Goal: Information Seeking & Learning: Learn about a topic

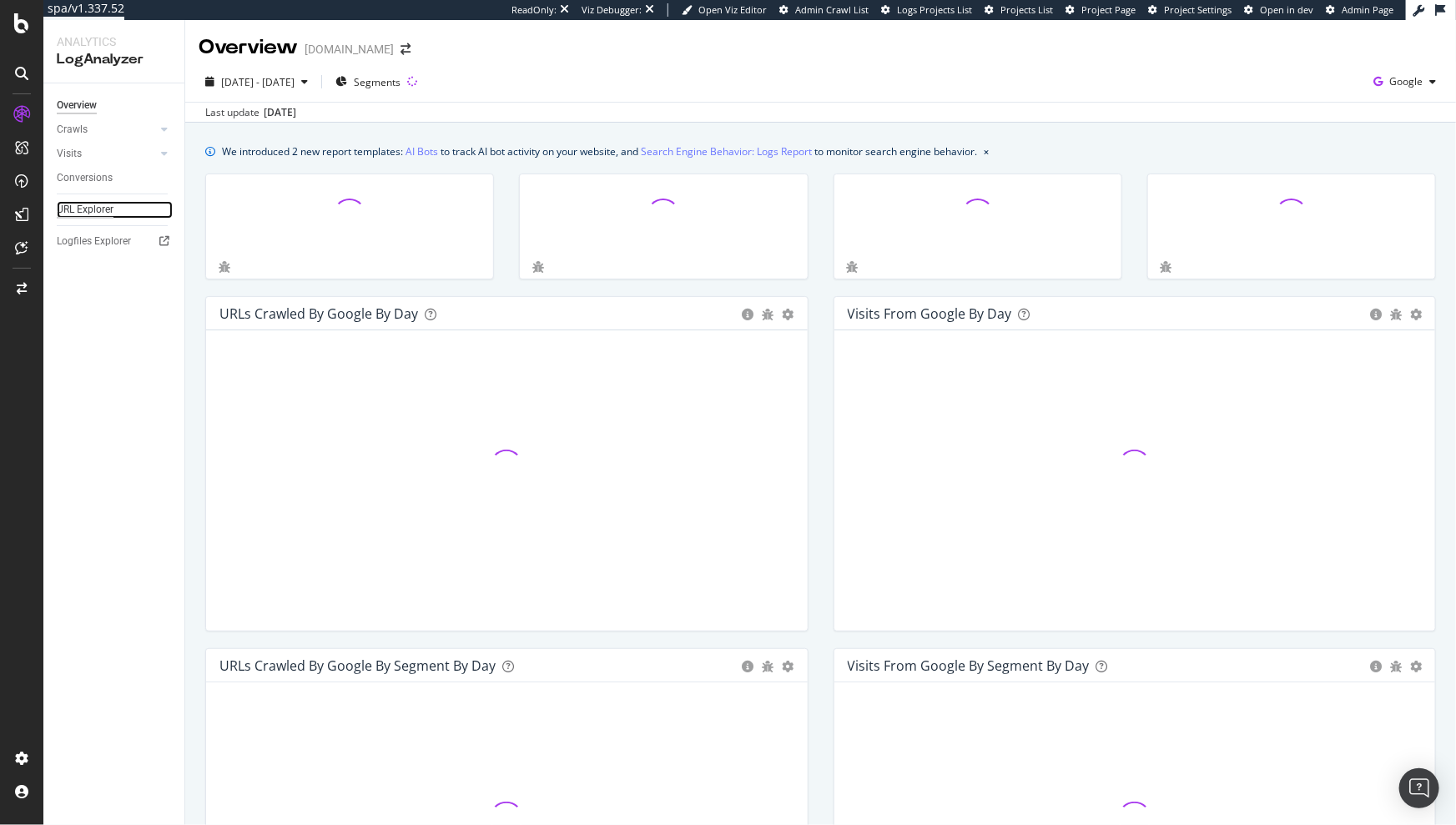
click at [109, 205] on div "URL Explorer" at bounding box center [85, 210] width 57 height 18
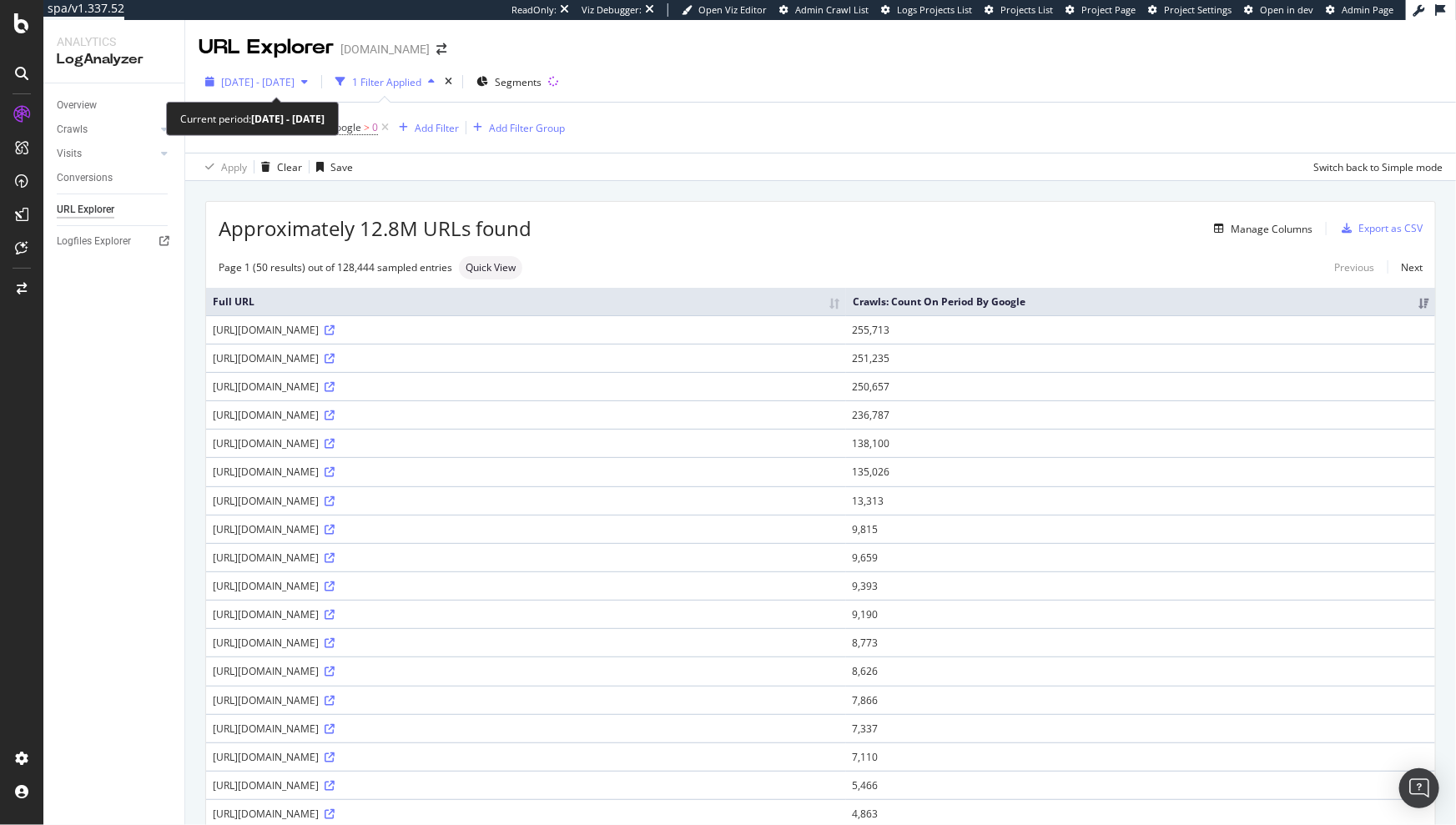
click at [295, 79] on span "[DATE] - [DATE]" at bounding box center [257, 82] width 73 height 14
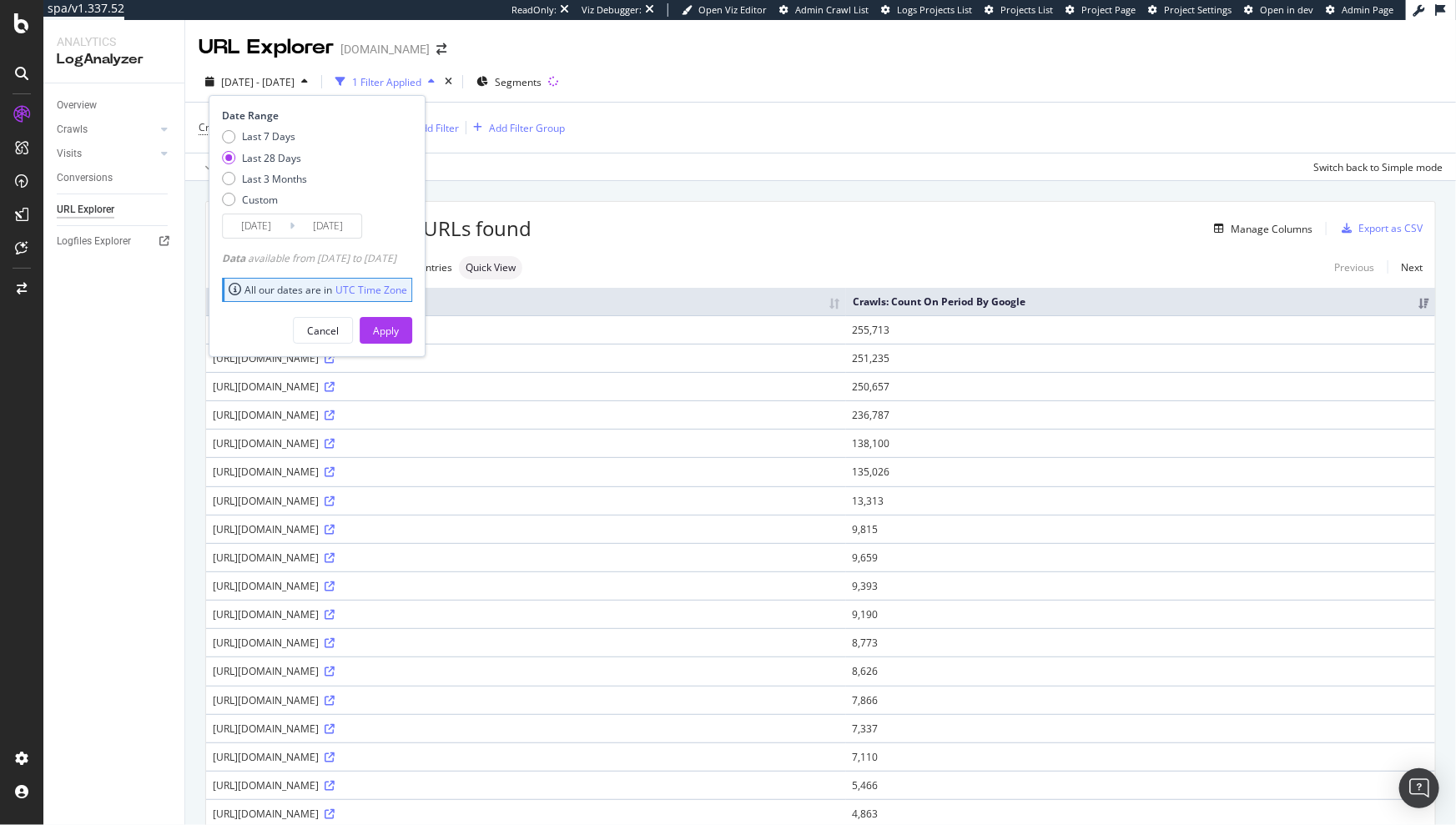
click at [390, 164] on div "Last 7 Days Last 28 Days Last 3 Months Custom" at bounding box center [315, 171] width 186 height 84
click at [271, 222] on input "[DATE]" at bounding box center [256, 226] width 66 height 23
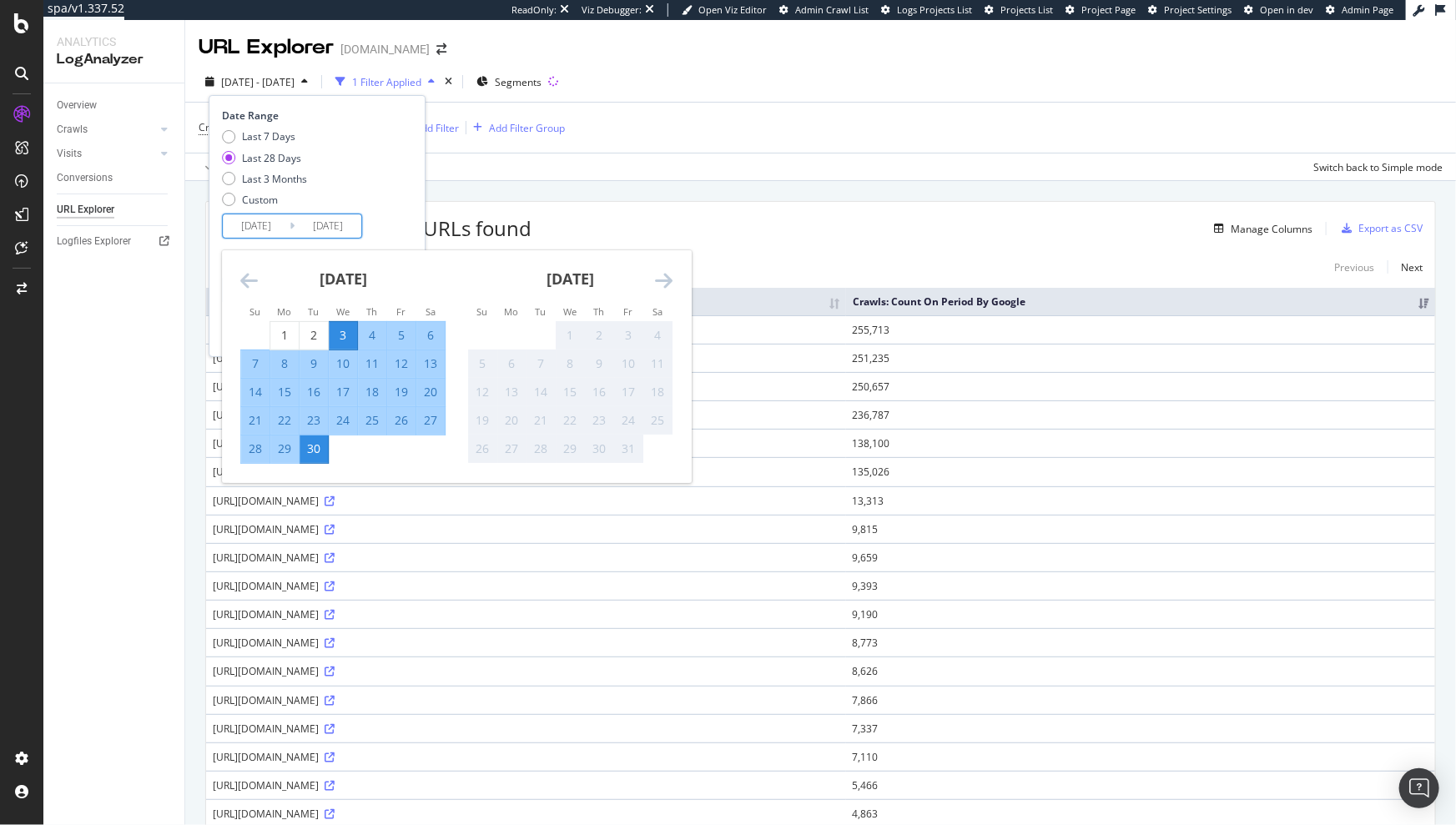
click at [239, 284] on div "[DATE] 1 2 3 4 5 6 7 8 9 10 11 12 13 14 15 16 17 18 19 20 21 22 23 24 25 26 27 …" at bounding box center [343, 357] width 227 height 214
click at [280, 326] on div "1" at bounding box center [284, 336] width 28 height 27
type input "[DATE]"
click at [313, 447] on div "30" at bounding box center [313, 449] width 28 height 17
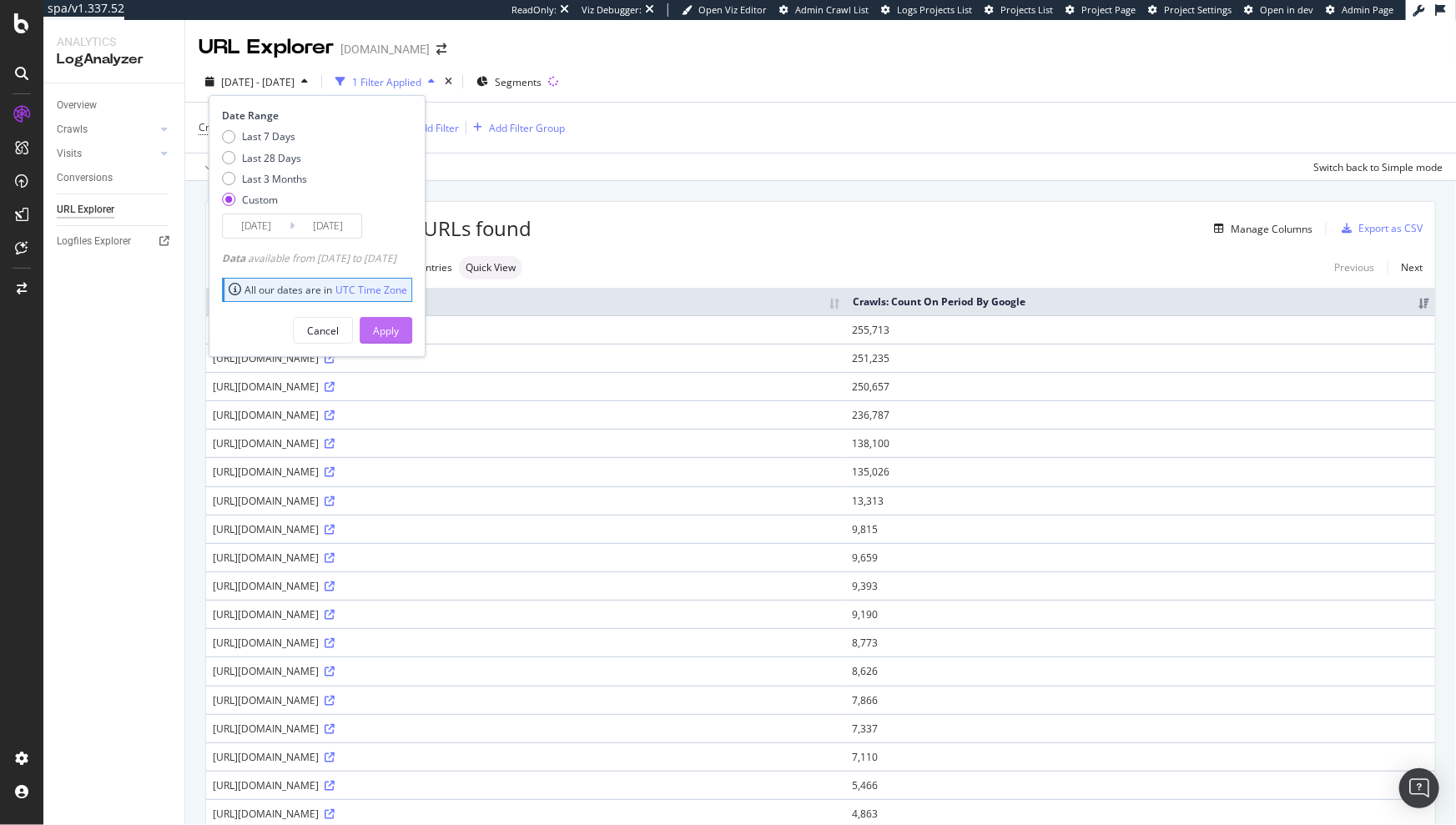
click at [399, 324] on div "Apply" at bounding box center [386, 331] width 26 height 14
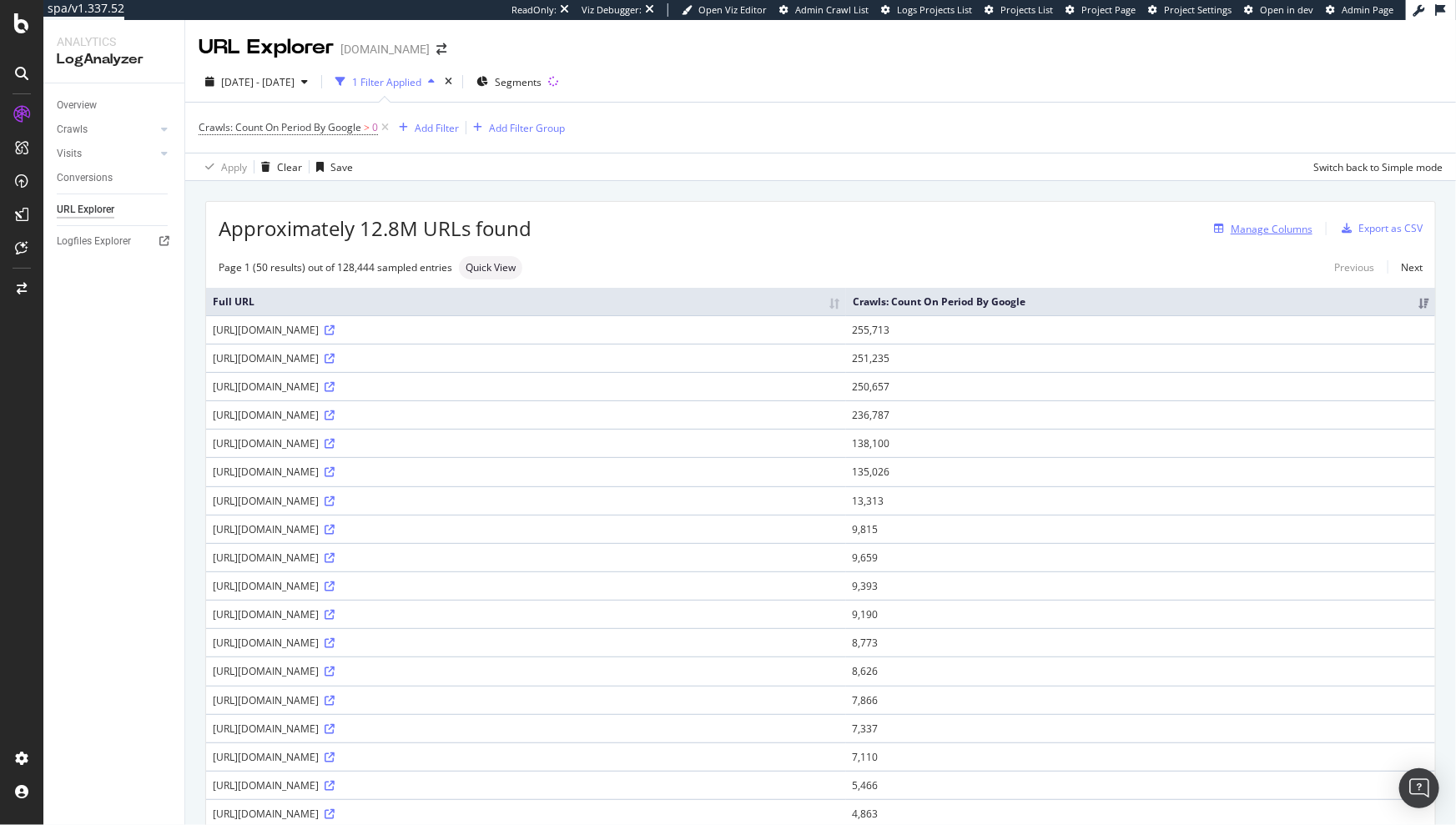
click at [1276, 228] on div "Manage Columns" at bounding box center [1272, 228] width 82 height 14
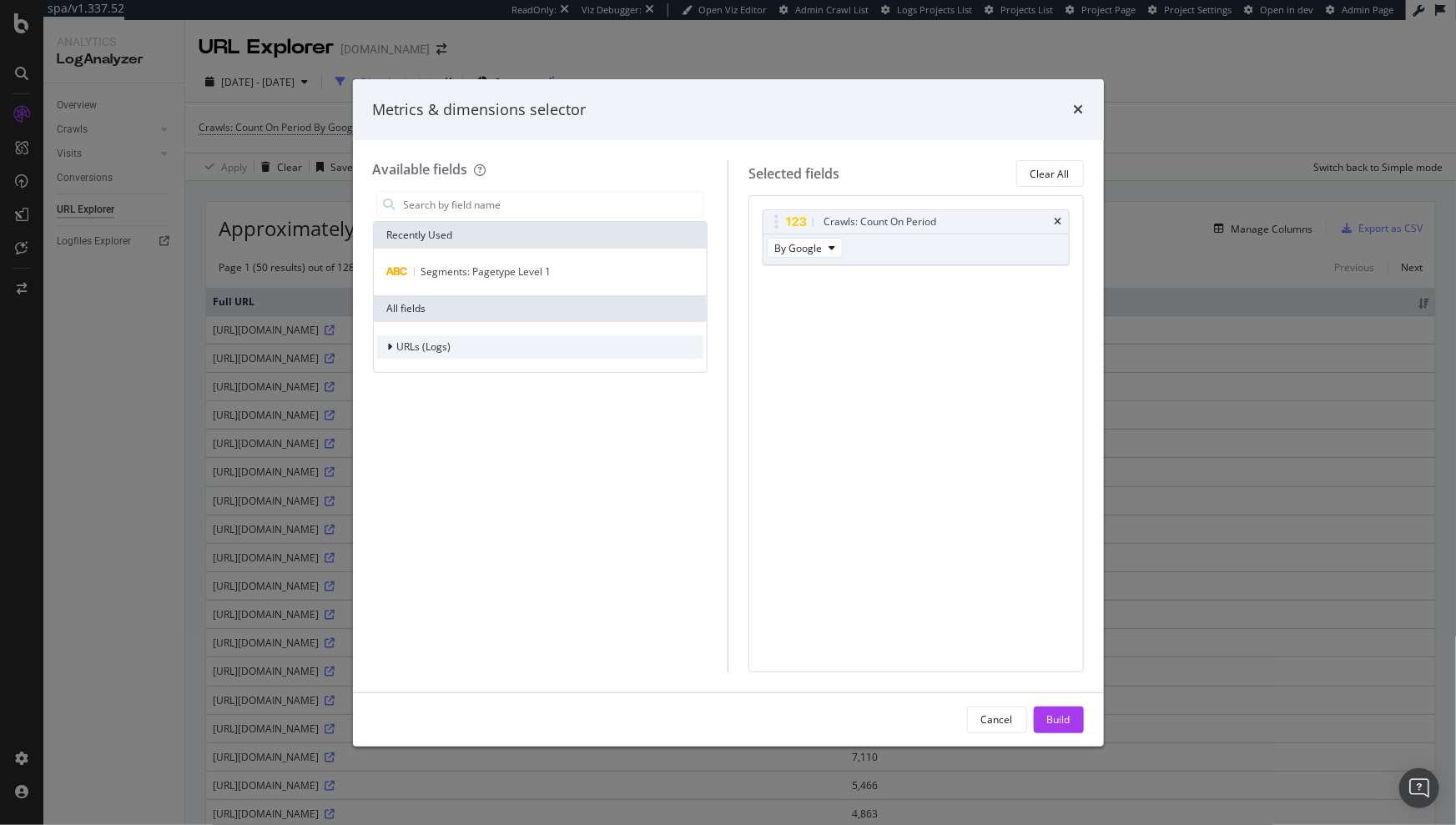
click at [436, 345] on span "URLs (Logs)" at bounding box center [425, 346] width 55 height 14
click at [413, 423] on span "Crawls" at bounding box center [423, 424] width 32 height 14
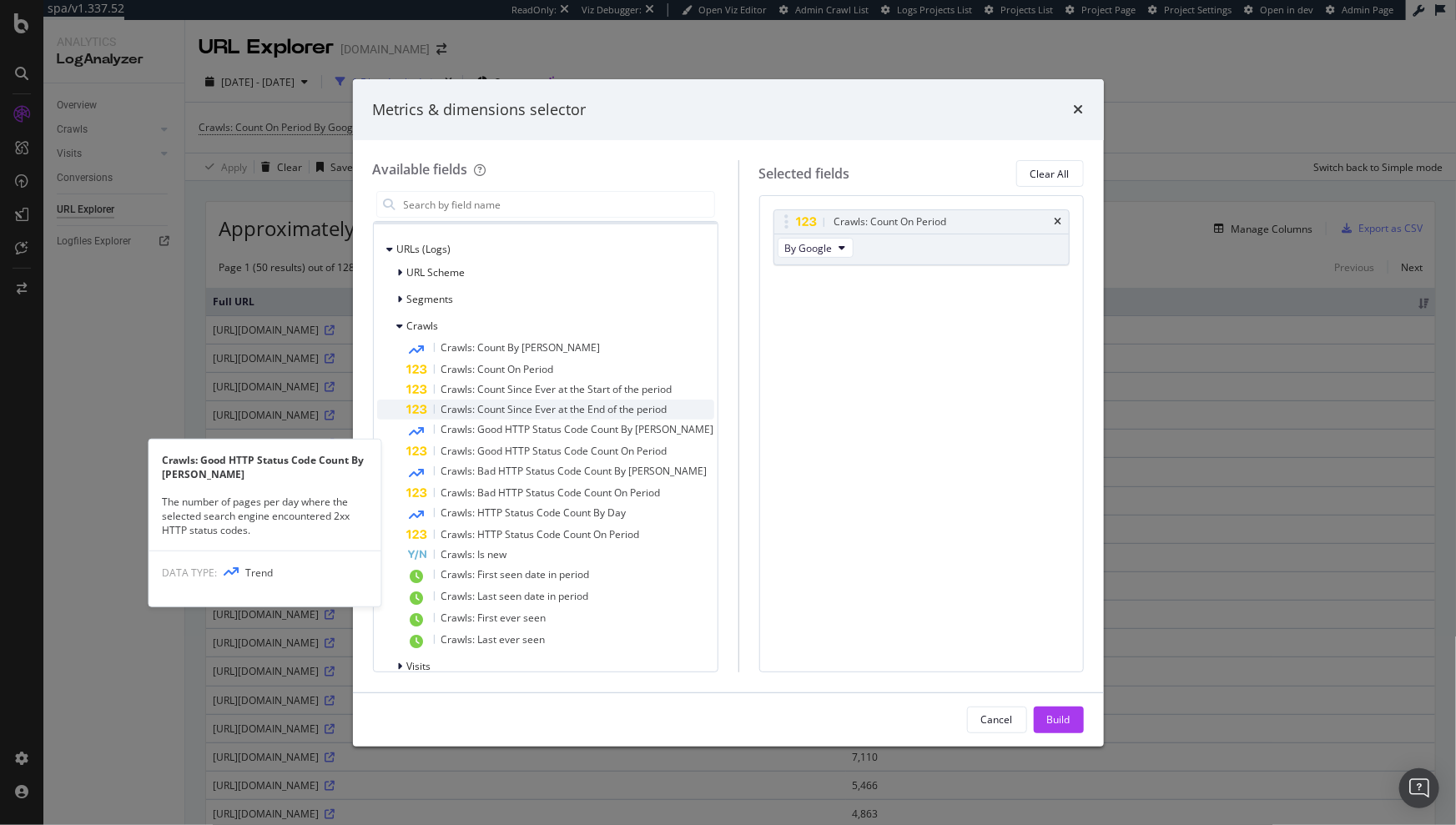
scroll to position [117, 0]
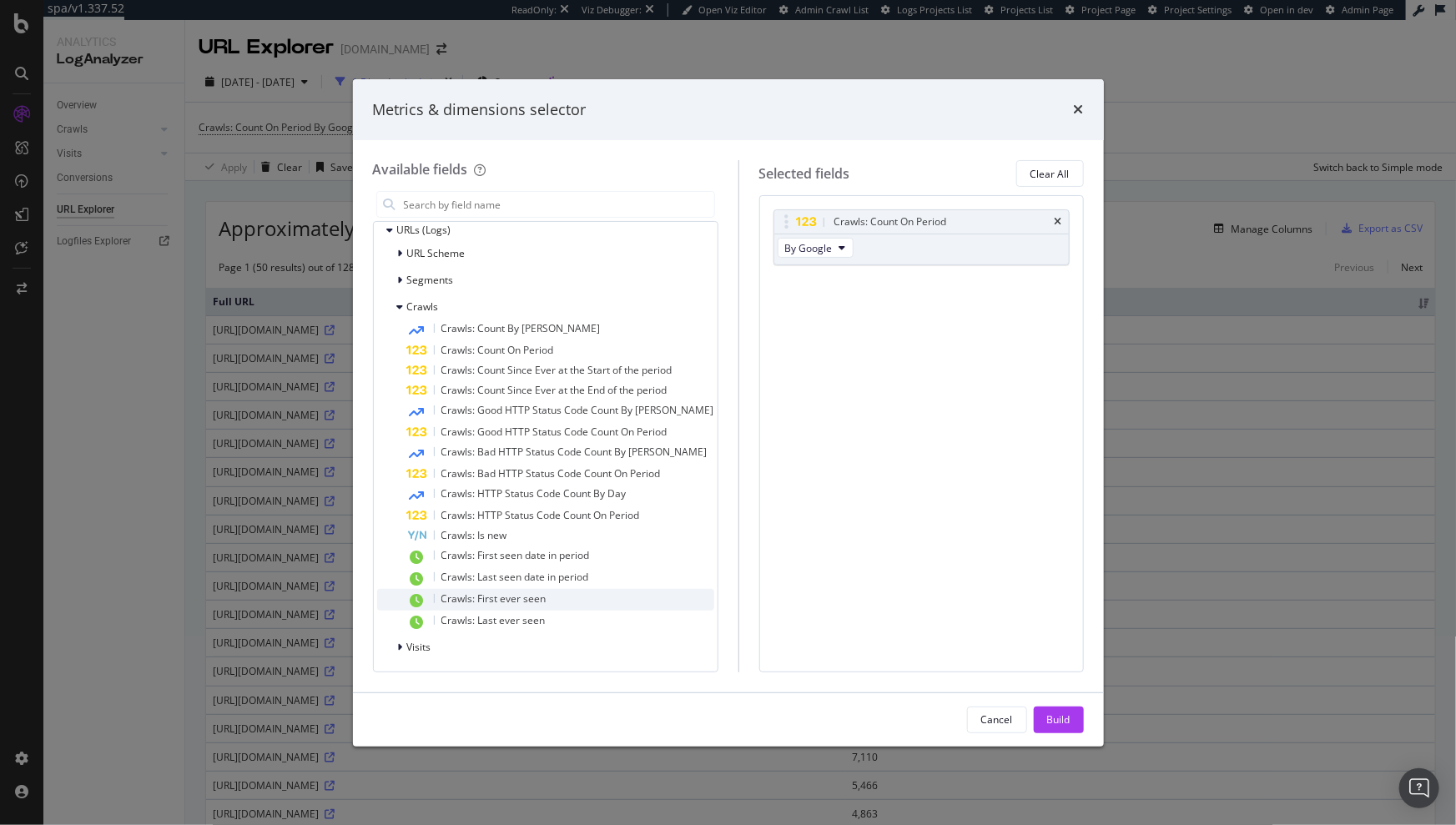
click at [556, 603] on div "Crawls: First ever seen" at bounding box center [561, 599] width 307 height 21
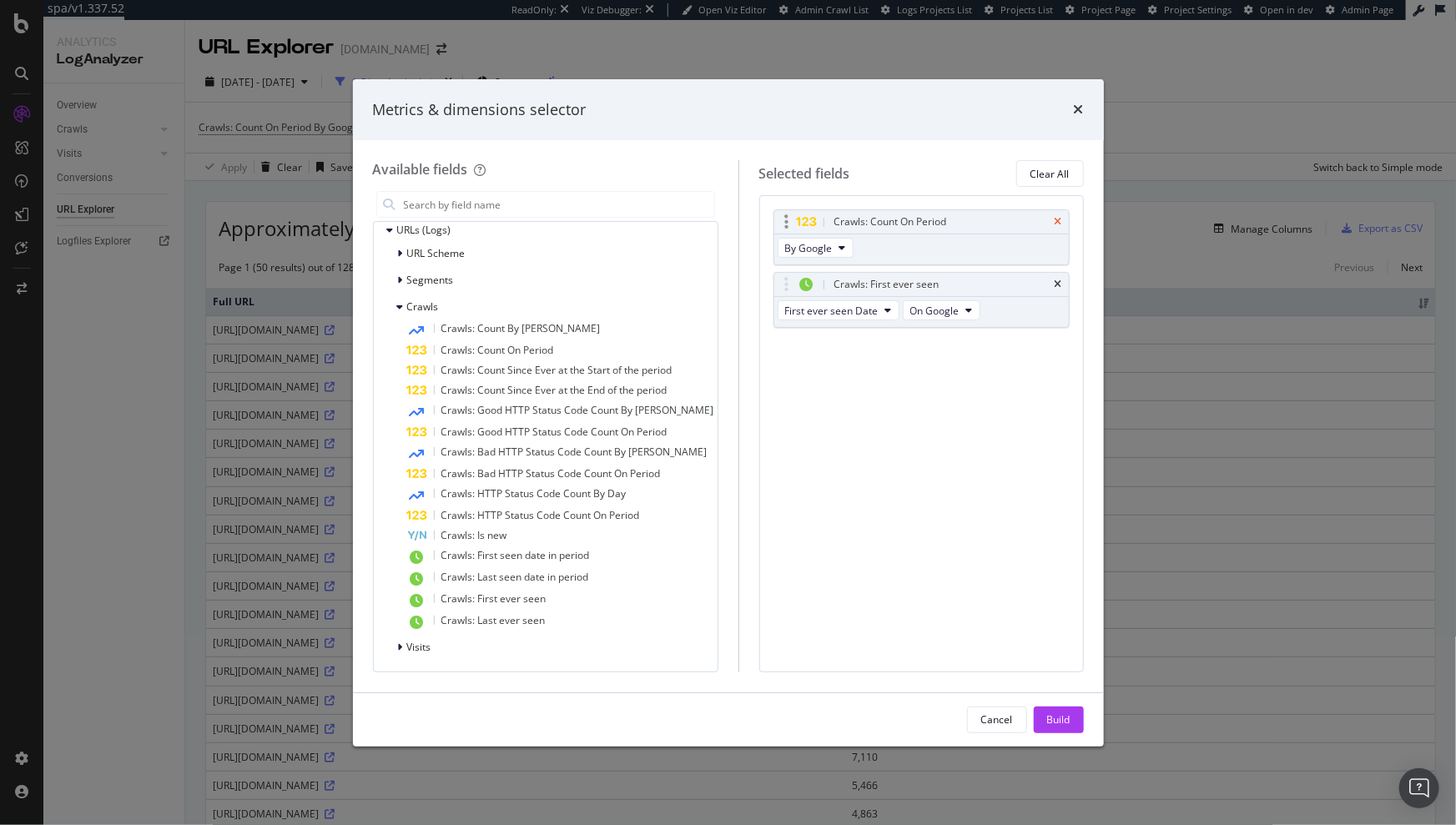
click at [1056, 220] on icon "times" at bounding box center [1059, 222] width 8 height 10
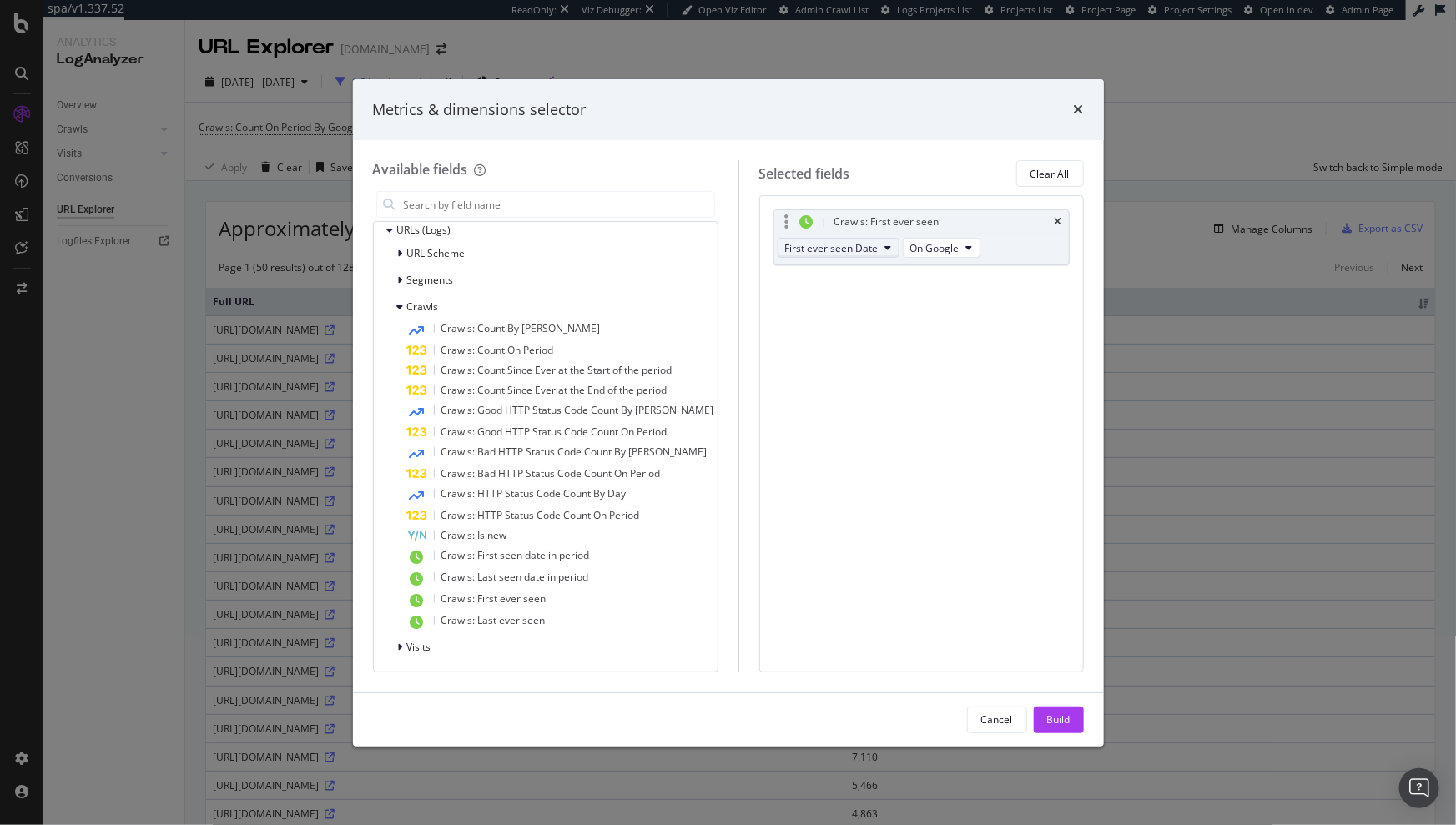
click at [886, 249] on icon "modal" at bounding box center [889, 248] width 7 height 10
click at [988, 332] on div "Crawls: First ever seen First ever seen Date On Google You can use this field a…" at bounding box center [922, 433] width 325 height 476
click at [1064, 716] on div "Build" at bounding box center [1059, 719] width 23 height 14
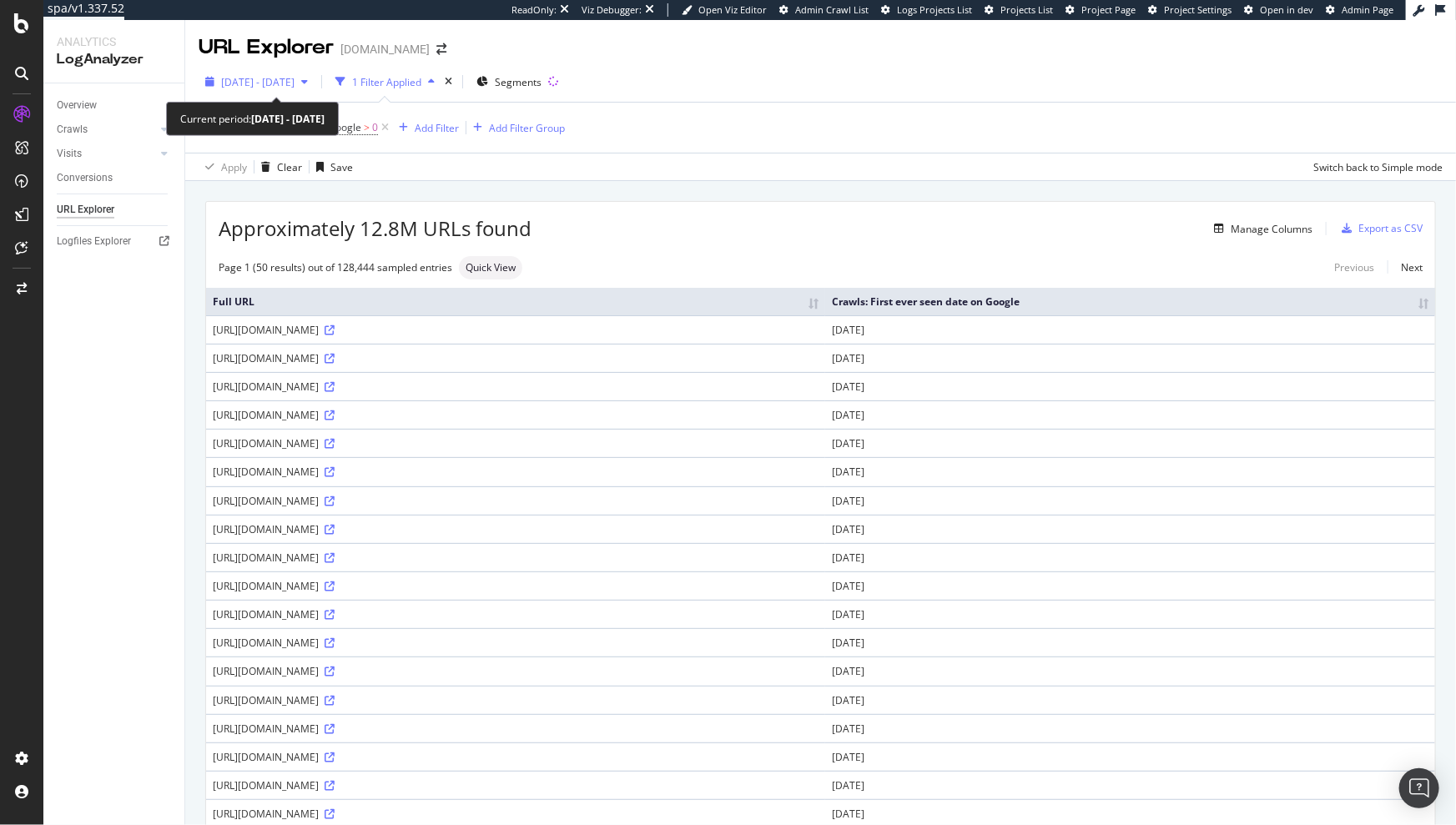
click at [266, 77] on span "[DATE] - [DATE]" at bounding box center [257, 82] width 73 height 14
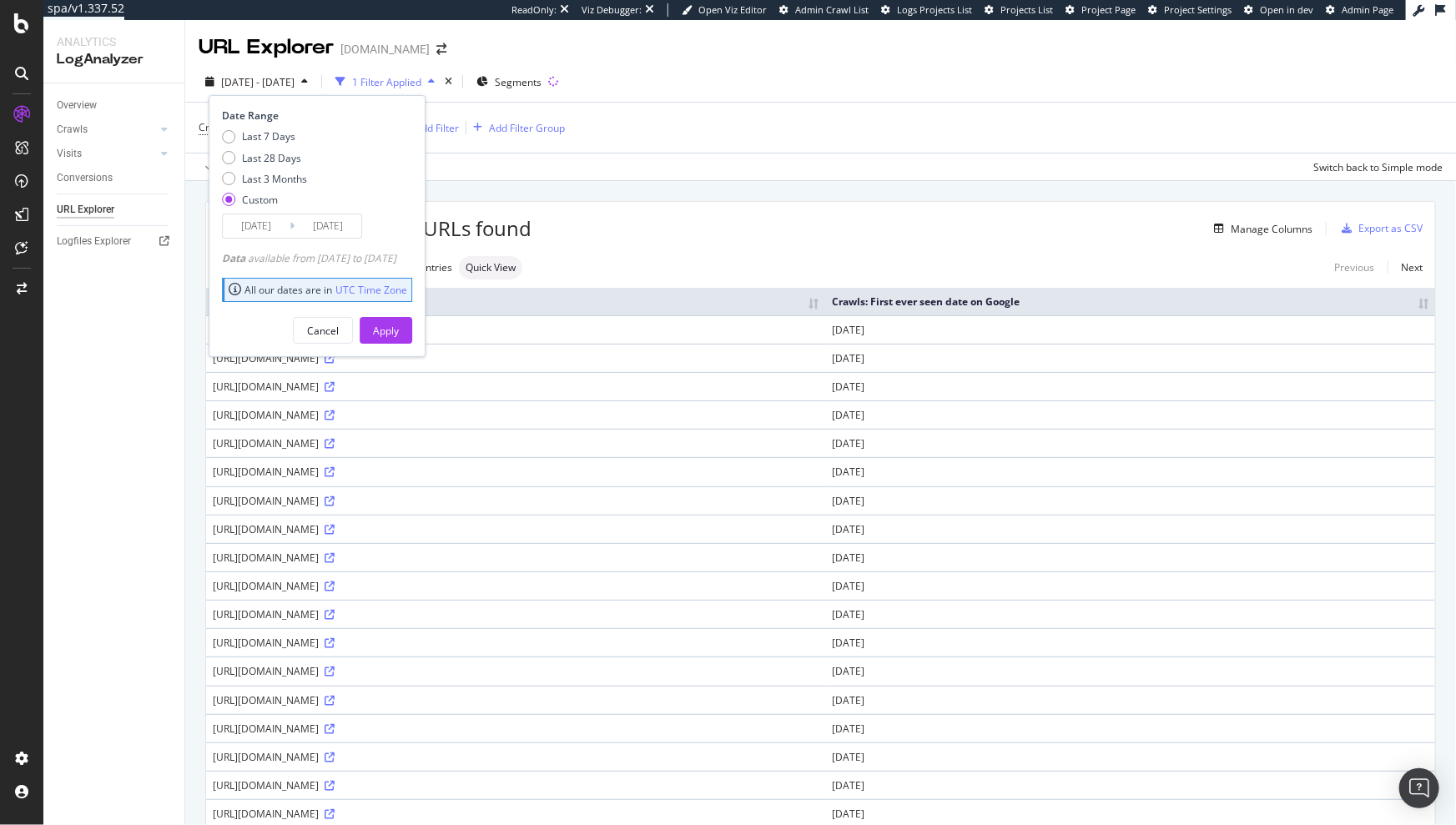
click at [274, 228] on input "[DATE]" at bounding box center [256, 226] width 66 height 23
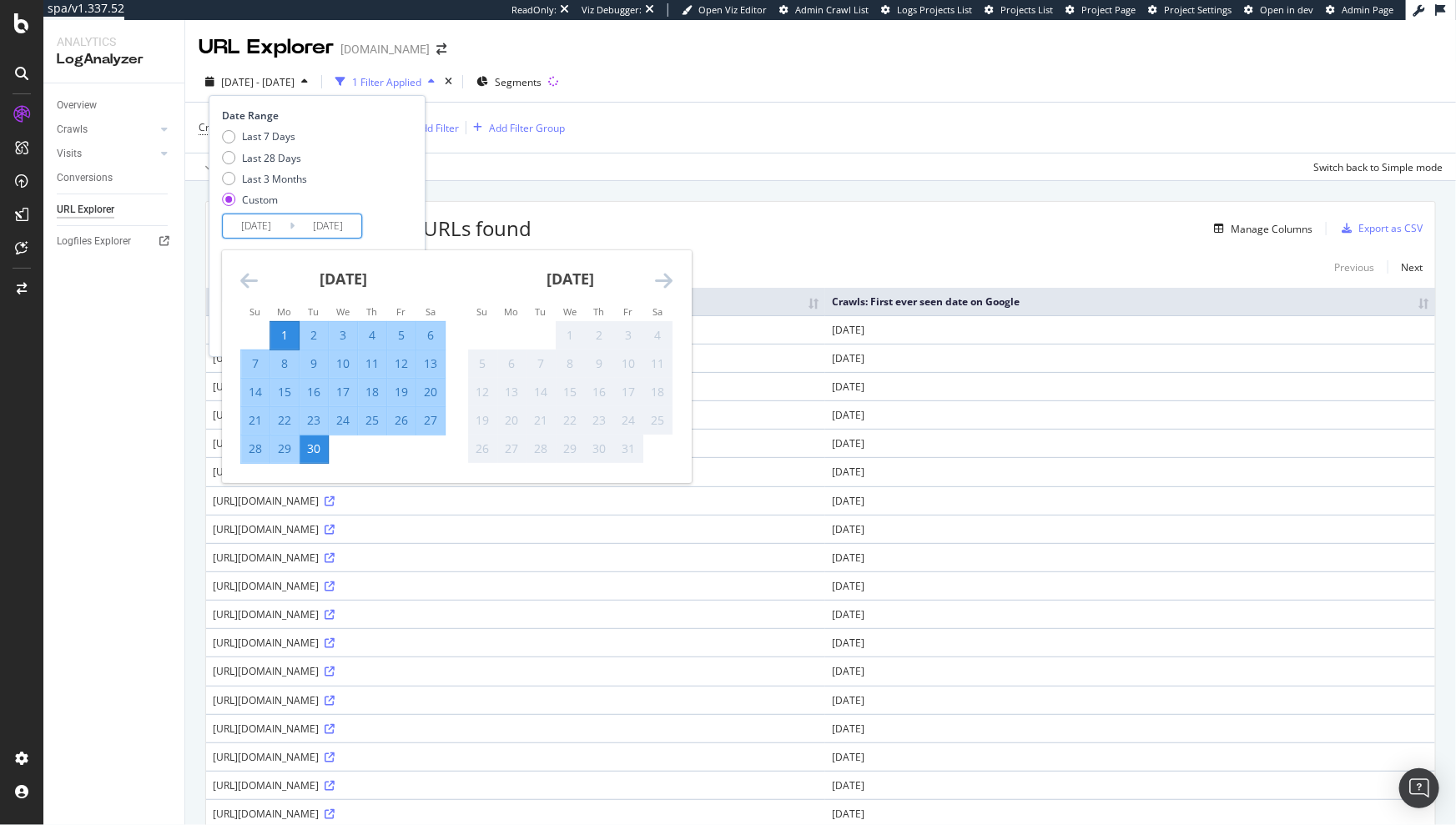
click at [844, 216] on div "Approximately 12.8M URLs found Manage Columns Export as CSV" at bounding box center [821, 222] width 1229 height 41
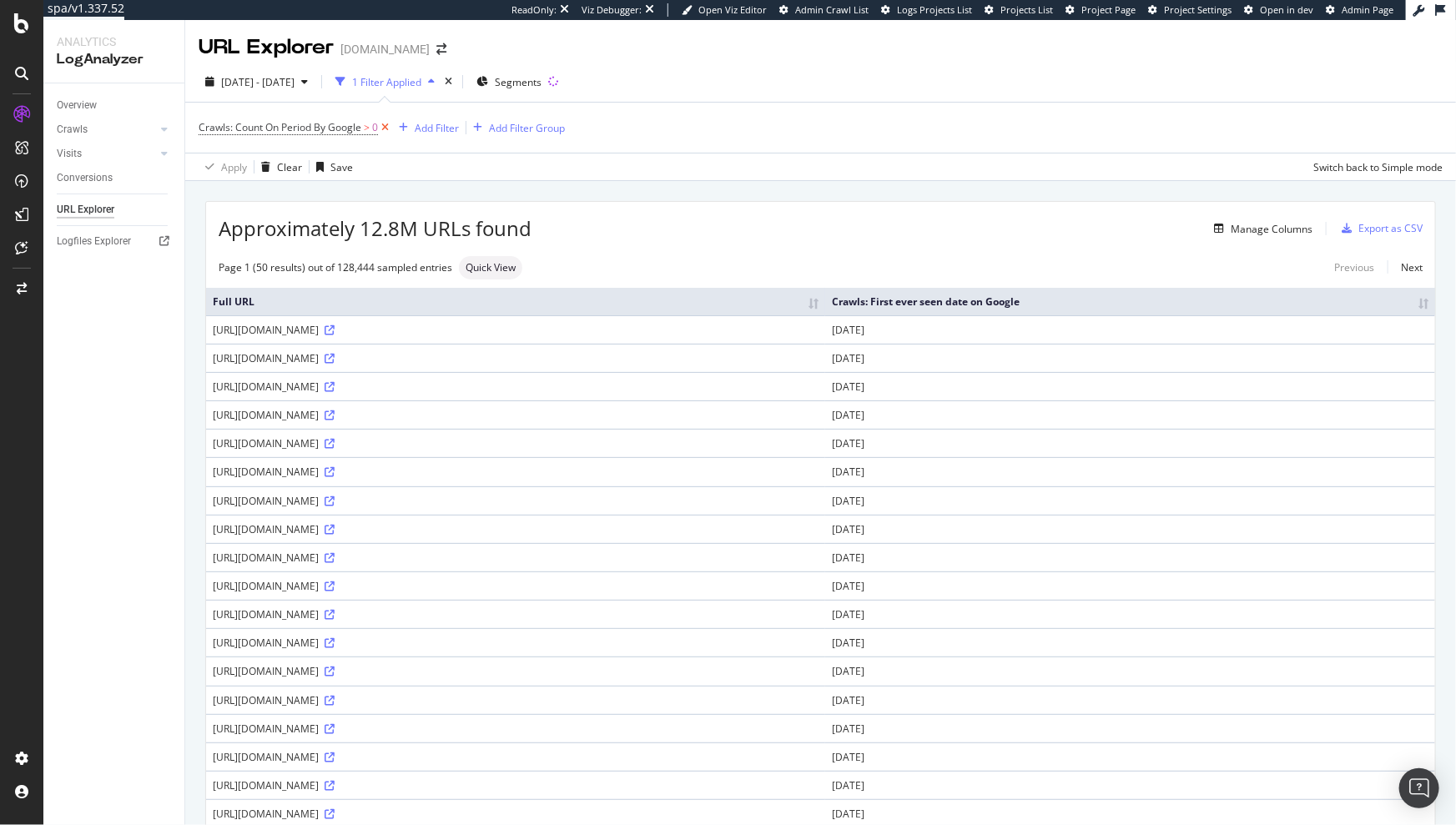
click at [384, 127] on icon at bounding box center [385, 128] width 14 height 17
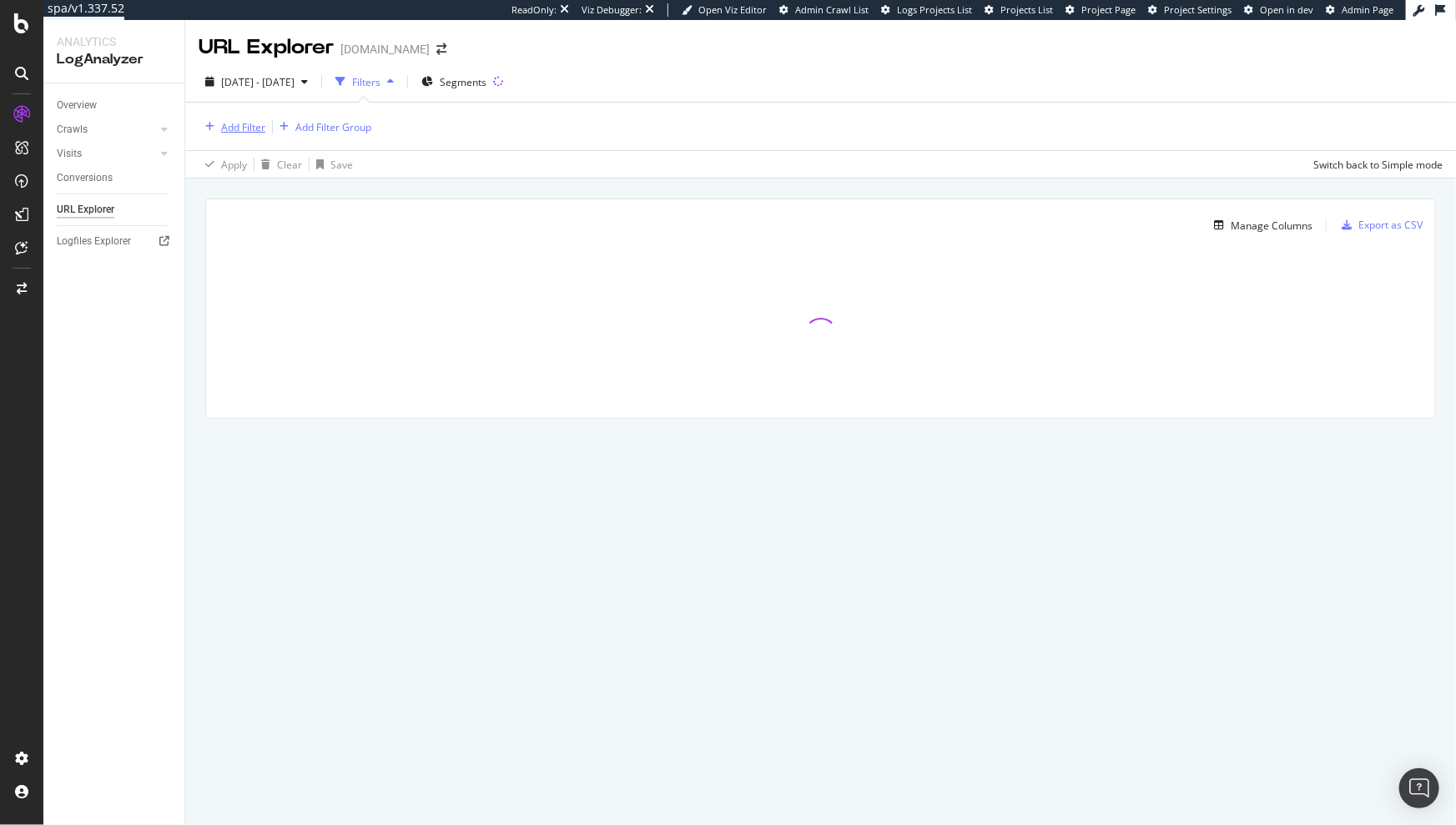
click at [222, 129] on div "Add Filter" at bounding box center [243, 127] width 44 height 14
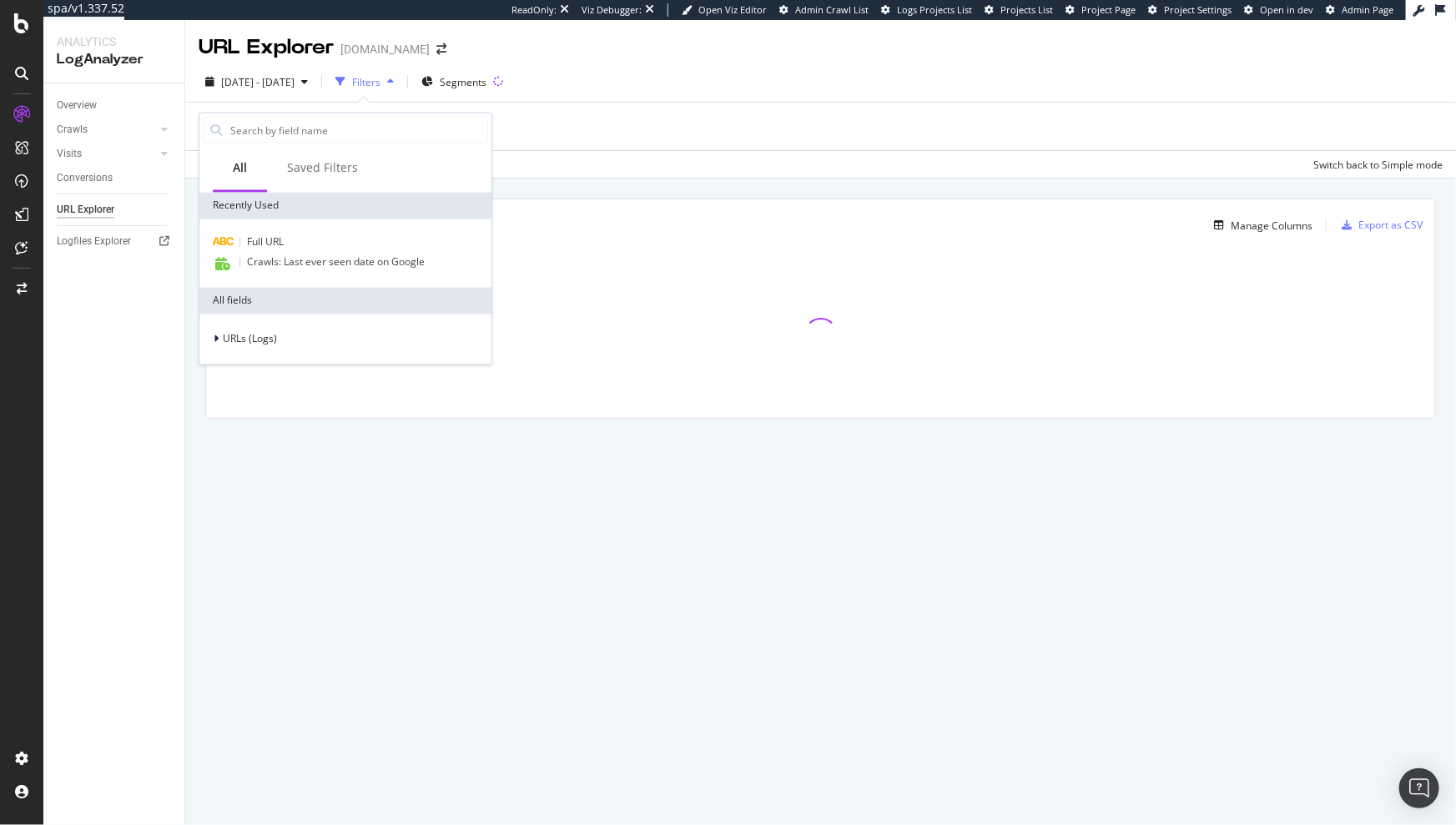
click at [269, 350] on div "URLs (Logs)" at bounding box center [345, 339] width 292 height 50
click at [268, 336] on span "URLs (Logs)" at bounding box center [250, 339] width 55 height 14
click at [257, 417] on span "Crawls" at bounding box center [248, 416] width 32 height 14
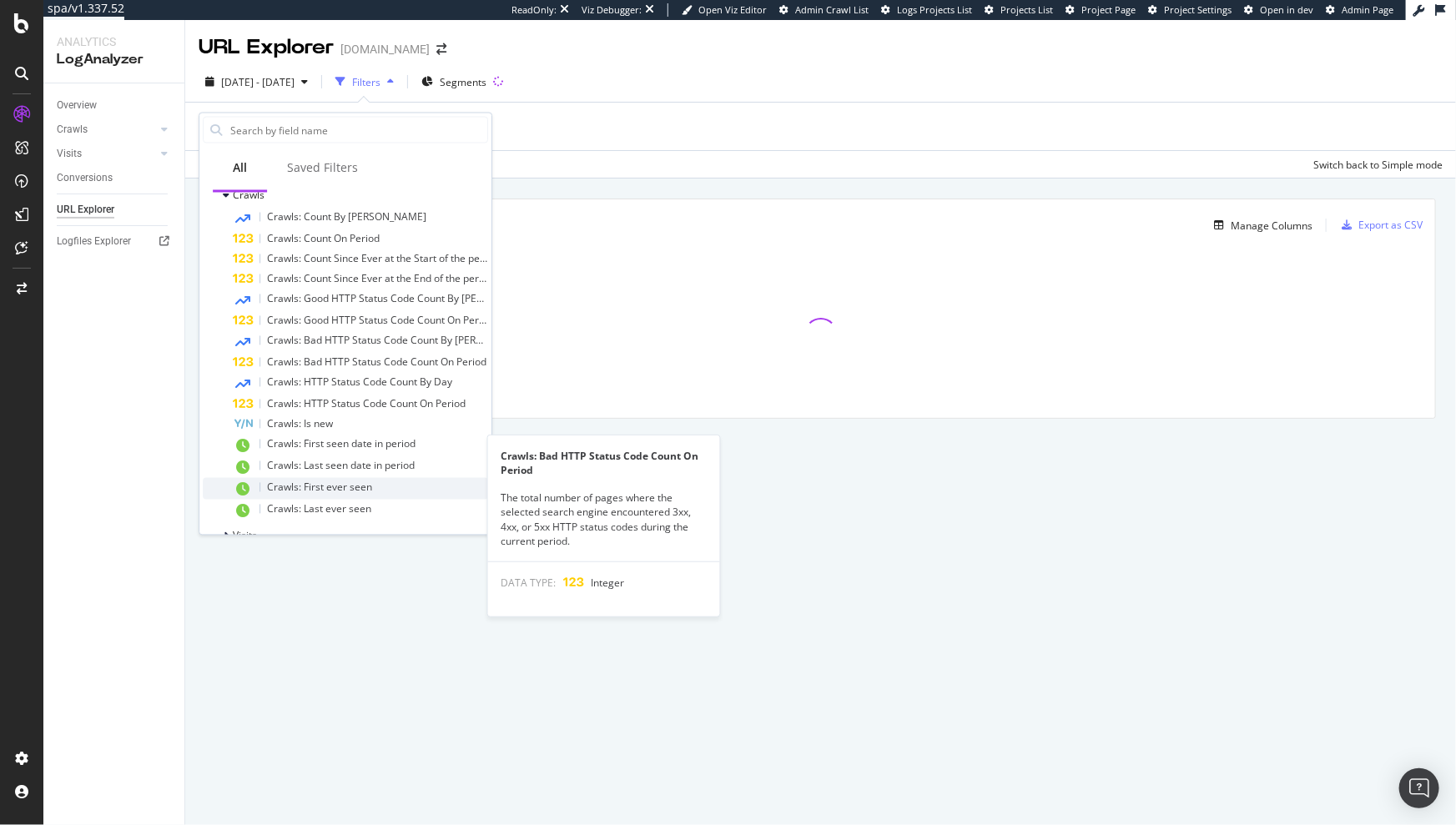
scroll to position [245, 0]
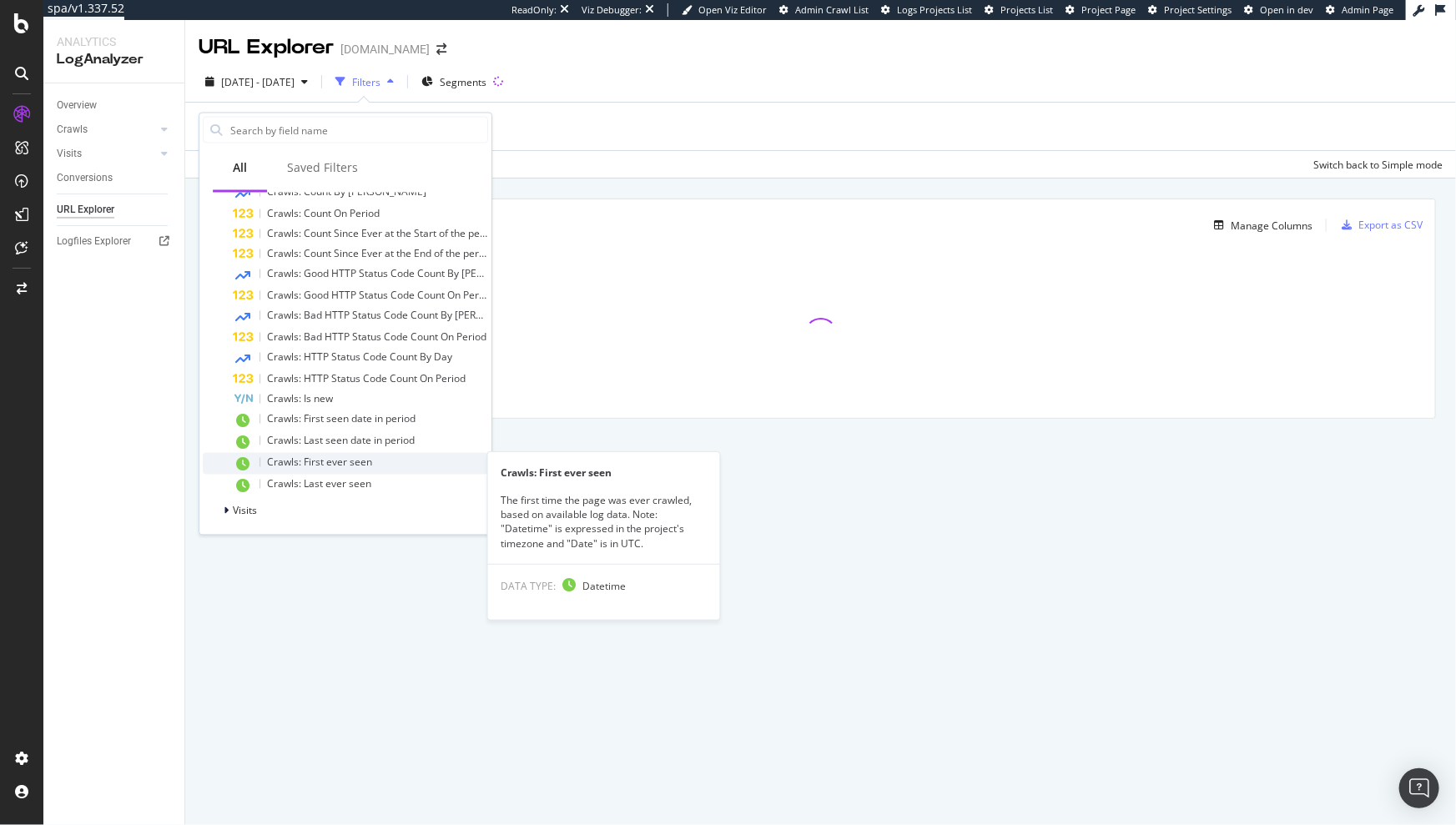
click at [338, 466] on span "Crawls: First ever seen" at bounding box center [319, 463] width 105 height 14
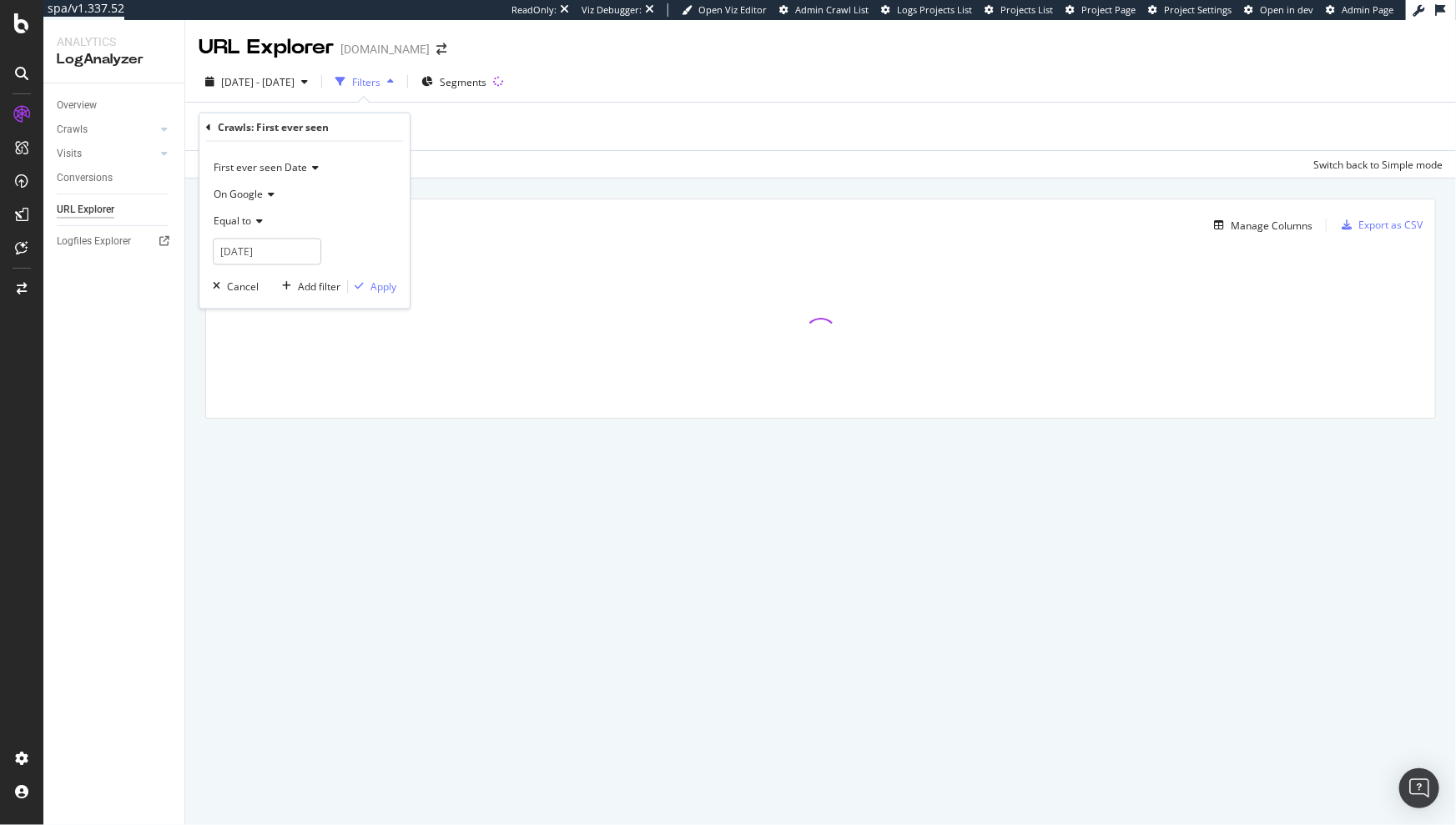
click at [257, 219] on icon at bounding box center [257, 222] width 12 height 10
click at [603, 122] on div "Add Filter Add Filter Group" at bounding box center [821, 126] width 1245 height 48
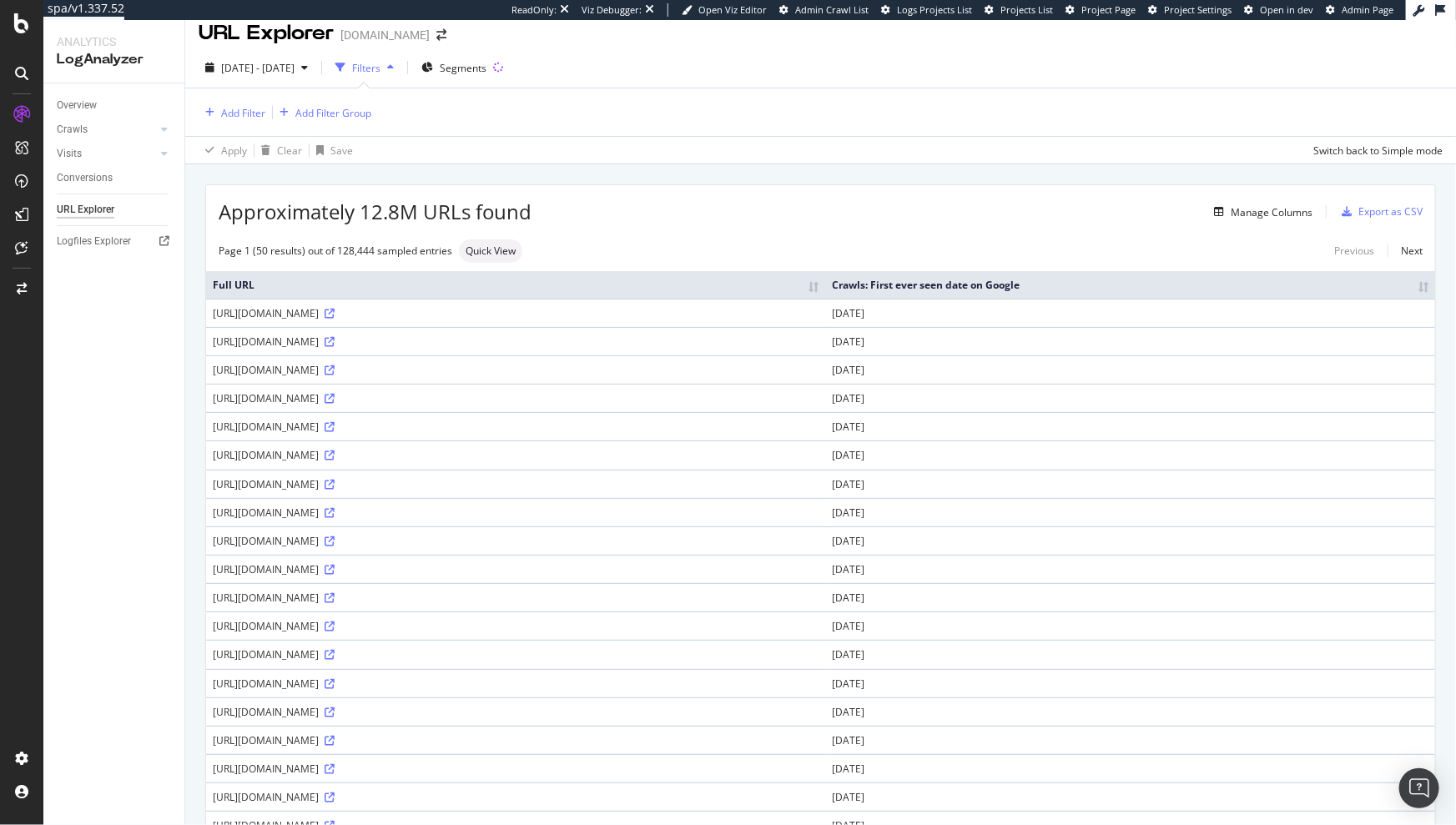
scroll to position [0, 0]
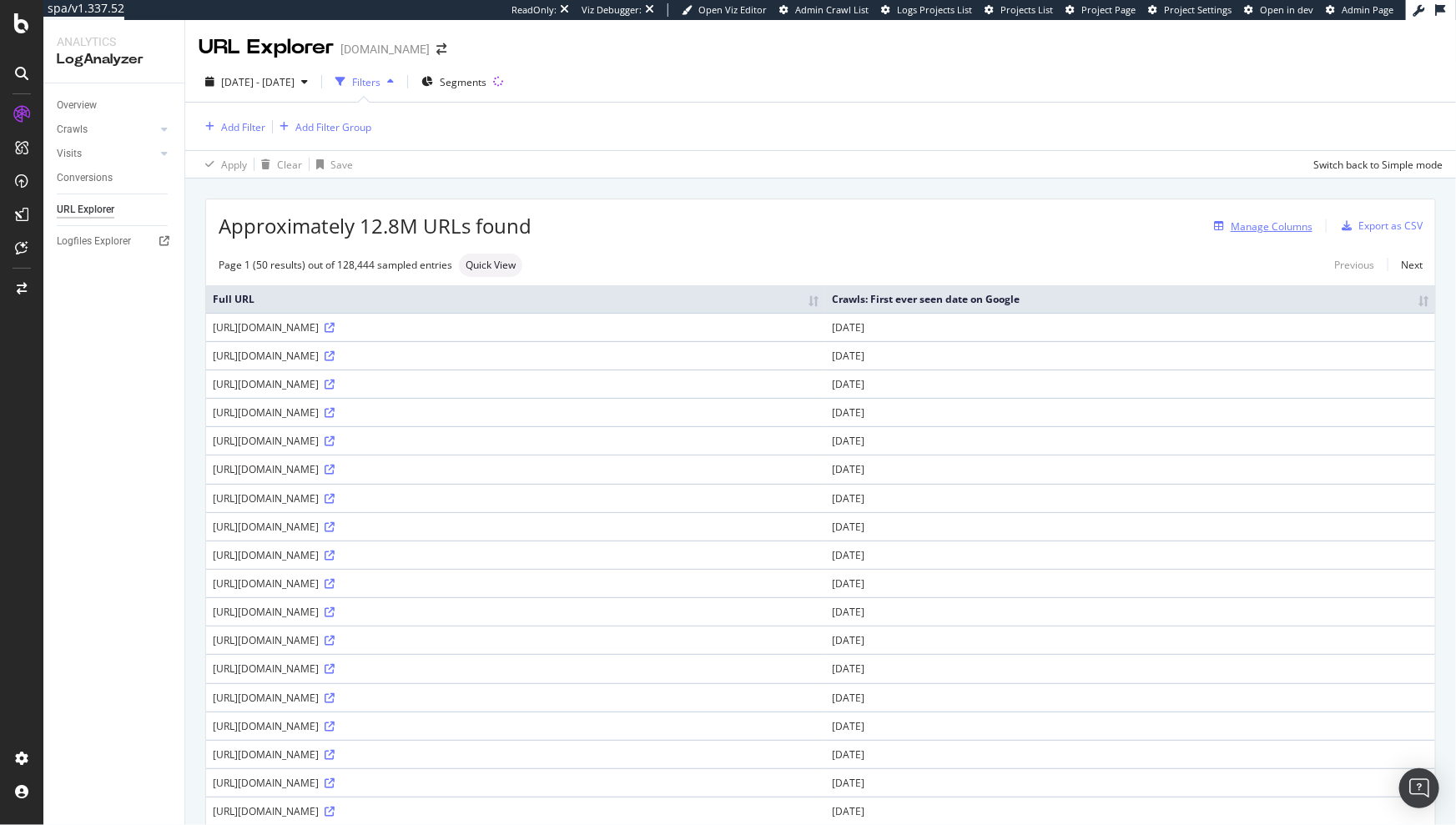
click at [1233, 229] on div "Manage Columns" at bounding box center [1272, 226] width 82 height 14
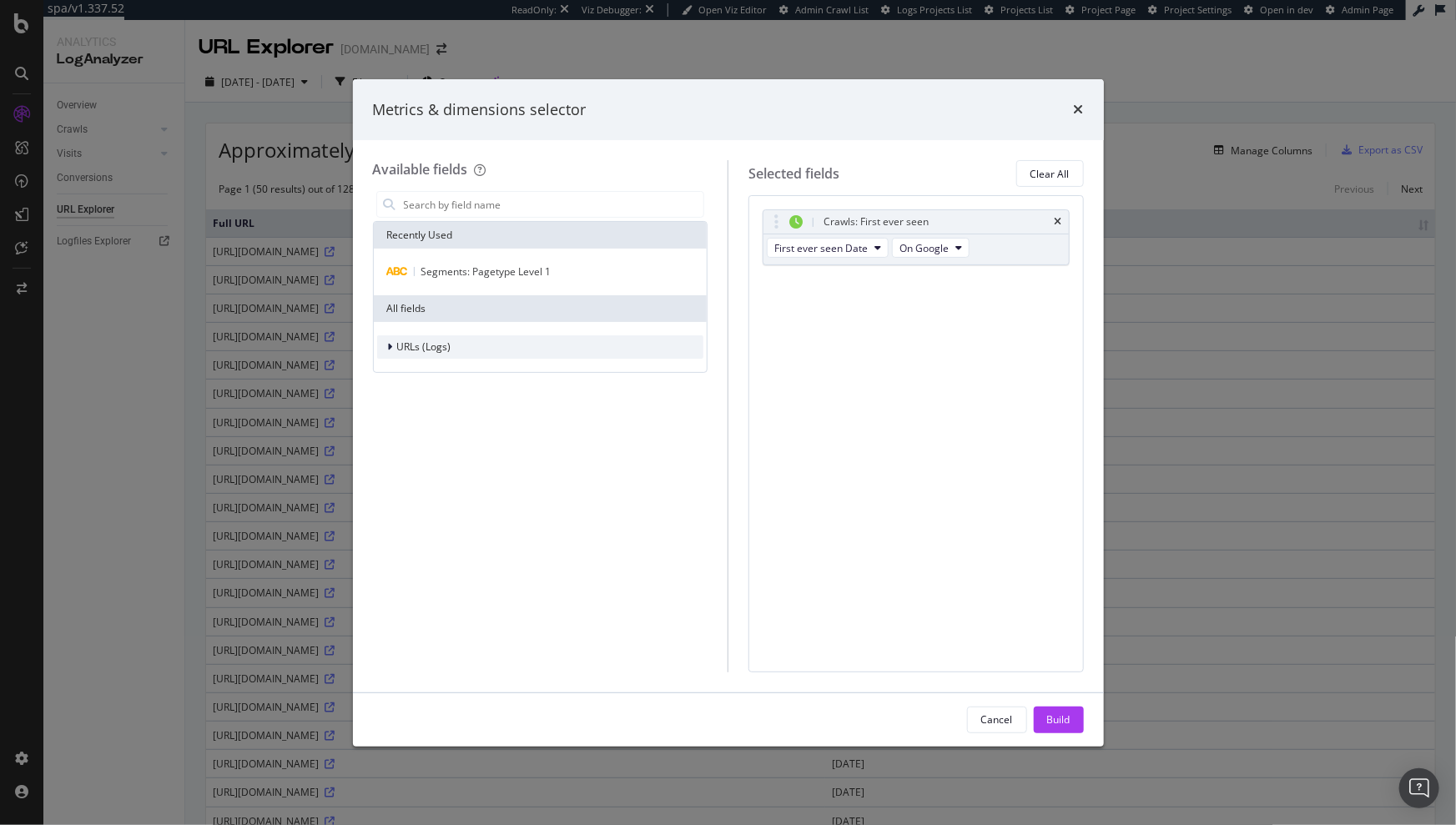
click at [448, 343] on span "URLs (Logs)" at bounding box center [425, 346] width 55 height 14
click at [424, 426] on span "Crawls" at bounding box center [423, 424] width 32 height 14
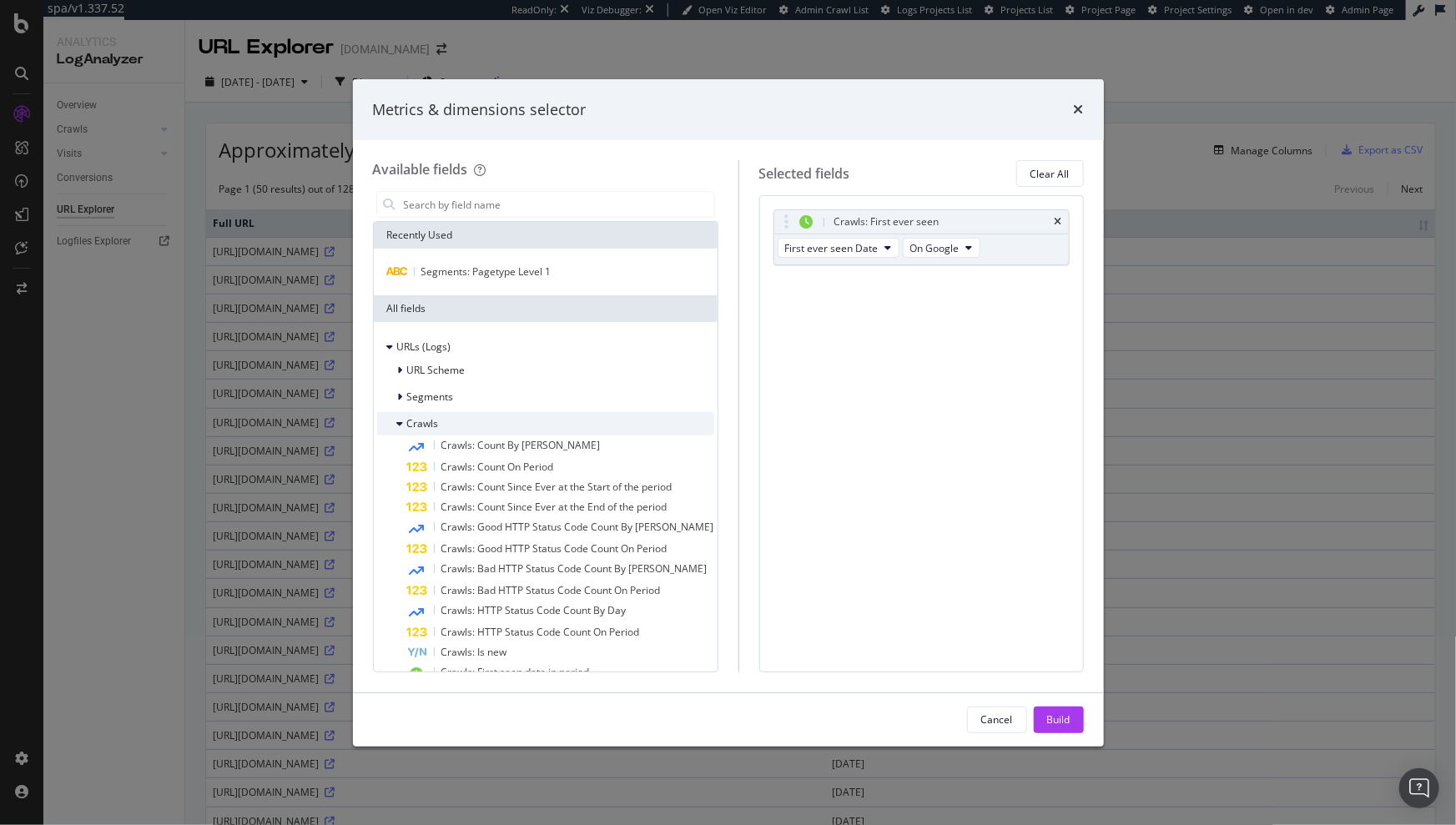
click at [437, 424] on span "Crawls" at bounding box center [423, 424] width 32 height 14
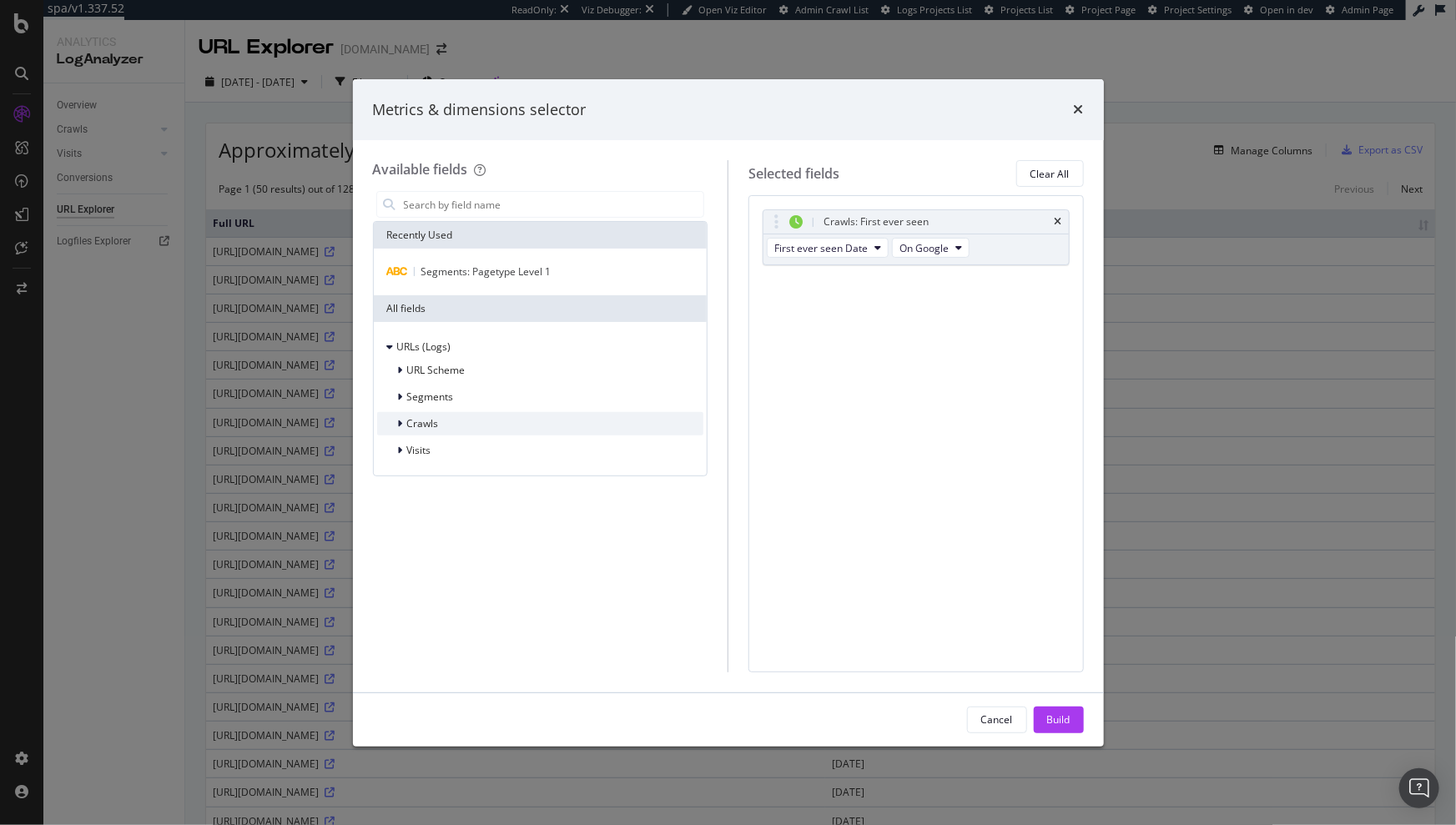
click at [424, 428] on span "Crawls" at bounding box center [423, 424] width 32 height 14
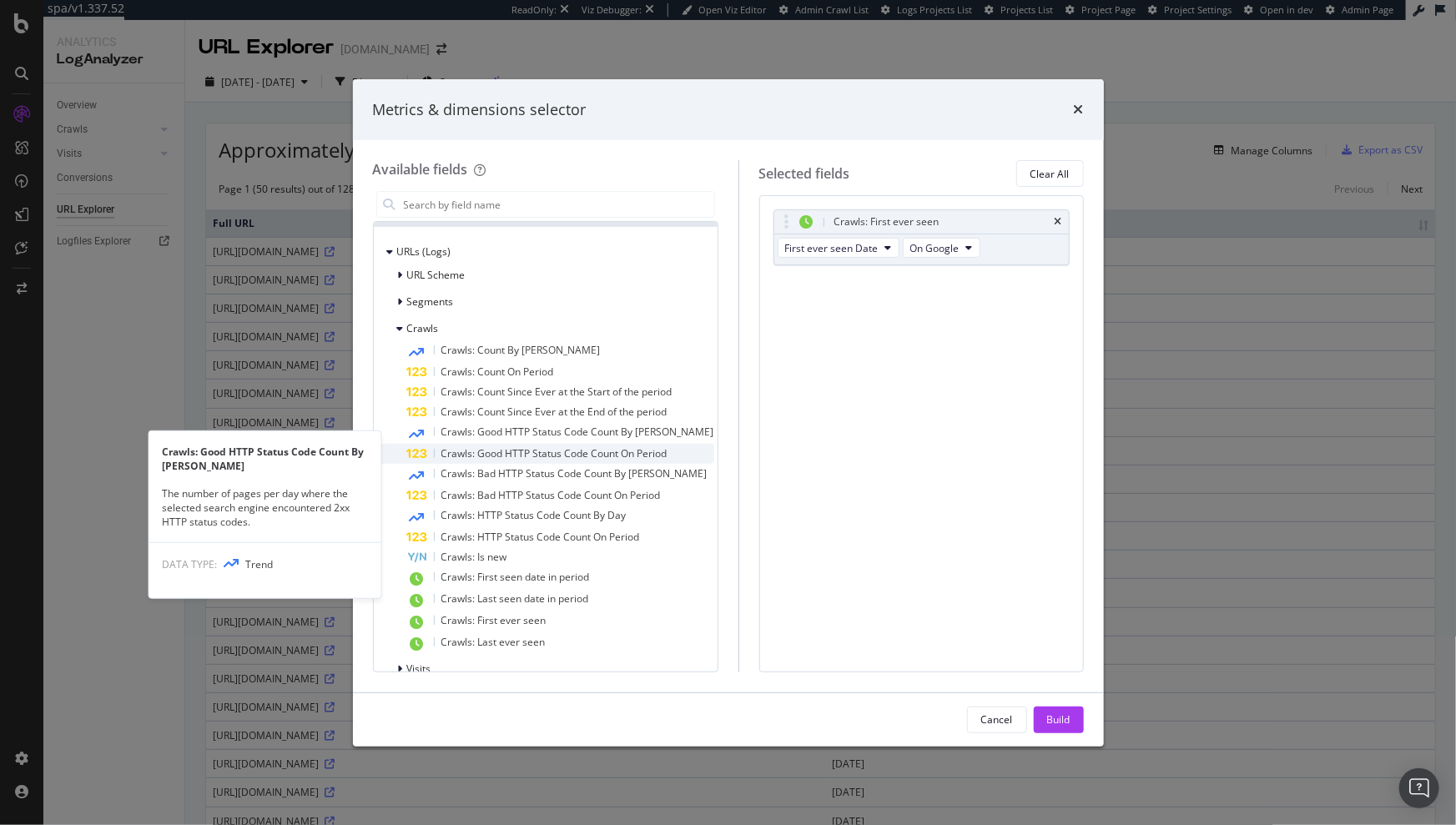
scroll to position [112, 0]
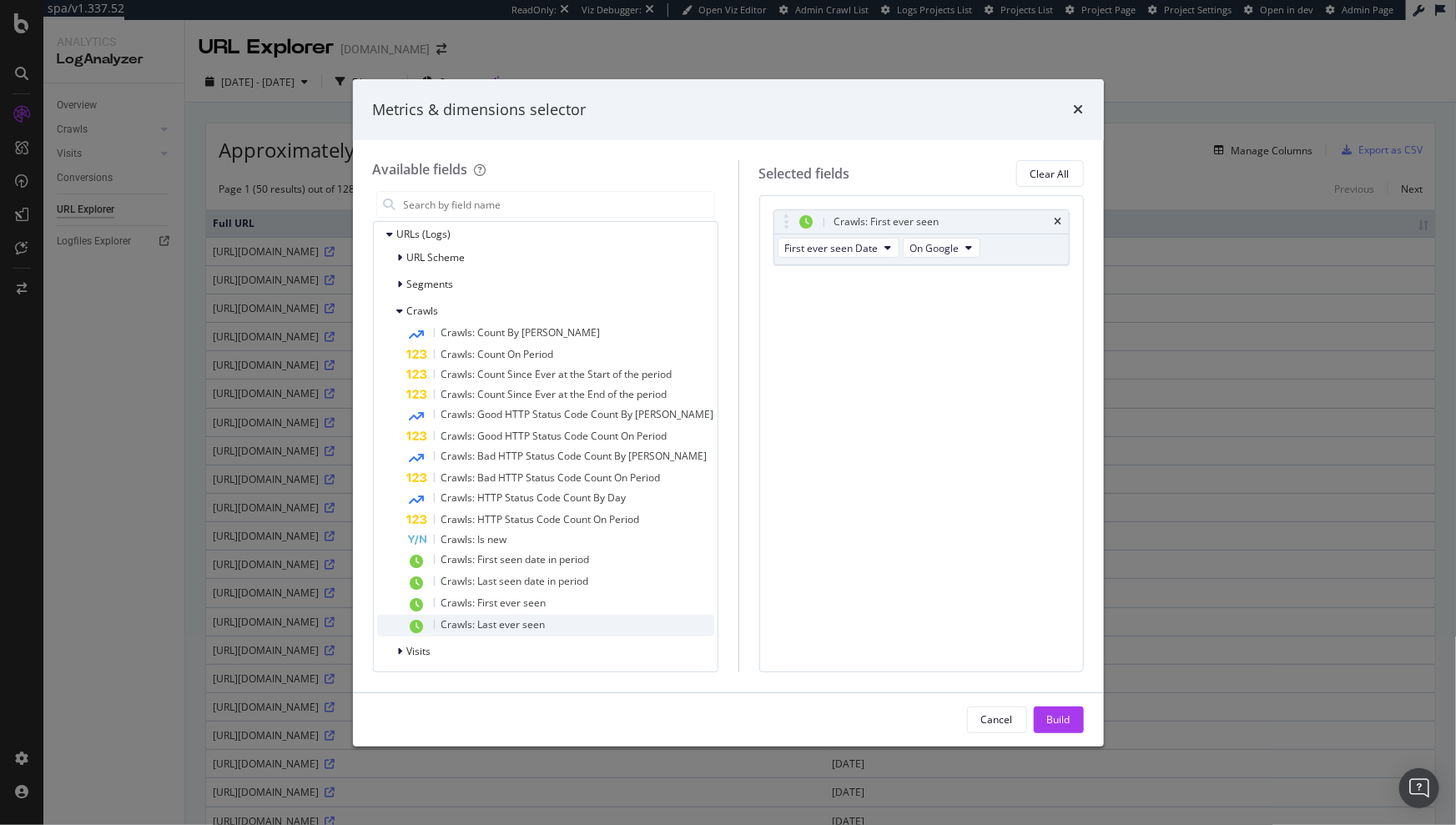
click at [480, 623] on span "Crawls: Last ever seen" at bounding box center [494, 625] width 104 height 14
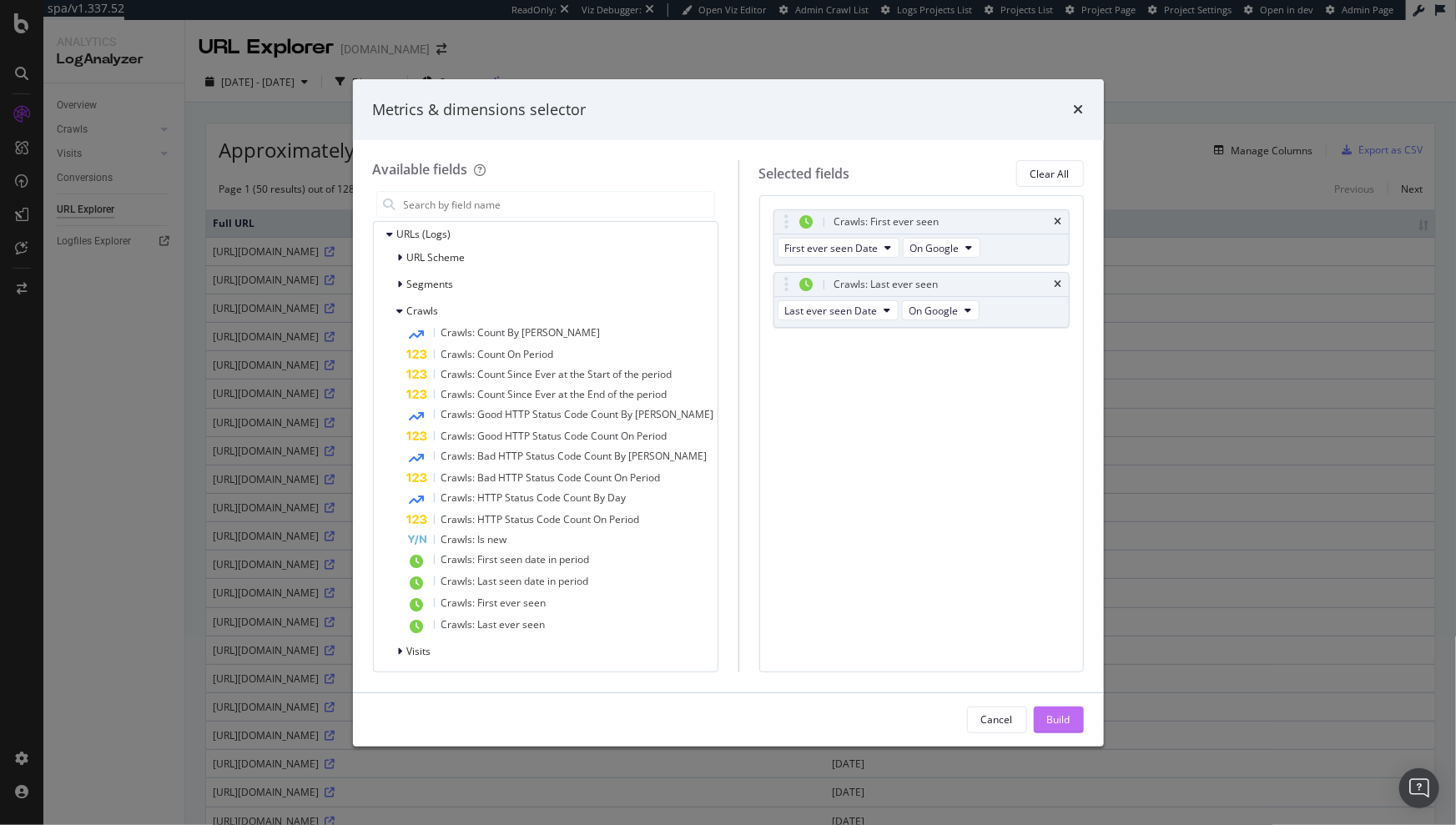
click at [1057, 714] on div "Build" at bounding box center [1059, 719] width 23 height 14
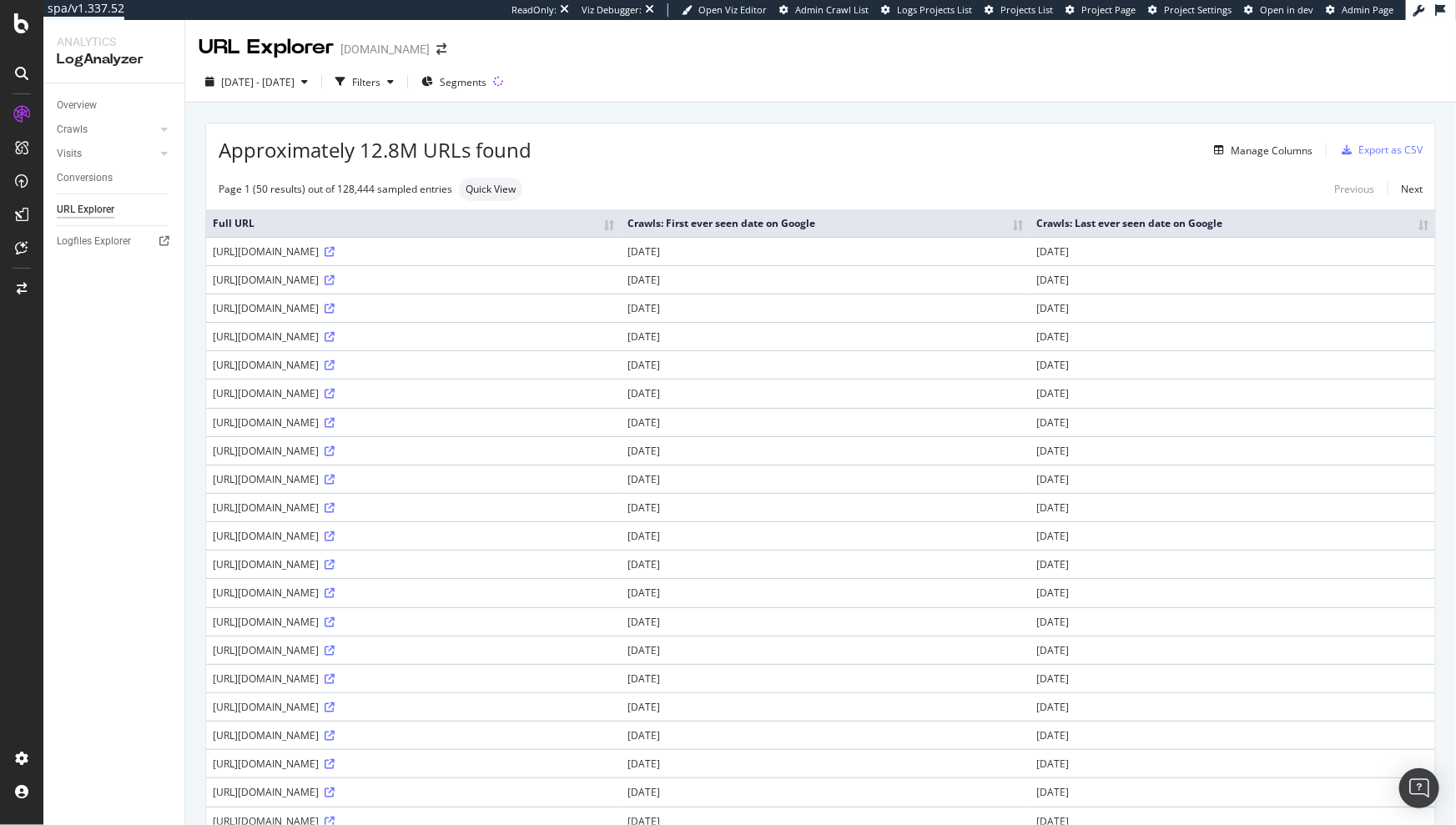
click at [1411, 223] on th "Crawls: Last ever seen date on Google" at bounding box center [1233, 223] width 406 height 27
click at [1385, 222] on th "Crawls: Last ever seen date on Google" at bounding box center [1232, 223] width 407 height 27
click at [1266, 150] on div "Manage Columns" at bounding box center [1272, 150] width 82 height 14
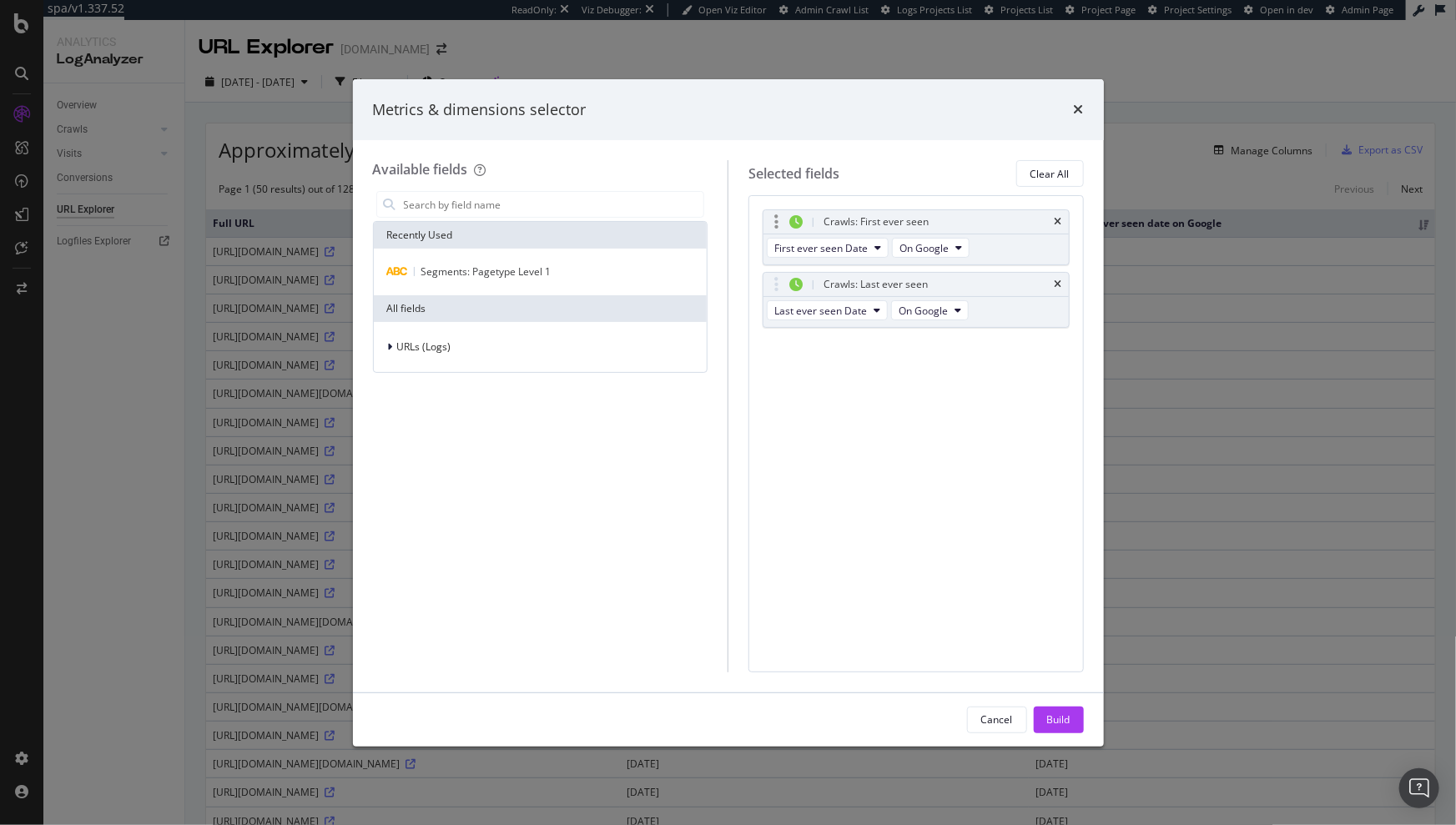
click at [1062, 219] on div "Crawls: First ever seen" at bounding box center [916, 222] width 305 height 23
click at [1056, 222] on icon "times" at bounding box center [1059, 222] width 8 height 10
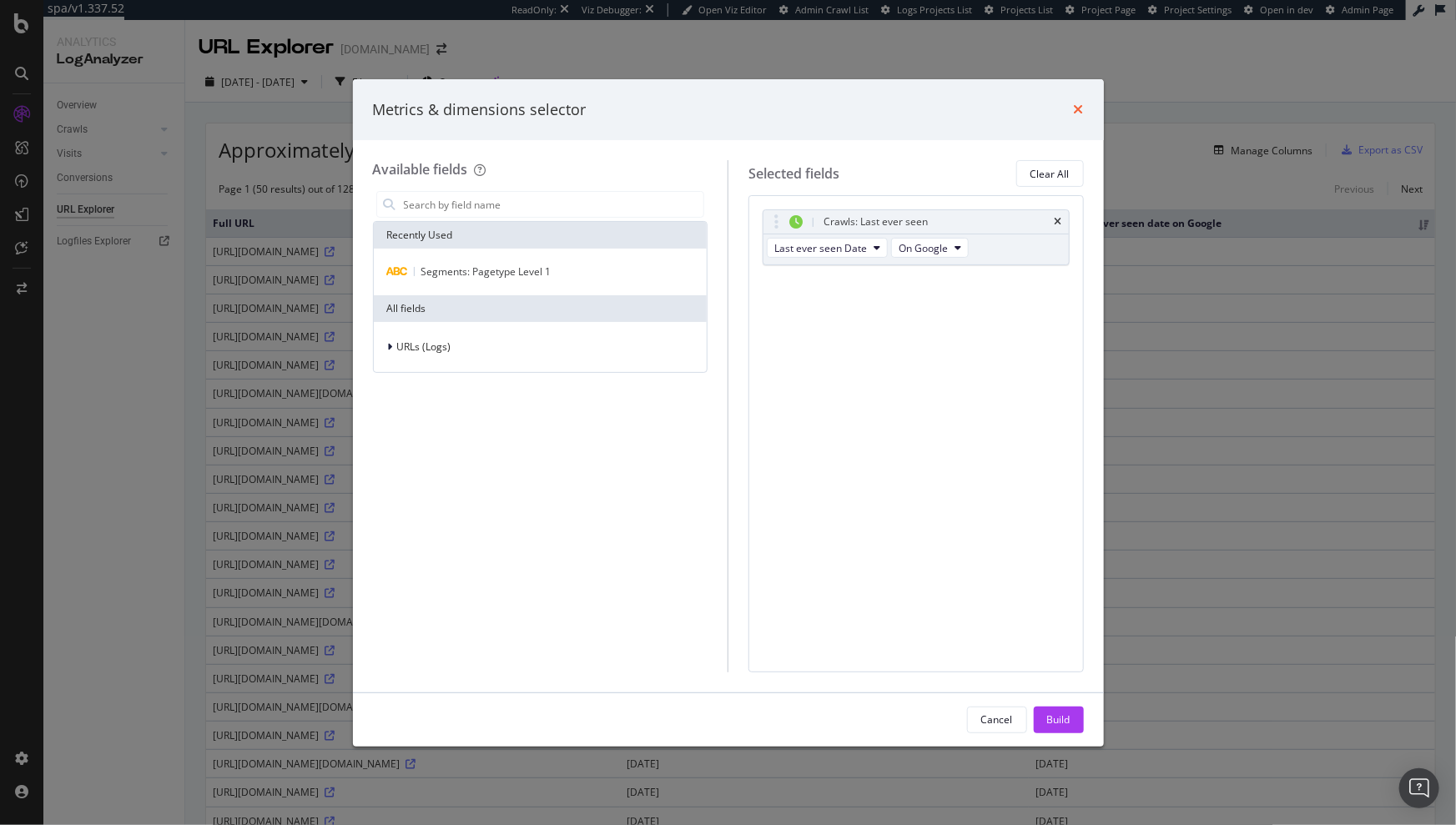
click at [1077, 114] on icon "times" at bounding box center [1079, 109] width 10 height 14
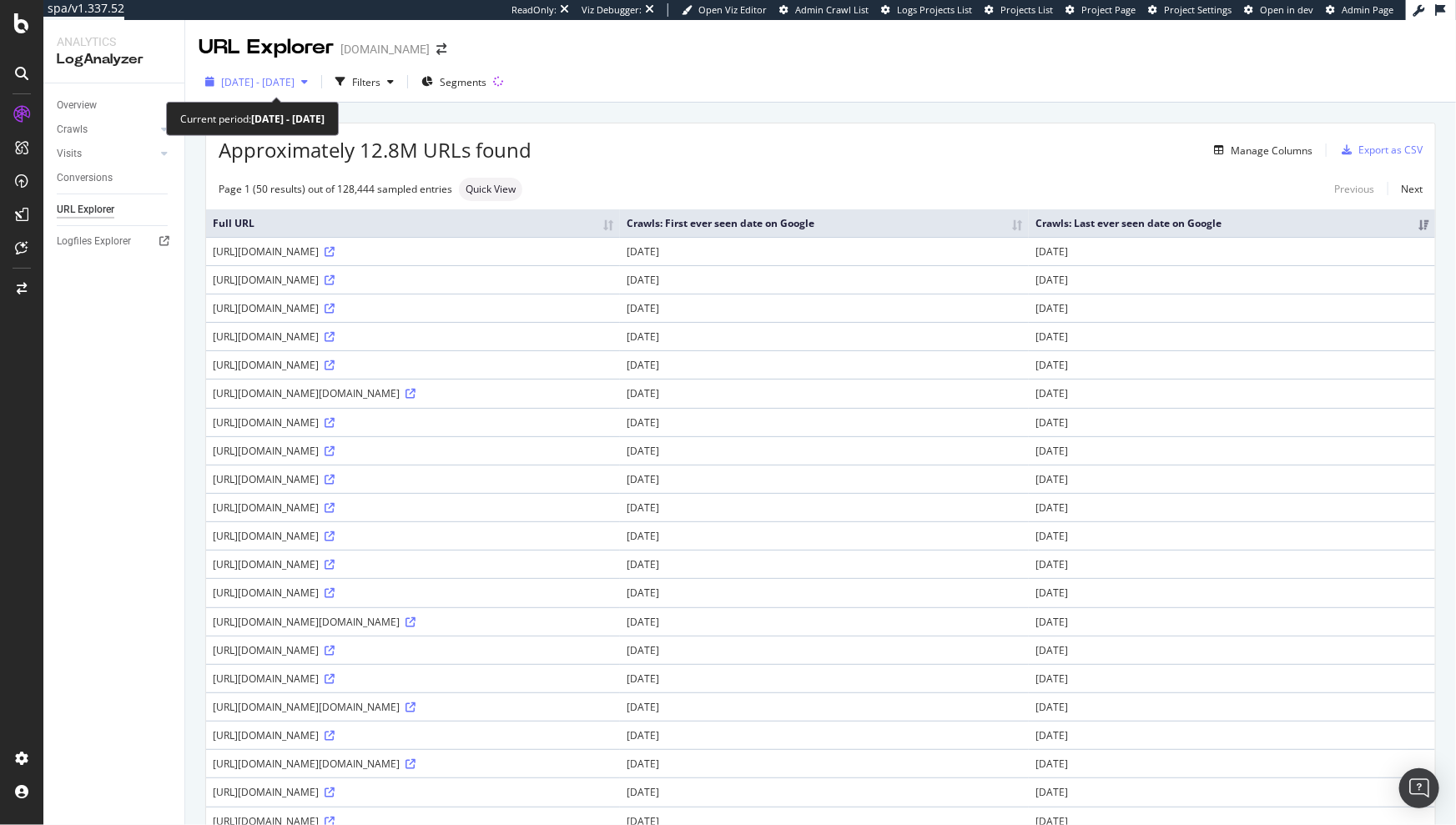
click at [295, 85] on span "[DATE] - [DATE]" at bounding box center [257, 82] width 73 height 14
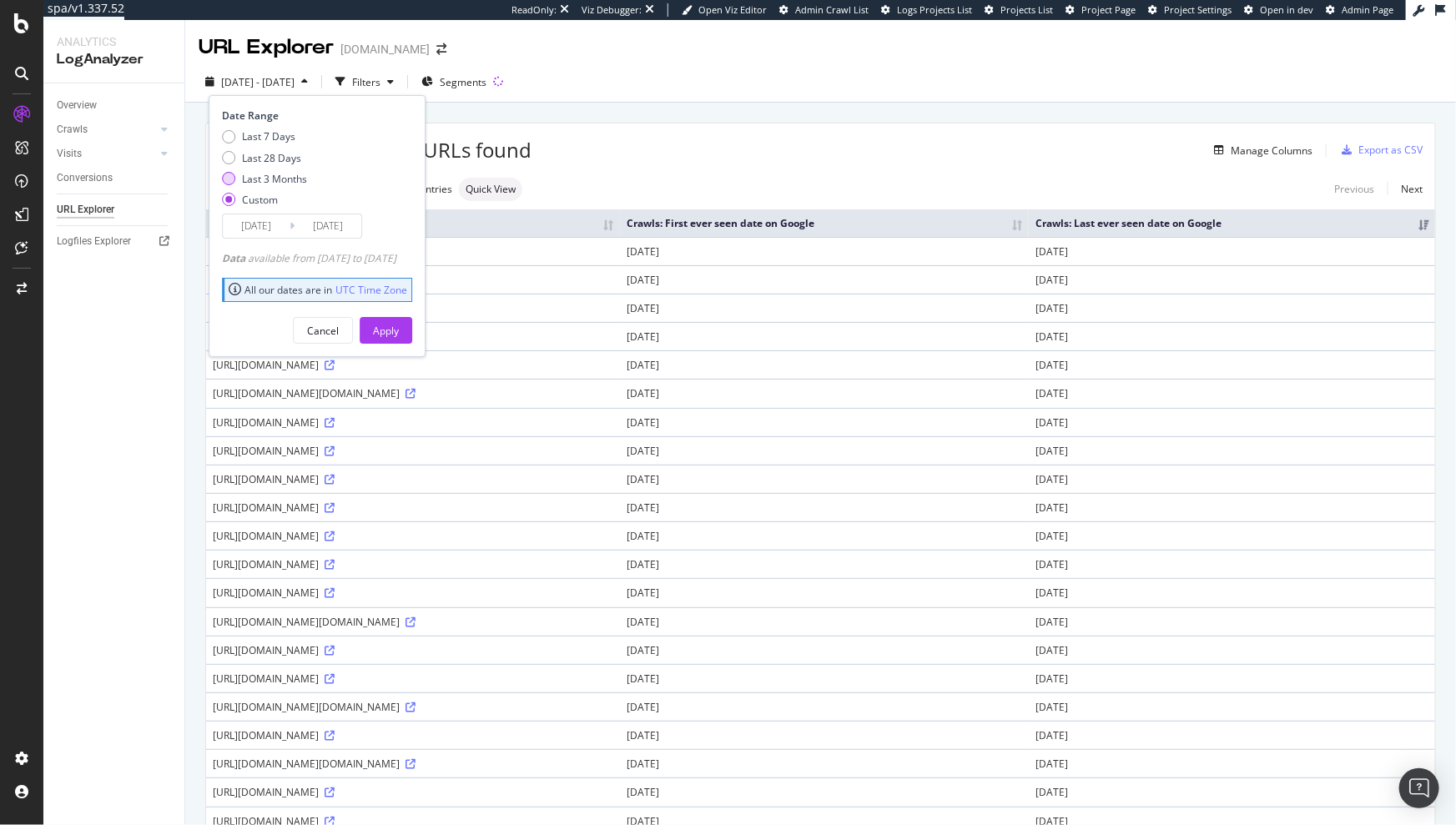
click at [273, 179] on div "Last 3 Months" at bounding box center [274, 179] width 65 height 14
type input "[DATE]"
click at [399, 326] on div "Apply" at bounding box center [386, 331] width 26 height 14
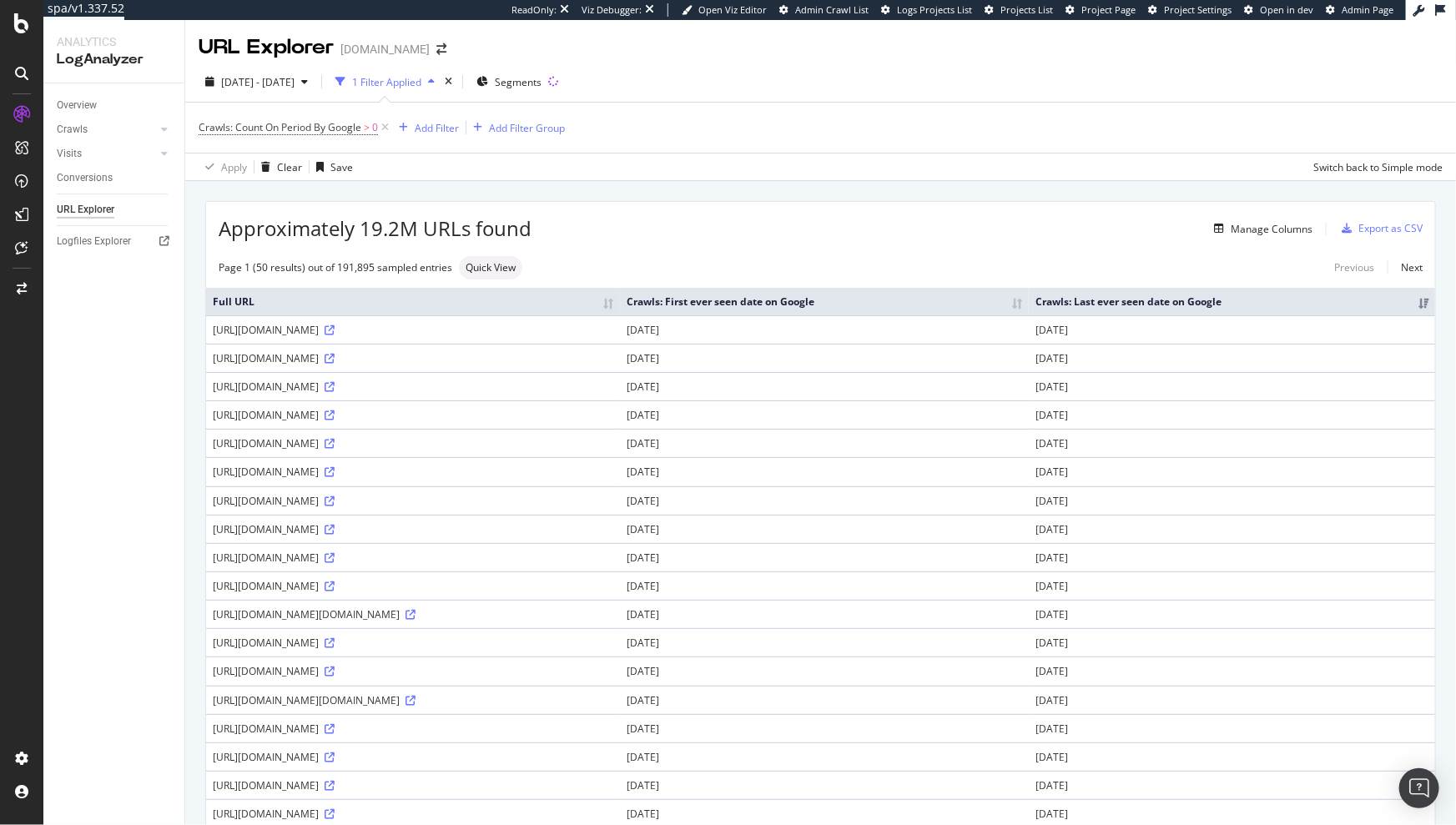
click at [1324, 297] on th "Crawls: Last ever seen date on Google" at bounding box center [1232, 302] width 407 height 27
click at [387, 130] on icon at bounding box center [385, 128] width 14 height 17
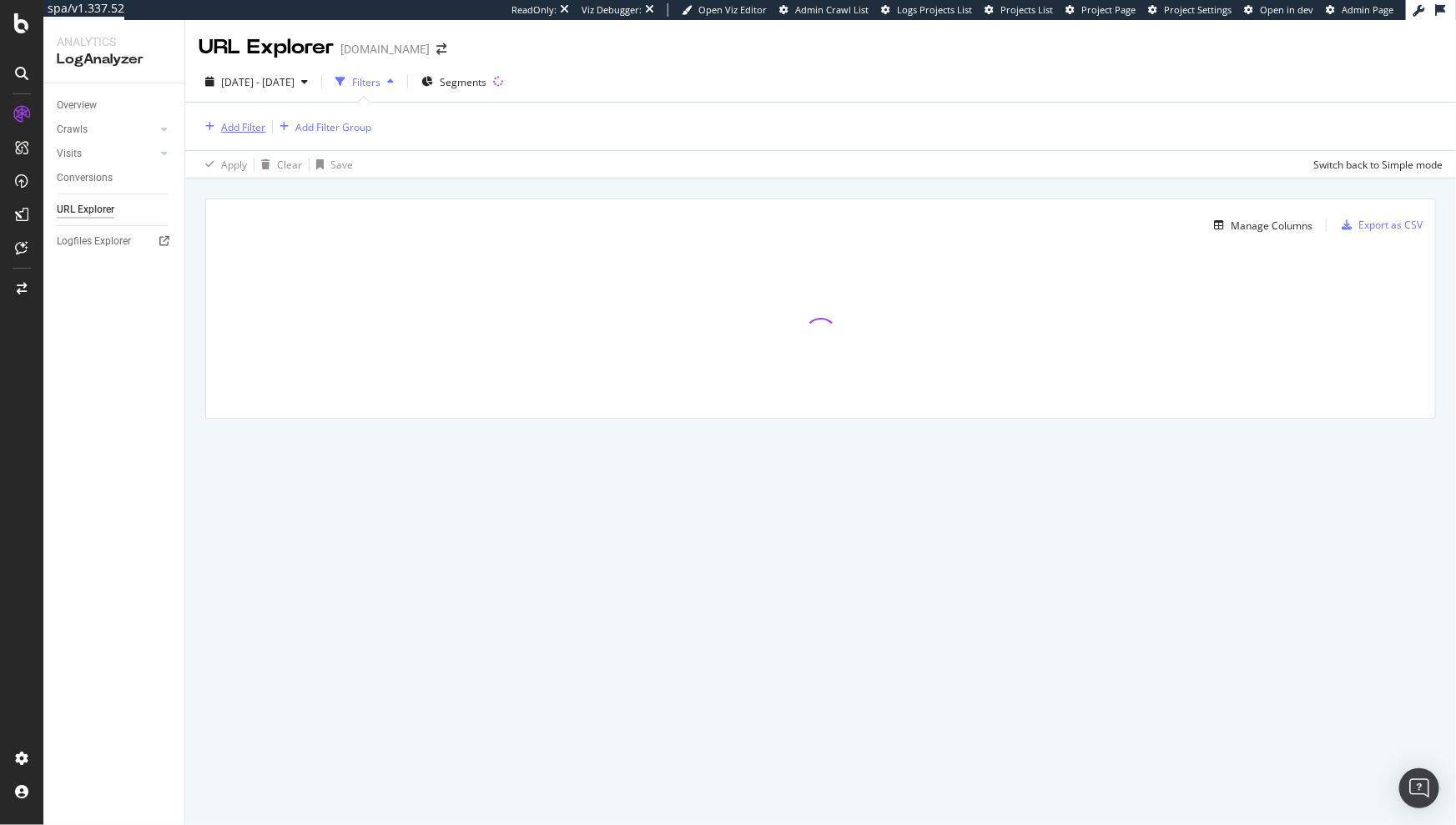
click at [228, 124] on div "Add Filter" at bounding box center [243, 127] width 44 height 14
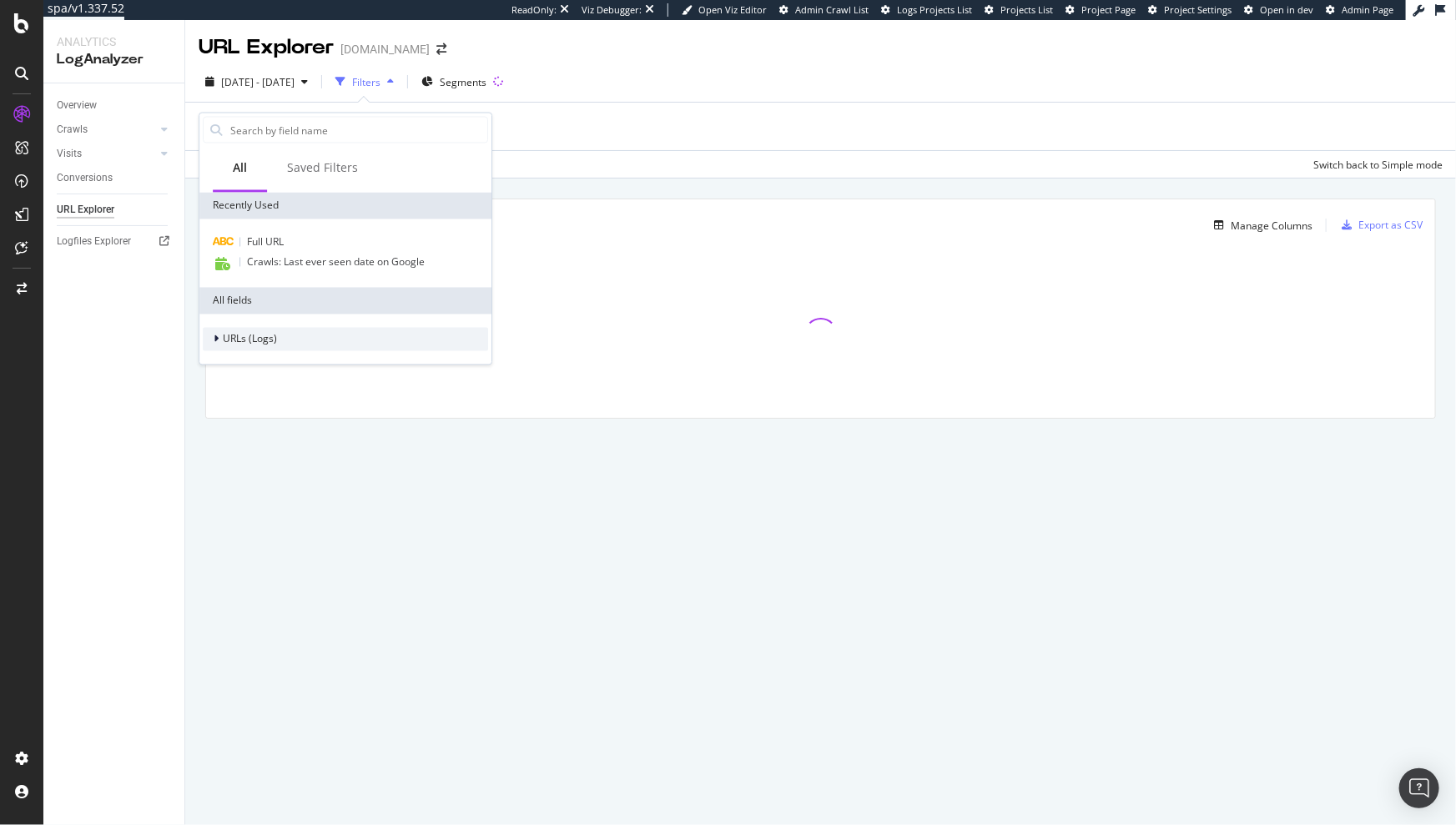
click at [274, 337] on span "URLs (Logs)" at bounding box center [250, 339] width 55 height 14
click at [235, 417] on span "Crawls" at bounding box center [248, 416] width 32 height 14
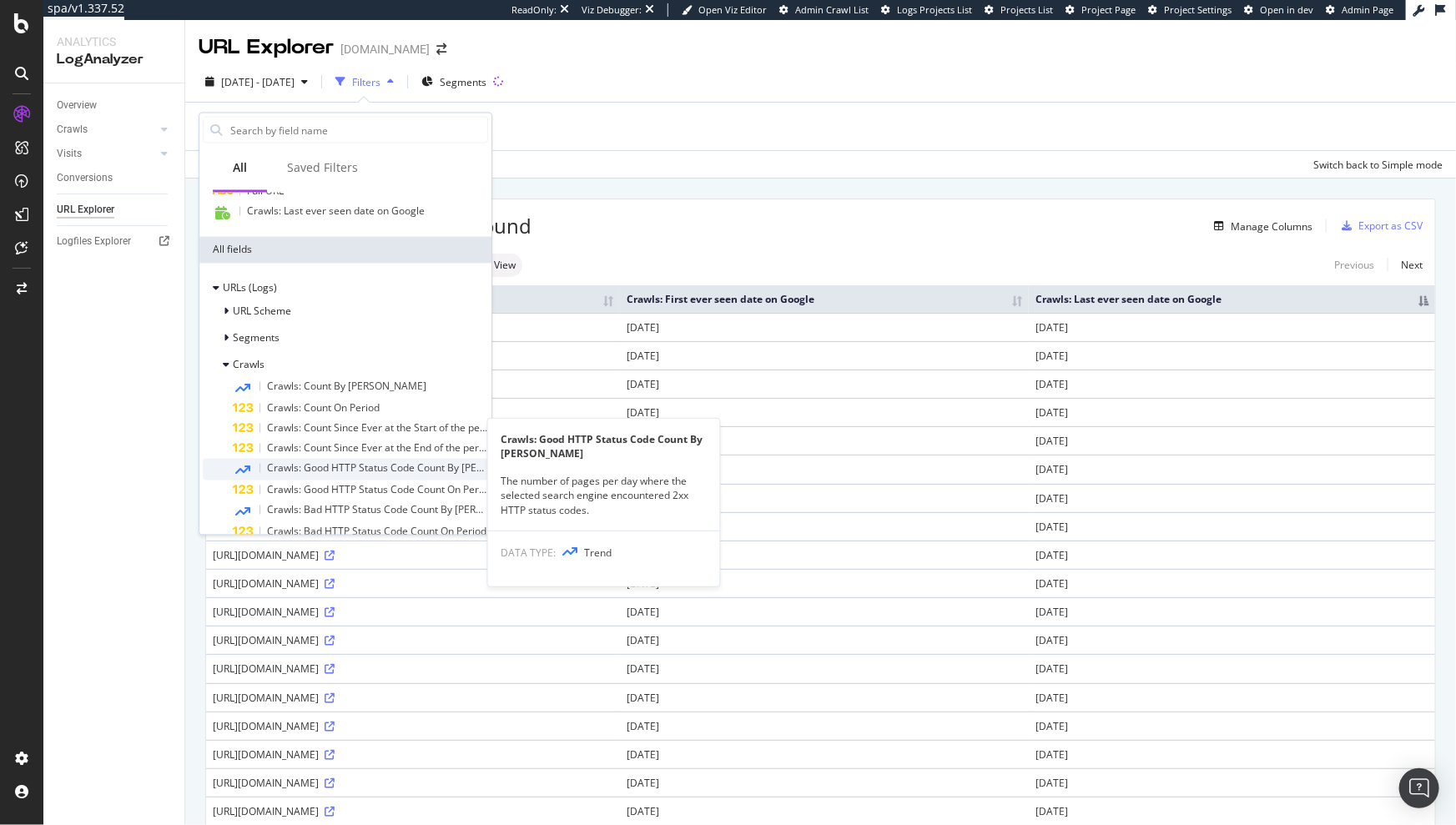
scroll to position [245, 0]
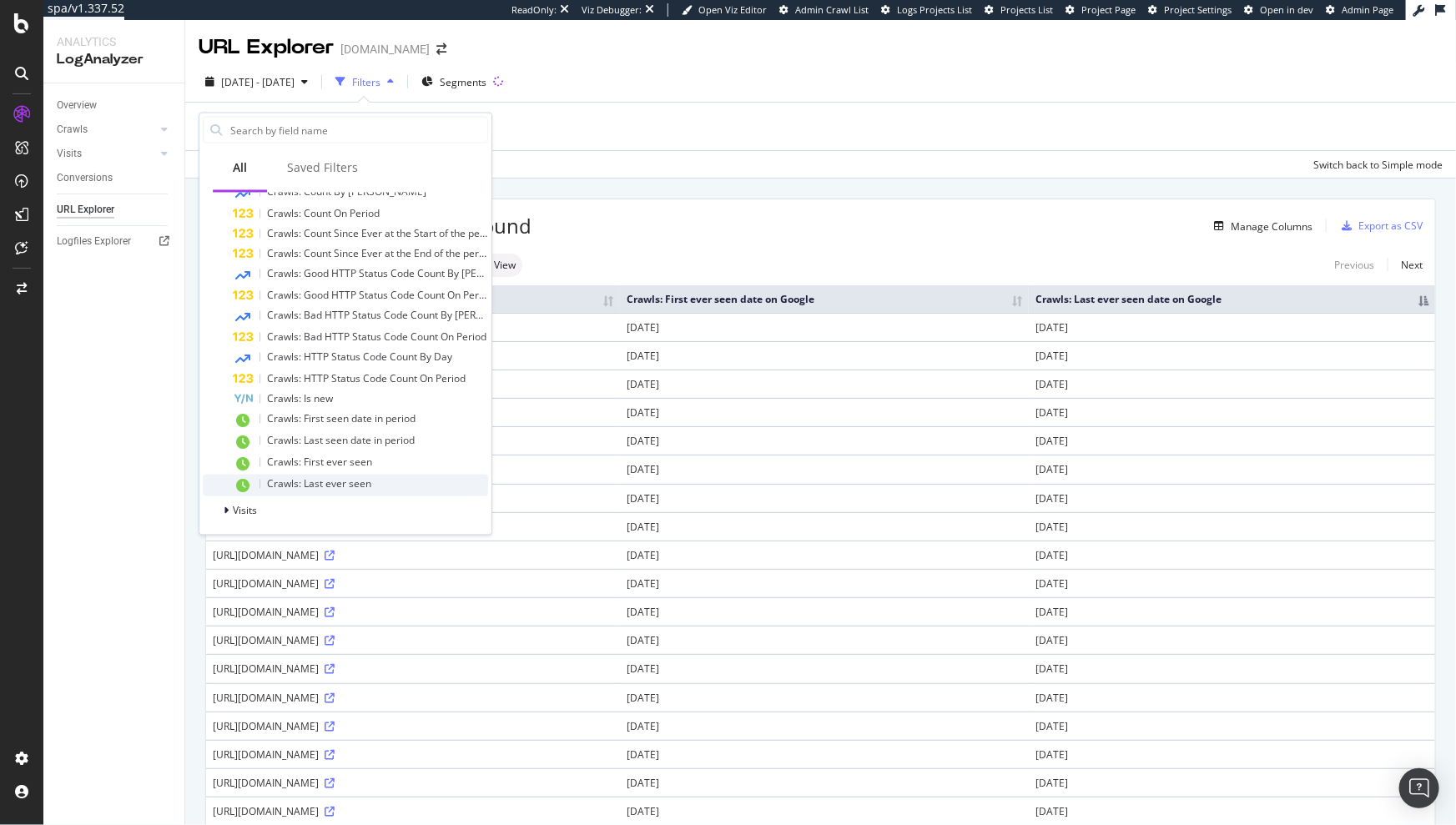
click at [312, 482] on span "Crawls: Last ever seen" at bounding box center [319, 484] width 104 height 14
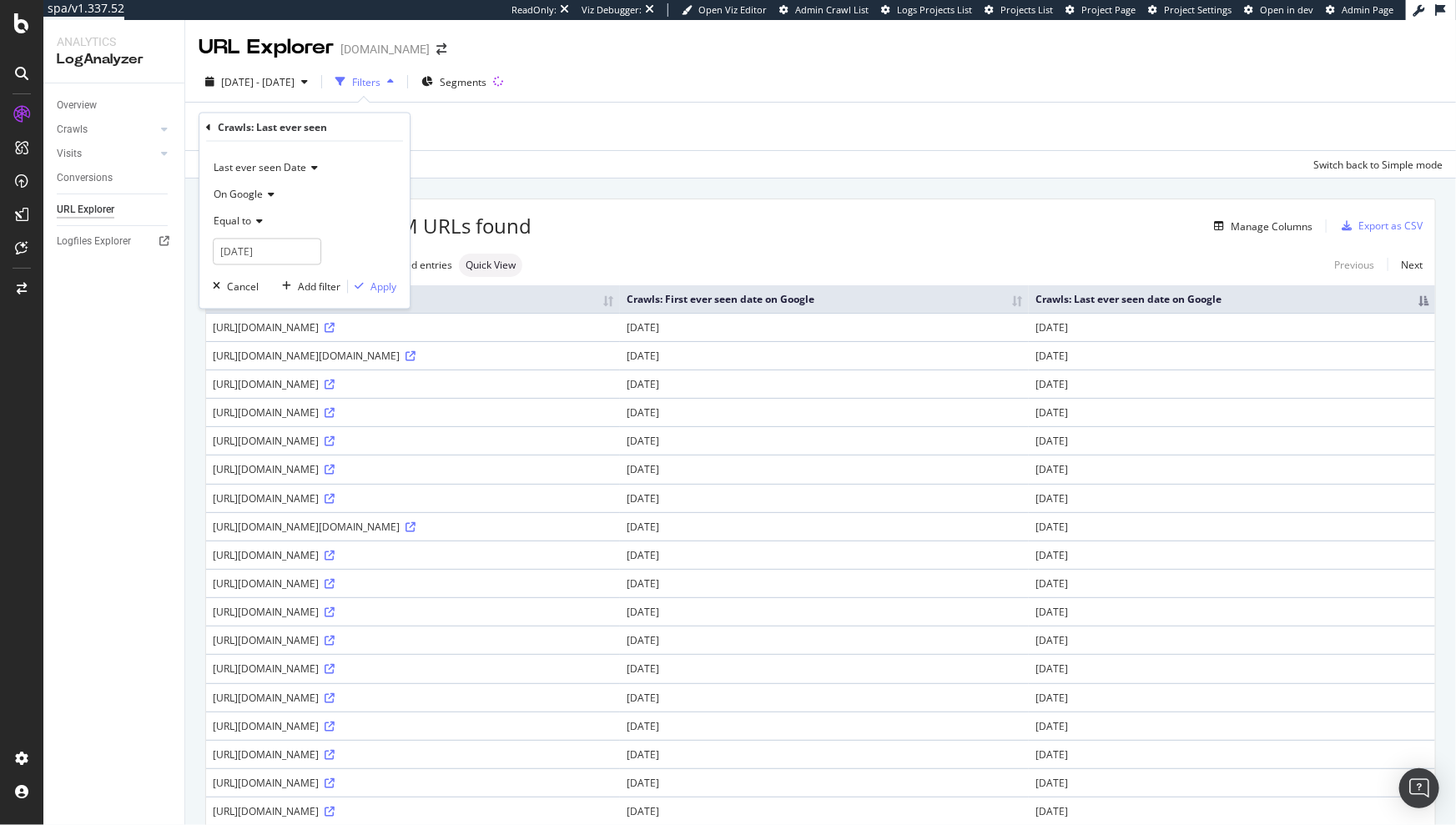
click at [254, 224] on icon at bounding box center [257, 222] width 12 height 10
click at [265, 319] on div "Before" at bounding box center [307, 320] width 179 height 21
click at [254, 255] on input "[DATE]" at bounding box center [267, 251] width 108 height 26
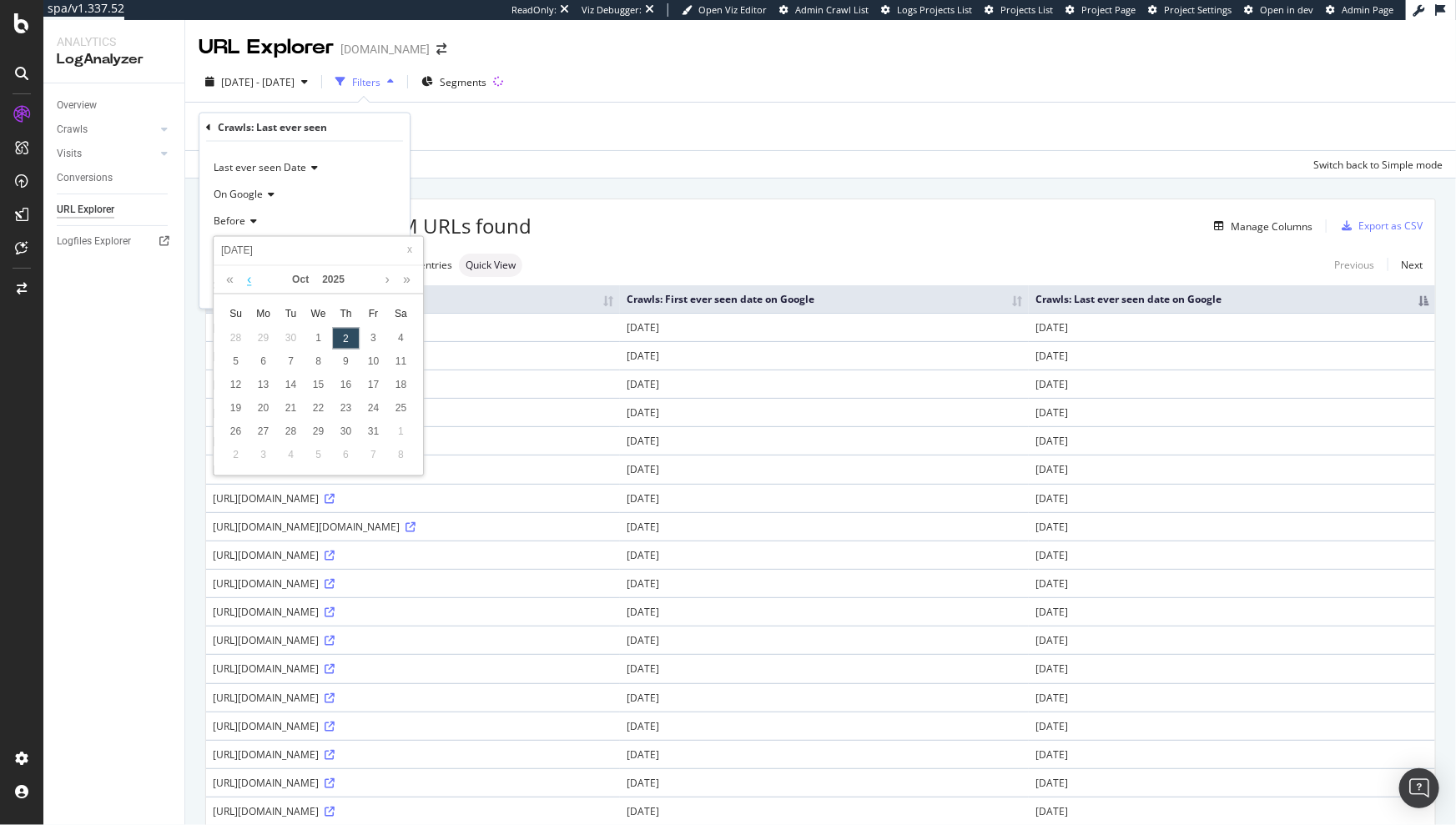
click at [248, 276] on link at bounding box center [249, 279] width 13 height 28
click at [249, 276] on link at bounding box center [249, 279] width 13 height 28
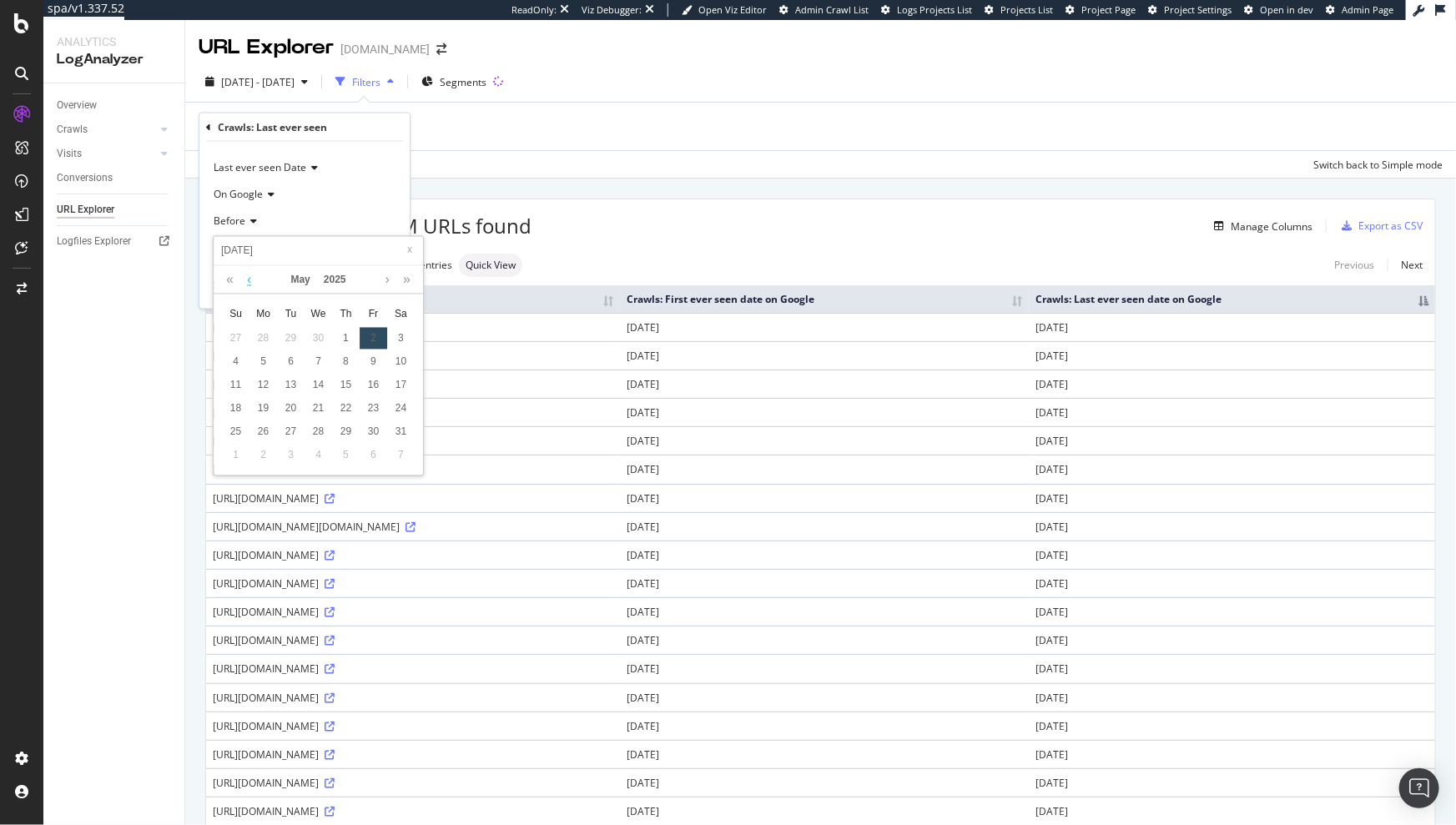
click at [249, 276] on link at bounding box center [249, 279] width 13 height 28
click at [263, 451] on div "31" at bounding box center [263, 454] width 27 height 21
type input "[DATE]"
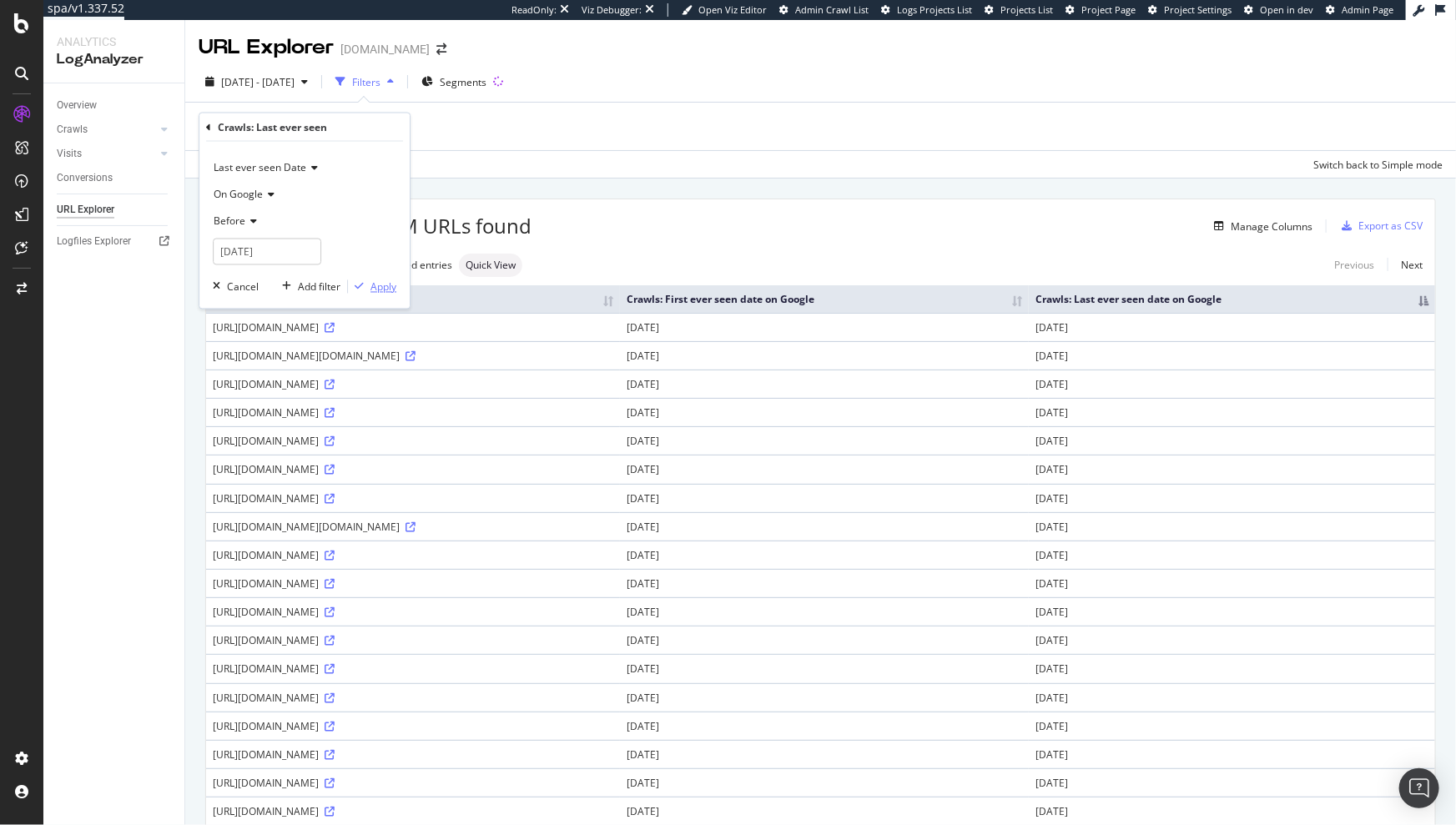
click at [389, 287] on div "Apply" at bounding box center [384, 286] width 26 height 14
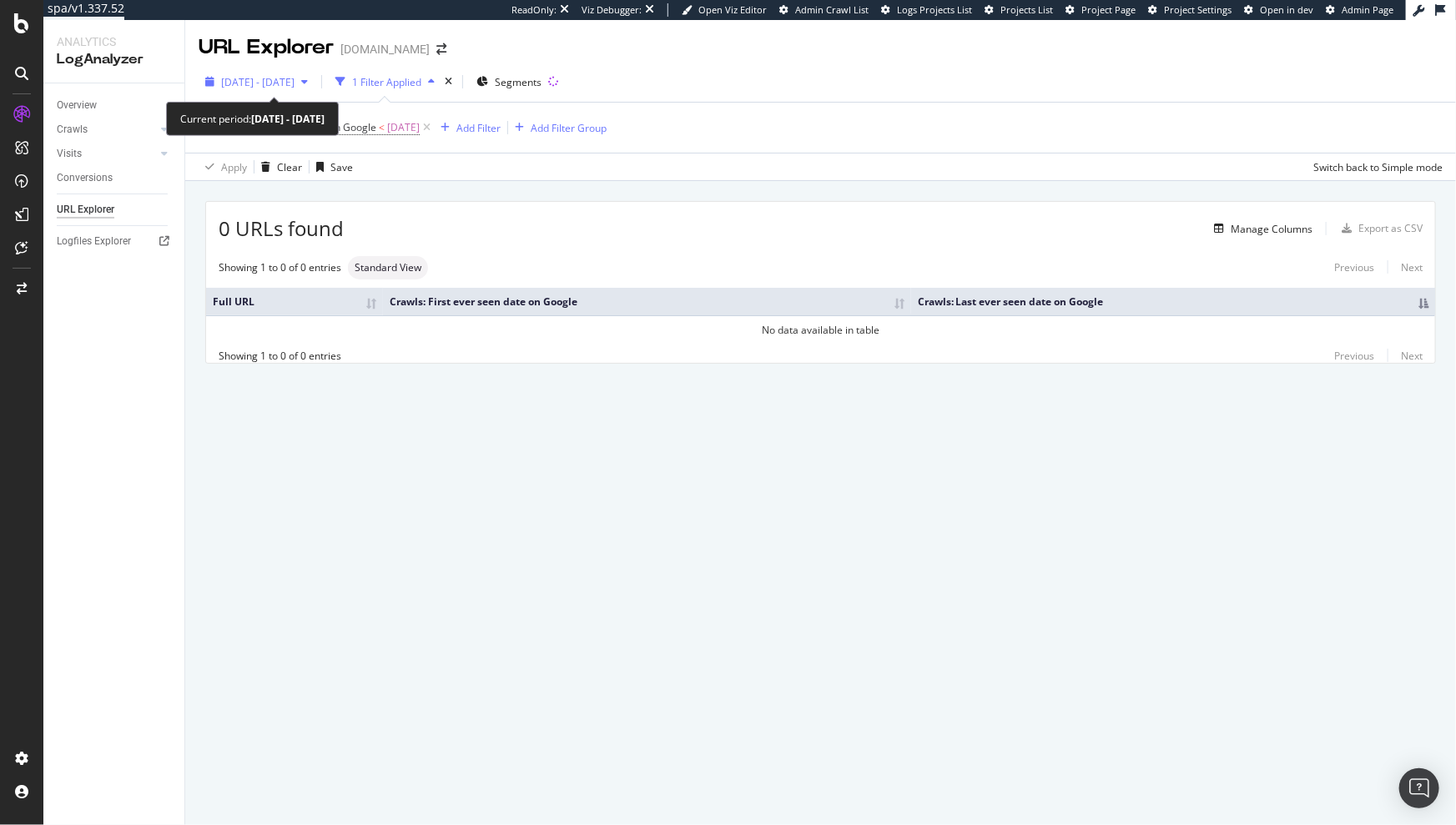
click at [295, 84] on span "[DATE] - [DATE]" at bounding box center [257, 82] width 73 height 14
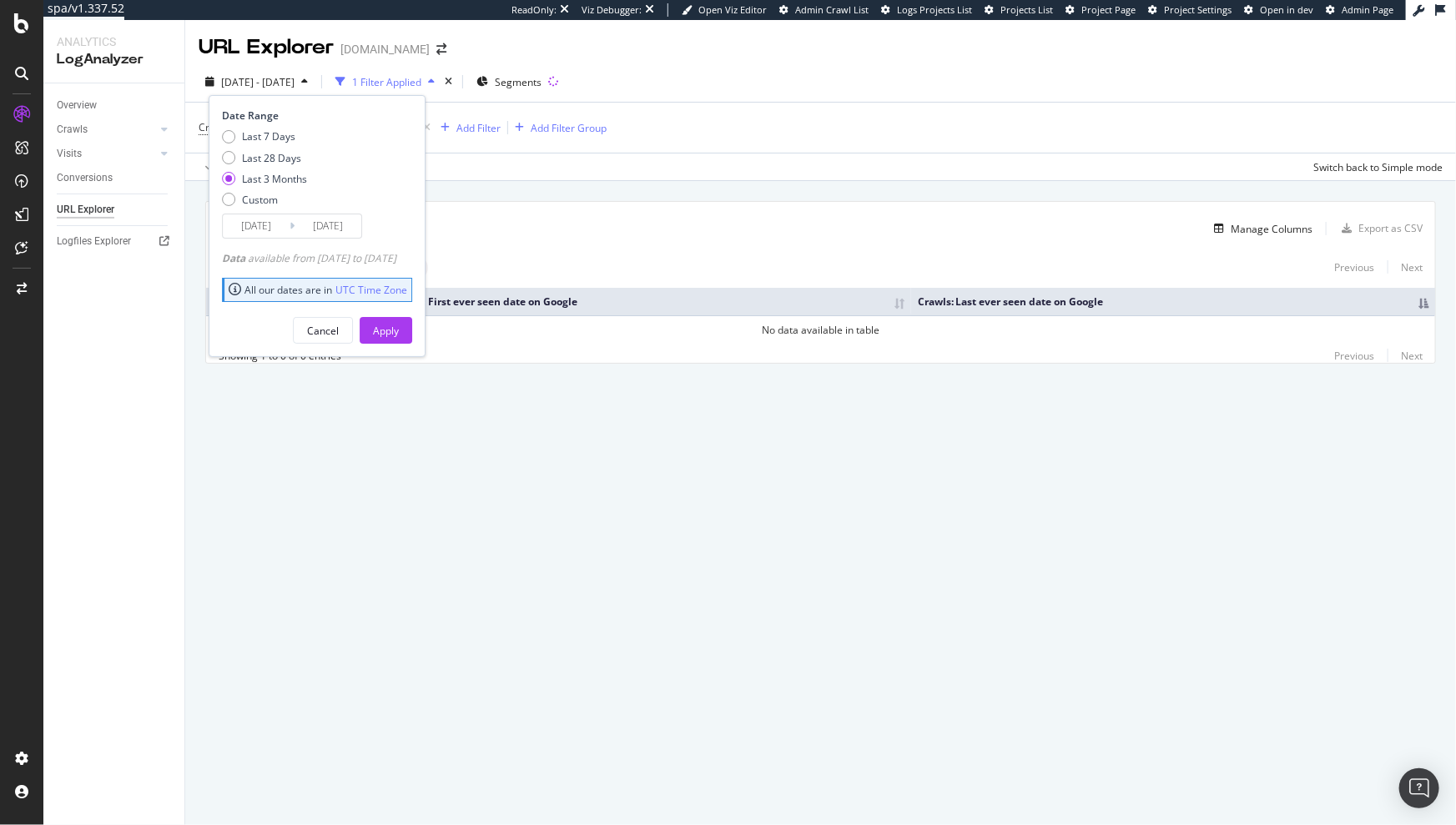
click at [633, 178] on div "Apply Clear Save Switch back to Simple mode" at bounding box center [820, 166] width 1271 height 27
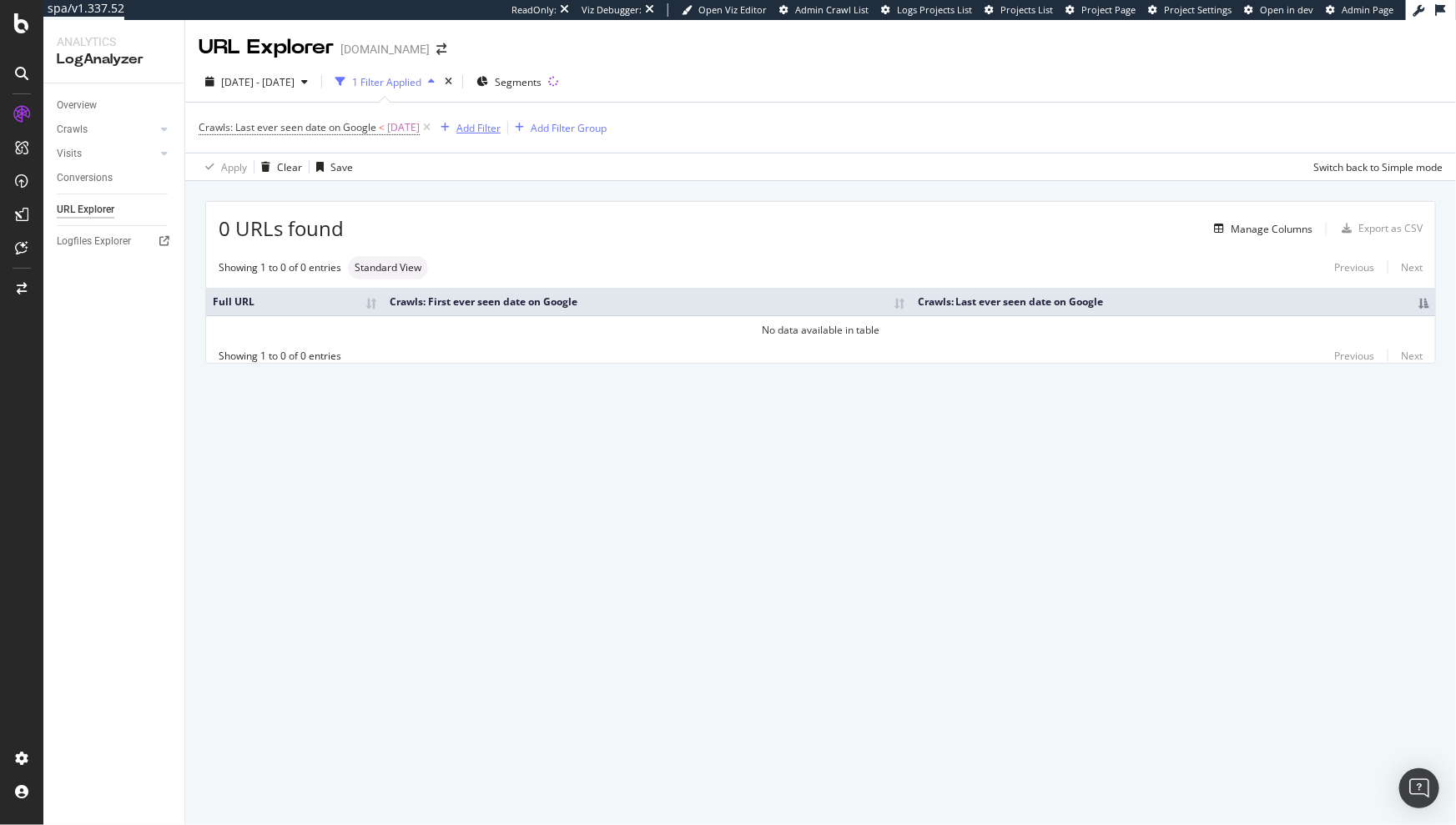
click at [481, 130] on div "Add Filter" at bounding box center [479, 128] width 44 height 14
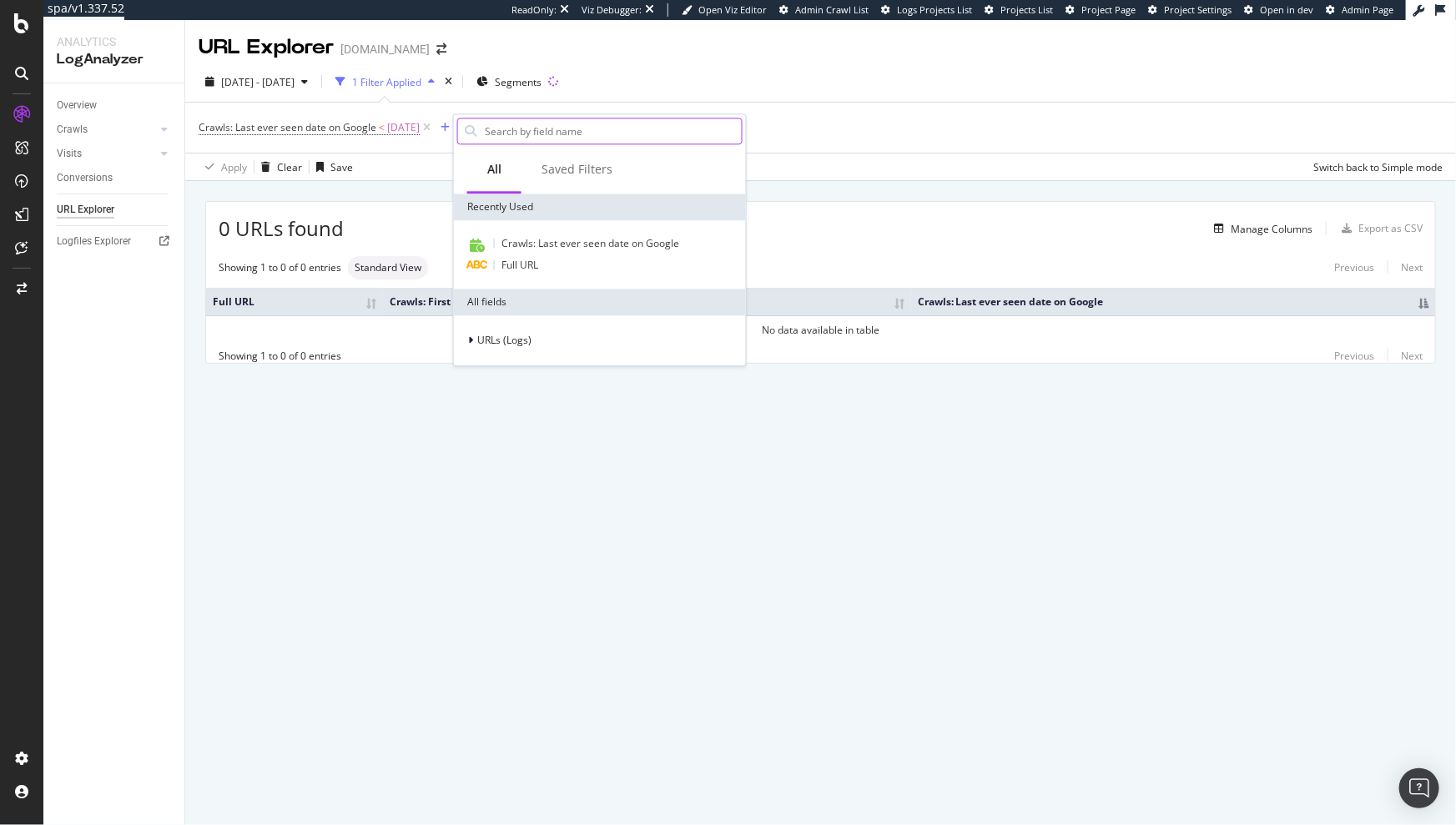
click at [540, 136] on input "text" at bounding box center [613, 130] width 259 height 25
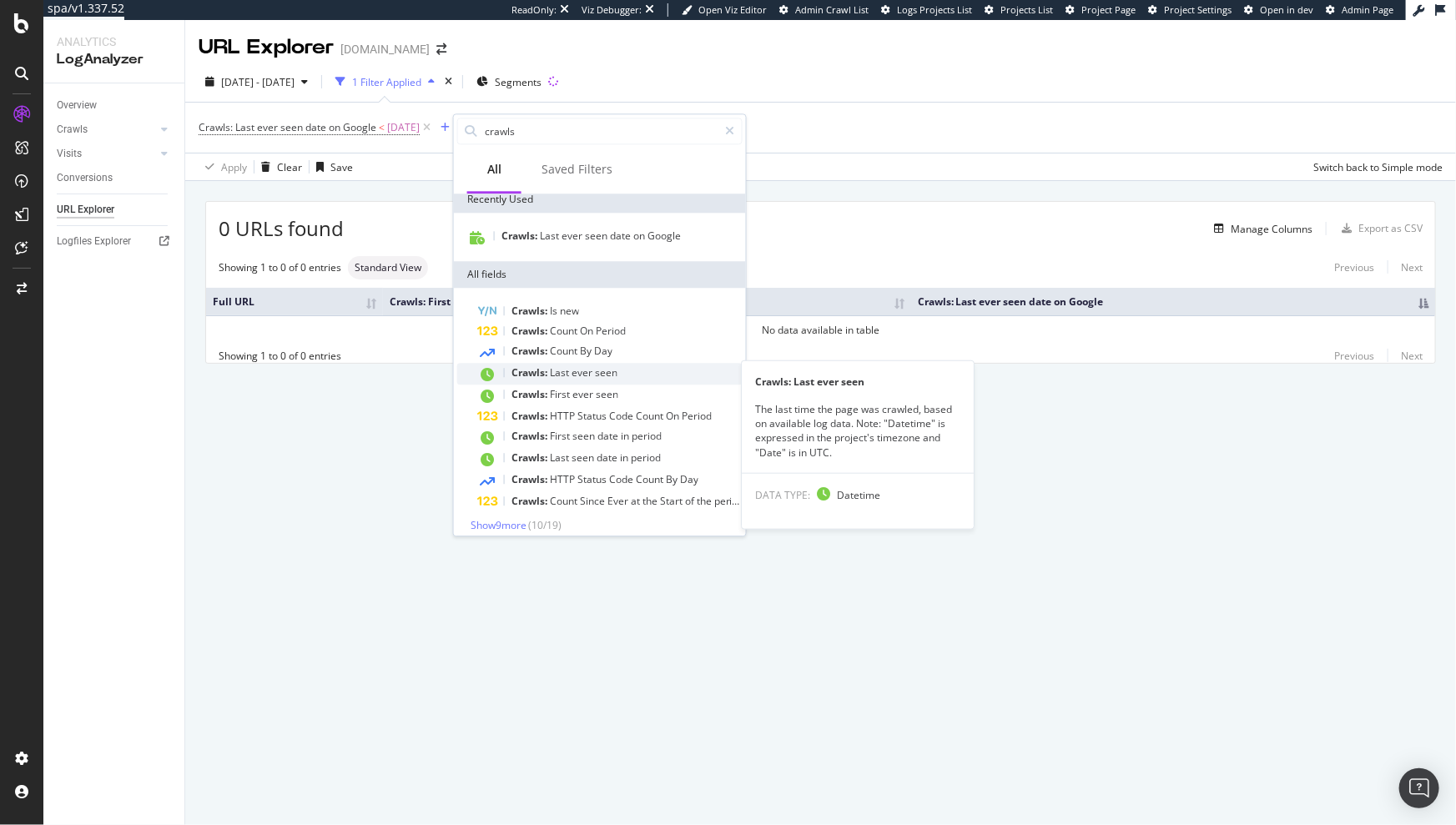
scroll to position [17, 0]
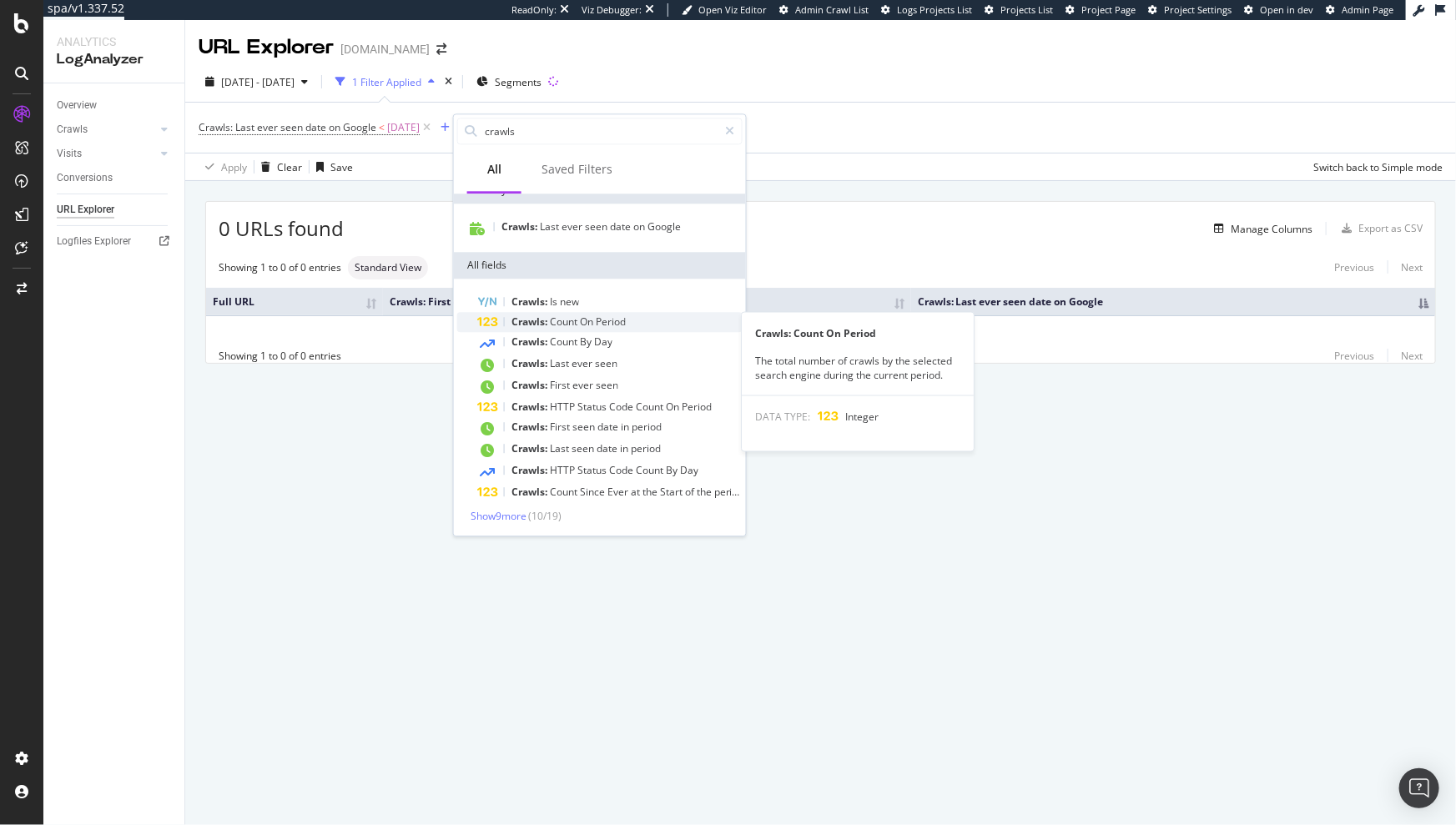
type input "crawls"
click at [574, 320] on span "Count" at bounding box center [564, 321] width 30 height 14
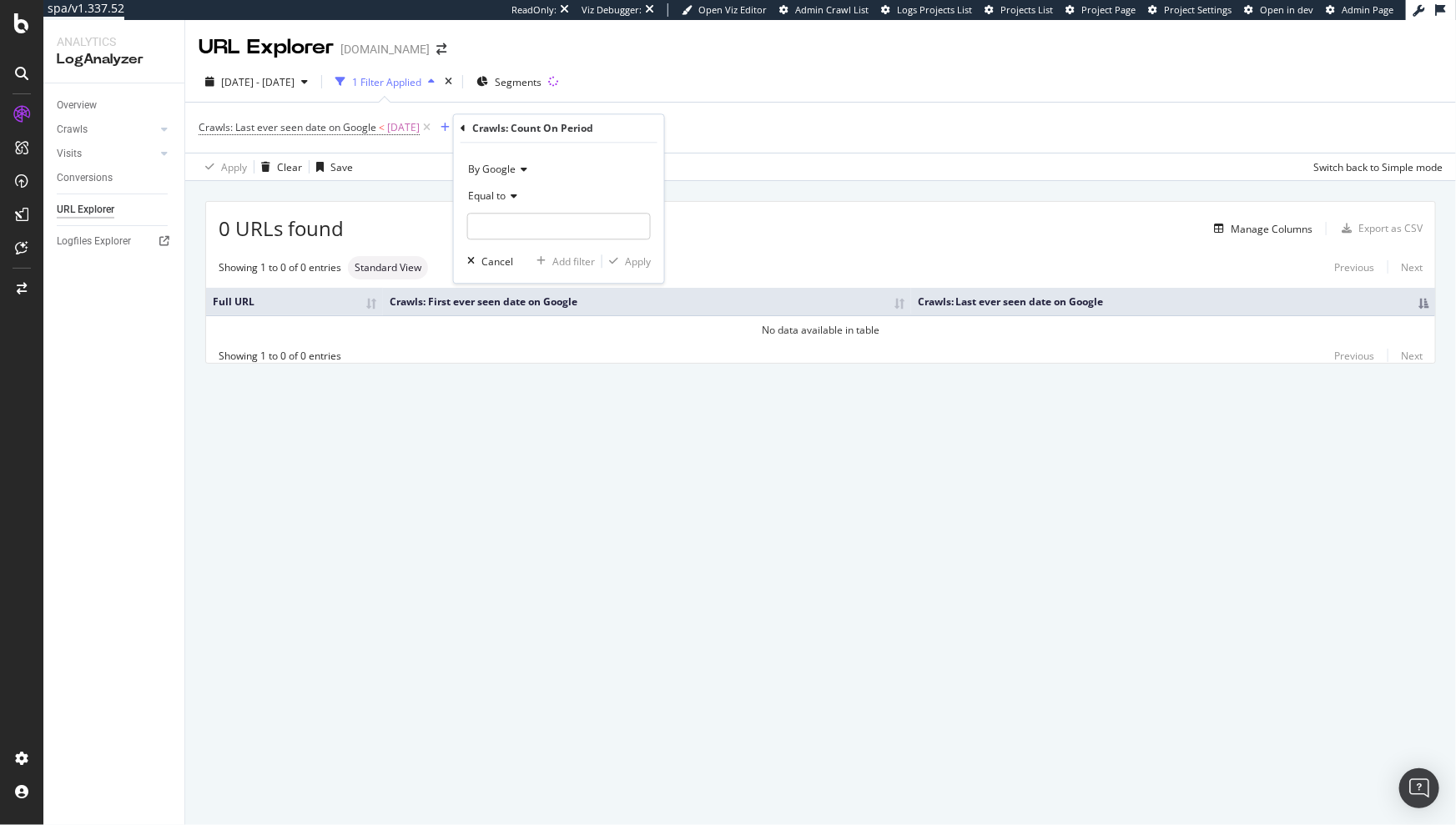
click at [465, 127] on div "Crawls: Count On Period" at bounding box center [558, 128] width 197 height 28
click at [463, 127] on icon at bounding box center [463, 129] width 5 height 10
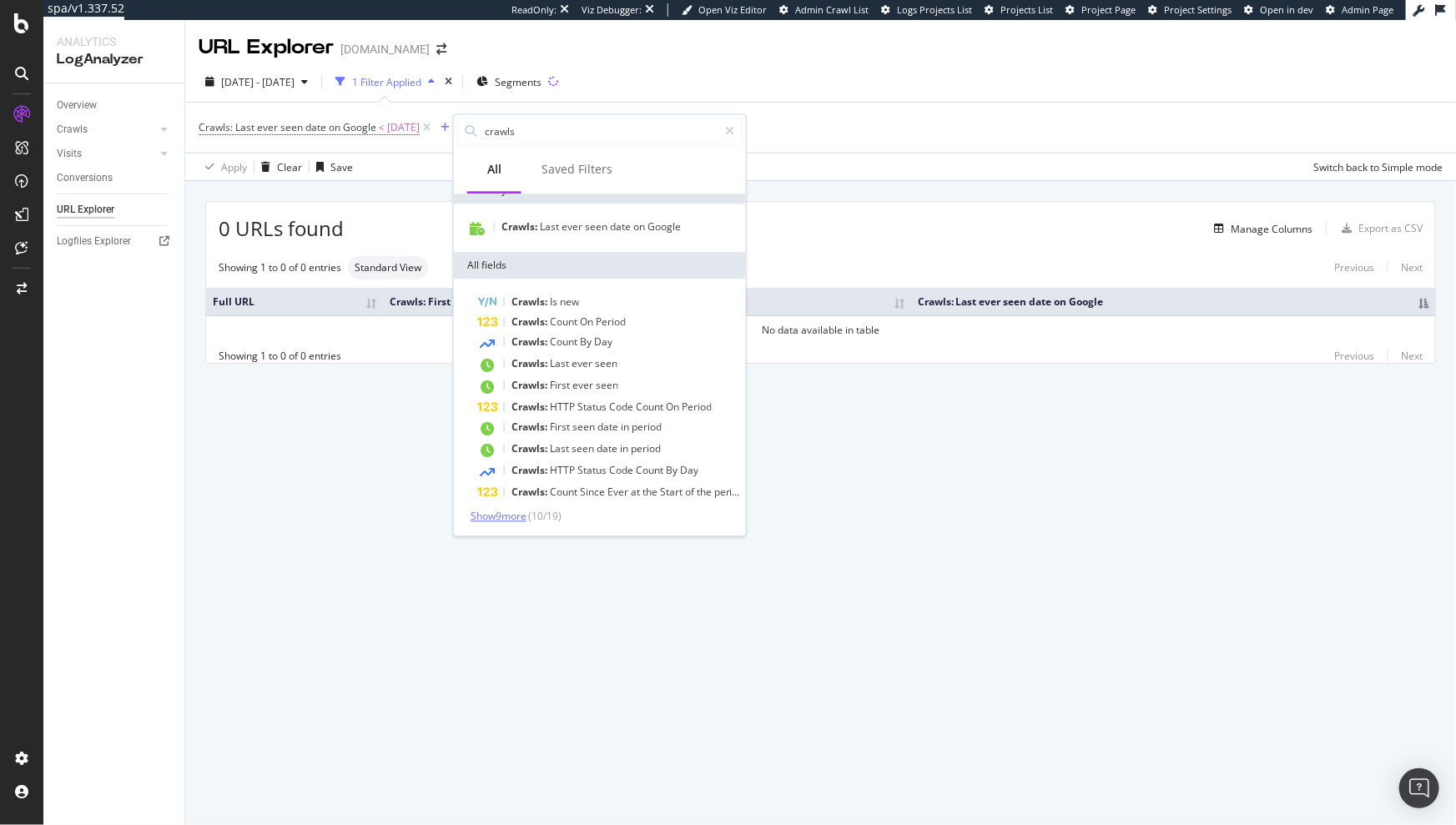
click at [512, 517] on span "Show 9 more" at bounding box center [499, 516] width 56 height 14
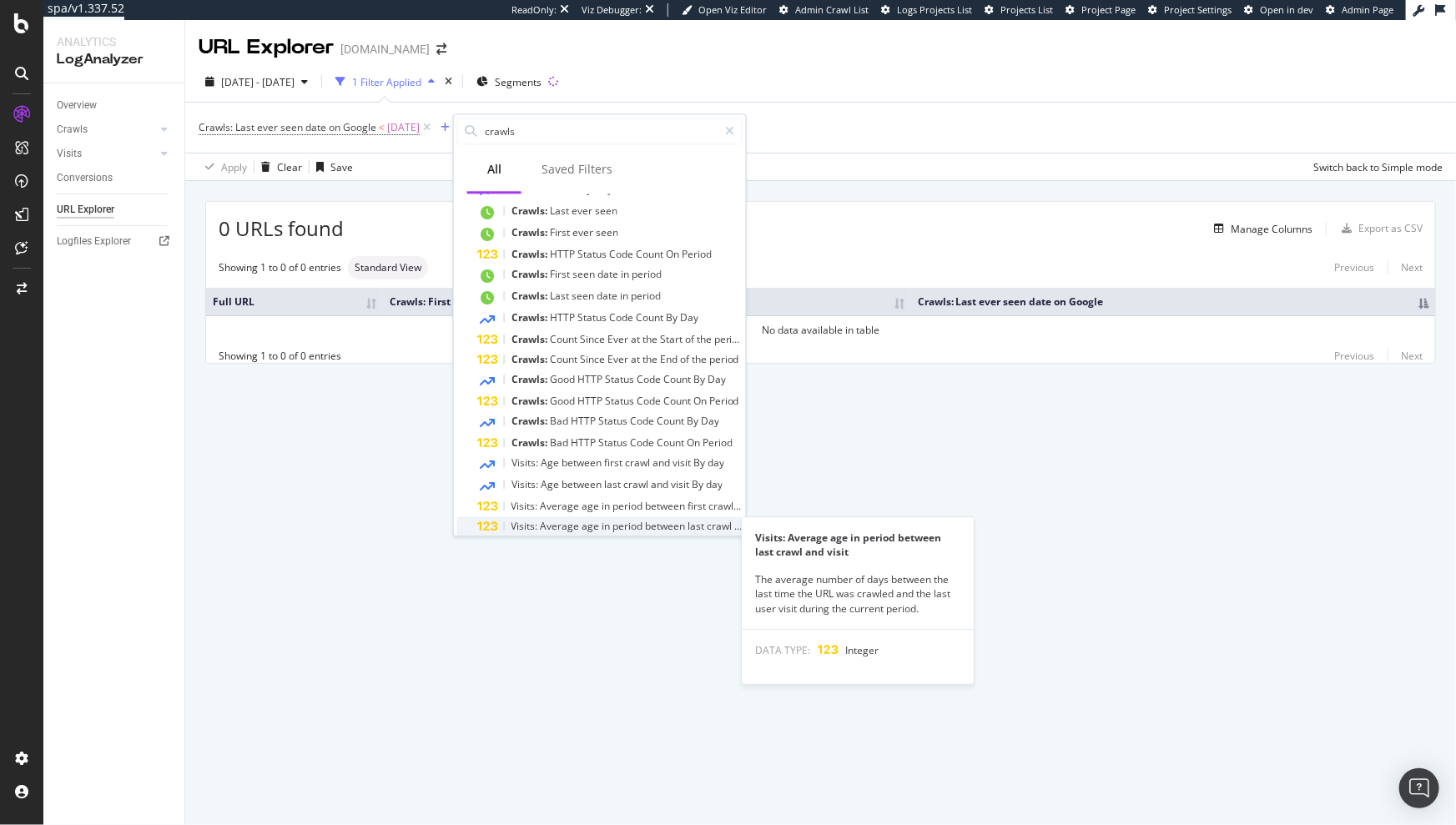
scroll to position [170, 0]
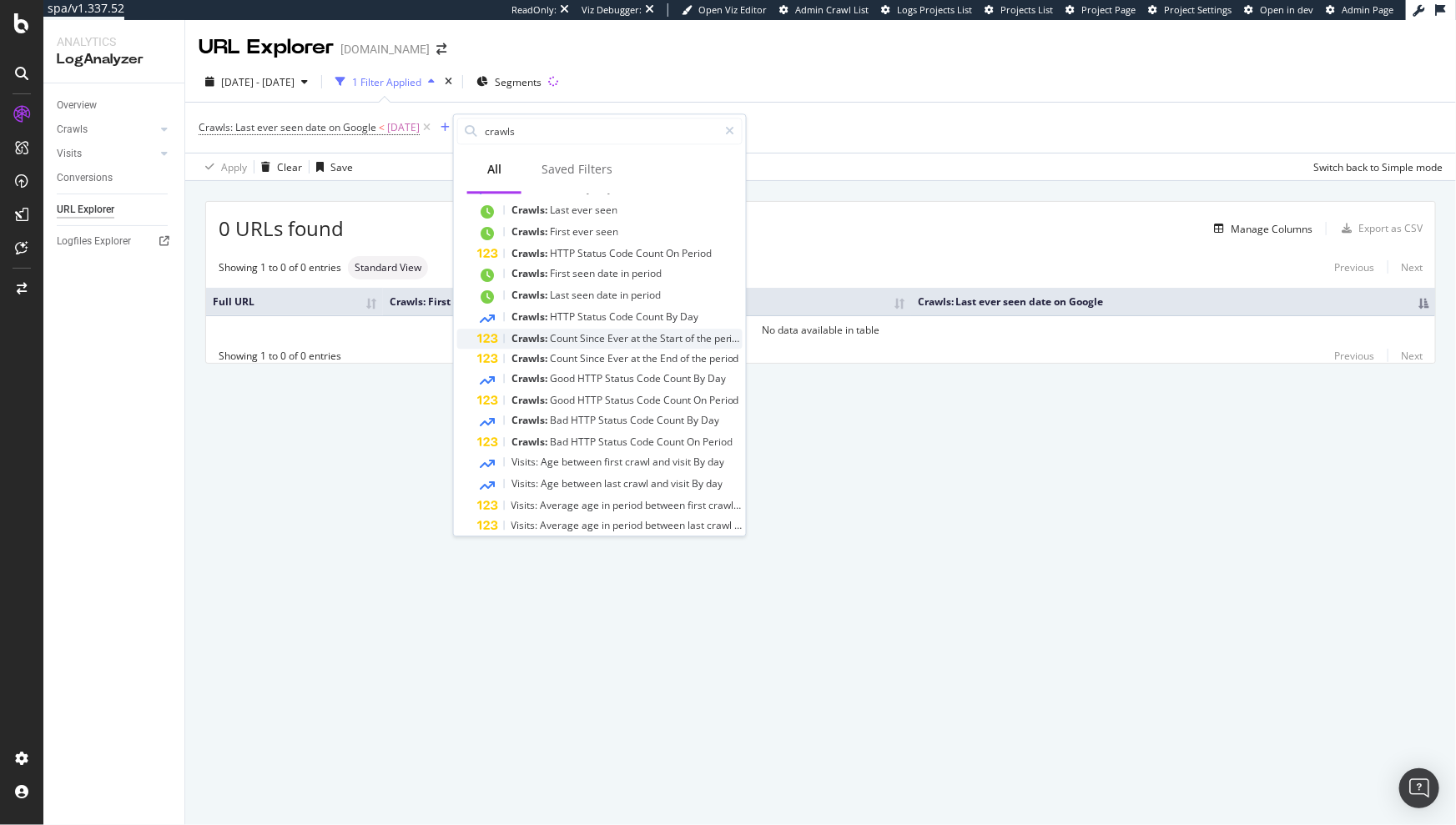
click at [620, 339] on span "Ever" at bounding box center [619, 338] width 23 height 14
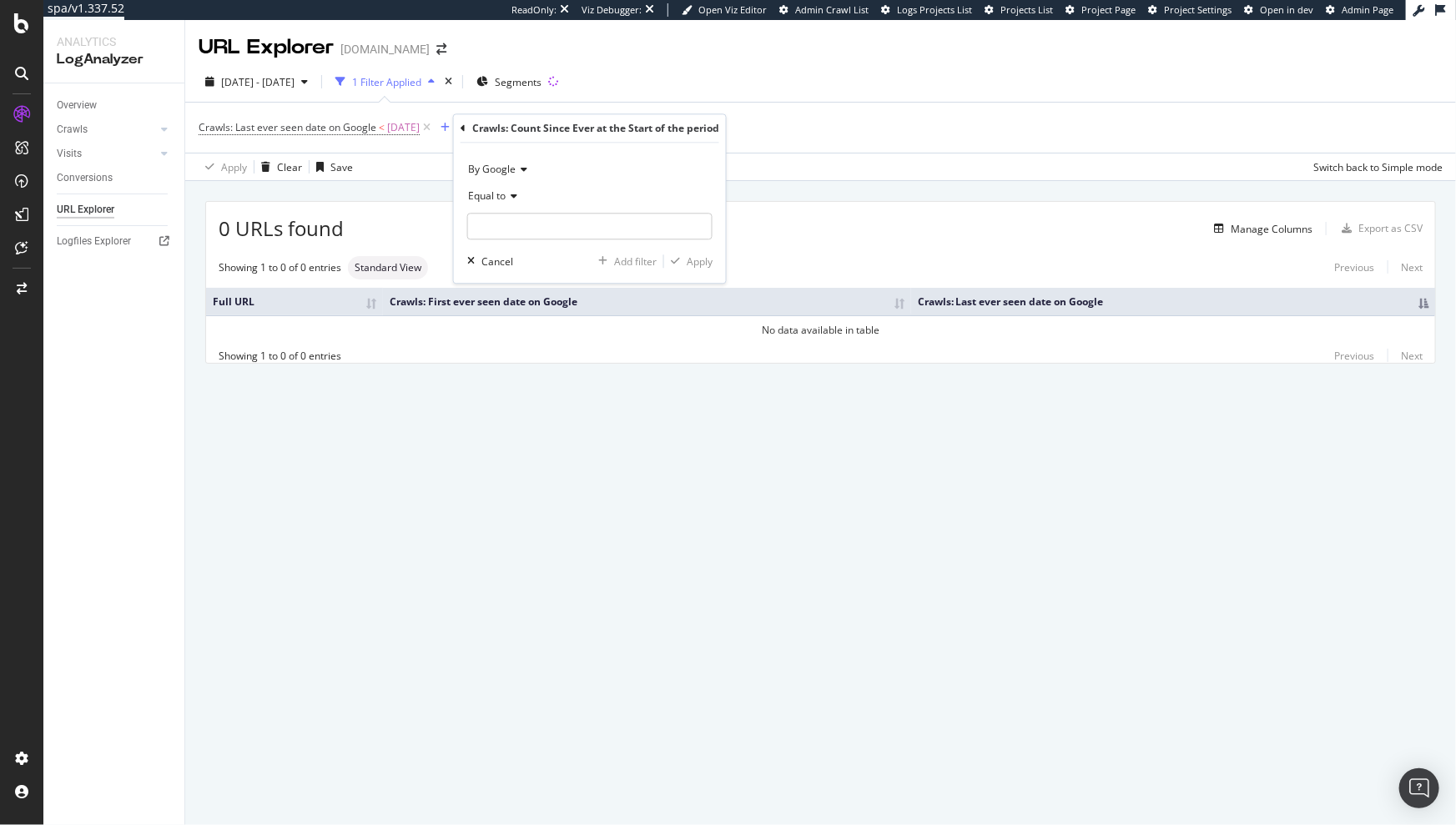
click at [486, 199] on span "Equal to" at bounding box center [487, 196] width 38 height 14
click at [523, 314] on span "Greater than" at bounding box center [506, 317] width 60 height 14
click at [538, 219] on input "number" at bounding box center [590, 227] width 246 height 26
type input "0"
click at [726, 258] on div "By Google Greater than 0 Cancel Add filter Apply" at bounding box center [590, 213] width 272 height 140
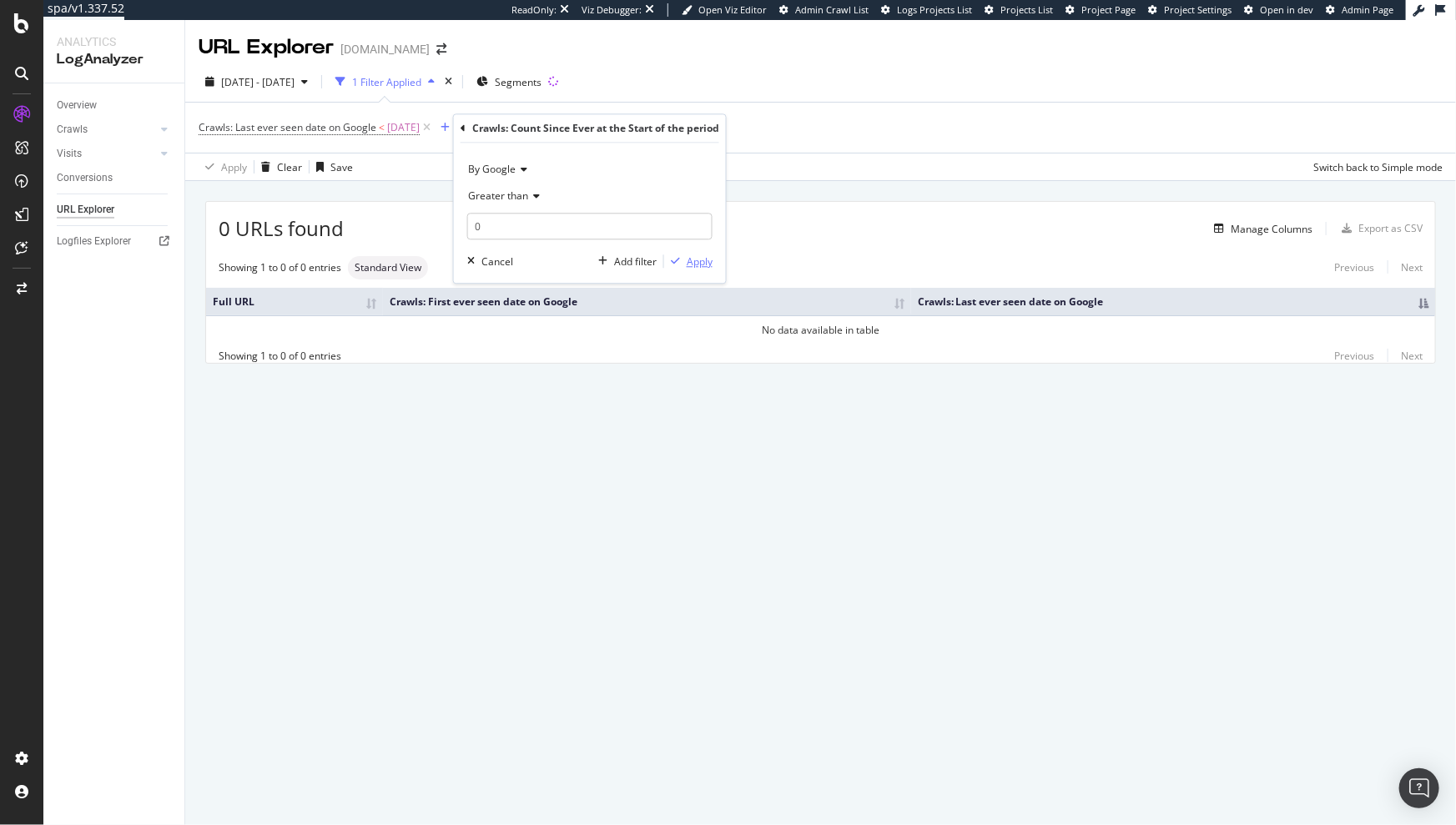
click at [702, 258] on div "Apply" at bounding box center [700, 262] width 26 height 14
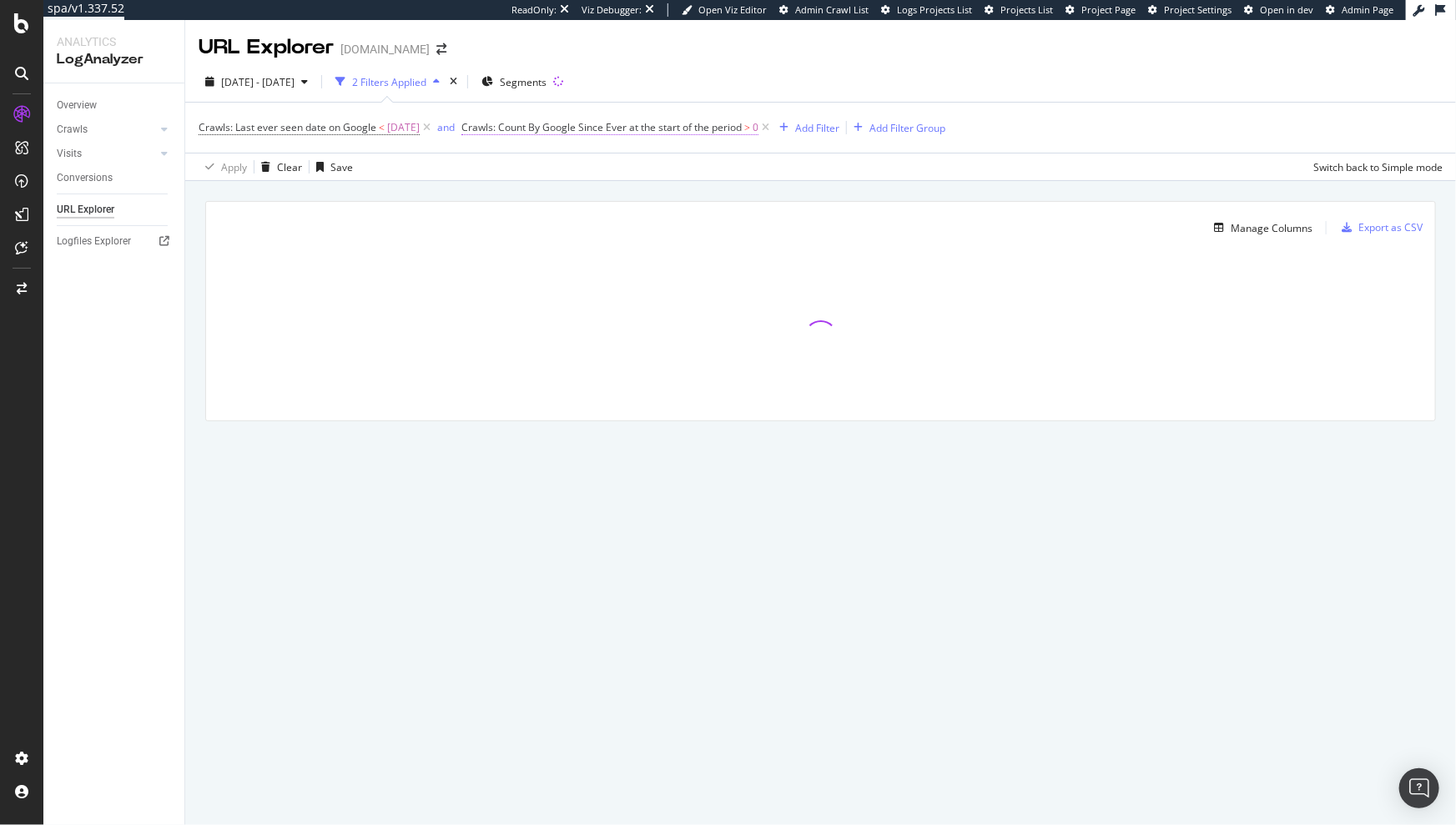
click at [598, 130] on span "Crawls: Count By Google Since Ever at the start of the period" at bounding box center [601, 127] width 280 height 14
click at [903, 142] on div "Crawls: Last ever seen date on Google < [DATE] and Crawls: Count By Google Sinc…" at bounding box center [821, 127] width 1245 height 50
click at [840, 124] on div "Add Filter" at bounding box center [818, 128] width 44 height 14
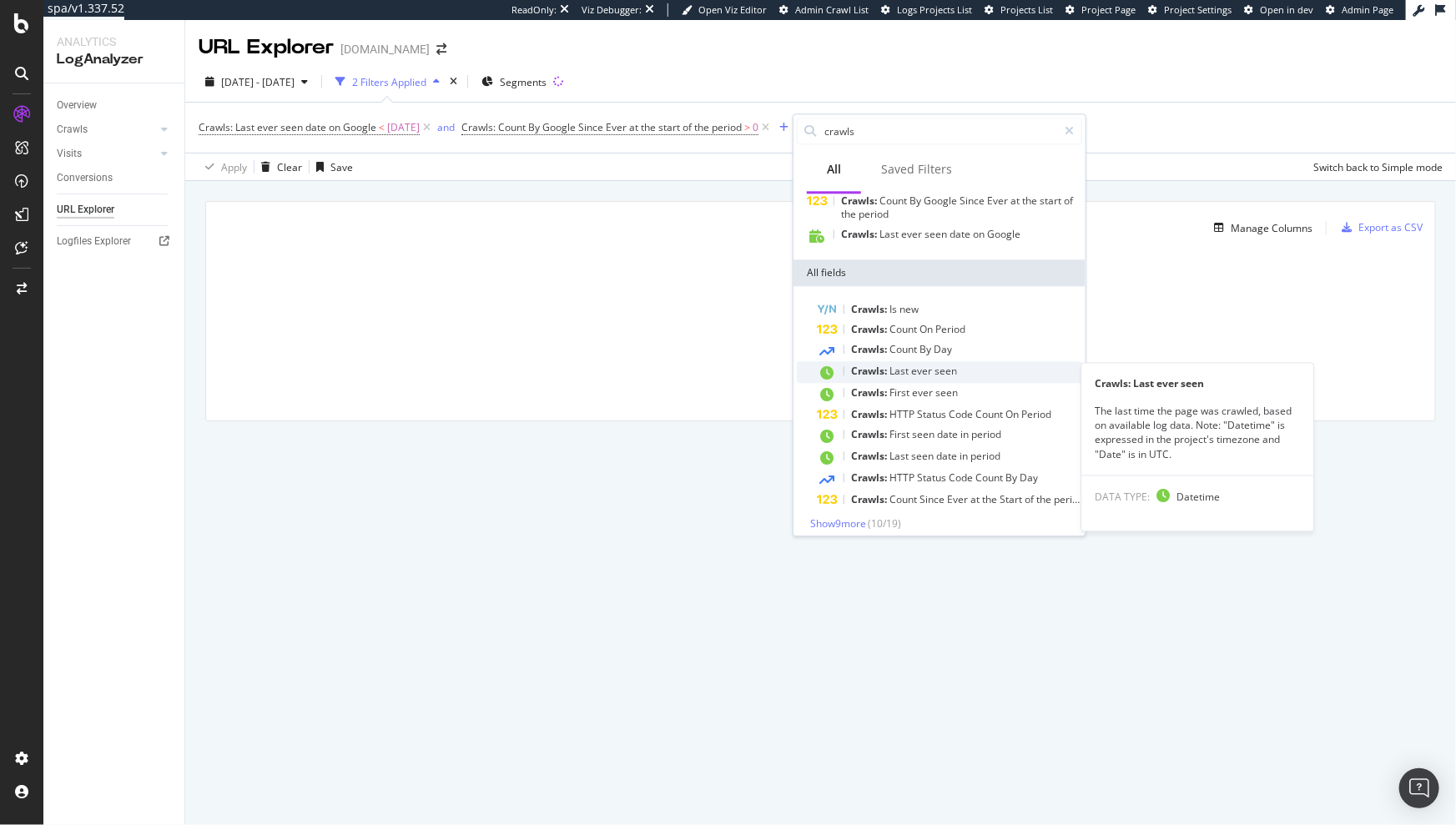
scroll to position [50, 0]
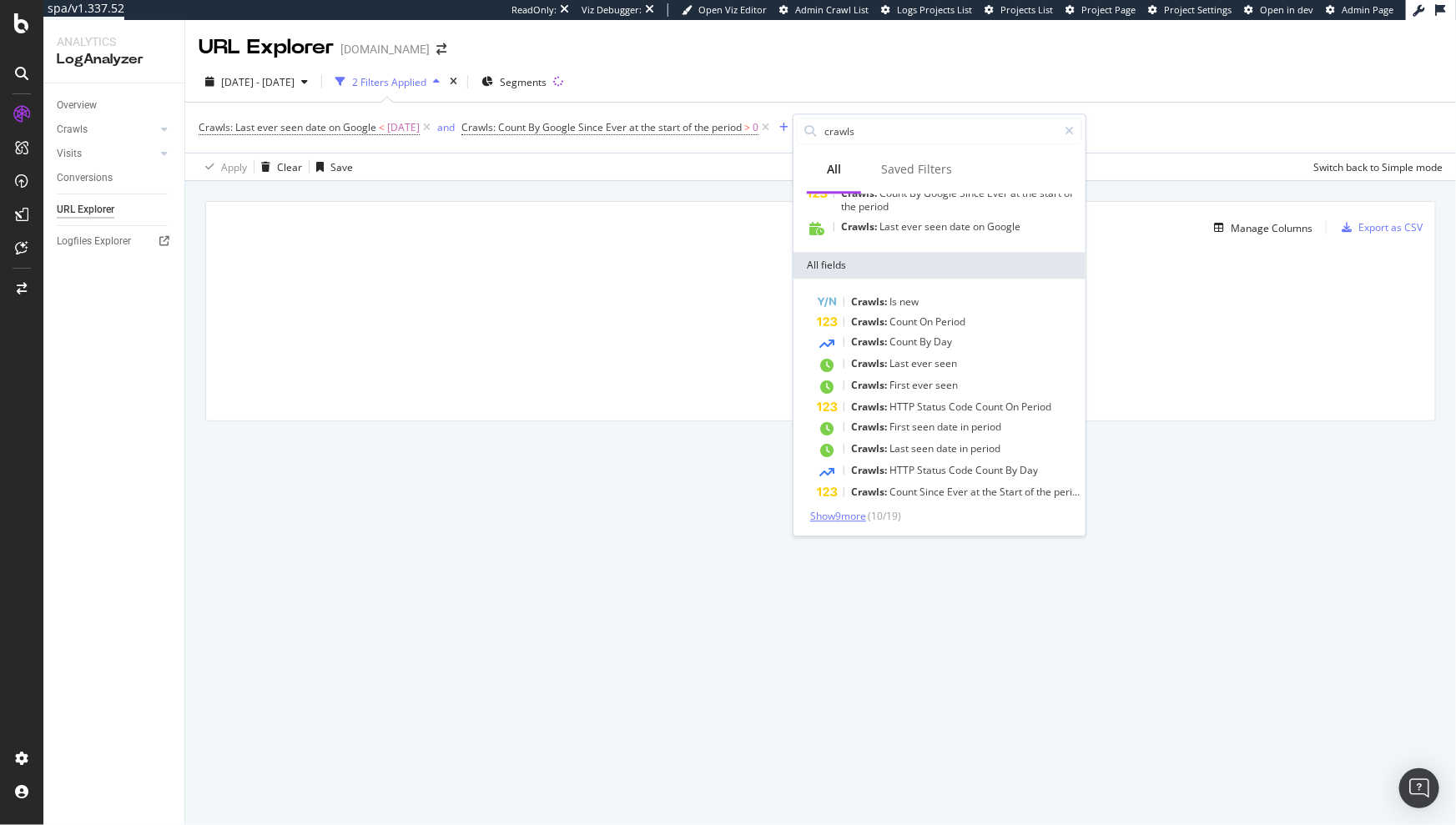
click at [853, 516] on span "Show 9 more" at bounding box center [839, 516] width 56 height 14
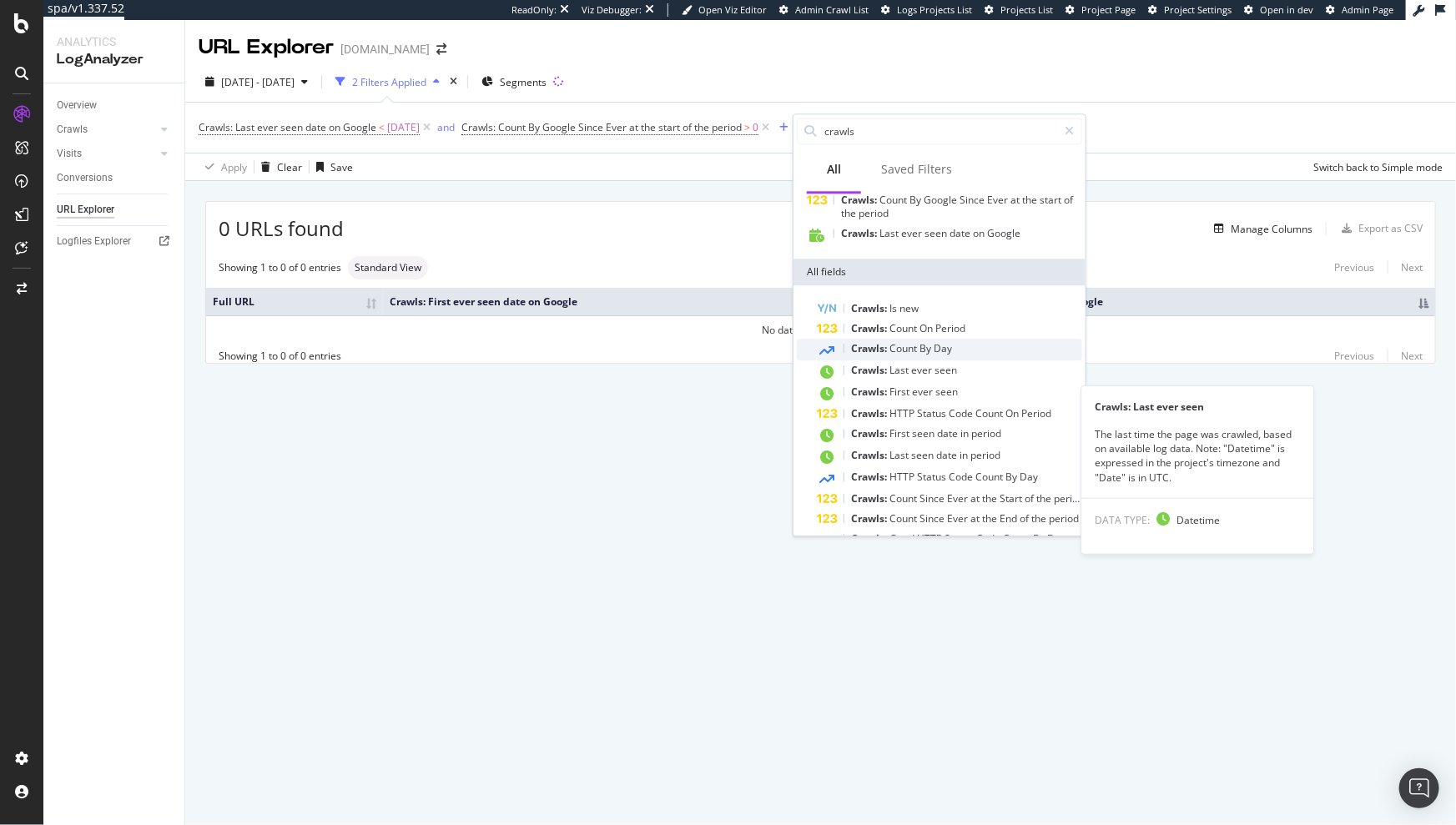
scroll to position [0, 0]
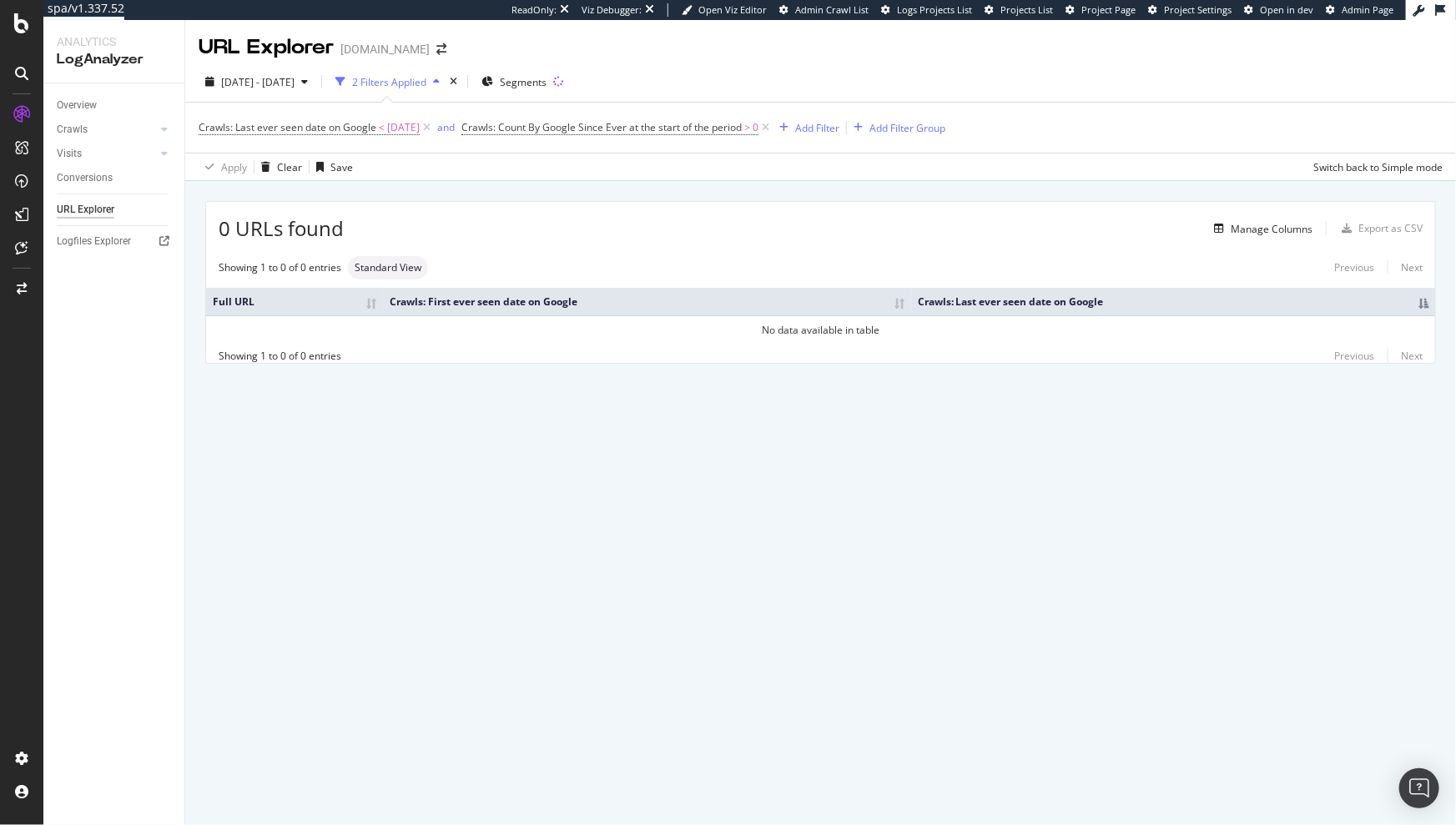
click at [877, 98] on div "[DATE] - [DATE] 2 Filters Applied Segments" at bounding box center [820, 84] width 1271 height 33
click at [837, 128] on div "Add Filter" at bounding box center [818, 128] width 44 height 14
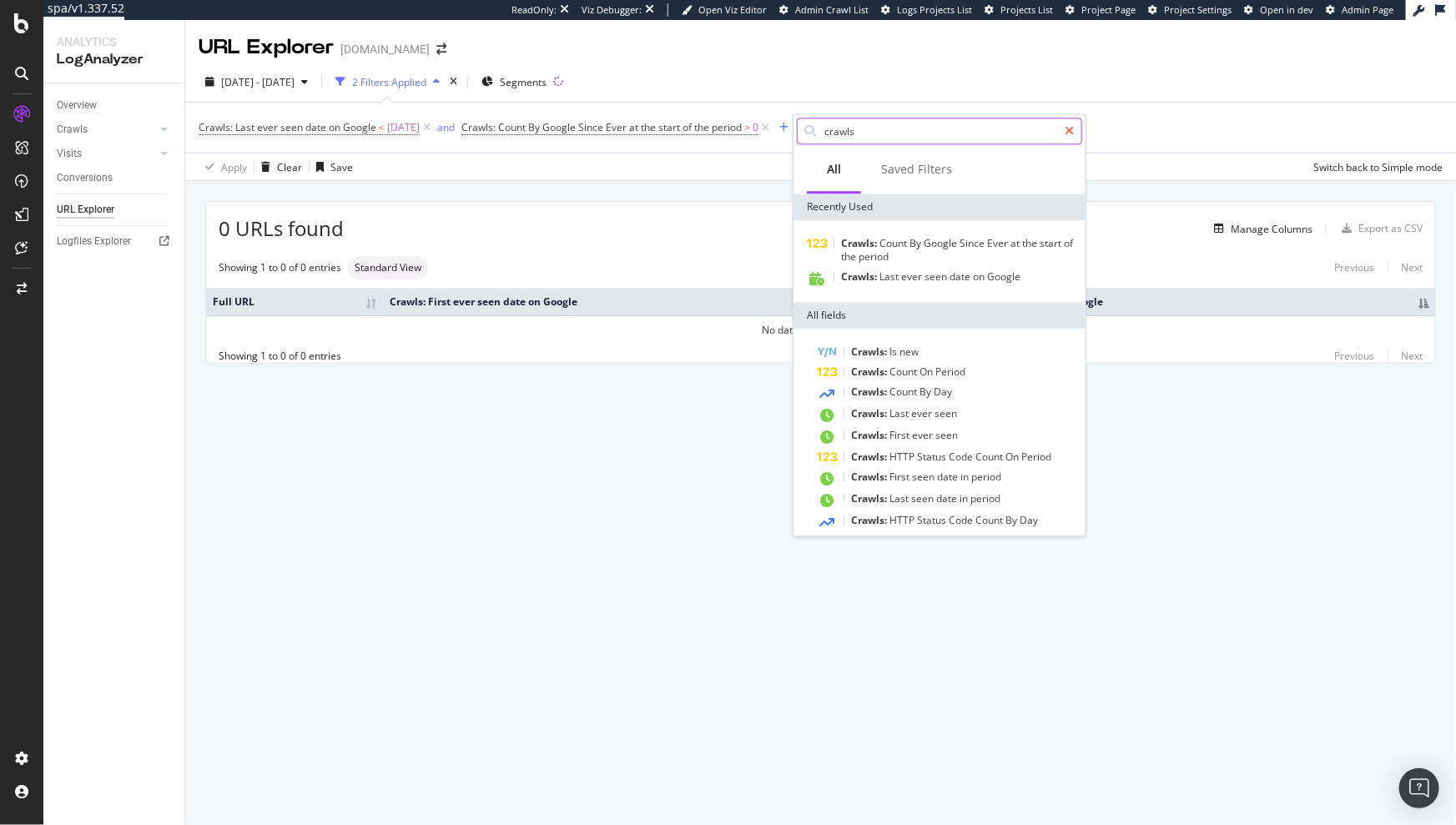
click at [1066, 130] on icon at bounding box center [1069, 131] width 9 height 12
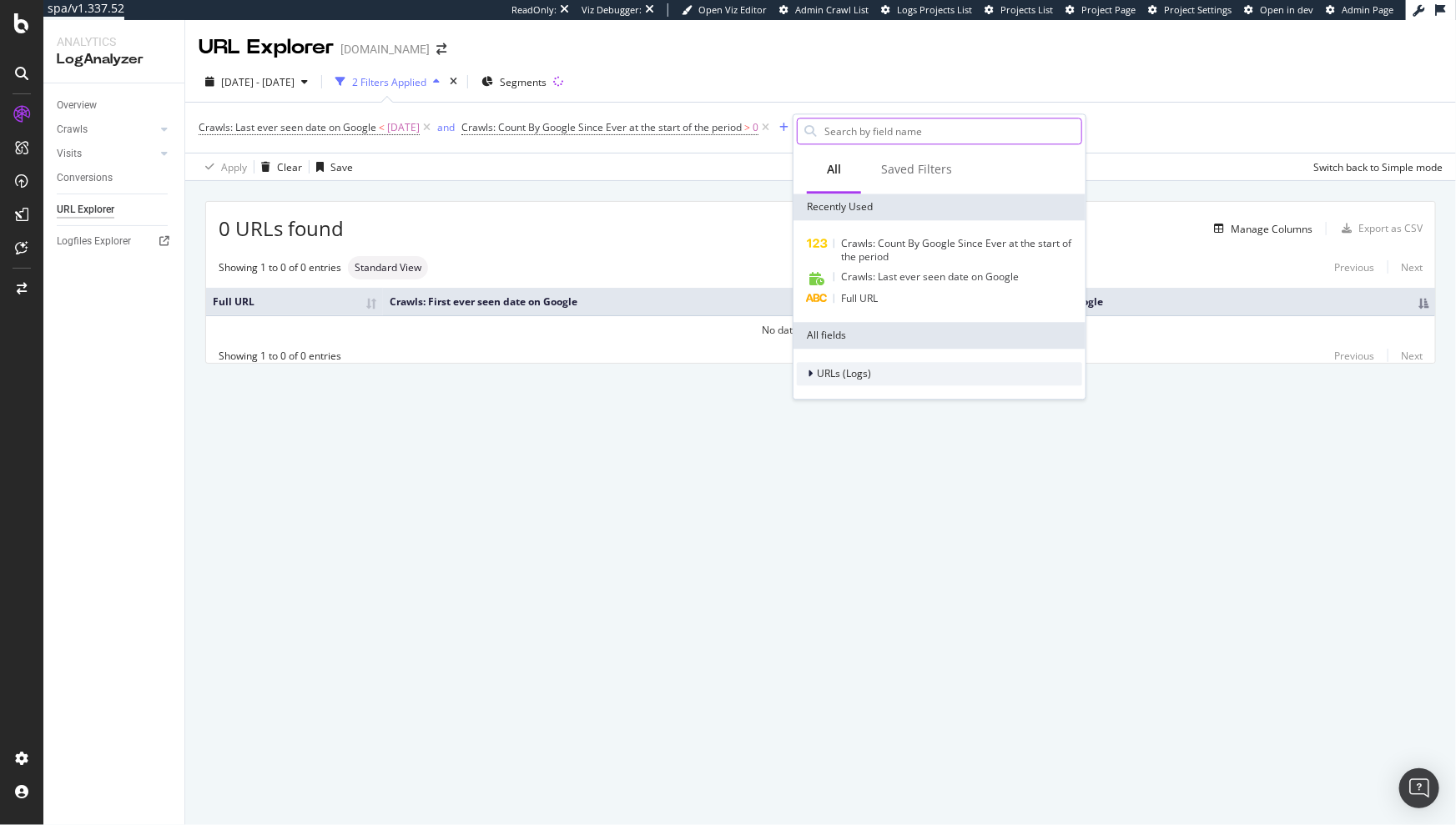
click at [844, 378] on span "URLs (Logs)" at bounding box center [844, 374] width 55 height 14
click at [831, 447] on span "Crawls" at bounding box center [842, 451] width 32 height 14
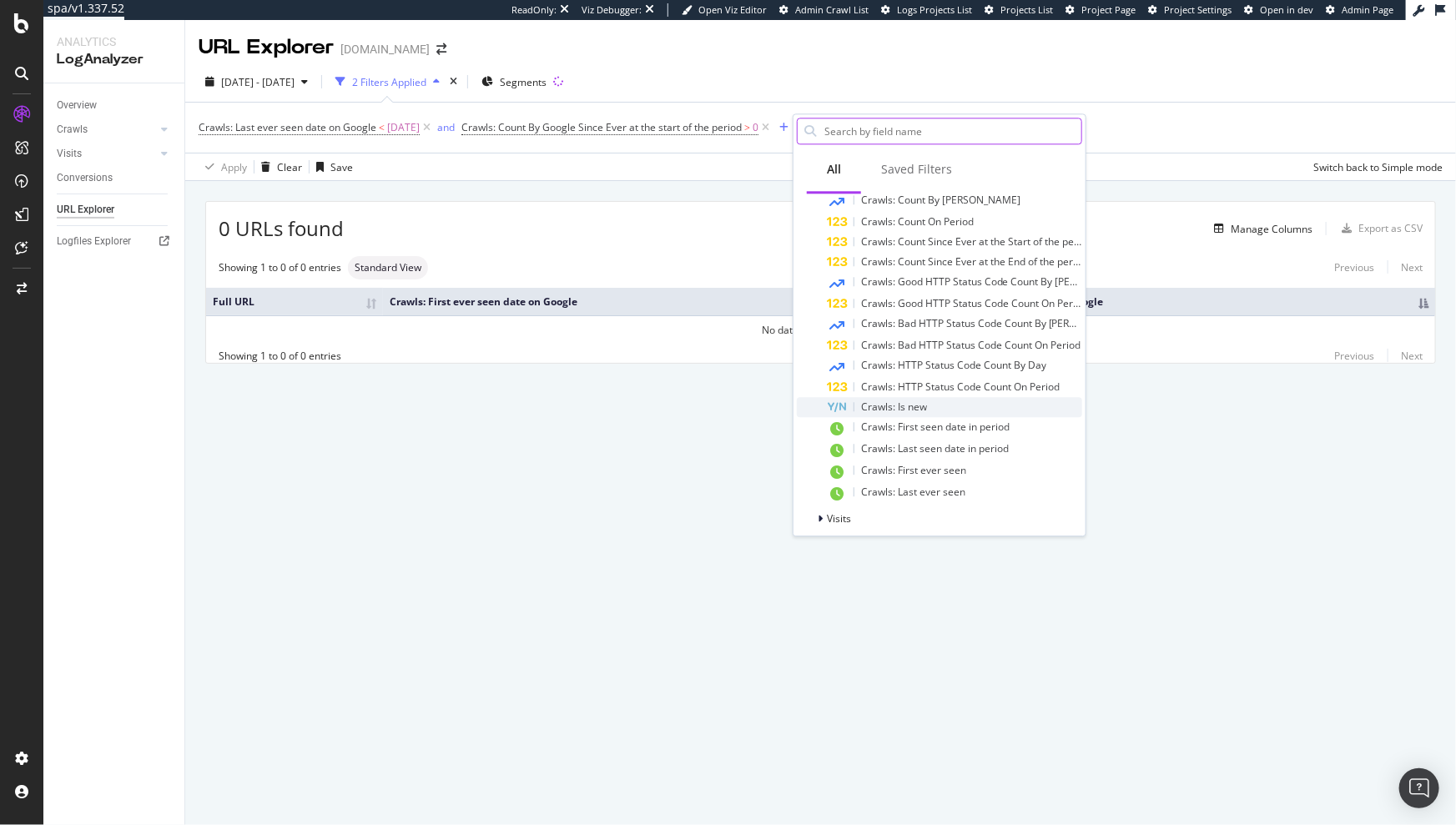
scroll to position [279, 0]
click at [773, 126] on icon at bounding box center [766, 128] width 14 height 17
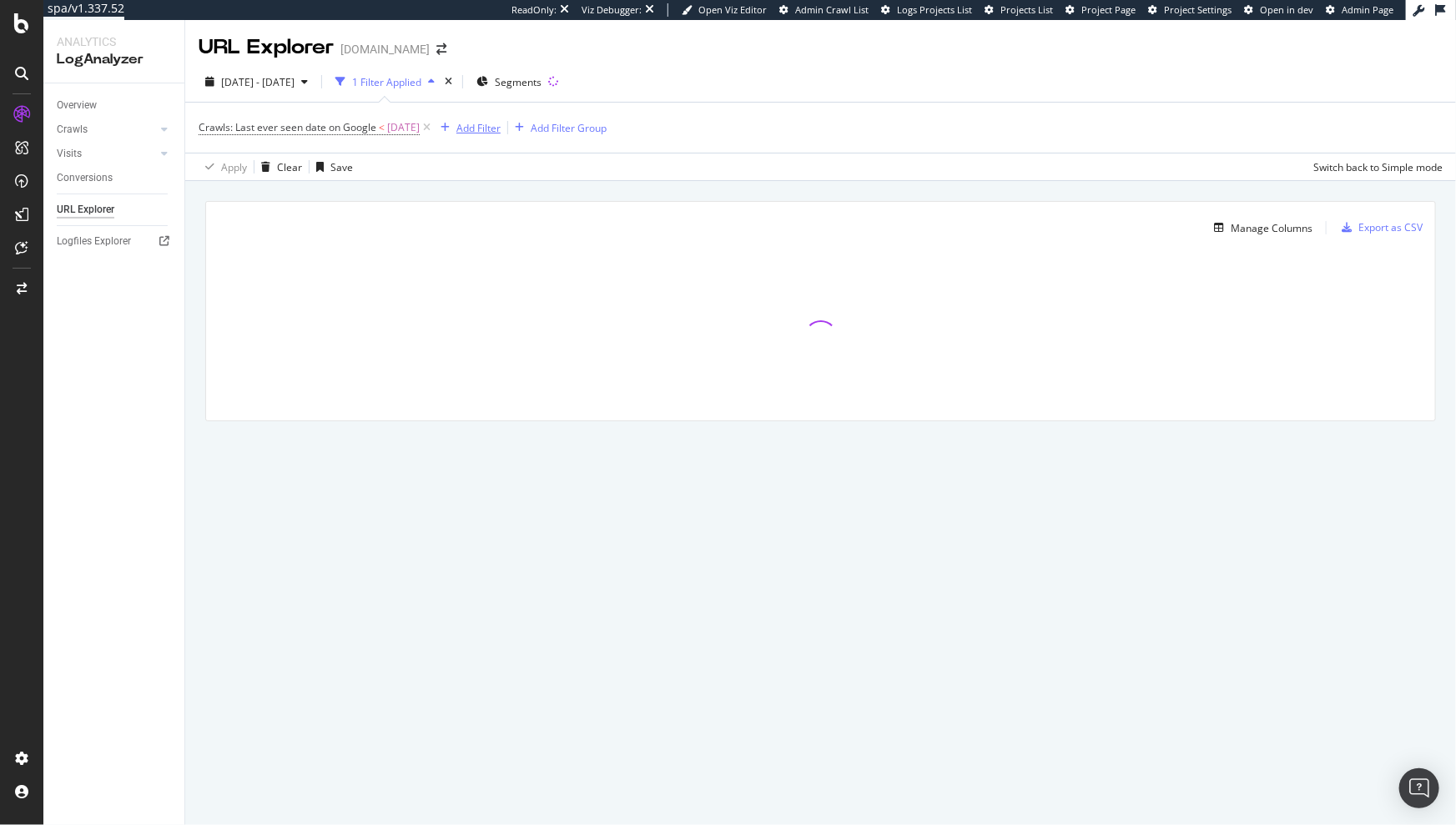
click at [494, 140] on div "Crawls: Last ever seen date on Google < [DATE] Add Filter Add Filter Group" at bounding box center [402, 127] width 408 height 23
click at [500, 128] on div "Add Filter" at bounding box center [479, 128] width 44 height 14
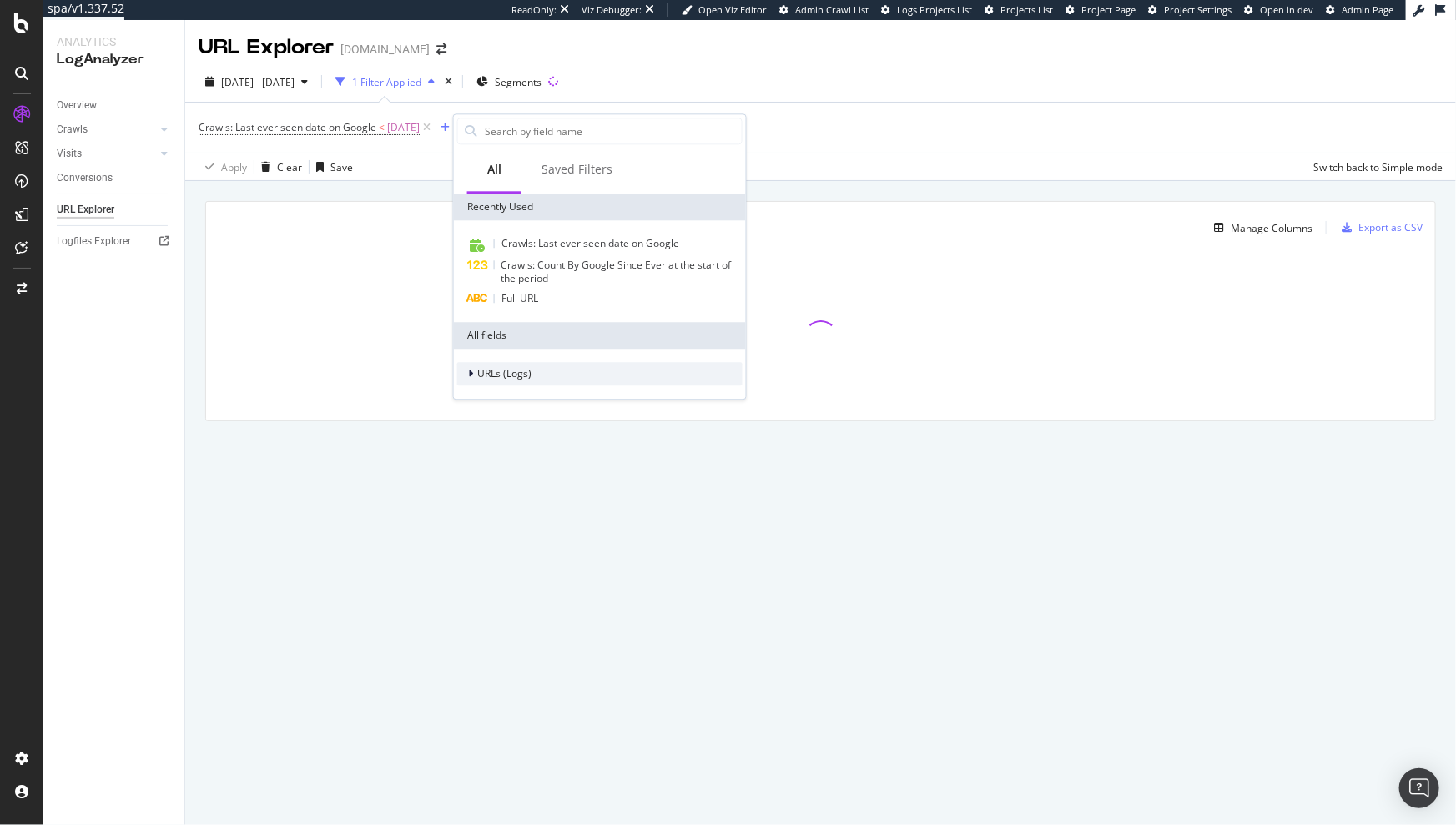
click at [511, 382] on div "URLs (Logs)" at bounding box center [600, 373] width 286 height 23
click at [511, 449] on span "Crawls" at bounding box center [503, 451] width 32 height 14
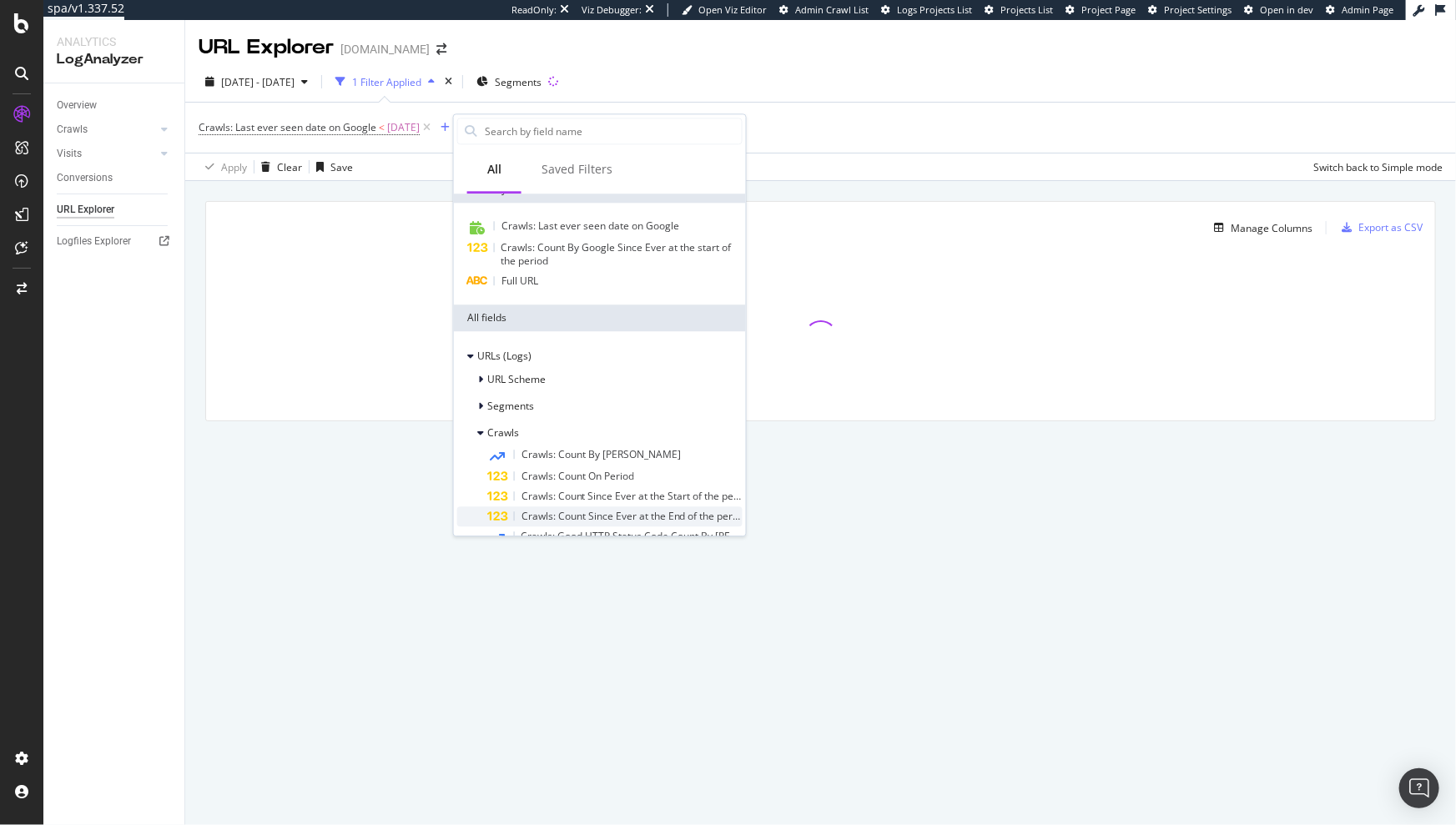
scroll to position [89, 0]
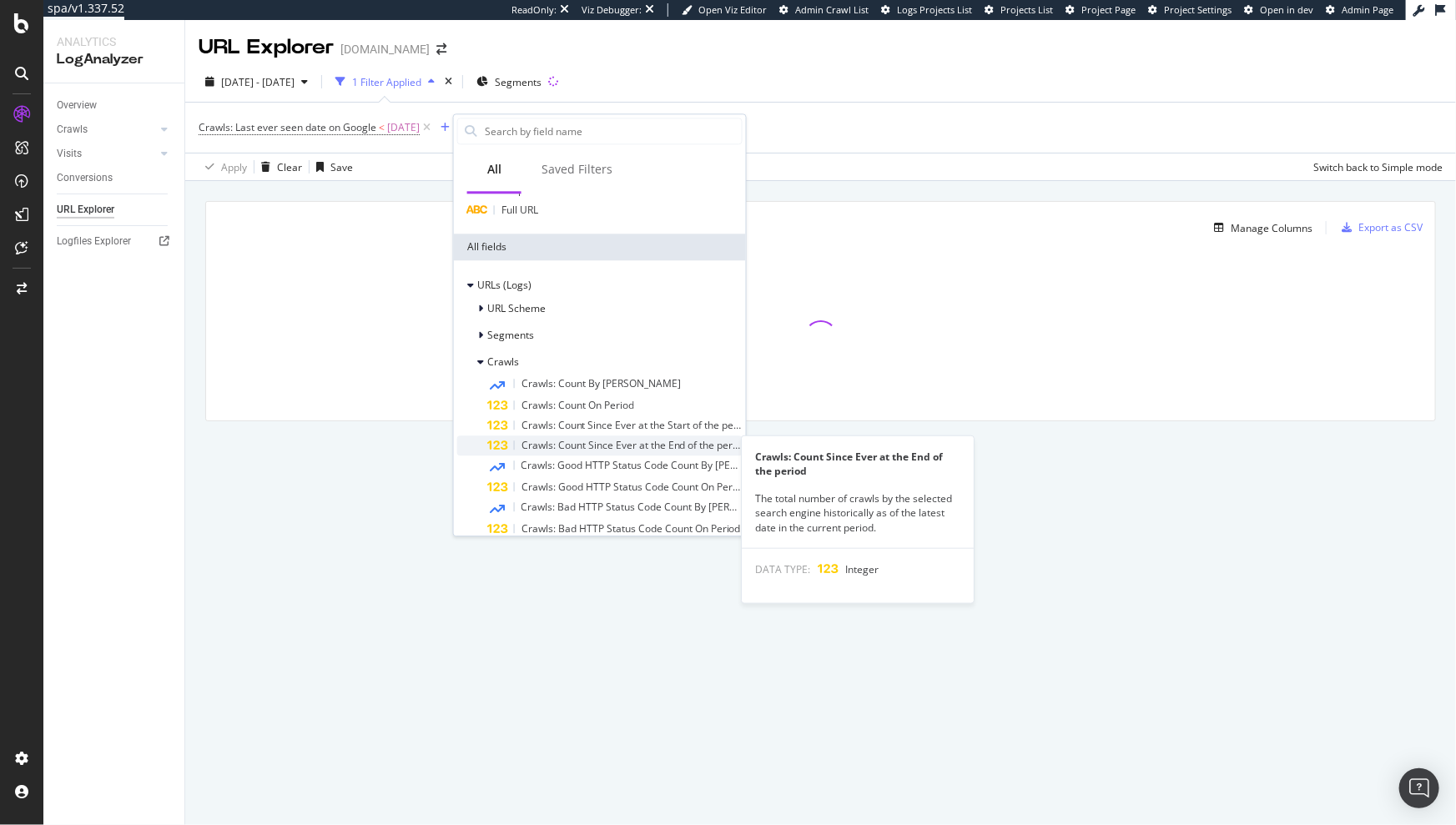
click at [625, 449] on span "Crawls: Count Since Ever at the End of the period" at bounding box center [634, 445] width 226 height 14
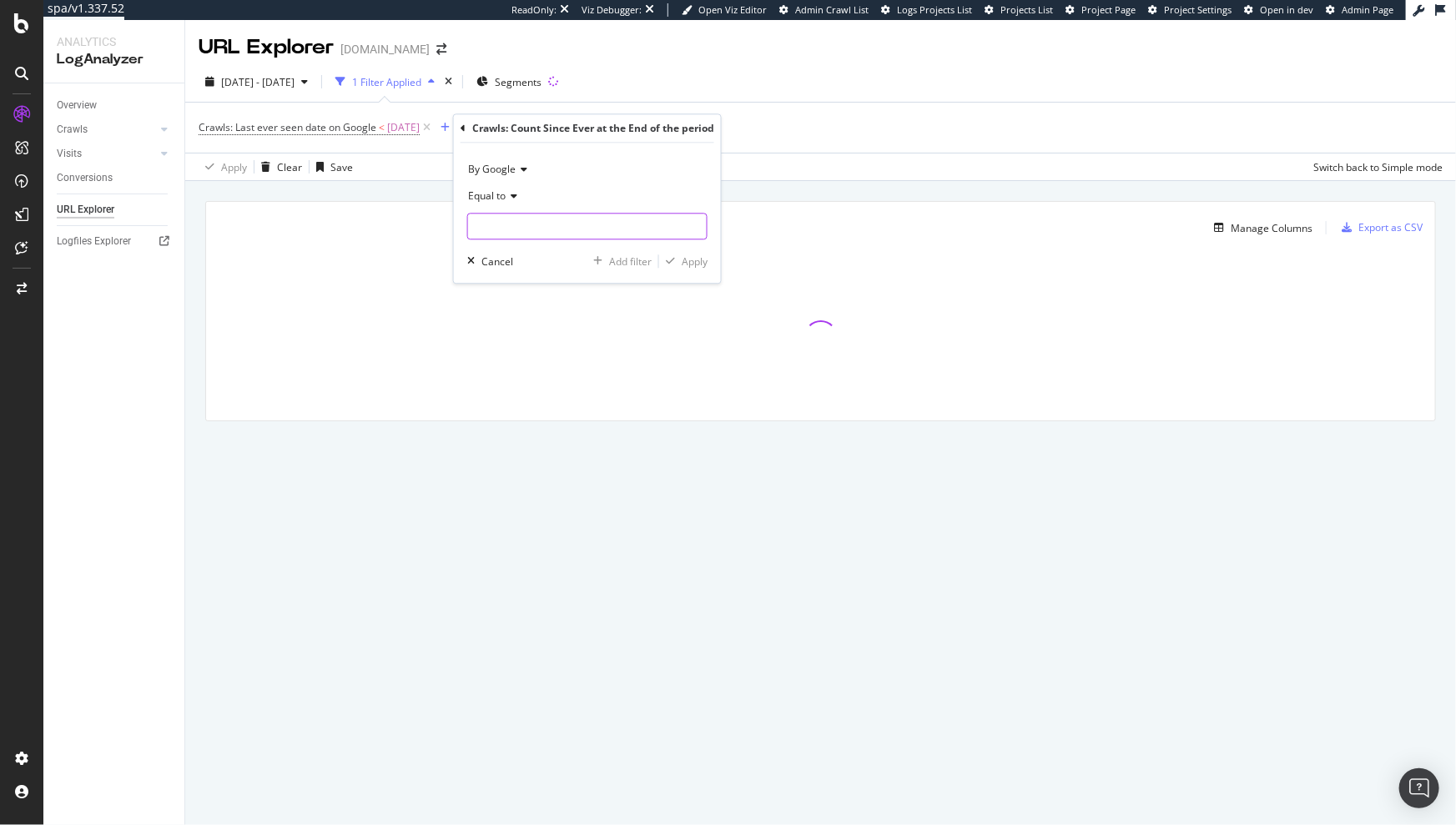
click at [578, 221] on input "number" at bounding box center [587, 227] width 240 height 26
click at [491, 205] on div "Equal to" at bounding box center [587, 196] width 240 height 26
click at [517, 325] on div "Greater than" at bounding box center [561, 317] width 179 height 21
click at [546, 229] on input "number" at bounding box center [587, 227] width 240 height 26
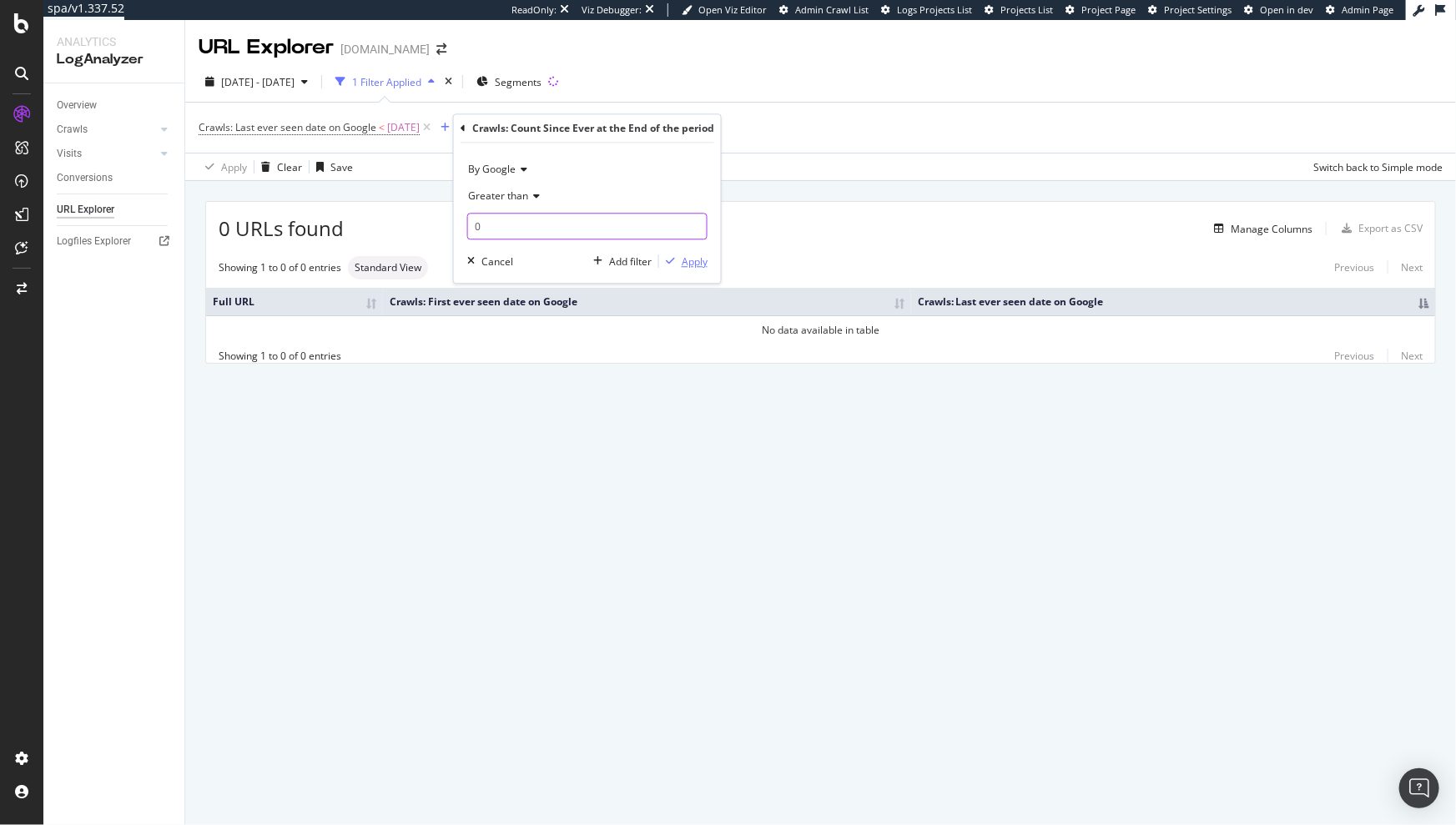
type input "0"
click at [678, 259] on div "button" at bounding box center [670, 262] width 22 height 10
click at [769, 127] on icon at bounding box center [761, 128] width 14 height 17
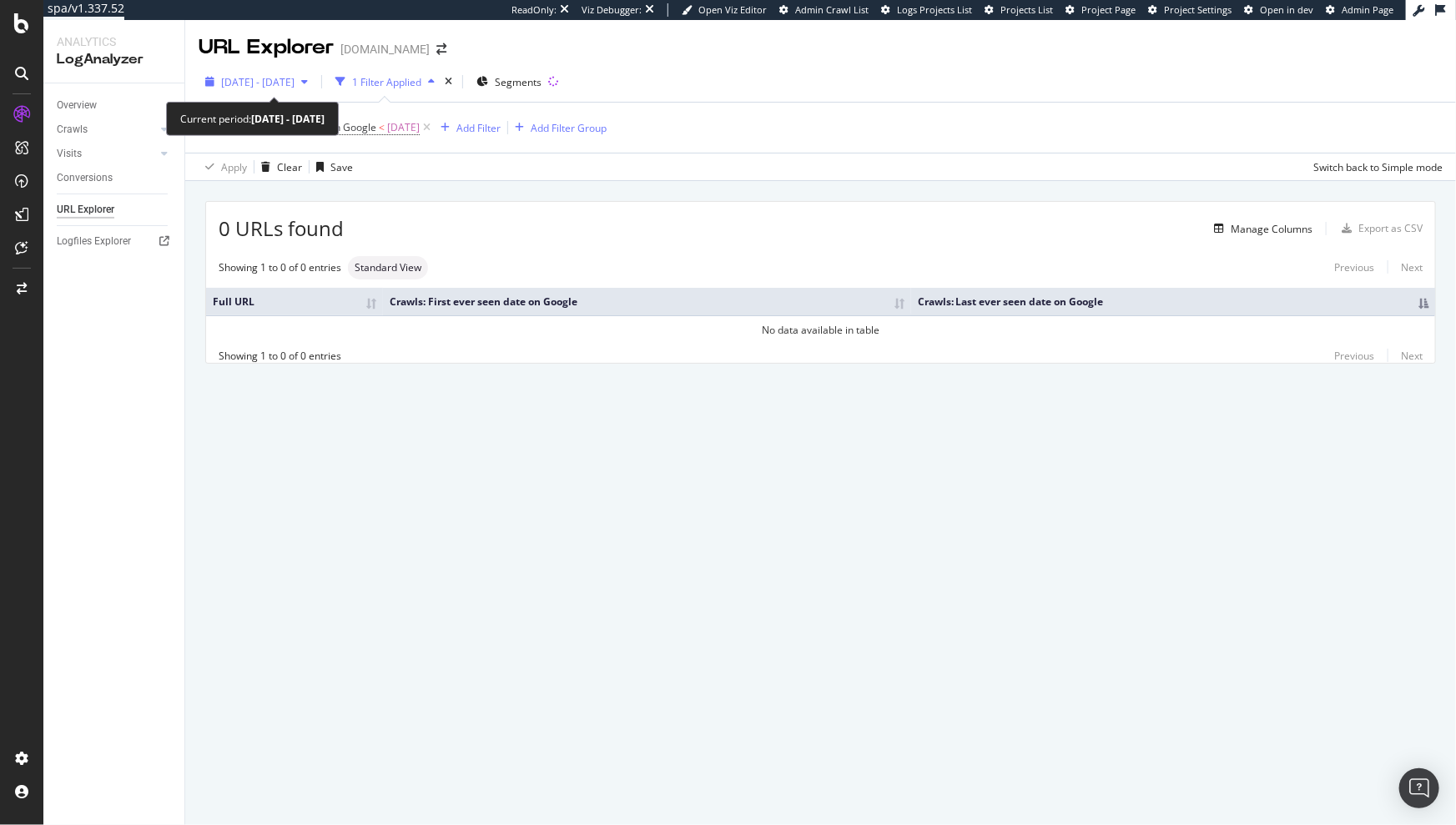
click at [280, 84] on span "[DATE] - [DATE]" at bounding box center [257, 82] width 73 height 14
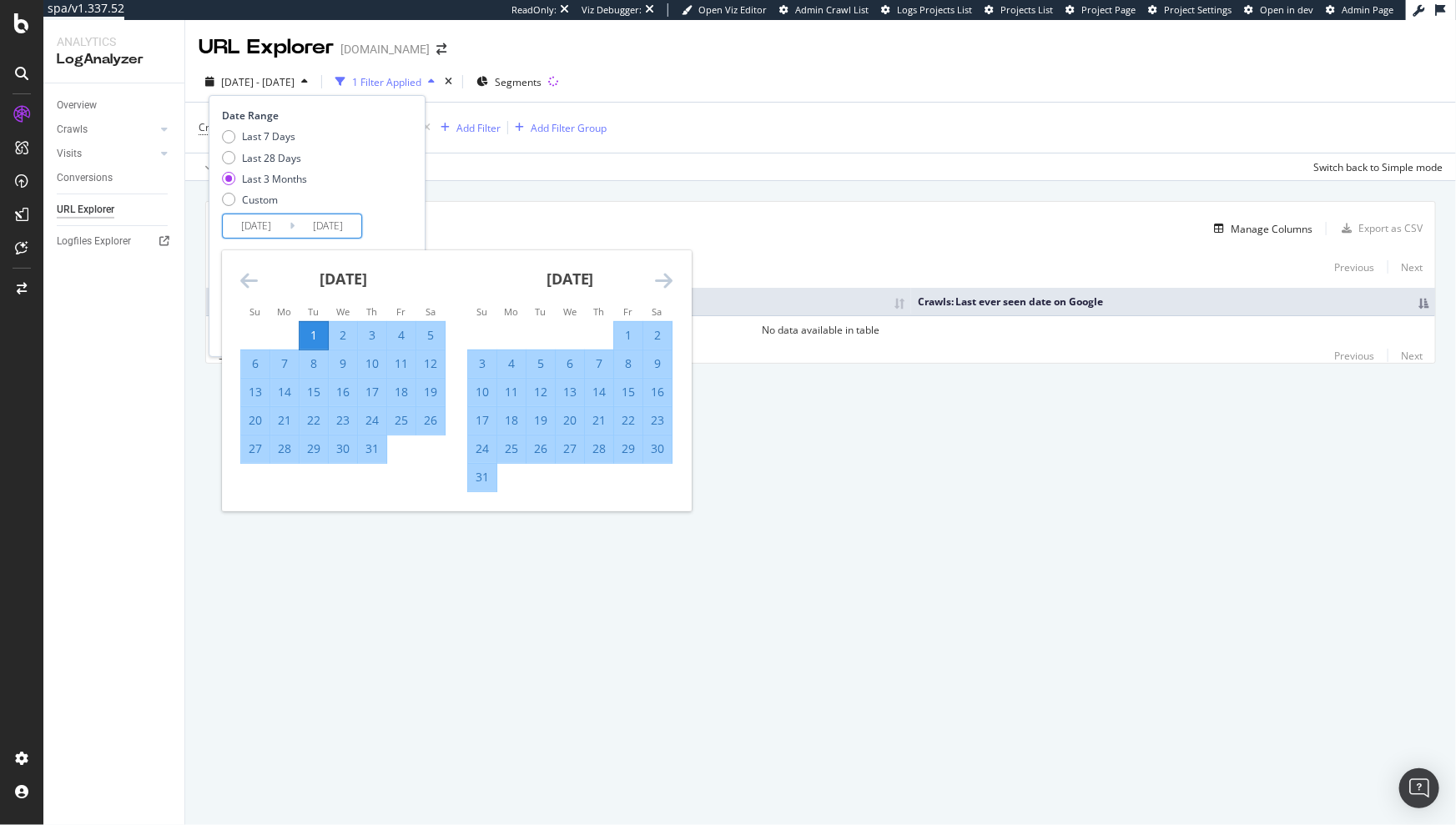
click at [281, 225] on input "[DATE]" at bounding box center [256, 226] width 66 height 23
click at [244, 279] on icon "Move backward to switch to the previous month." at bounding box center [249, 280] width 18 height 20
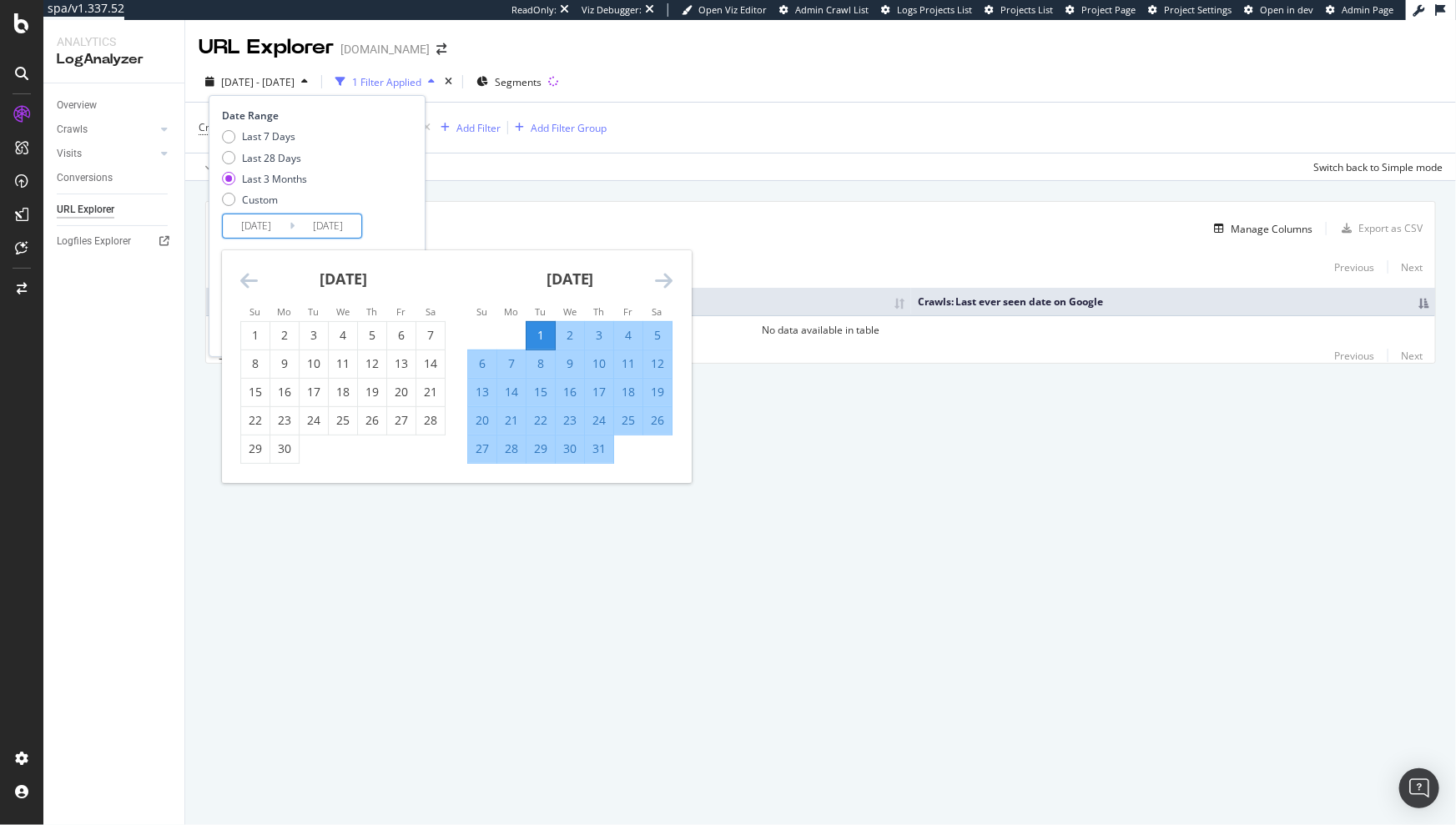
click at [244, 279] on icon "Move backward to switch to the previous month." at bounding box center [249, 280] width 18 height 20
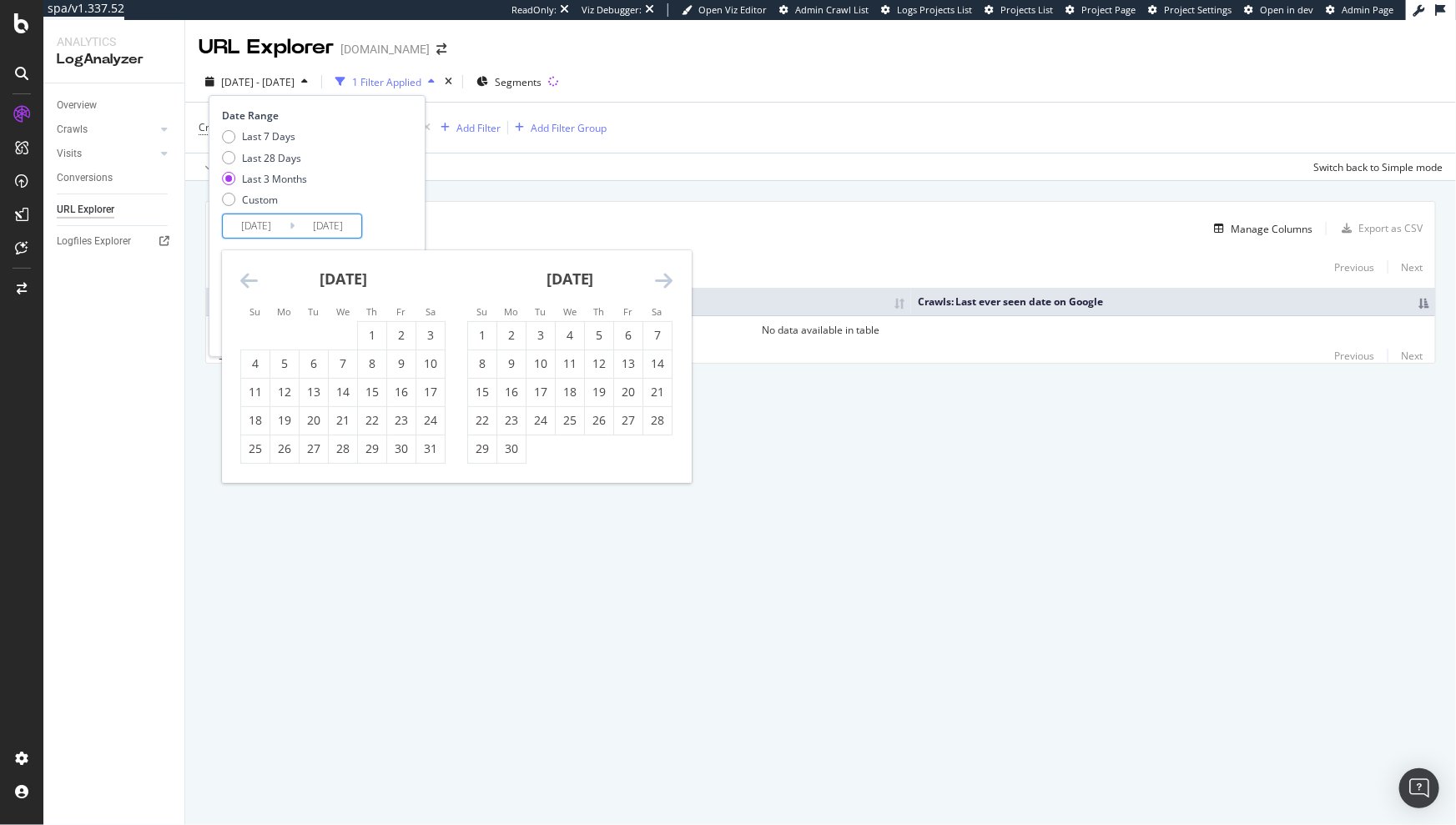
click at [244, 279] on icon "Move backward to switch to the previous month." at bounding box center [249, 280] width 18 height 20
click at [311, 326] on div "1" at bounding box center [313, 336] width 28 height 27
type input "[DATE]"
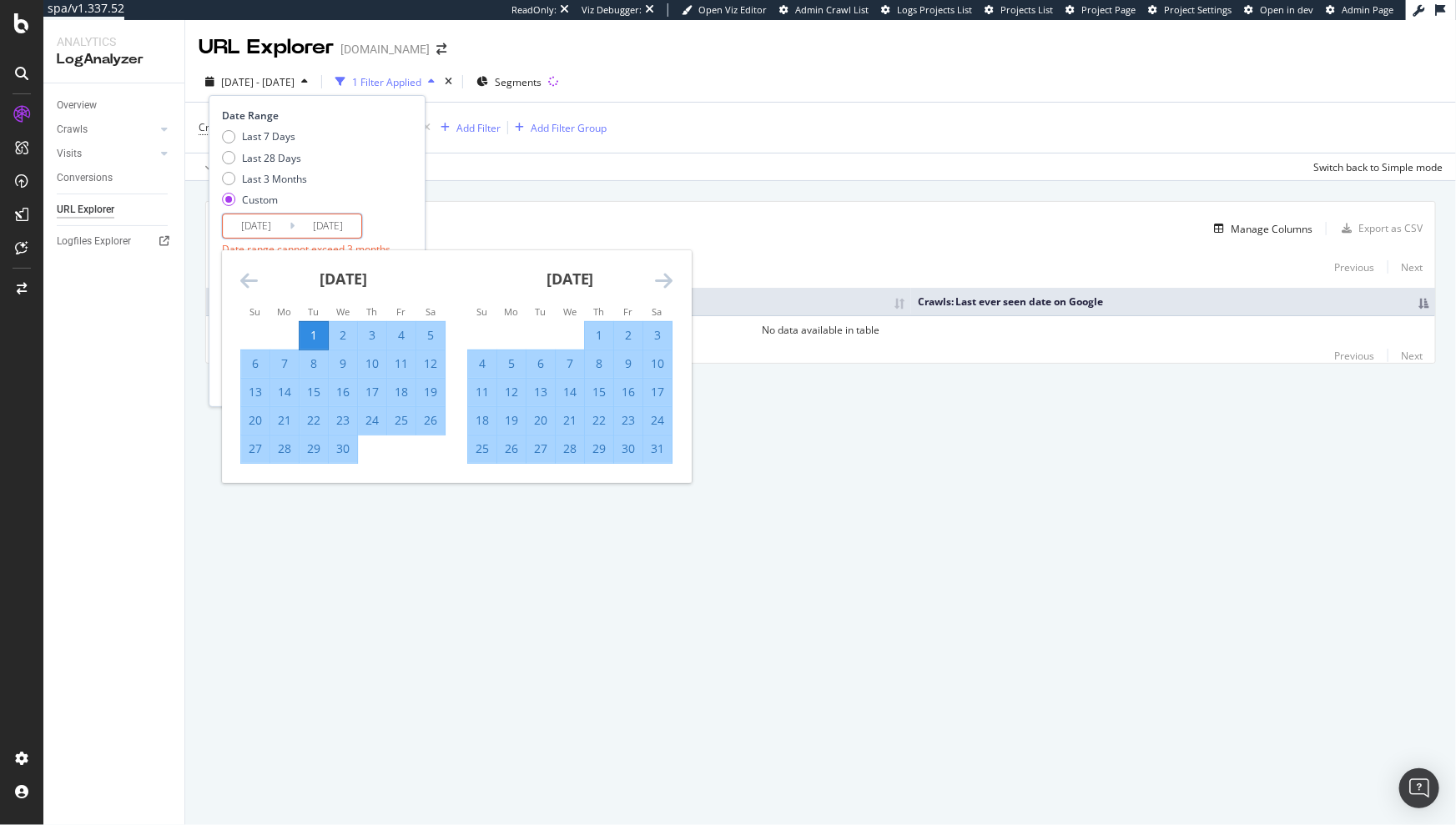
click at [659, 286] on icon "Move forward to switch to the next month." at bounding box center [664, 280] width 18 height 20
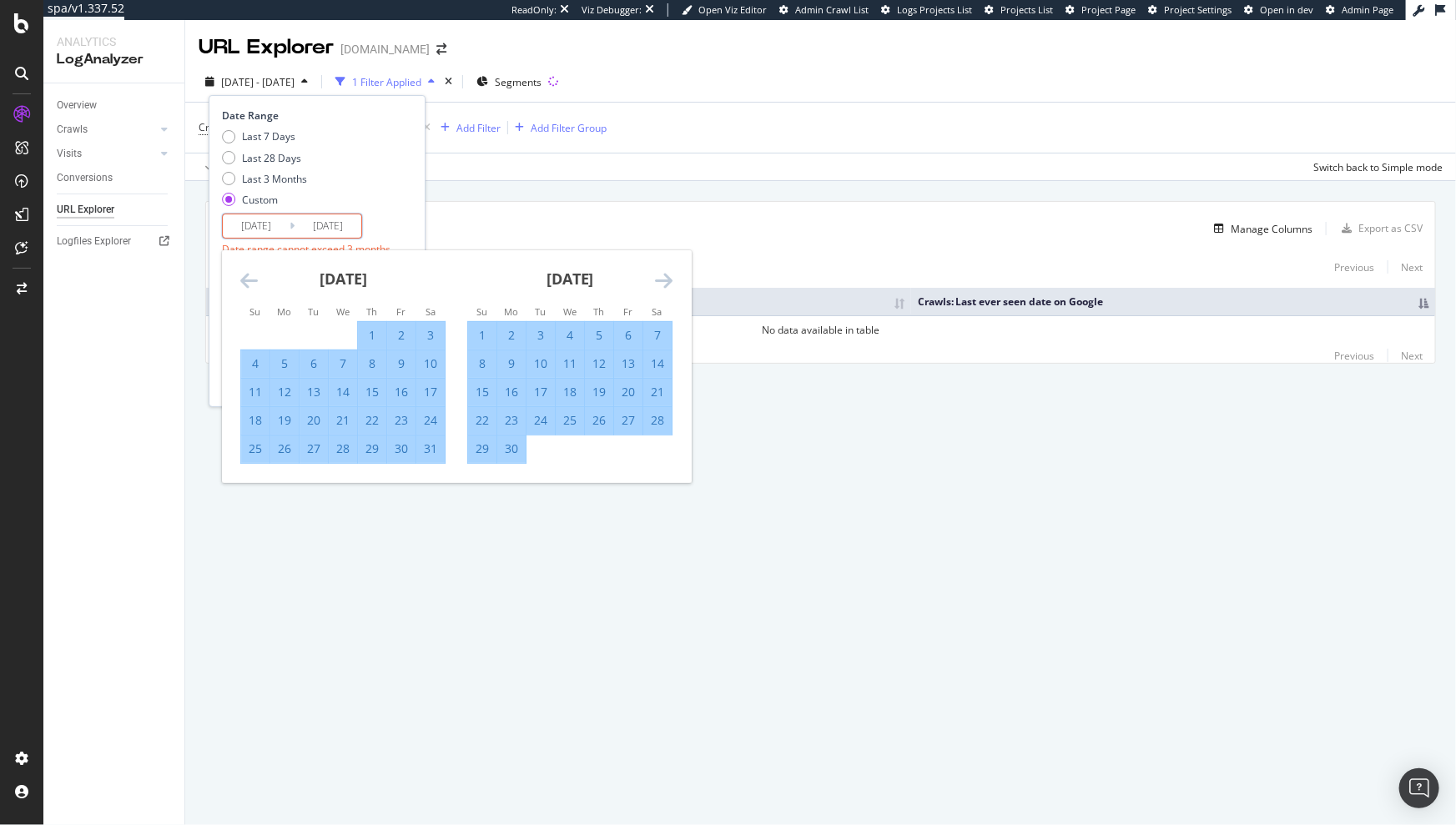
click at [662, 278] on icon "Move forward to switch to the next month." at bounding box center [664, 280] width 18 height 20
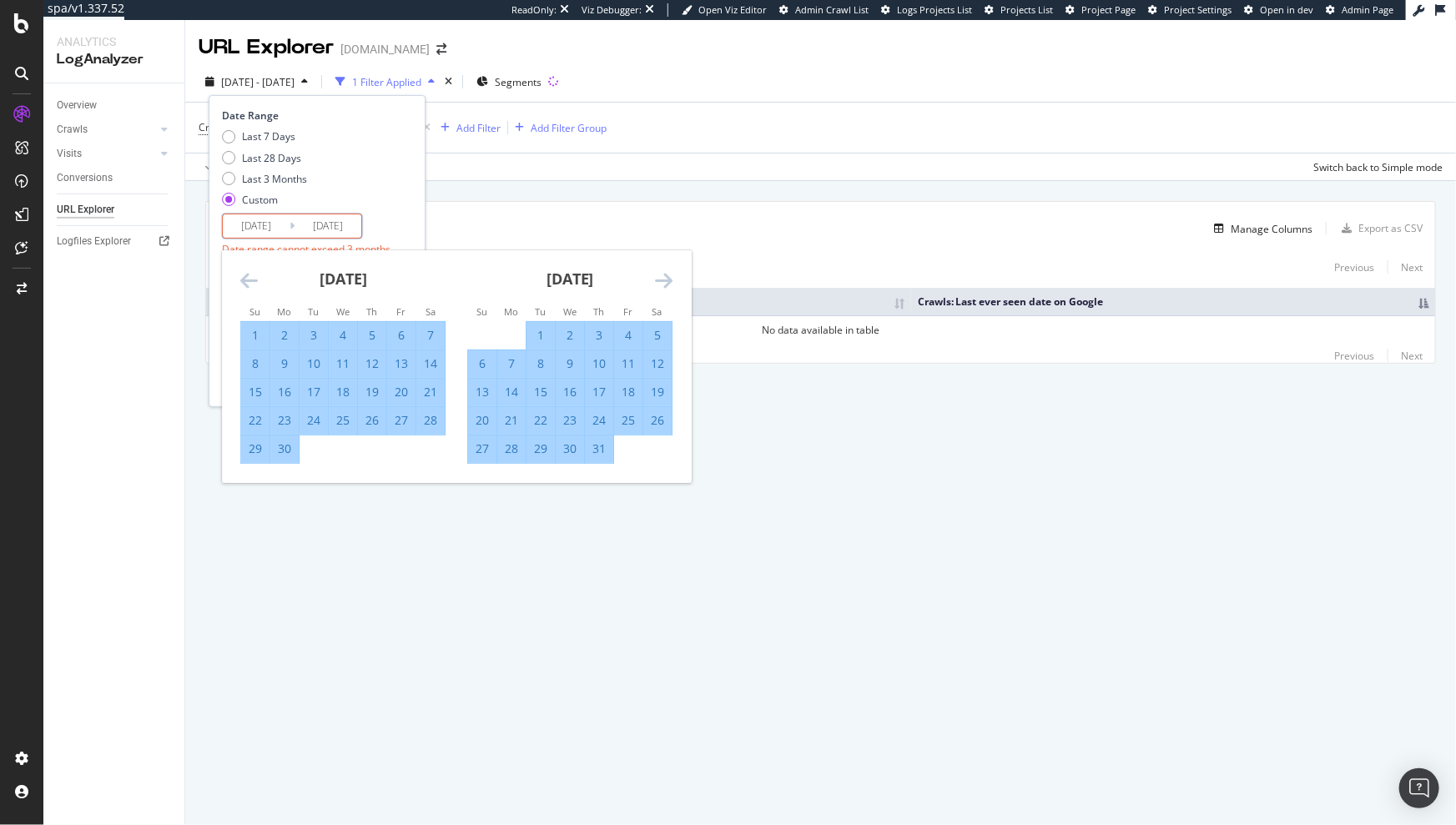
click at [261, 276] on div "[DATE]" at bounding box center [343, 286] width 205 height 71
click at [259, 278] on div "[DATE]" at bounding box center [343, 286] width 205 height 71
click at [253, 277] on icon "Move backward to switch to the previous month." at bounding box center [249, 280] width 18 height 20
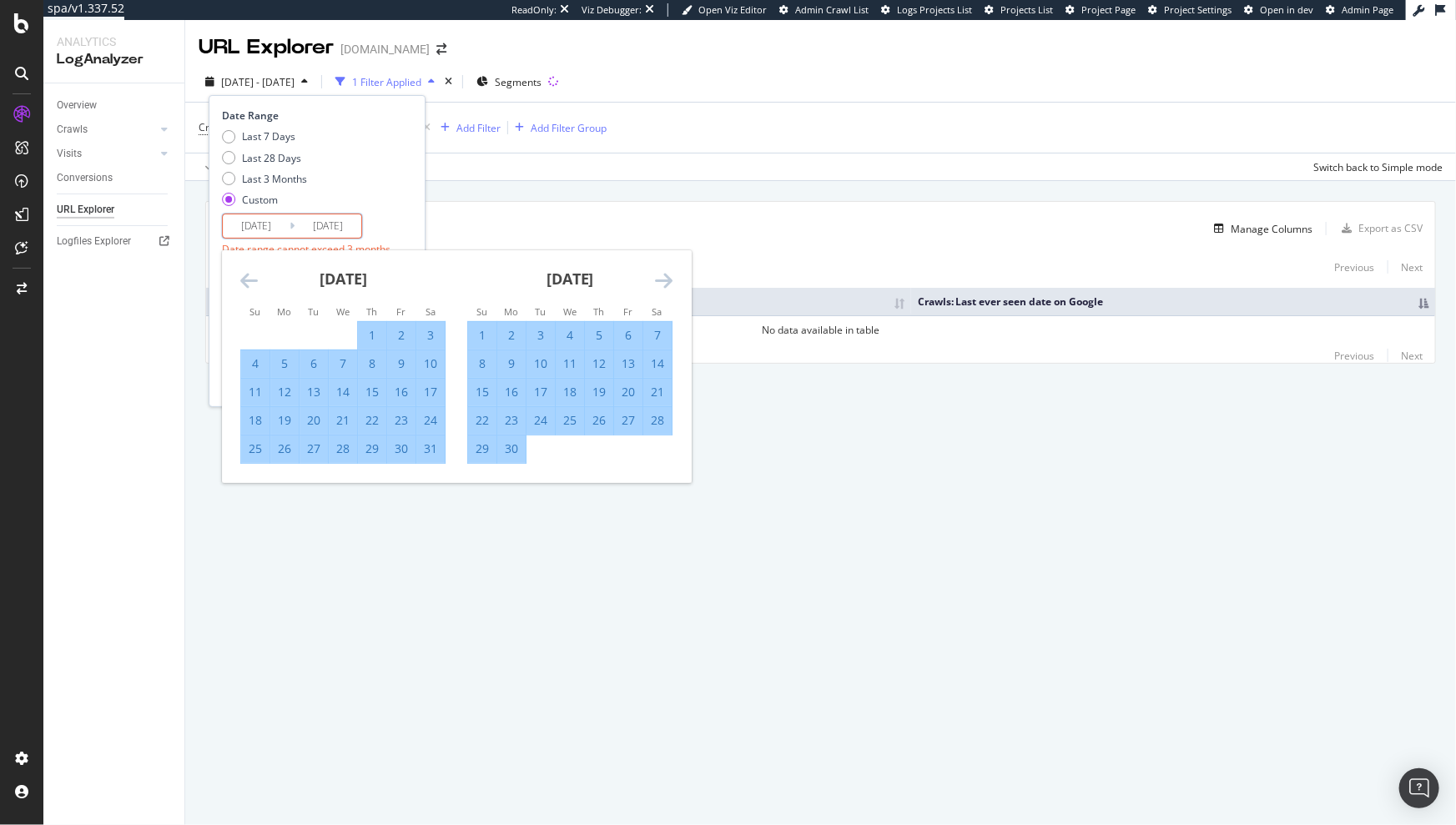
click at [517, 454] on div "30" at bounding box center [511, 449] width 28 height 17
type input "[DATE]"
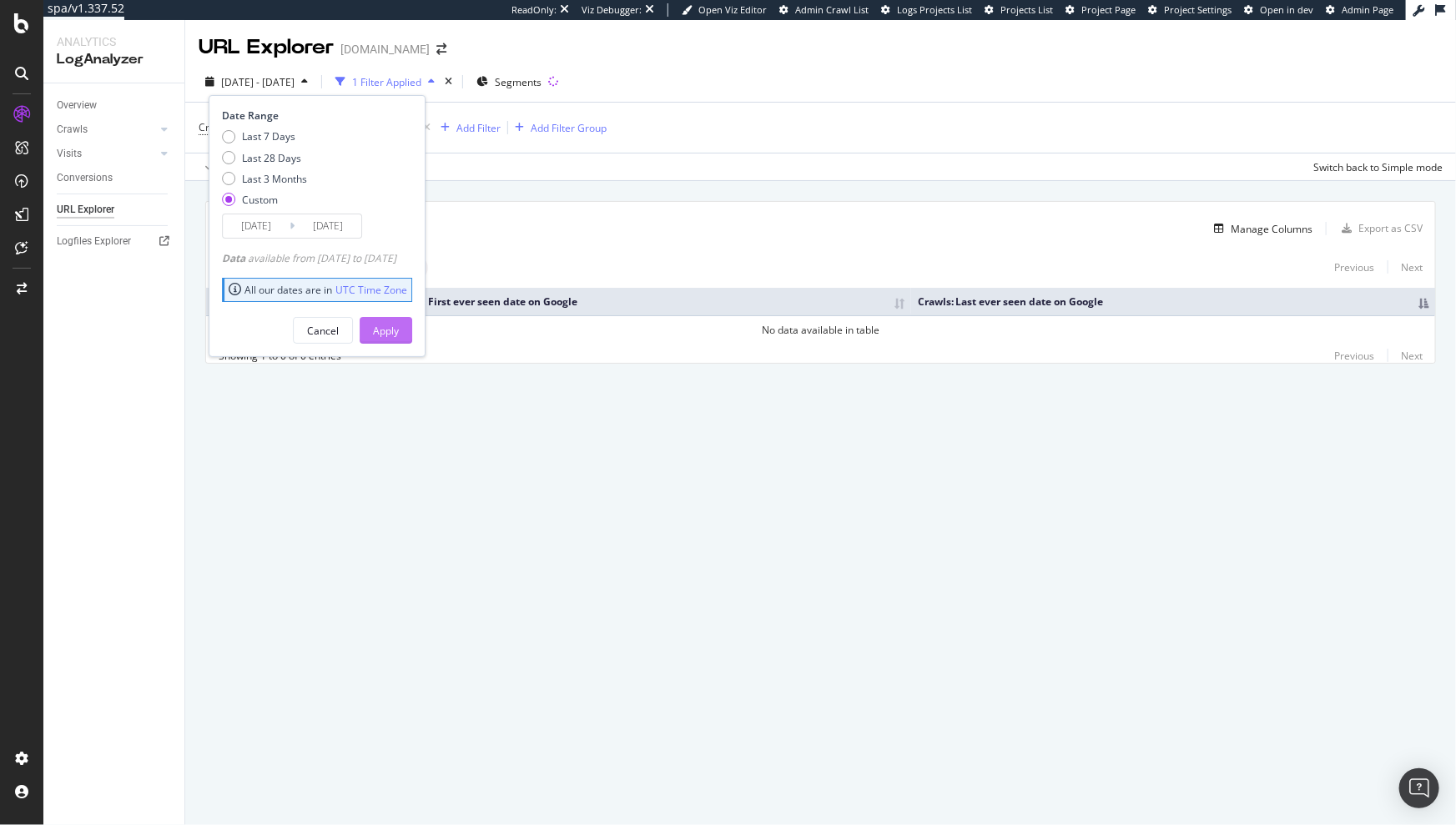
click at [399, 338] on div "Apply" at bounding box center [386, 330] width 26 height 25
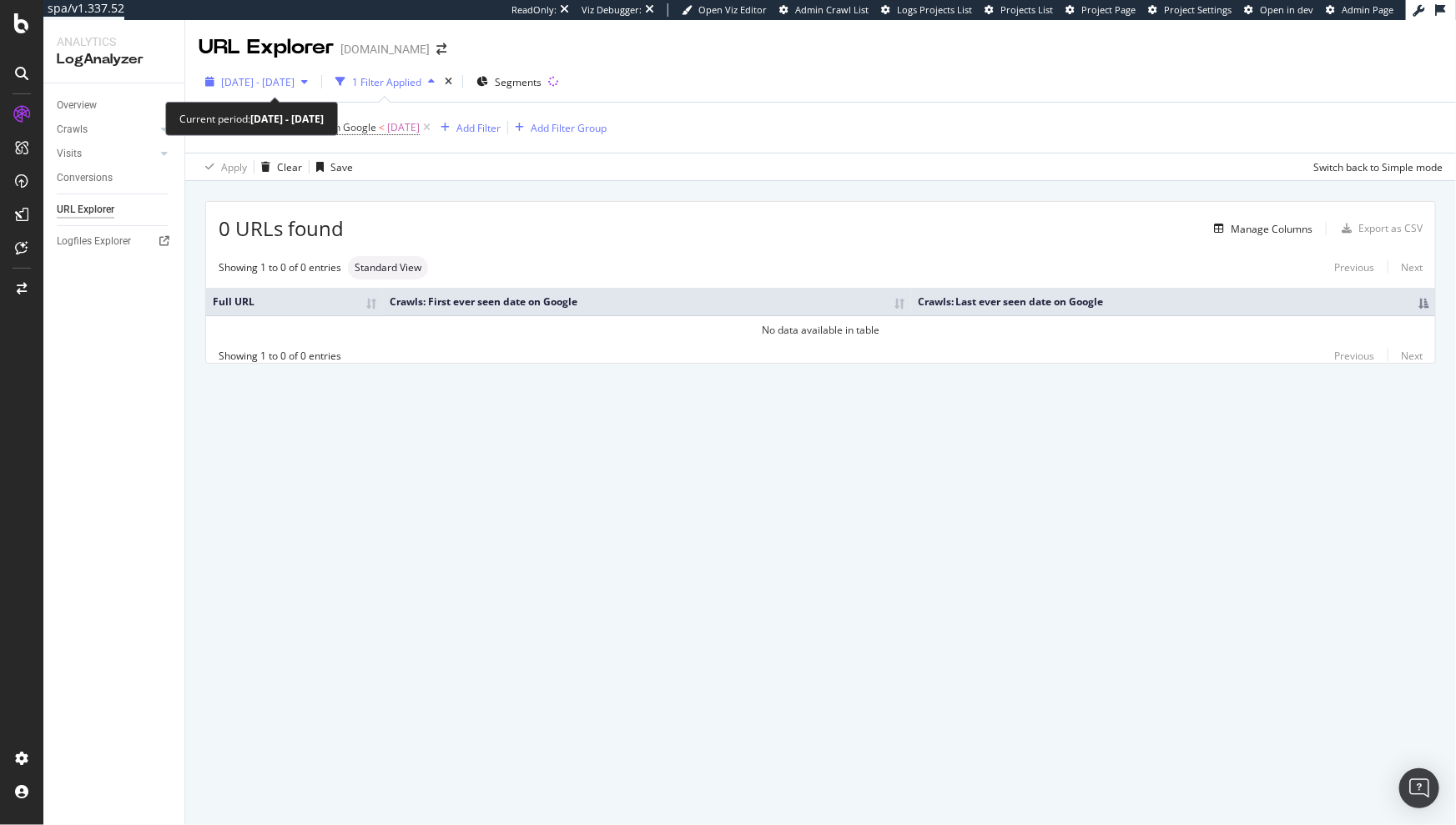
click at [315, 82] on div "button" at bounding box center [304, 82] width 20 height 10
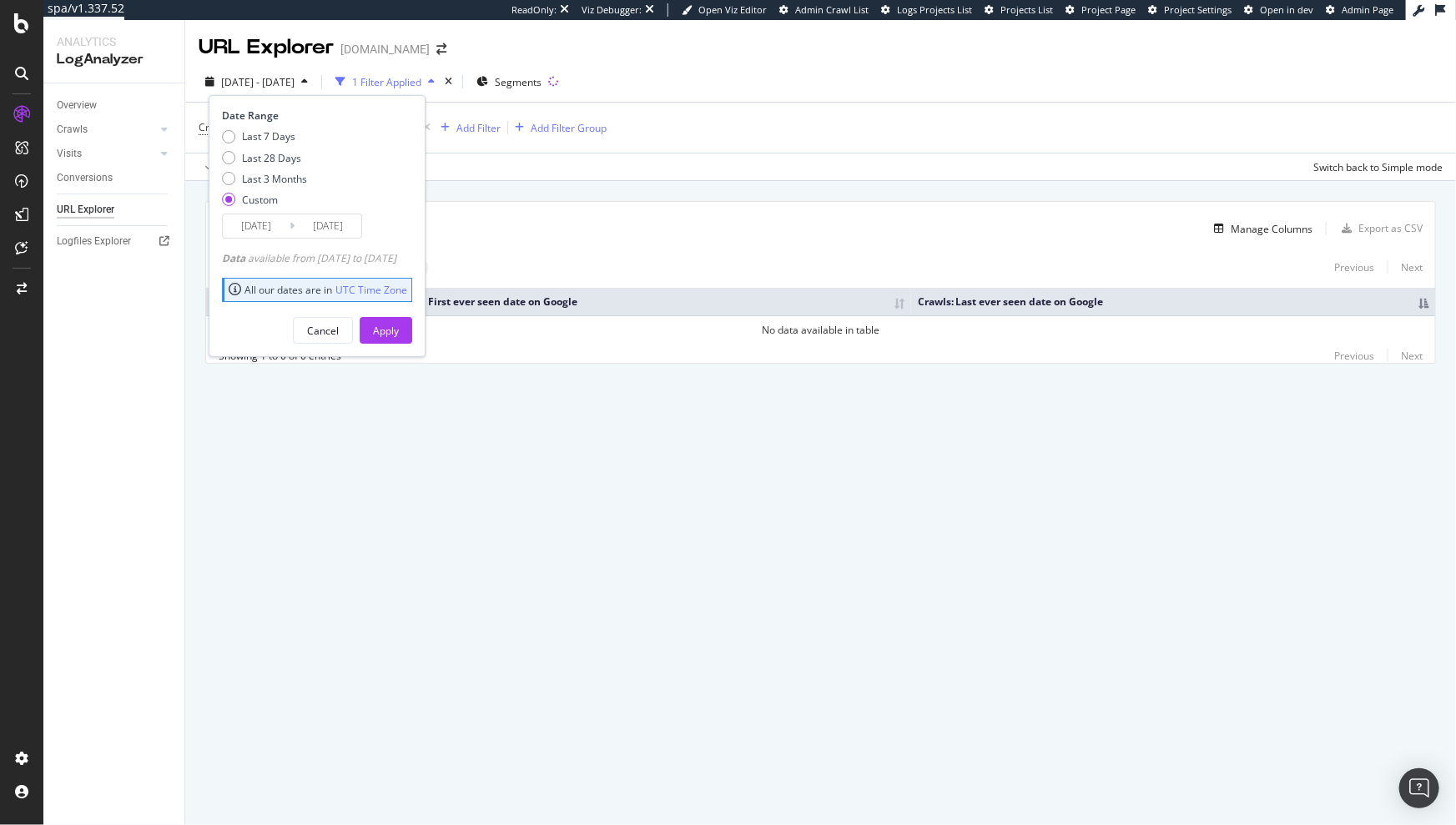
click at [268, 225] on input "[DATE]" at bounding box center [256, 226] width 66 height 23
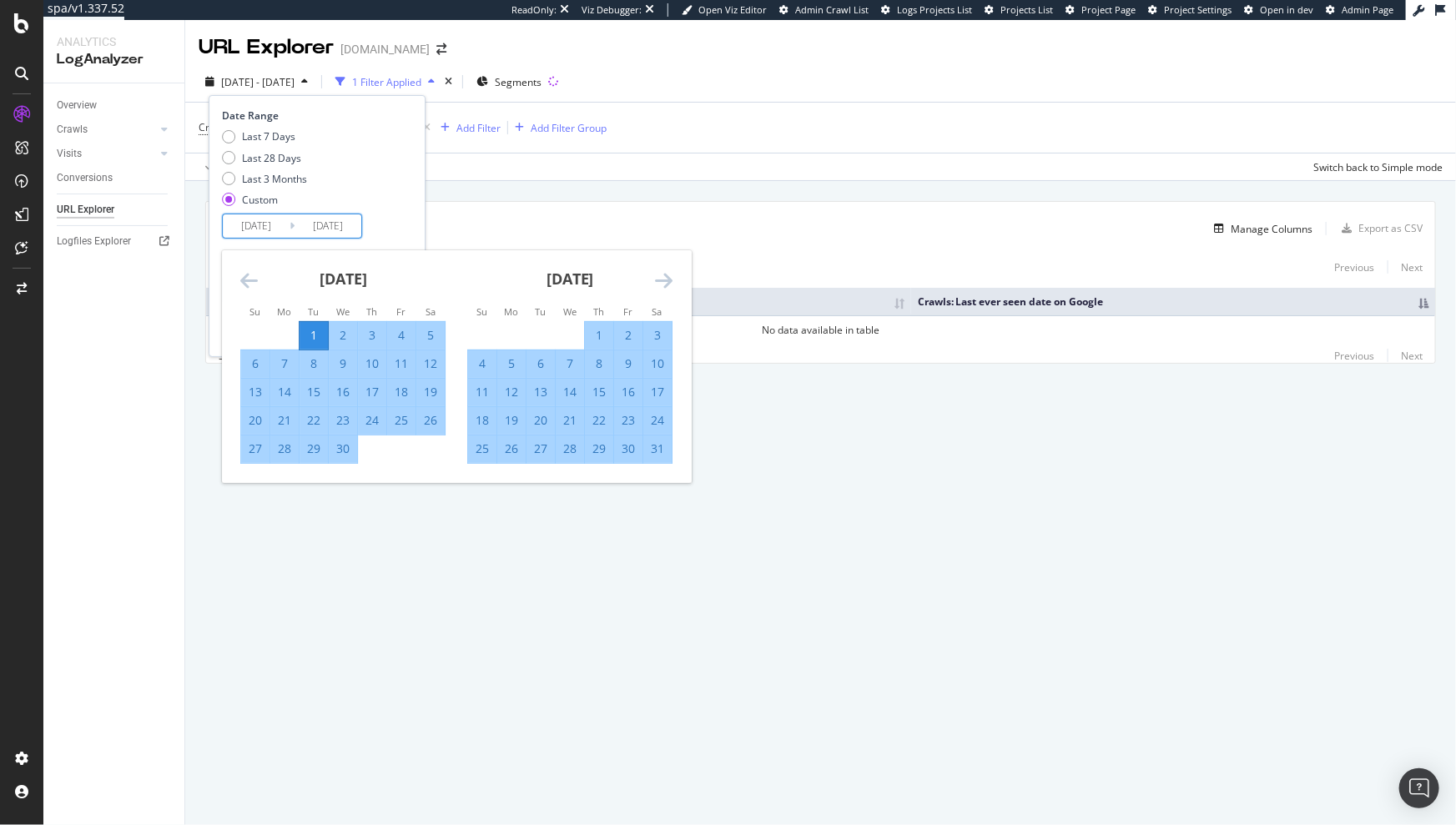
click at [251, 274] on icon "Move backward to switch to the previous month." at bounding box center [249, 280] width 18 height 20
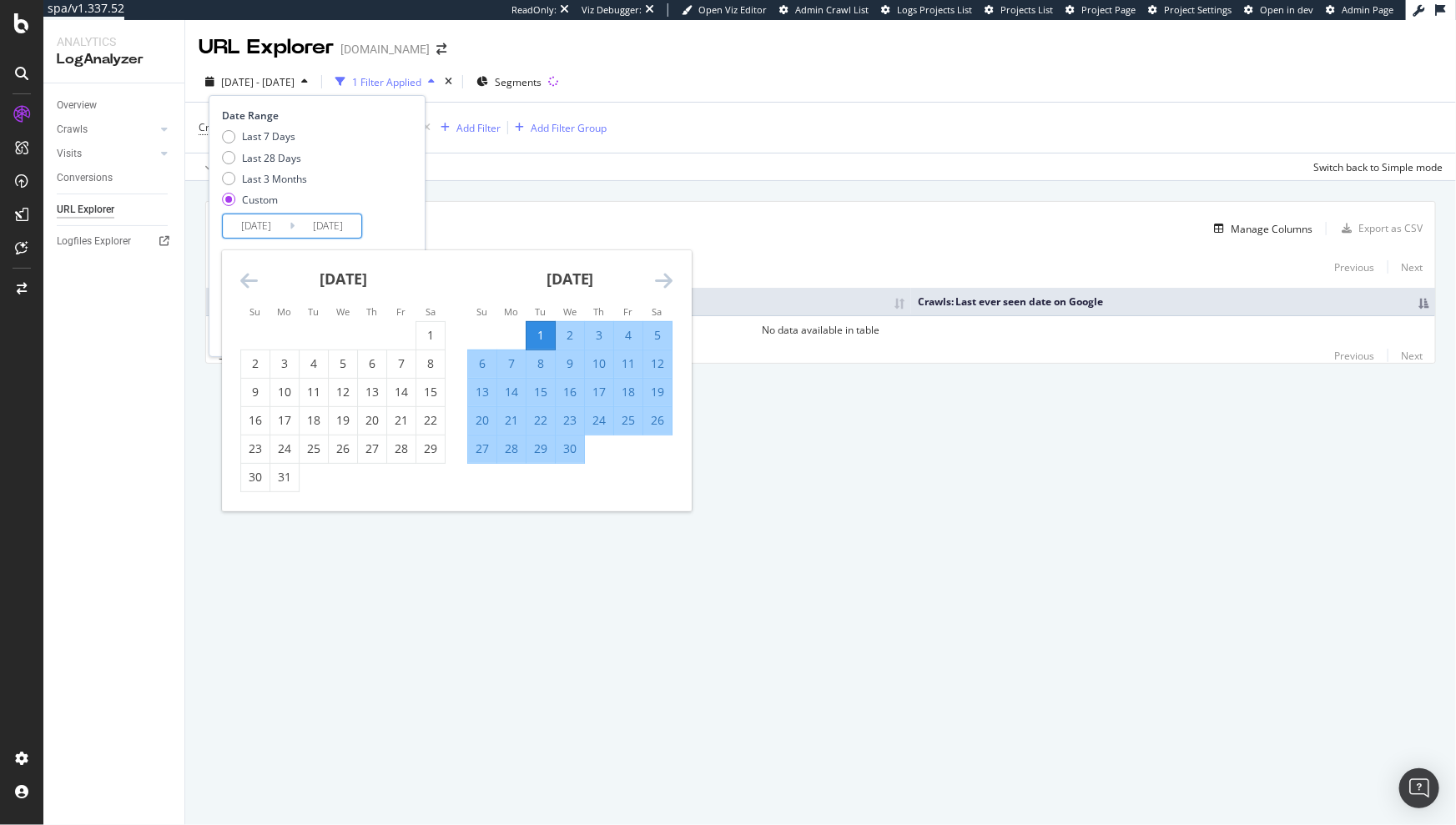
click at [252, 274] on icon "Move backward to switch to the previous month." at bounding box center [249, 280] width 18 height 20
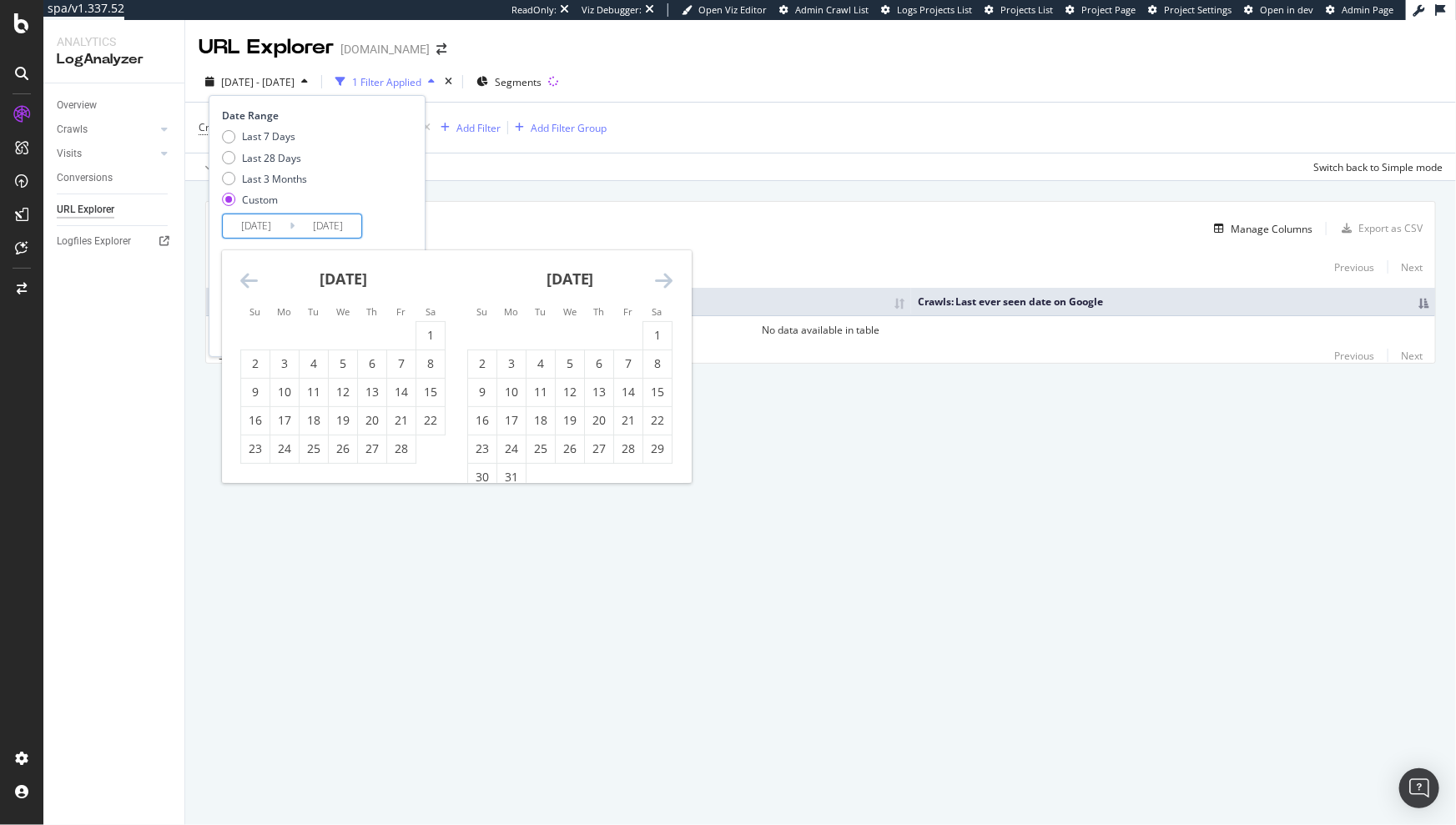
click at [662, 281] on icon "Move forward to switch to the next month." at bounding box center [664, 280] width 18 height 20
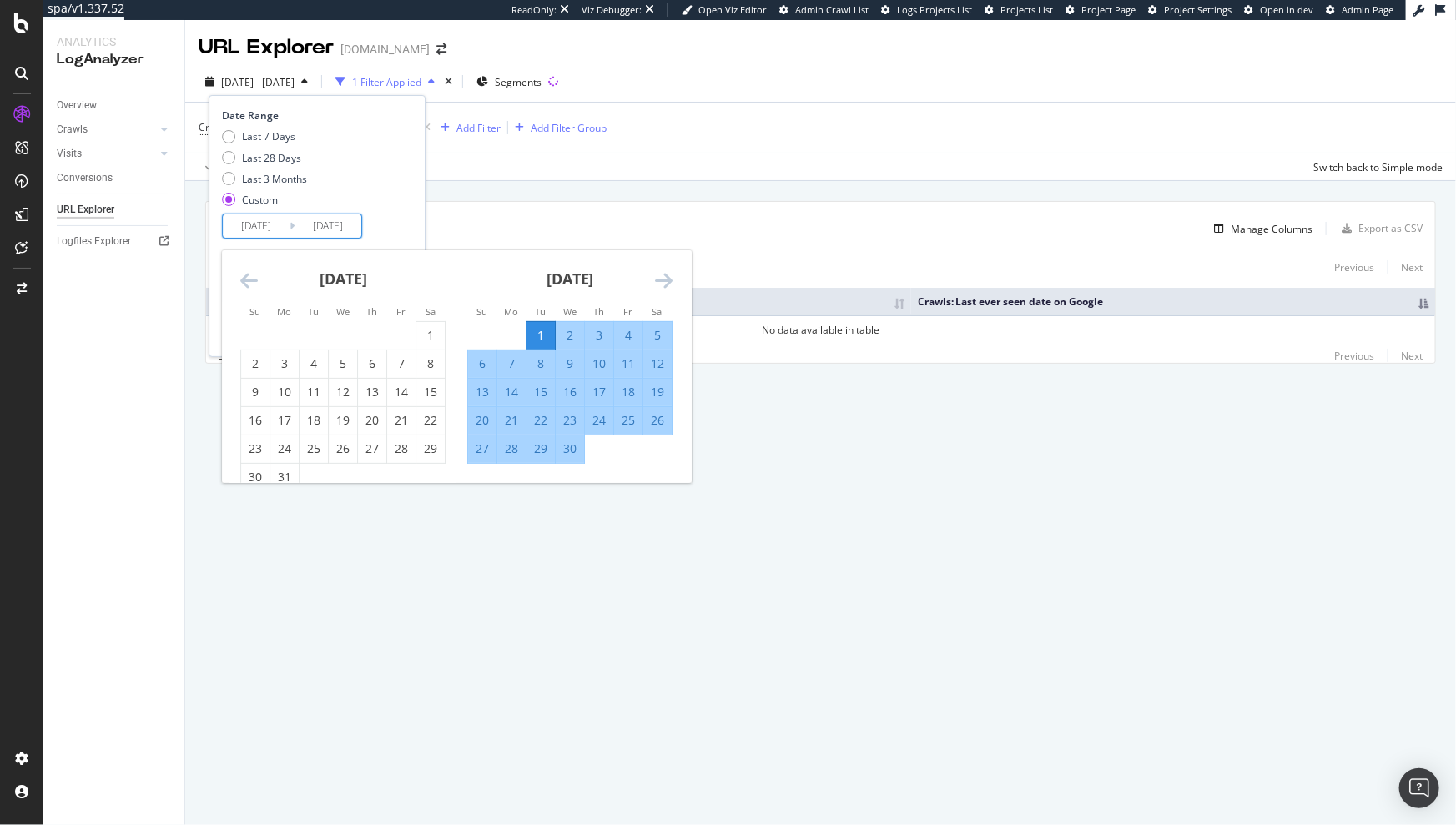
click at [249, 280] on icon "Move backward to switch to the previous month." at bounding box center [249, 280] width 18 height 20
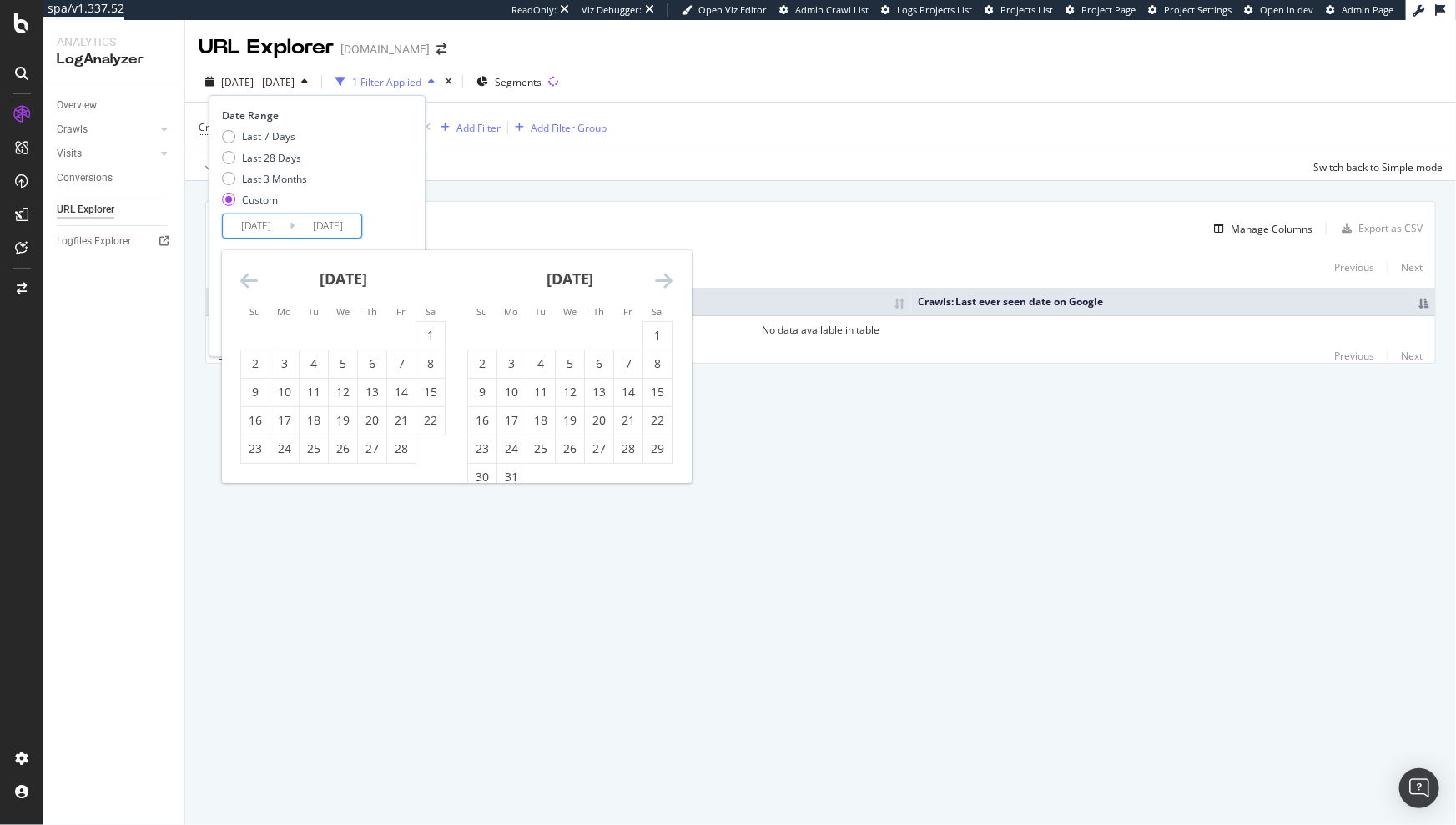
click at [249, 280] on icon "Move backward to switch to the previous month." at bounding box center [249, 280] width 18 height 20
click at [338, 331] on div "1" at bounding box center [343, 336] width 28 height 17
type input "[DATE]"
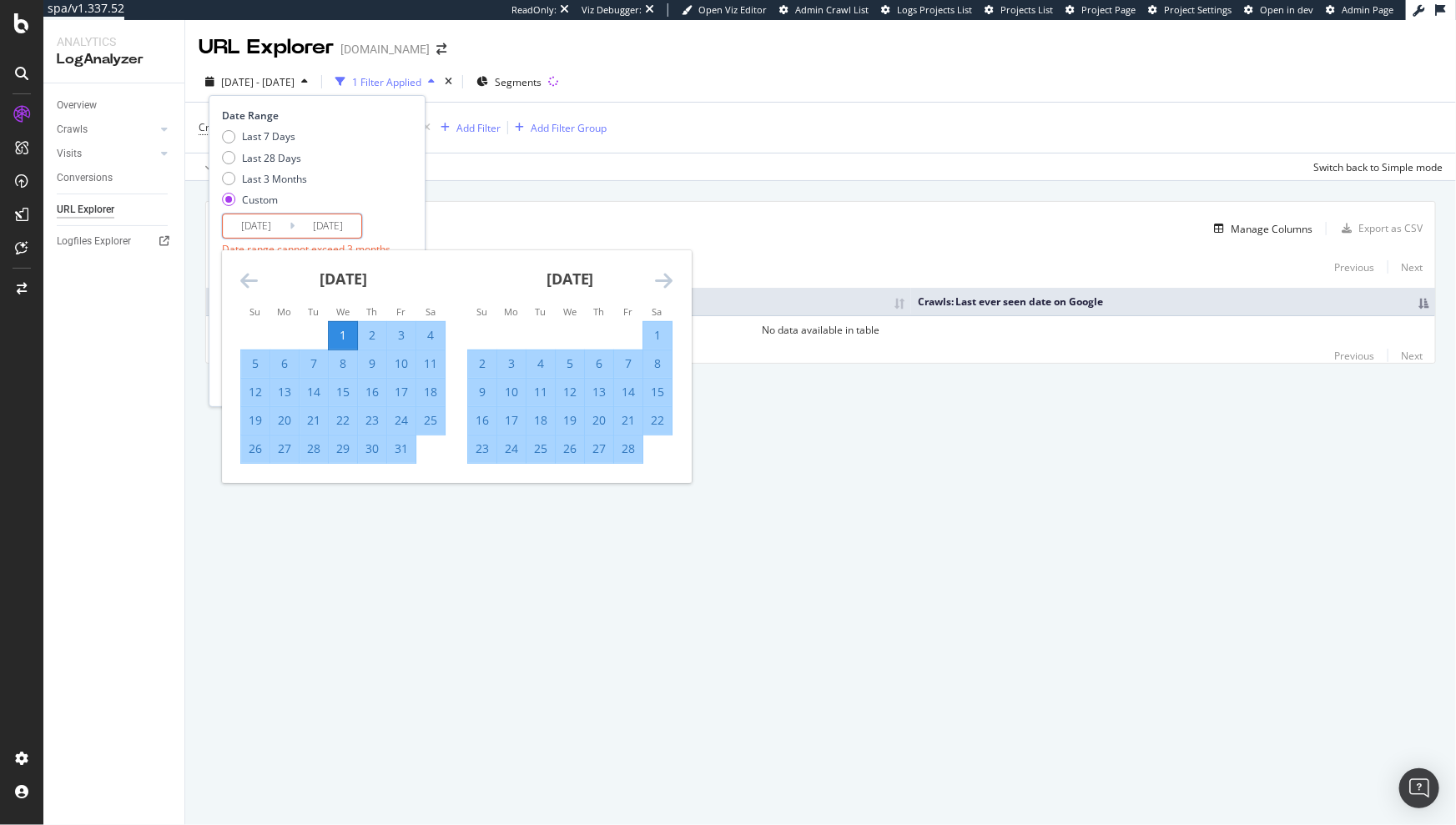
click at [667, 280] on icon "Move forward to switch to the next month." at bounding box center [664, 280] width 18 height 20
click at [520, 472] on div "31" at bounding box center [511, 477] width 28 height 17
type input "[DATE]"
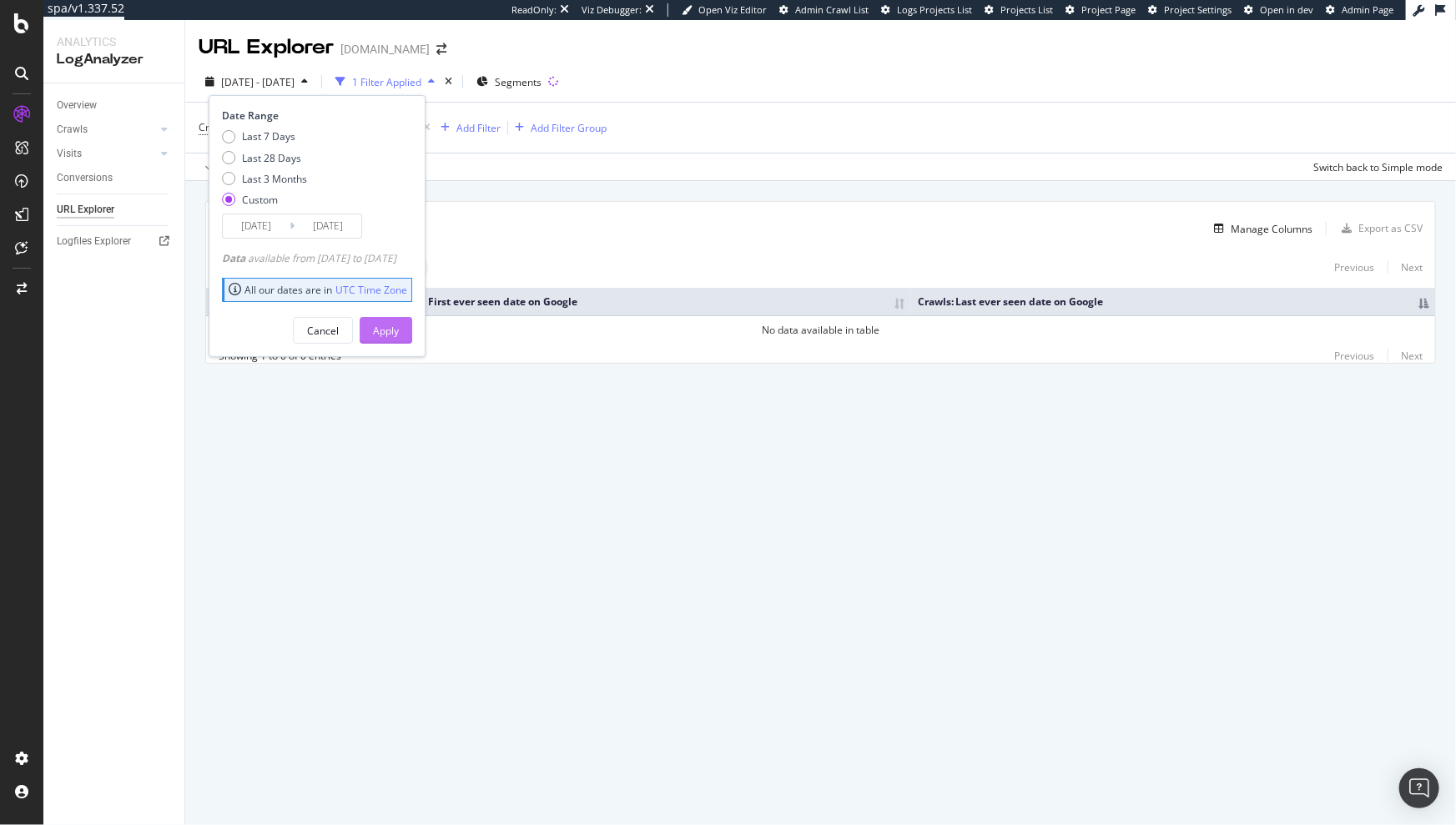
click at [399, 332] on div "Apply" at bounding box center [386, 331] width 26 height 14
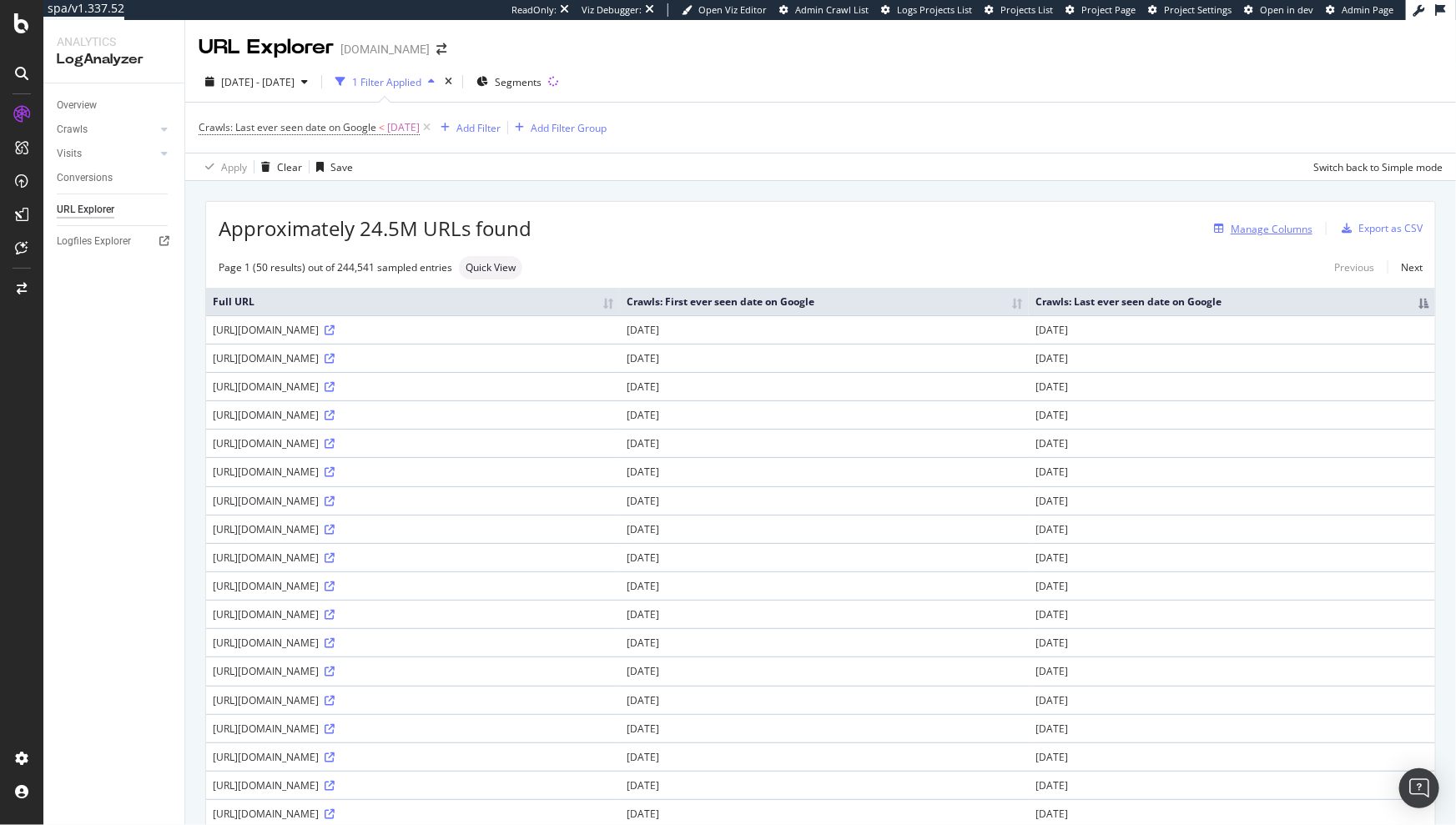
click at [1274, 231] on div "Manage Columns" at bounding box center [1272, 228] width 82 height 14
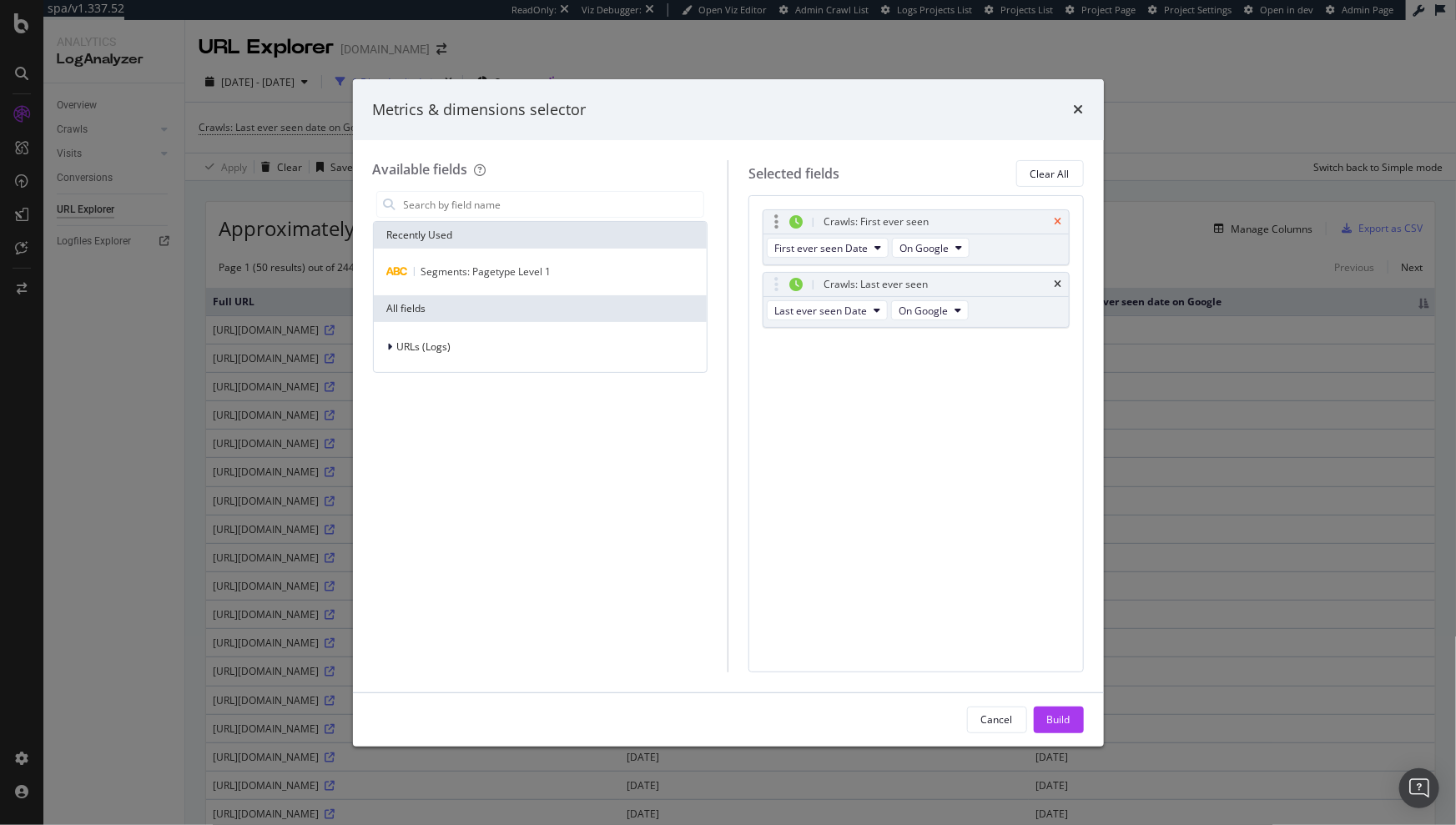
click at [1058, 219] on icon "times" at bounding box center [1059, 222] width 8 height 10
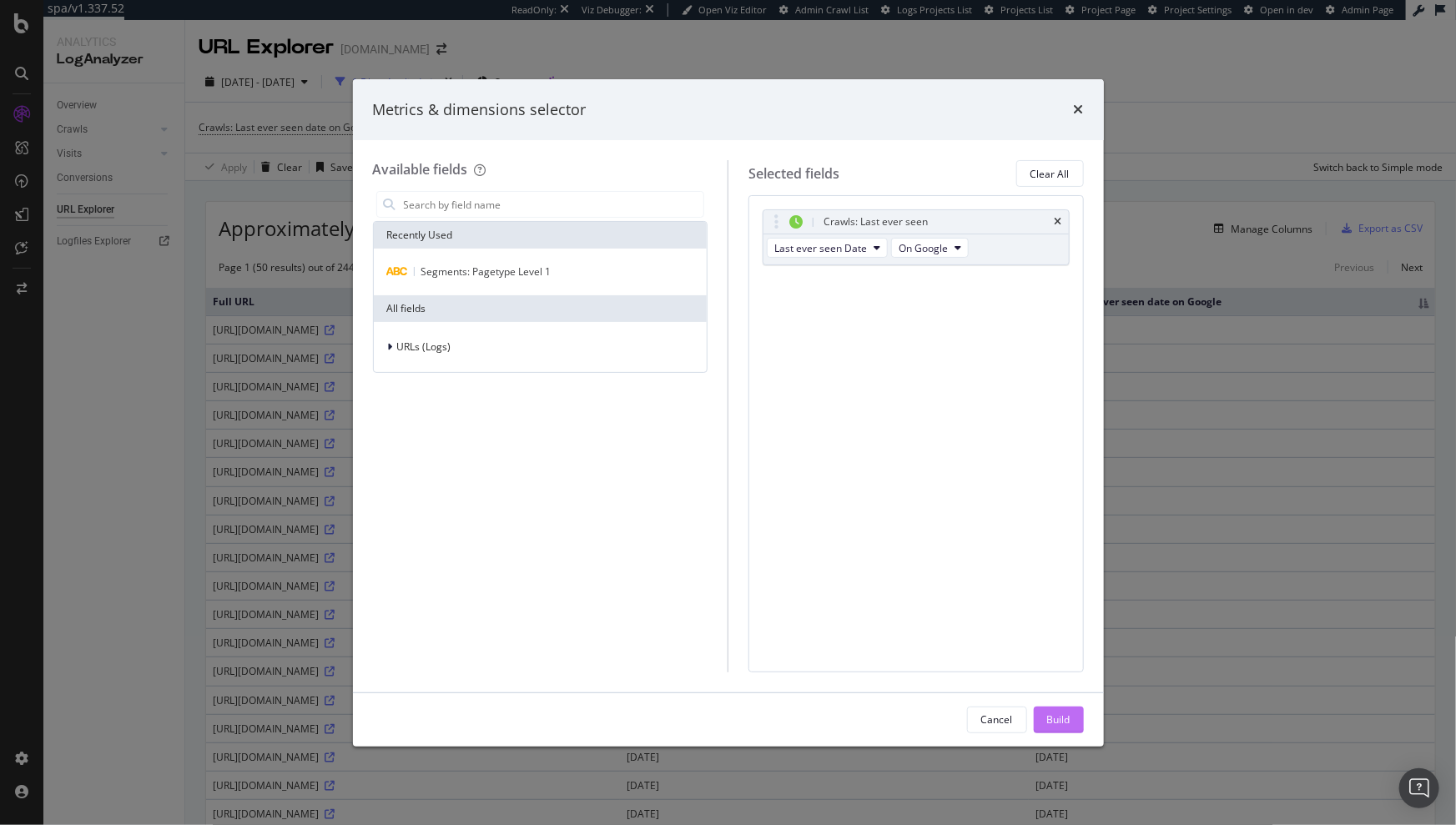
click at [1055, 708] on div "Build" at bounding box center [1059, 719] width 23 height 25
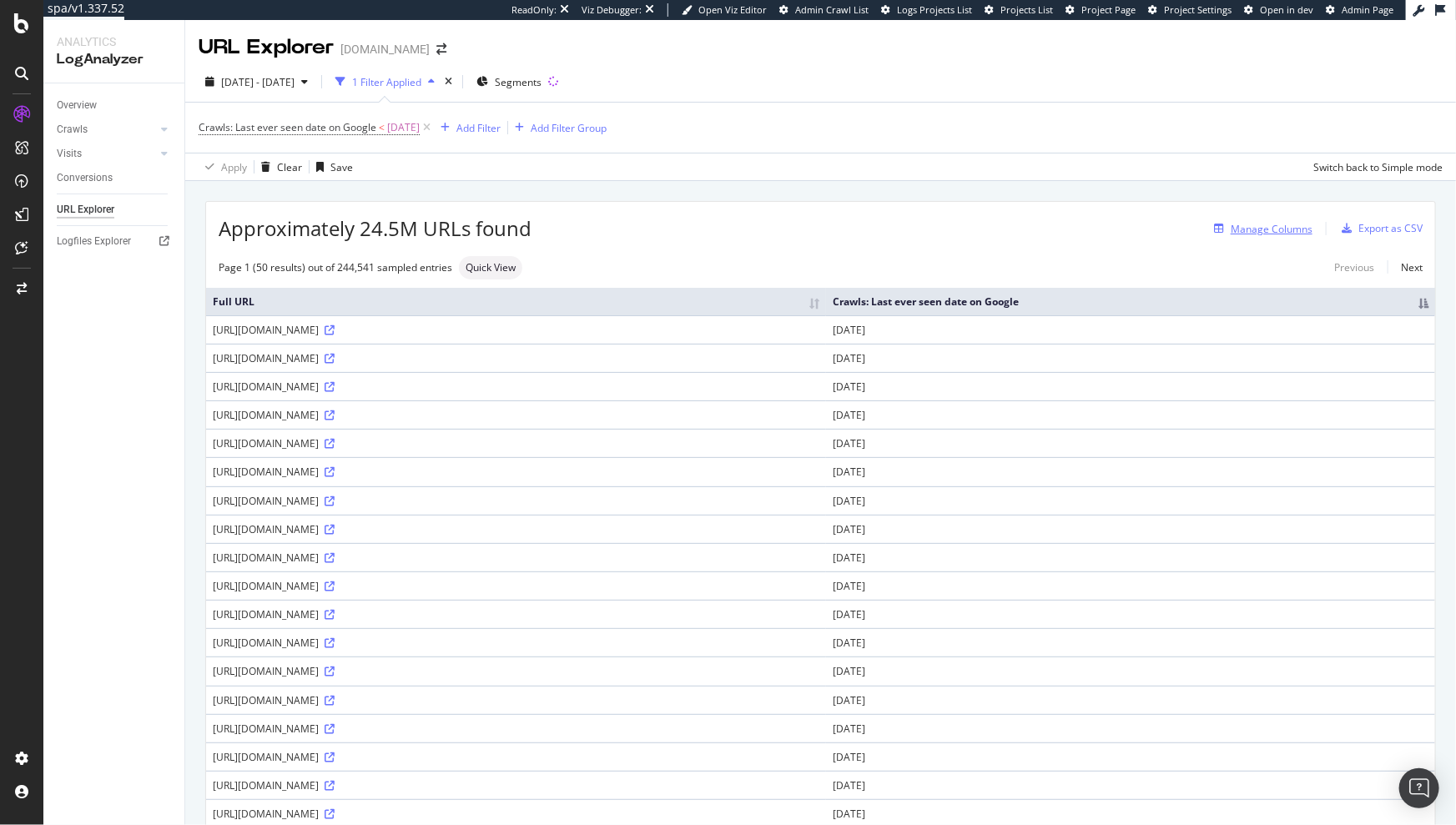
click at [1275, 231] on div "Manage Columns" at bounding box center [1272, 228] width 82 height 14
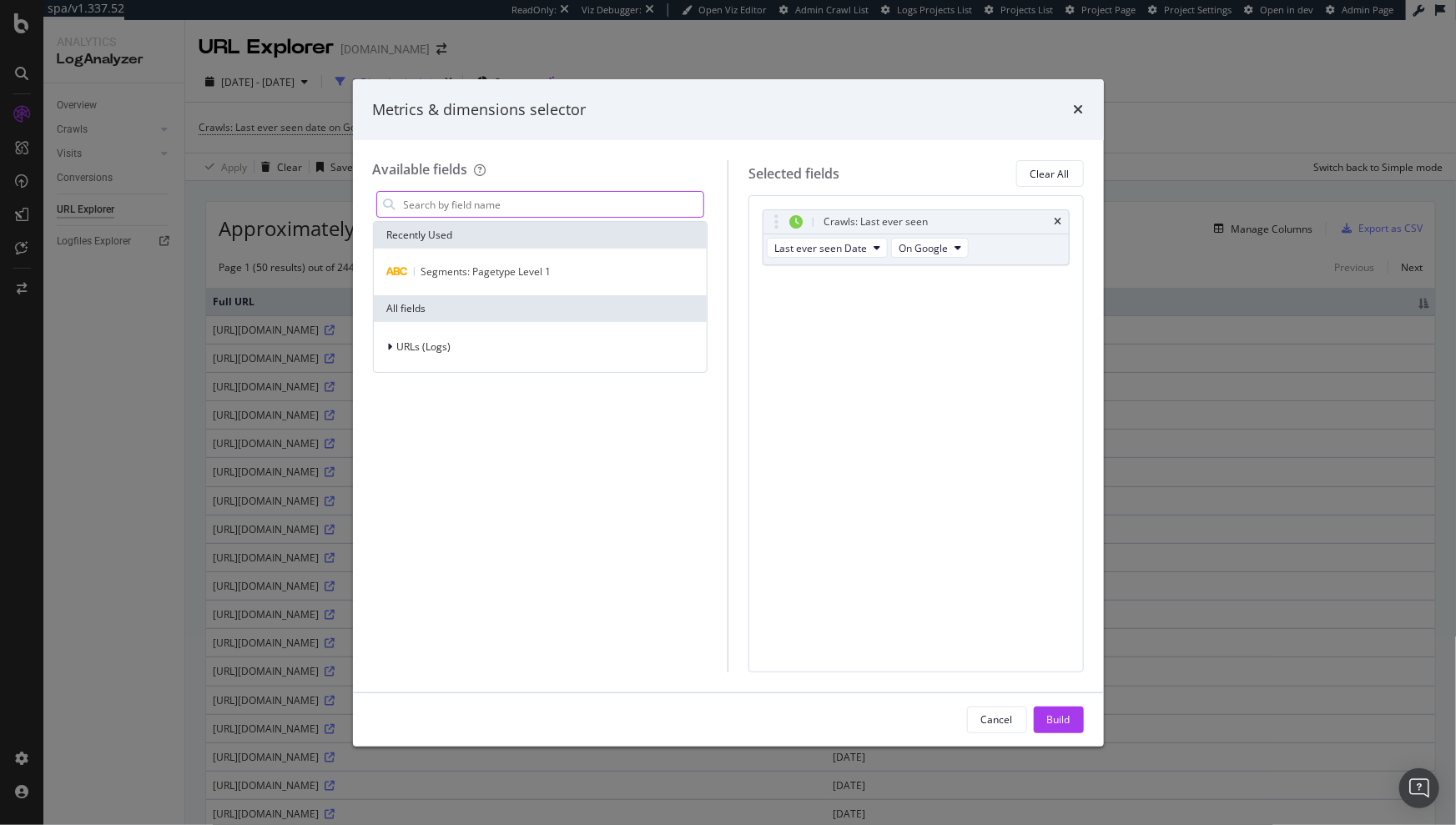
click at [512, 203] on input "modal" at bounding box center [553, 204] width 302 height 25
click at [419, 344] on span "URLs (Logs)" at bounding box center [425, 346] width 55 height 14
click at [424, 427] on span "Crawls" at bounding box center [423, 424] width 32 height 14
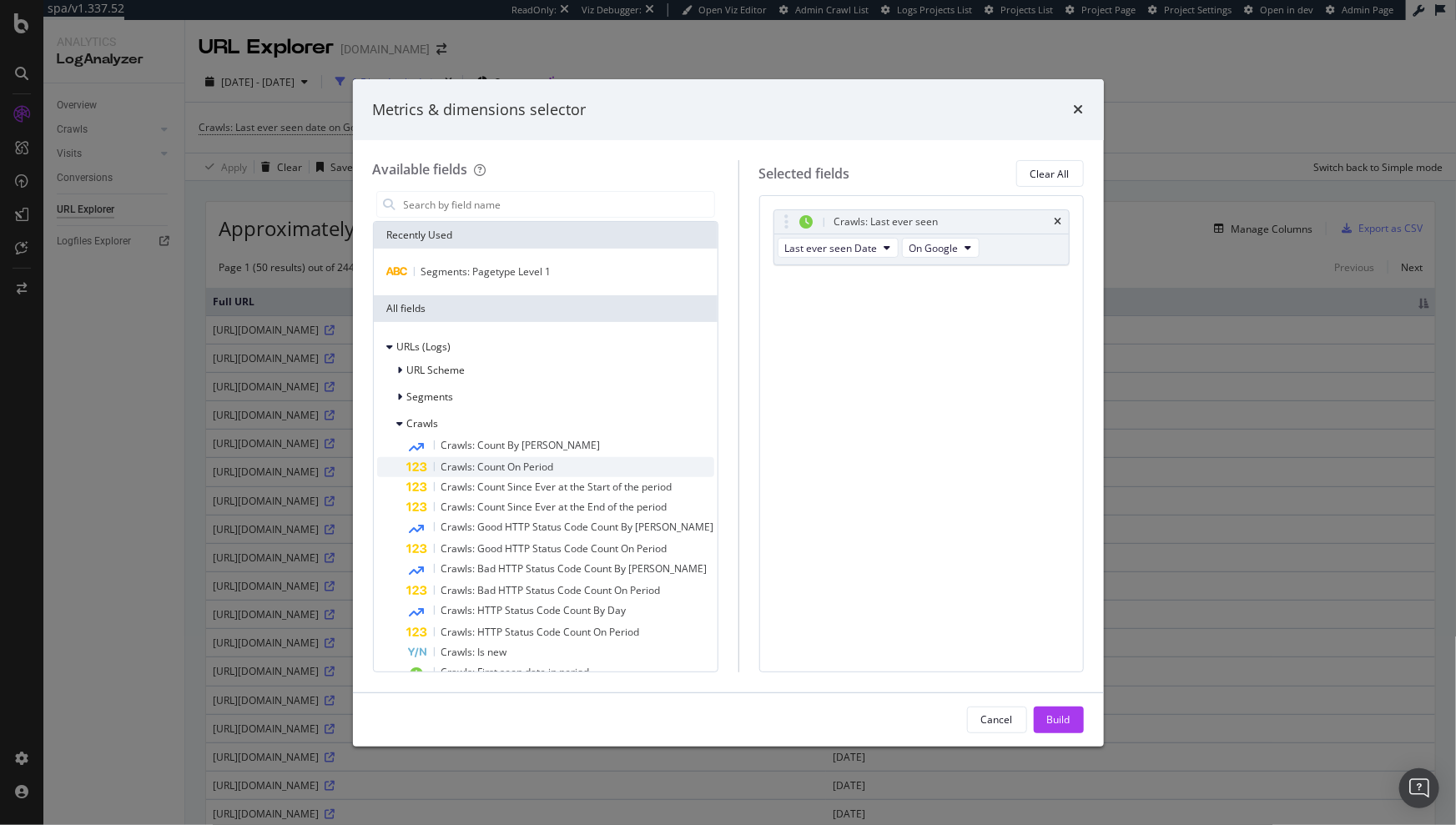
click at [543, 464] on span "Crawls: Count On Period" at bounding box center [498, 466] width 113 height 14
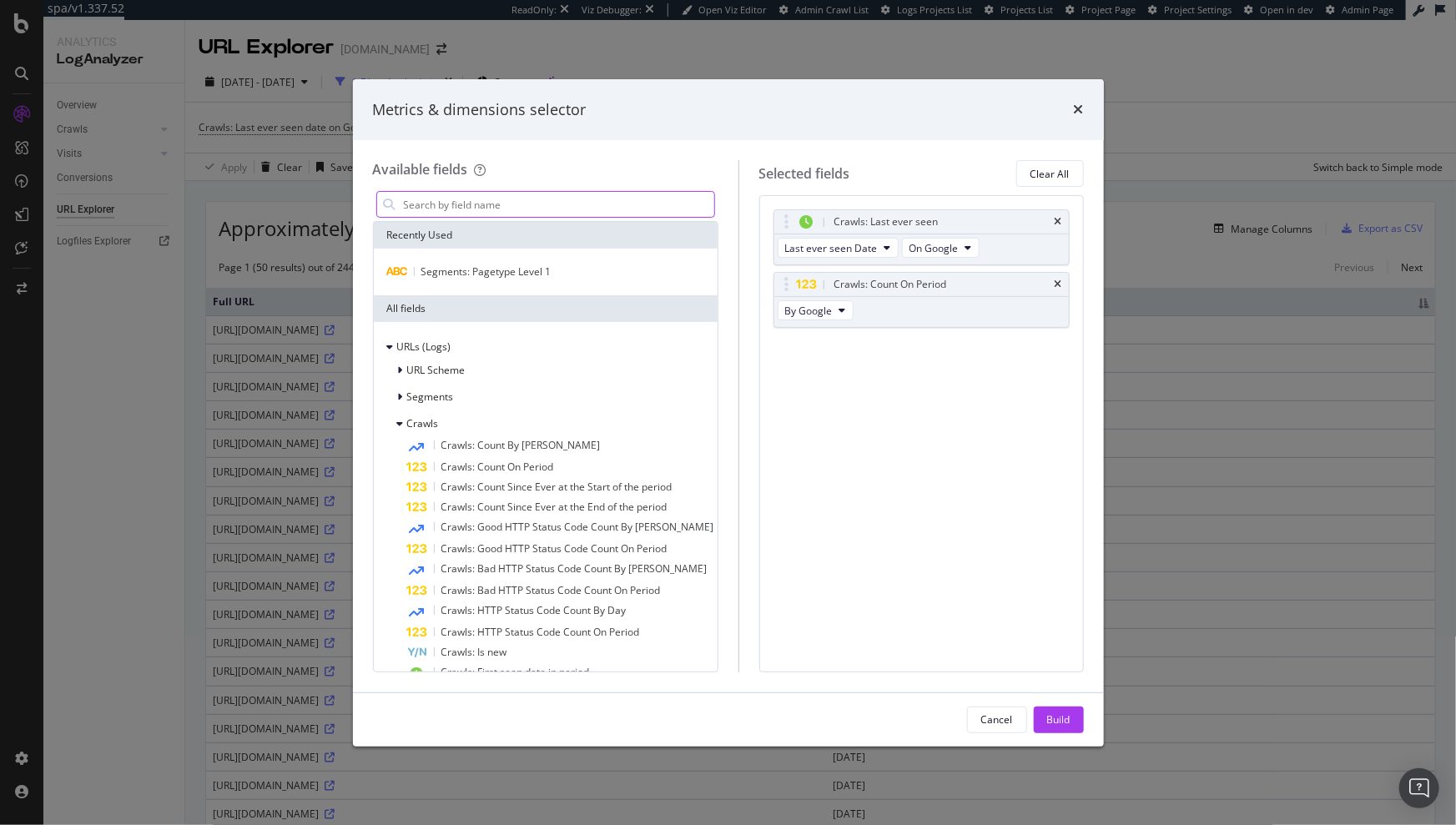
click at [479, 199] on input "modal" at bounding box center [558, 204] width 312 height 25
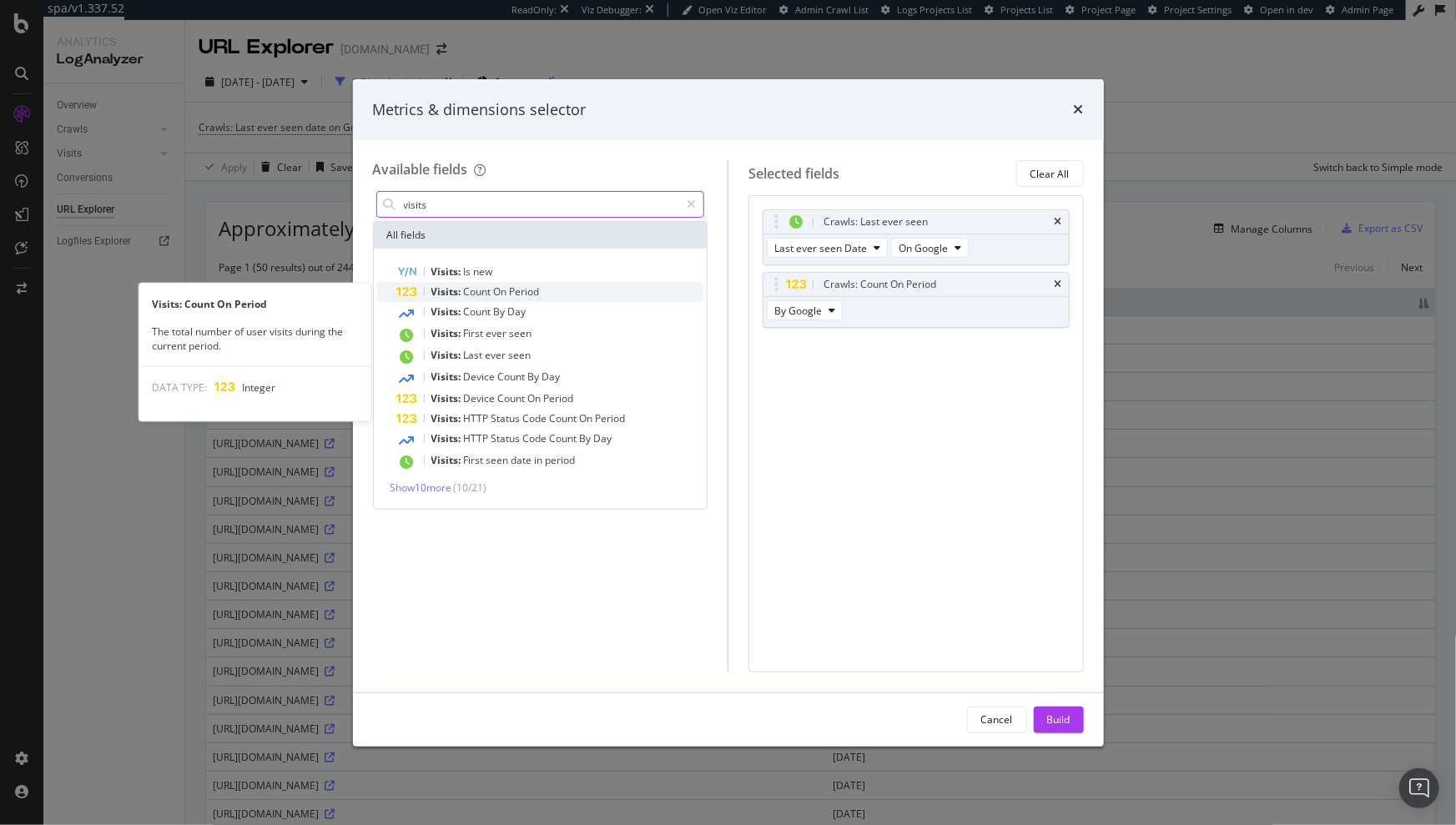
type input "visits"
click at [482, 291] on span "Count" at bounding box center [478, 291] width 30 height 14
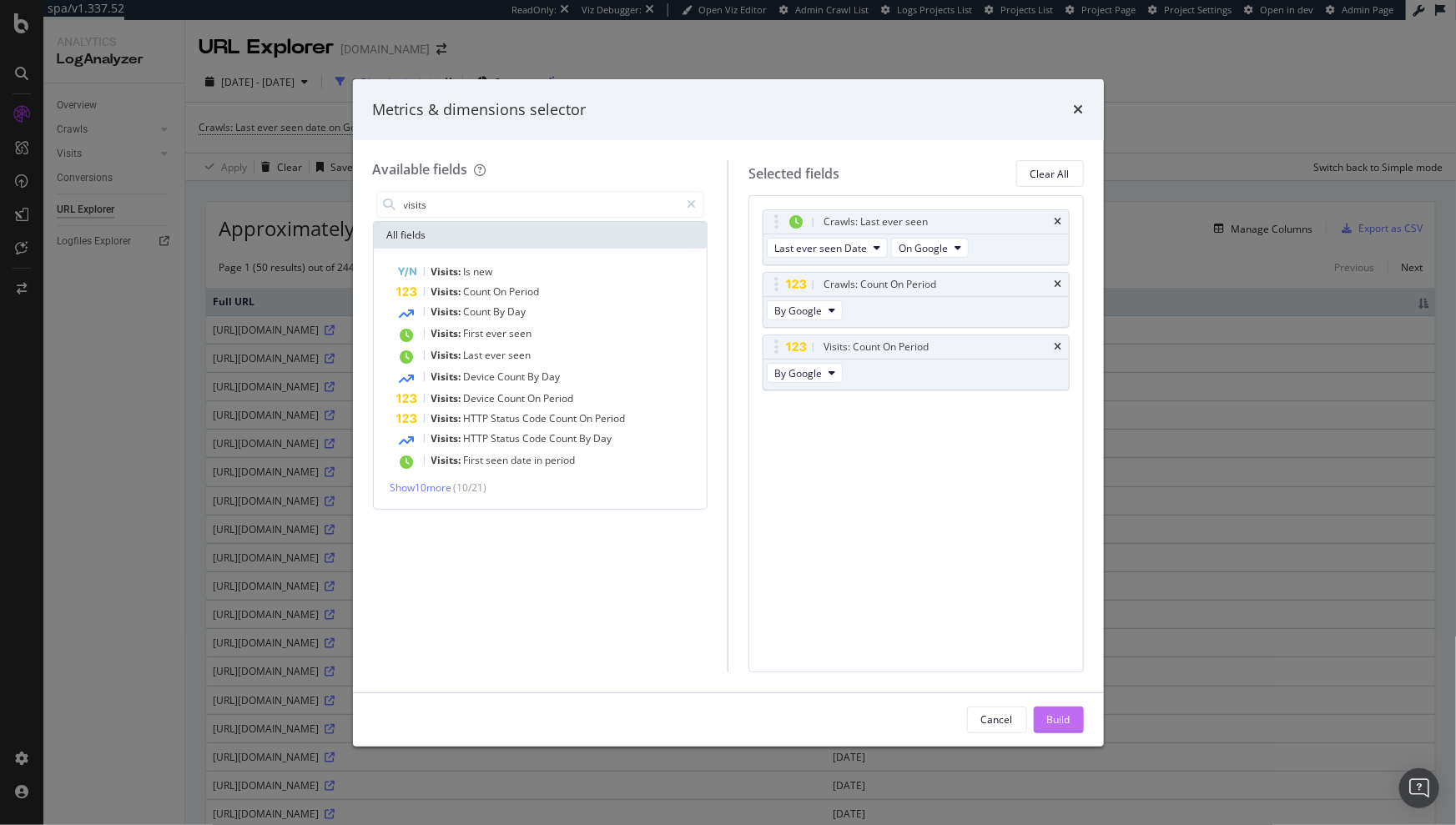
click at [1052, 711] on div "Build" at bounding box center [1059, 719] width 23 height 25
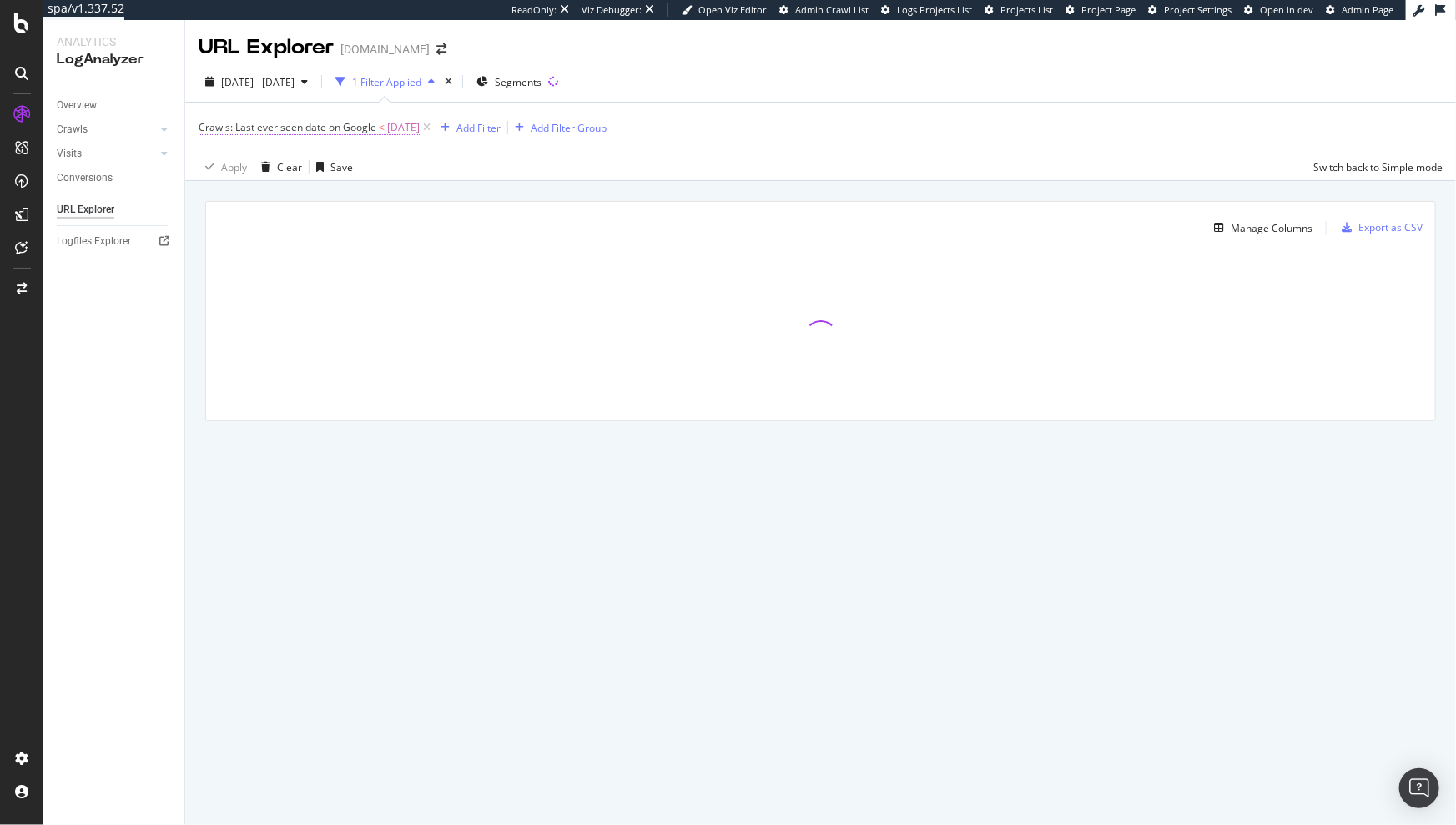
click at [404, 127] on span "[DATE]" at bounding box center [403, 127] width 32 height 23
click at [735, 179] on div "Apply Clear Save Switch back to Simple mode" at bounding box center [820, 166] width 1271 height 27
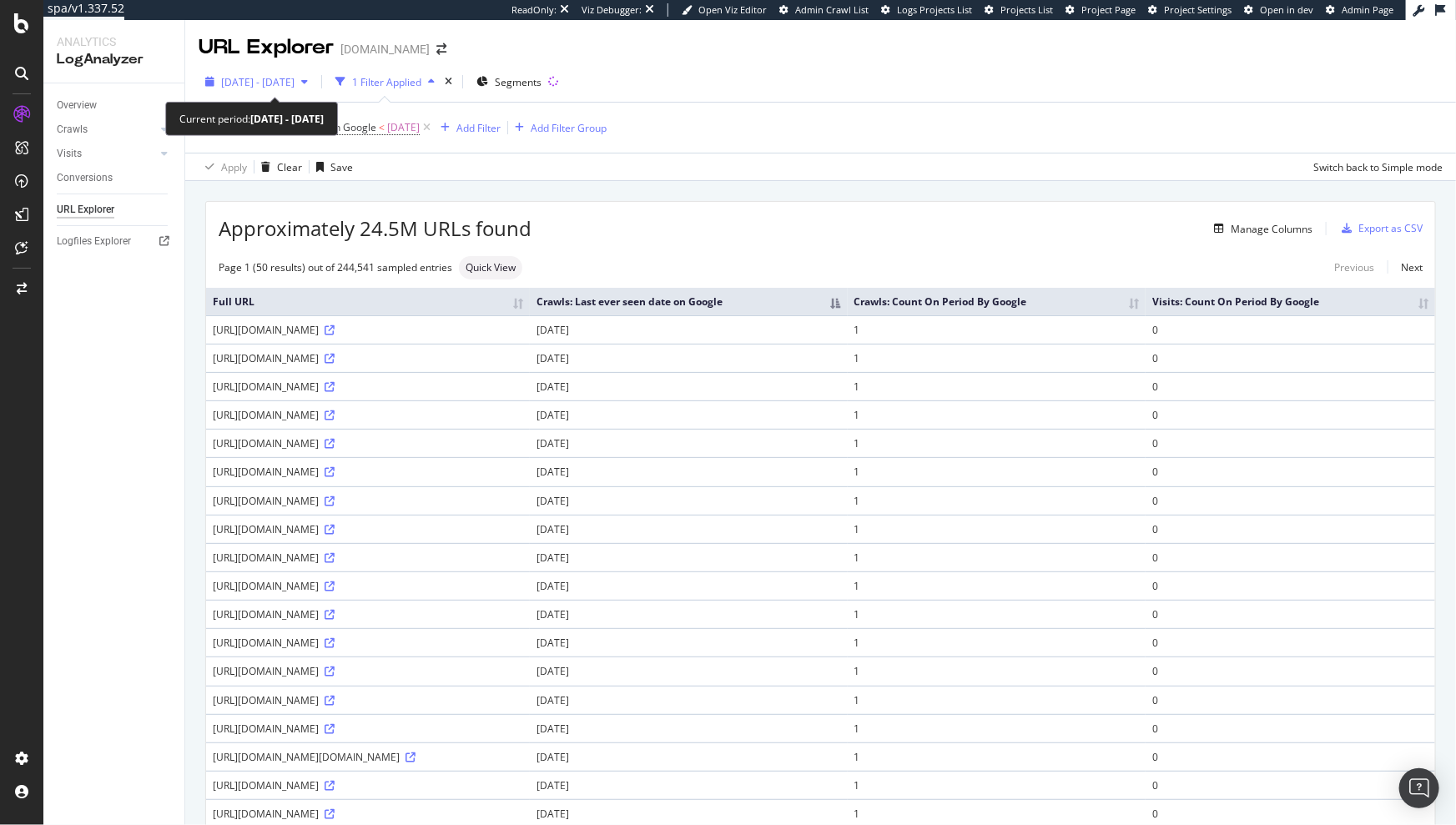
click at [295, 84] on span "[DATE] - [DATE]" at bounding box center [257, 82] width 73 height 14
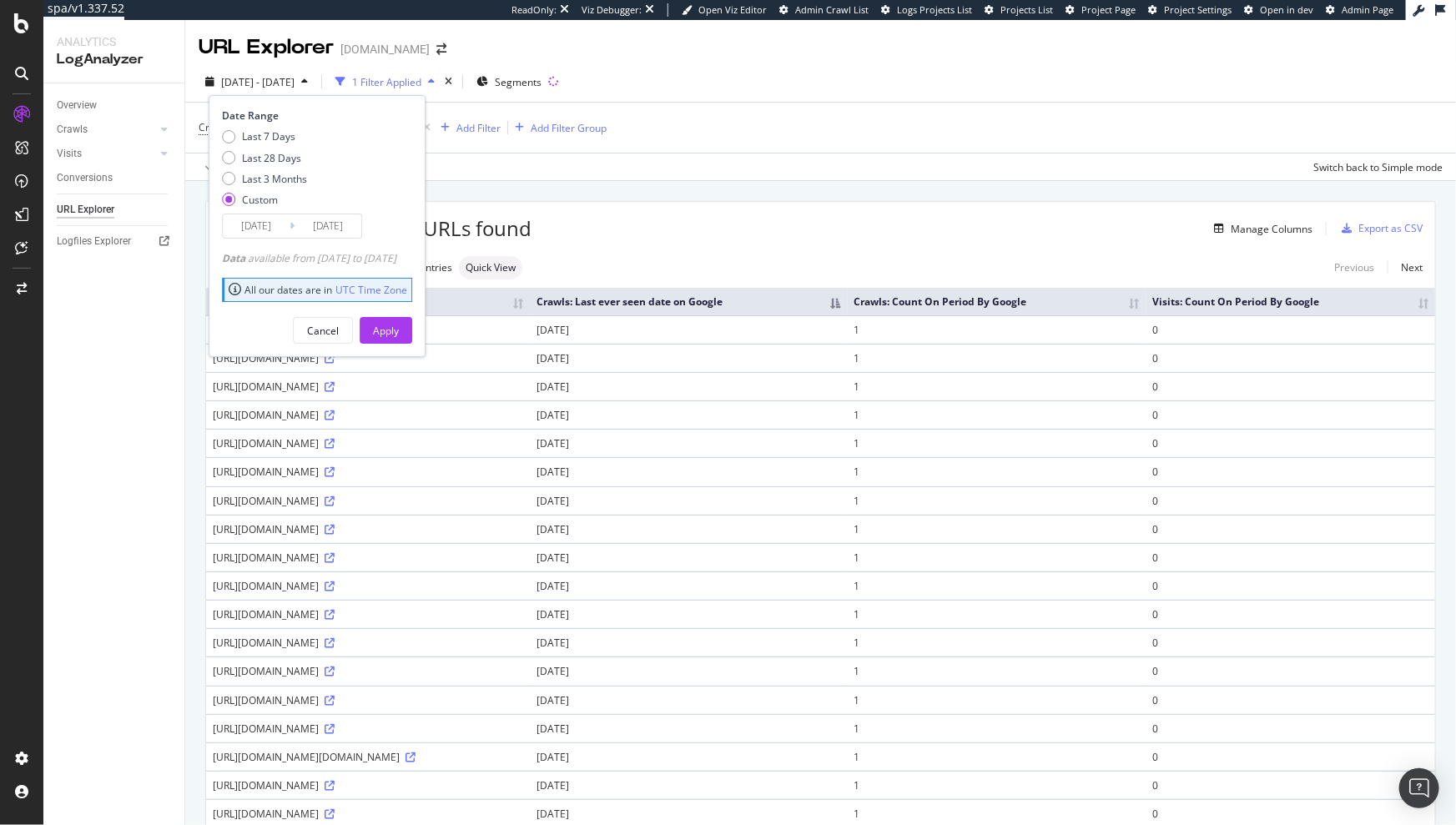
click at [257, 228] on input "[DATE]" at bounding box center [256, 226] width 66 height 23
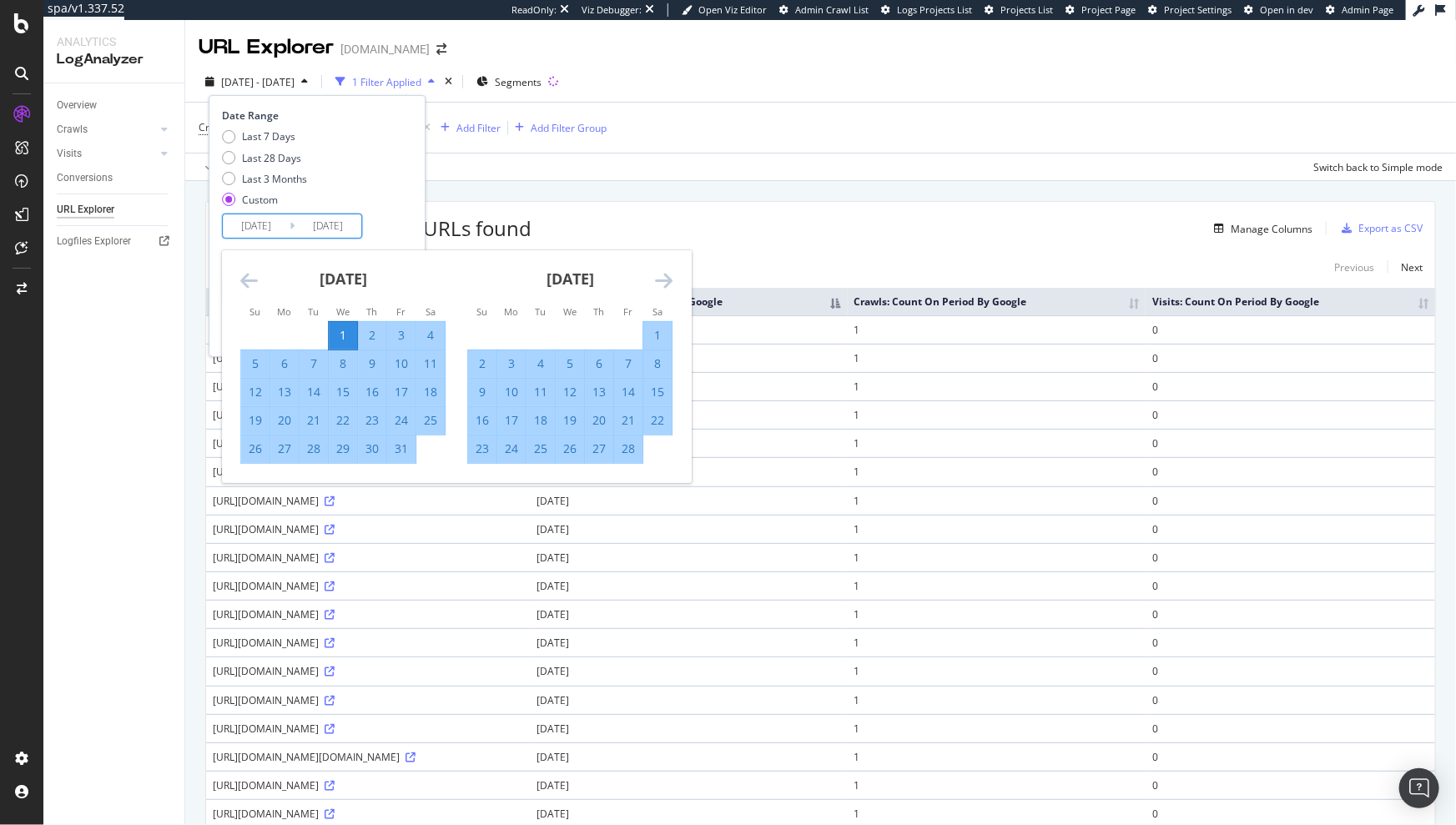
click at [731, 211] on div "Approximately 24.5M URLs found Manage Columns Export as CSV" at bounding box center [821, 222] width 1229 height 41
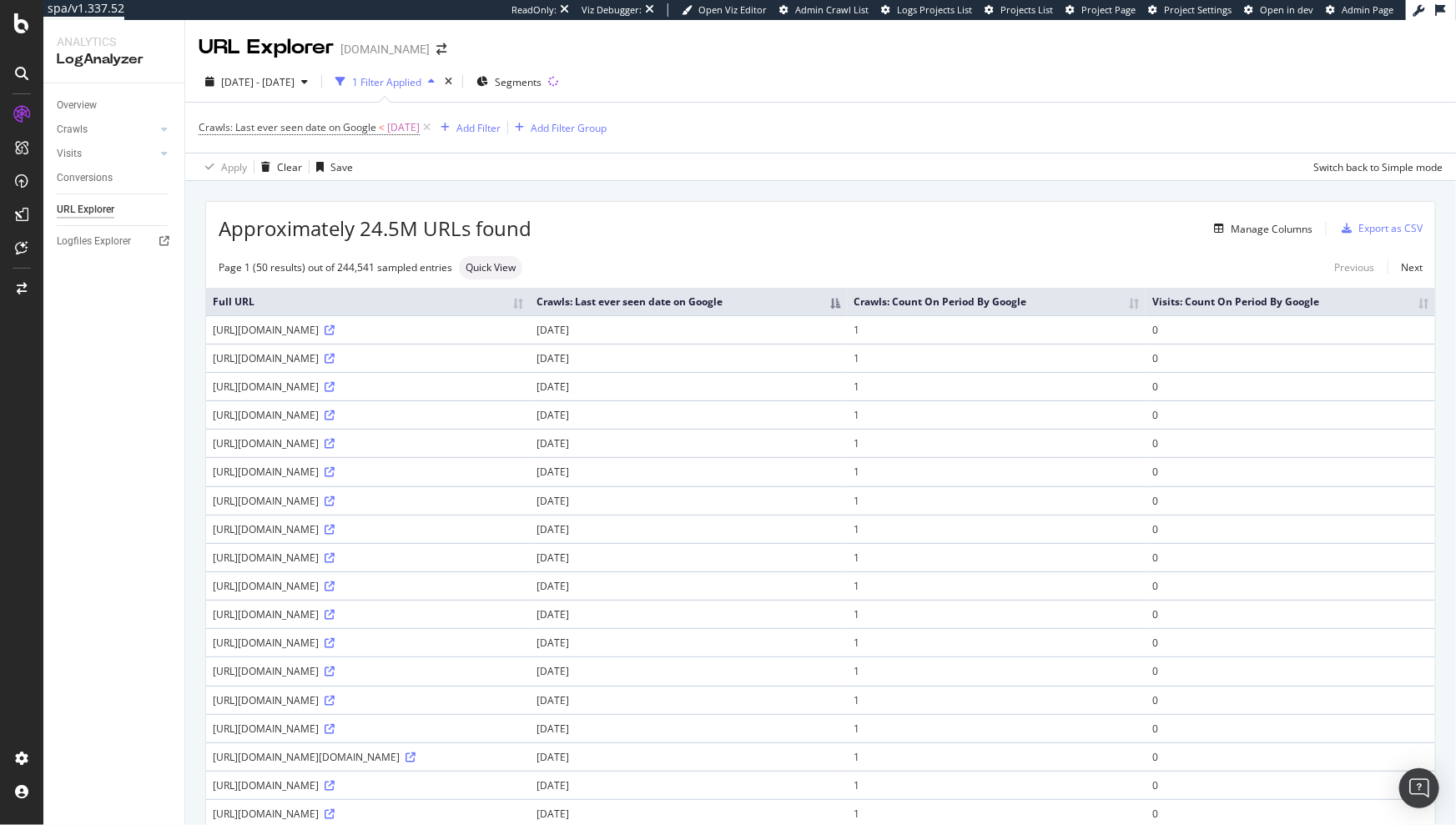
click at [797, 134] on div "Crawls: Last ever seen date on Google < [DATE] Add Filter Add Filter Group" at bounding box center [821, 127] width 1245 height 50
click at [292, 87] on span "[DATE] - [DATE]" at bounding box center [257, 82] width 73 height 14
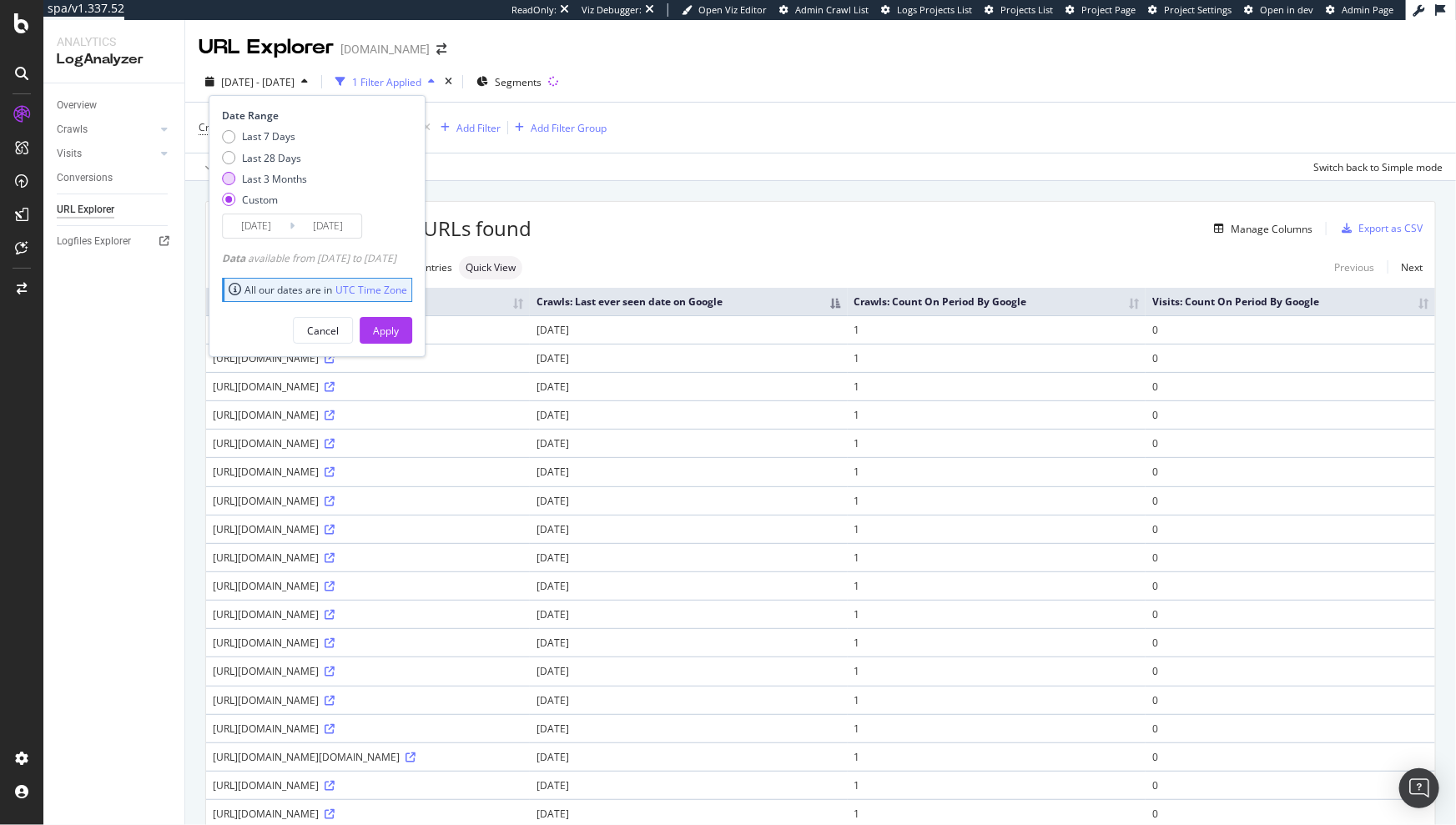
click at [260, 172] on div "Last 3 Months" at bounding box center [274, 179] width 65 height 14
type input "[DATE]"
click at [399, 332] on div "Apply" at bounding box center [386, 331] width 26 height 14
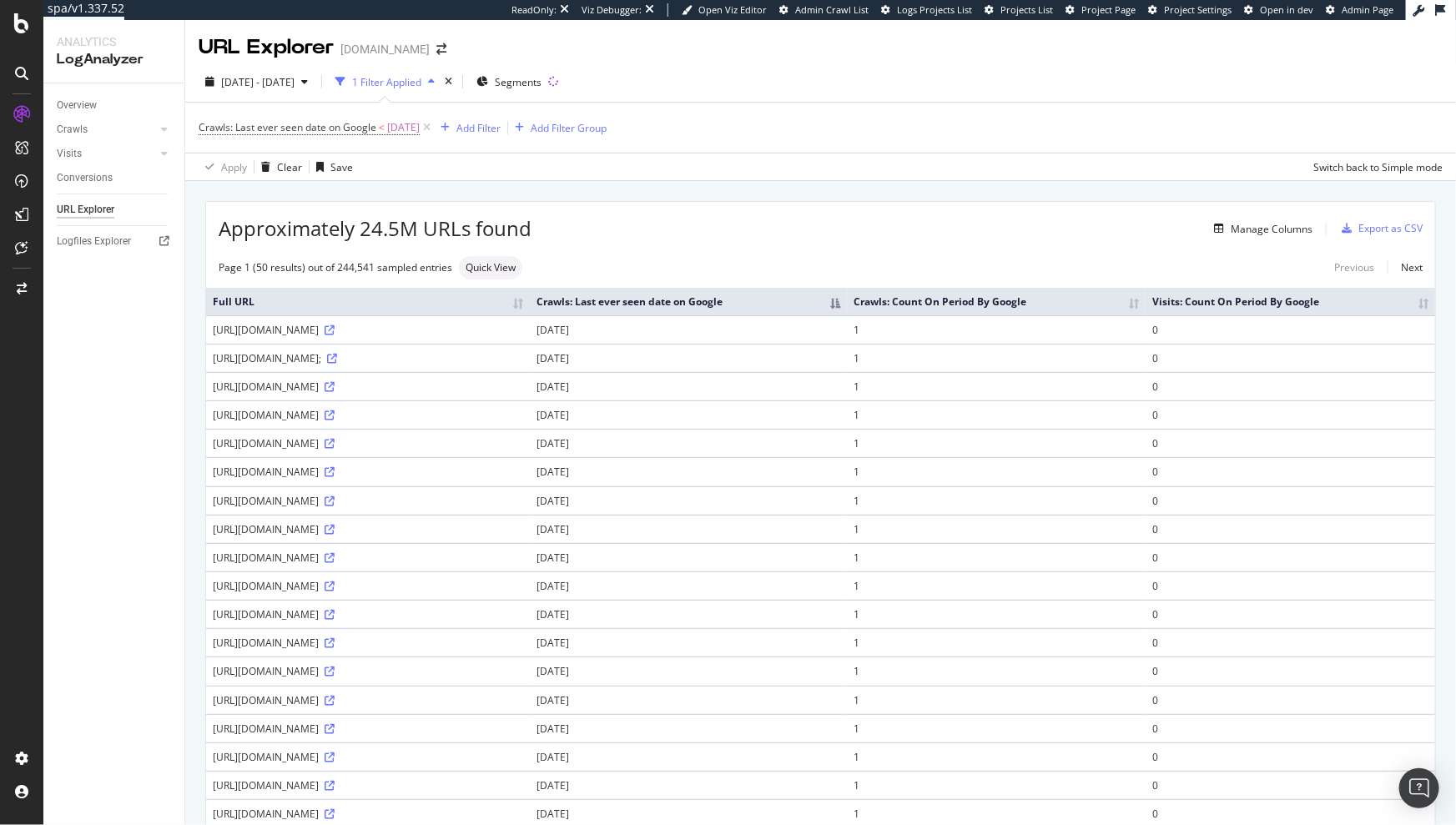
click at [1416, 307] on th "Visits: Count On Period By Google" at bounding box center [1291, 302] width 290 height 27
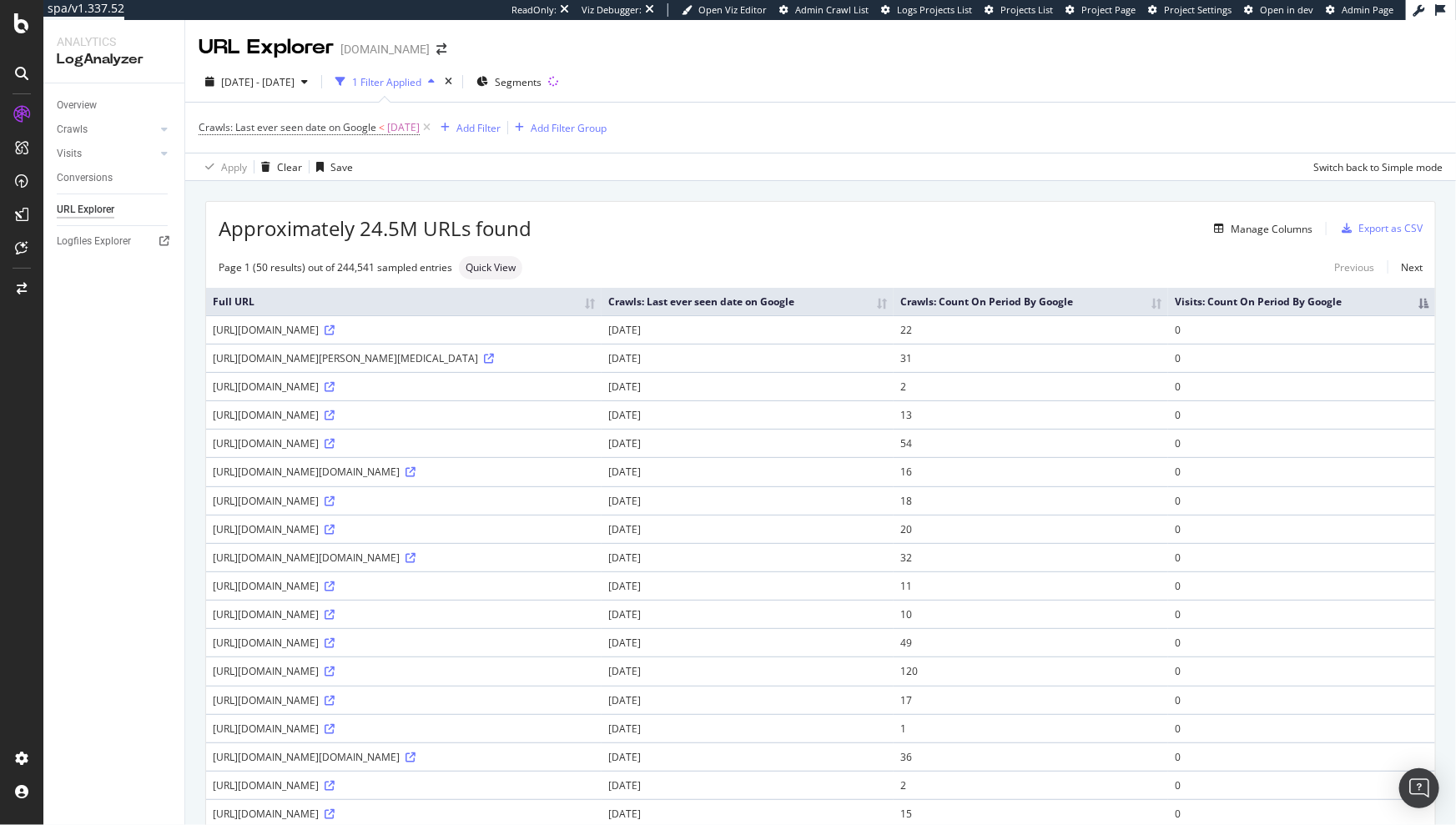
click at [1409, 310] on th "Visits: Count On Period By Google" at bounding box center [1302, 302] width 267 height 27
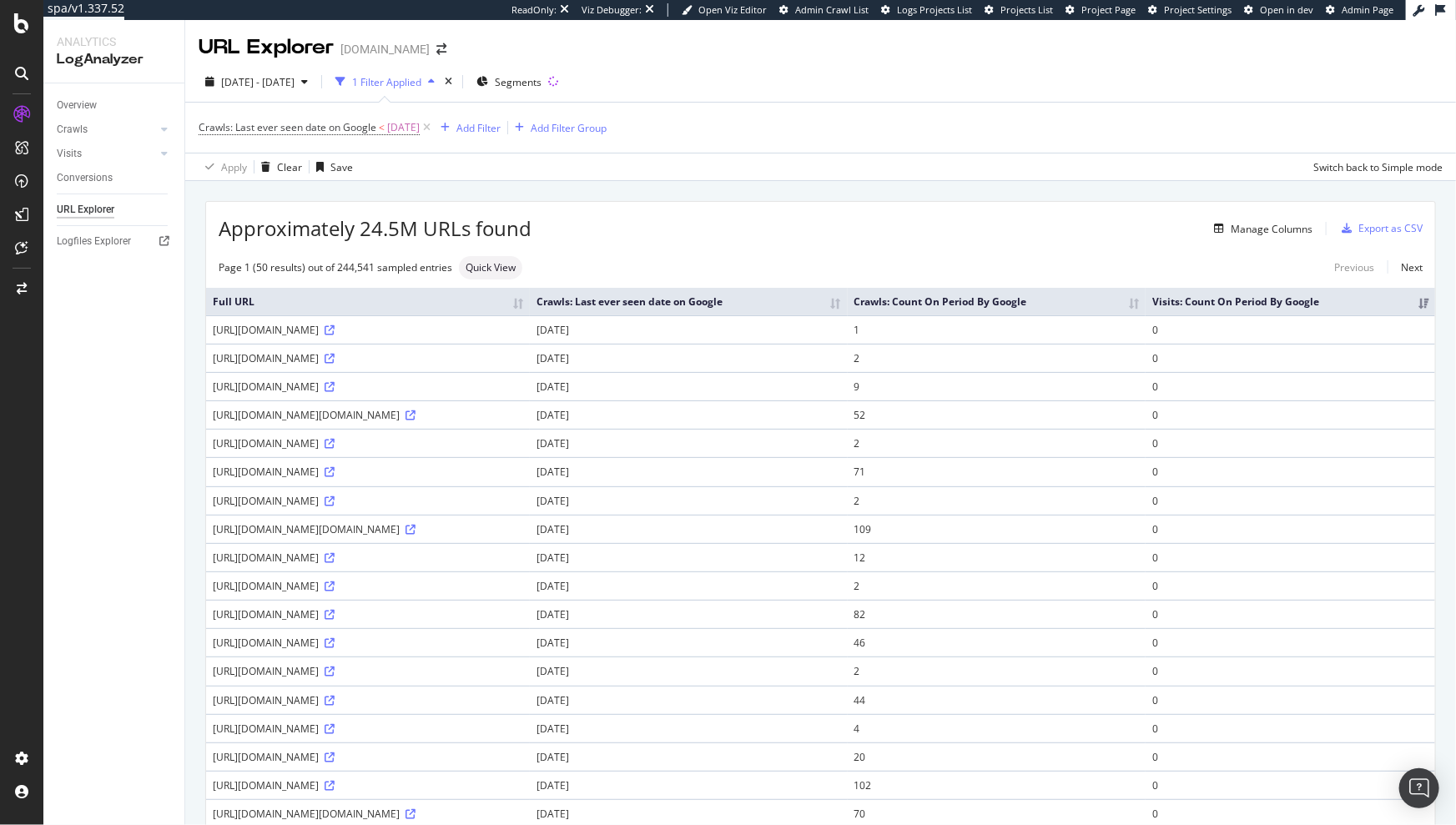
click at [1139, 305] on th "Crawls: Count On Period By Google" at bounding box center [997, 302] width 298 height 27
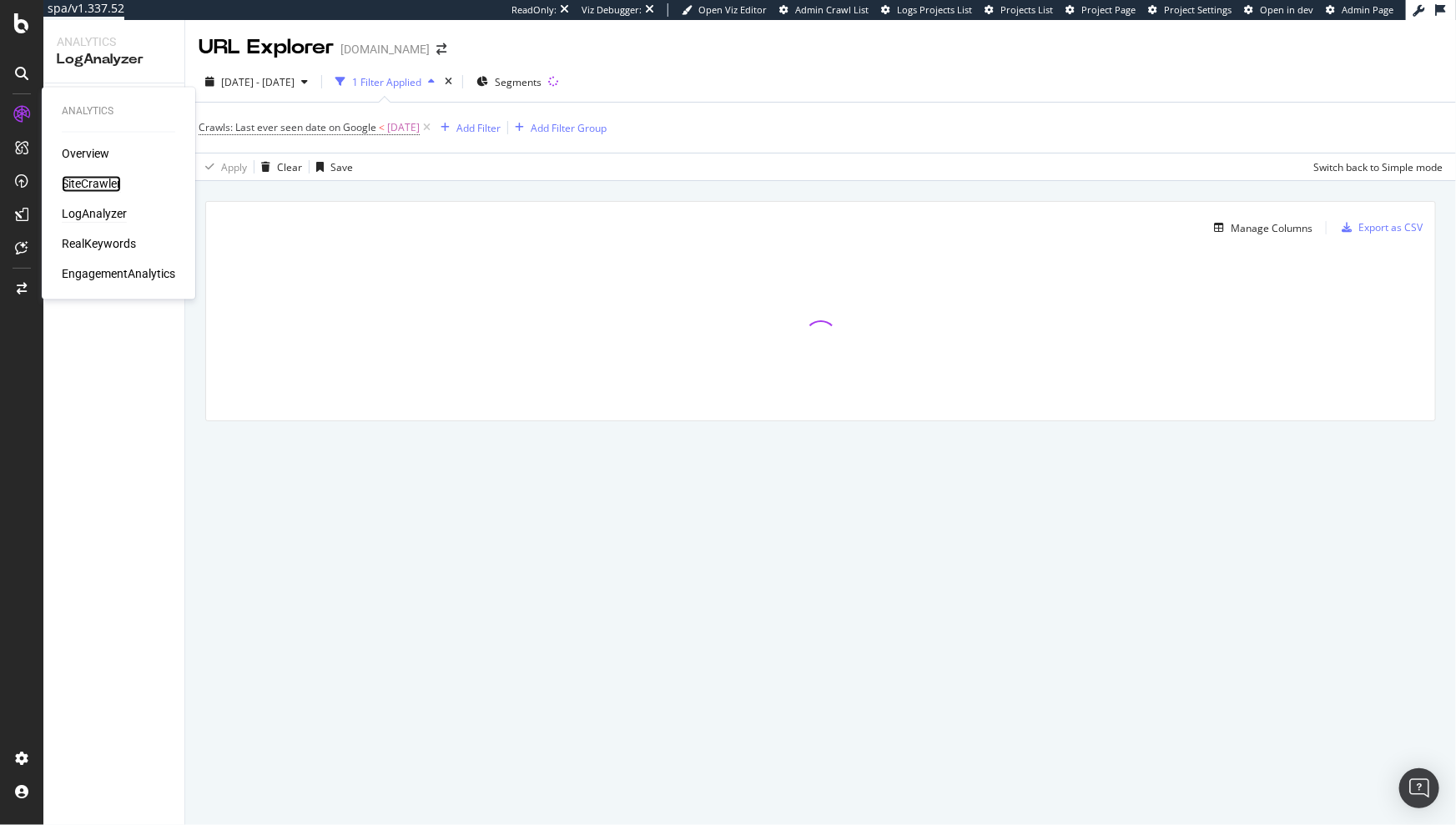
click at [84, 185] on div "SiteCrawler" at bounding box center [91, 185] width 60 height 17
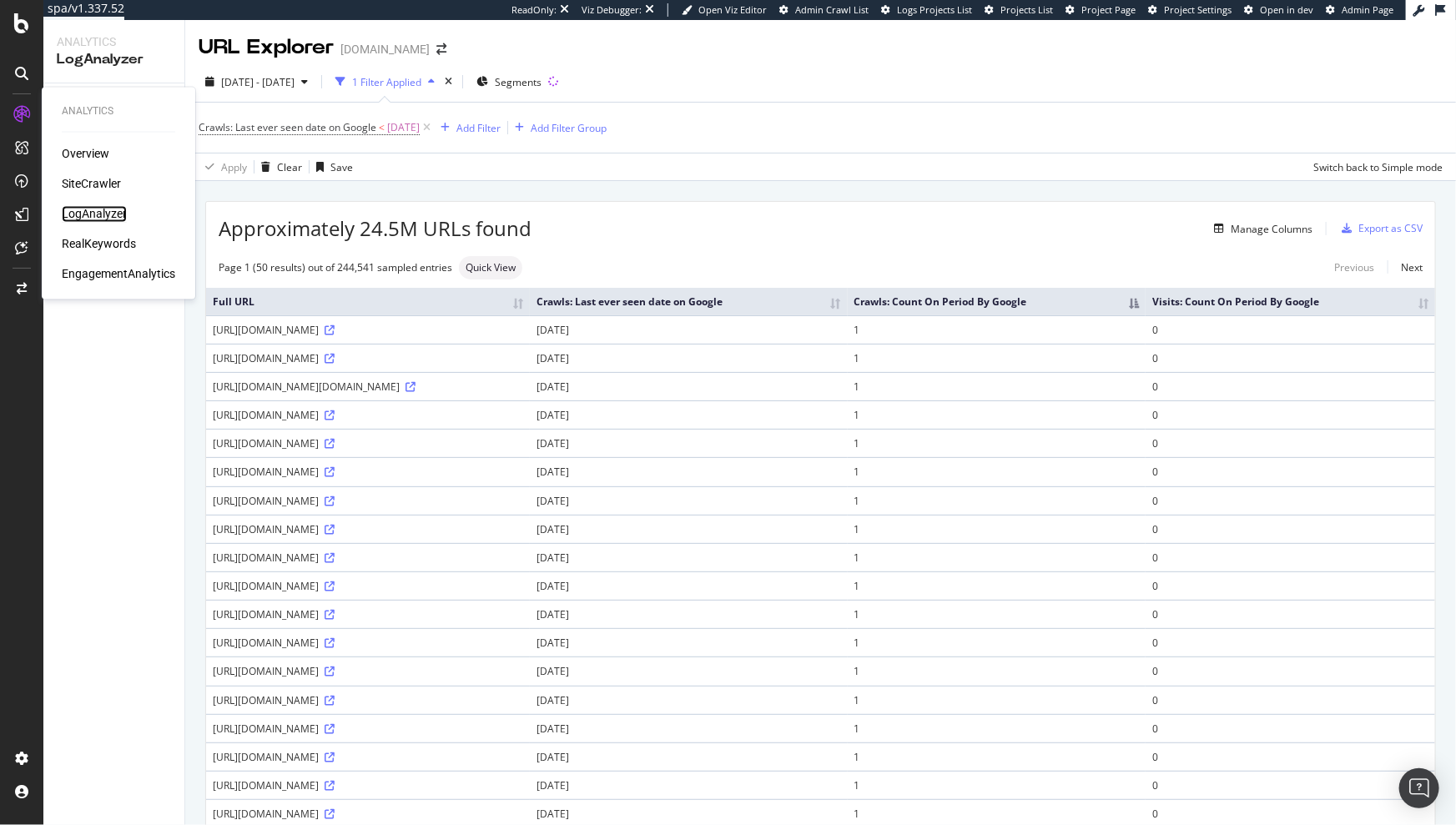
click at [94, 213] on div "LogAnalyzer" at bounding box center [94, 215] width 65 height 17
click at [1251, 222] on div "Manage Columns" at bounding box center [1272, 228] width 82 height 14
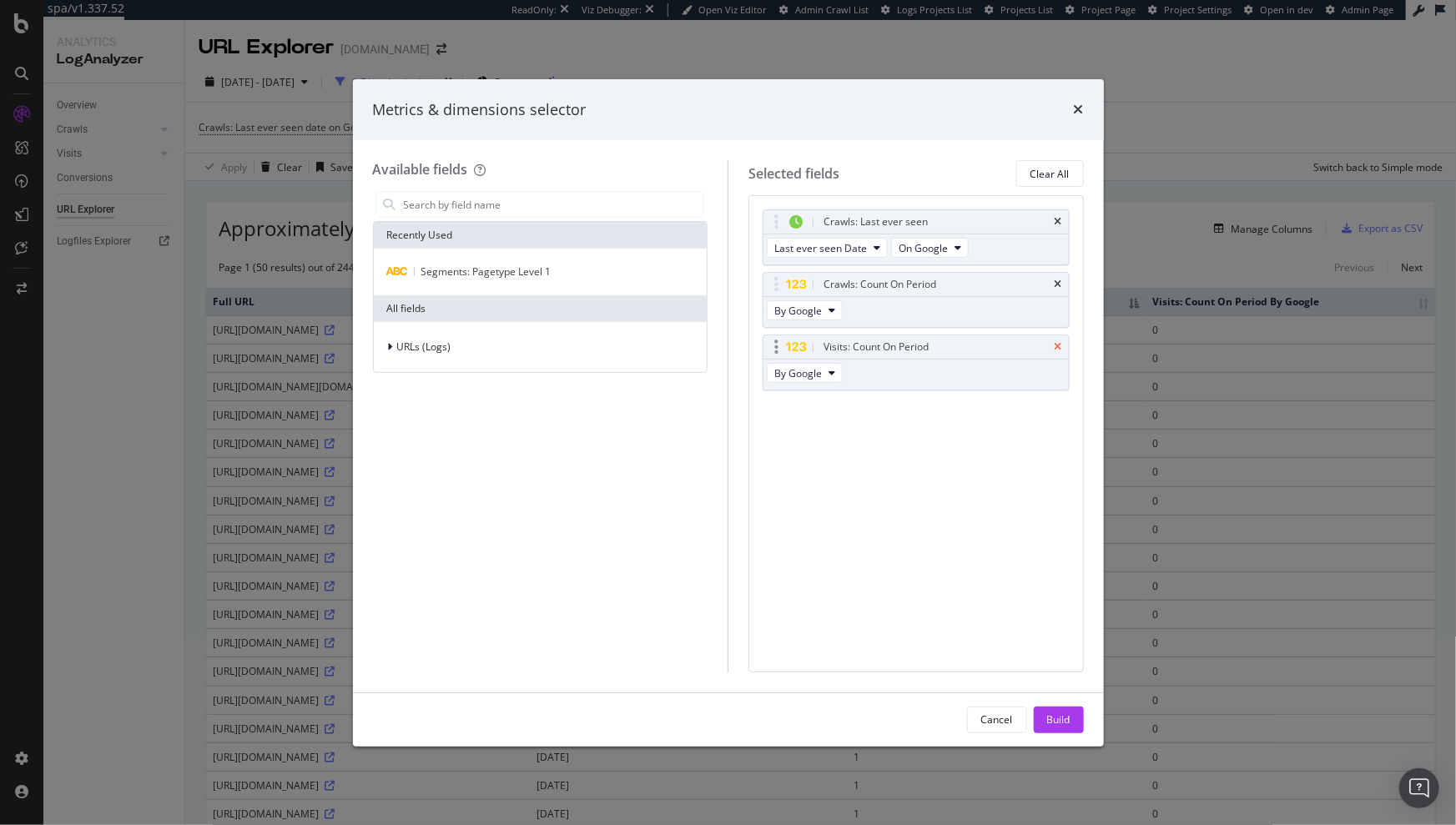
click at [1056, 343] on icon "times" at bounding box center [1059, 347] width 8 height 10
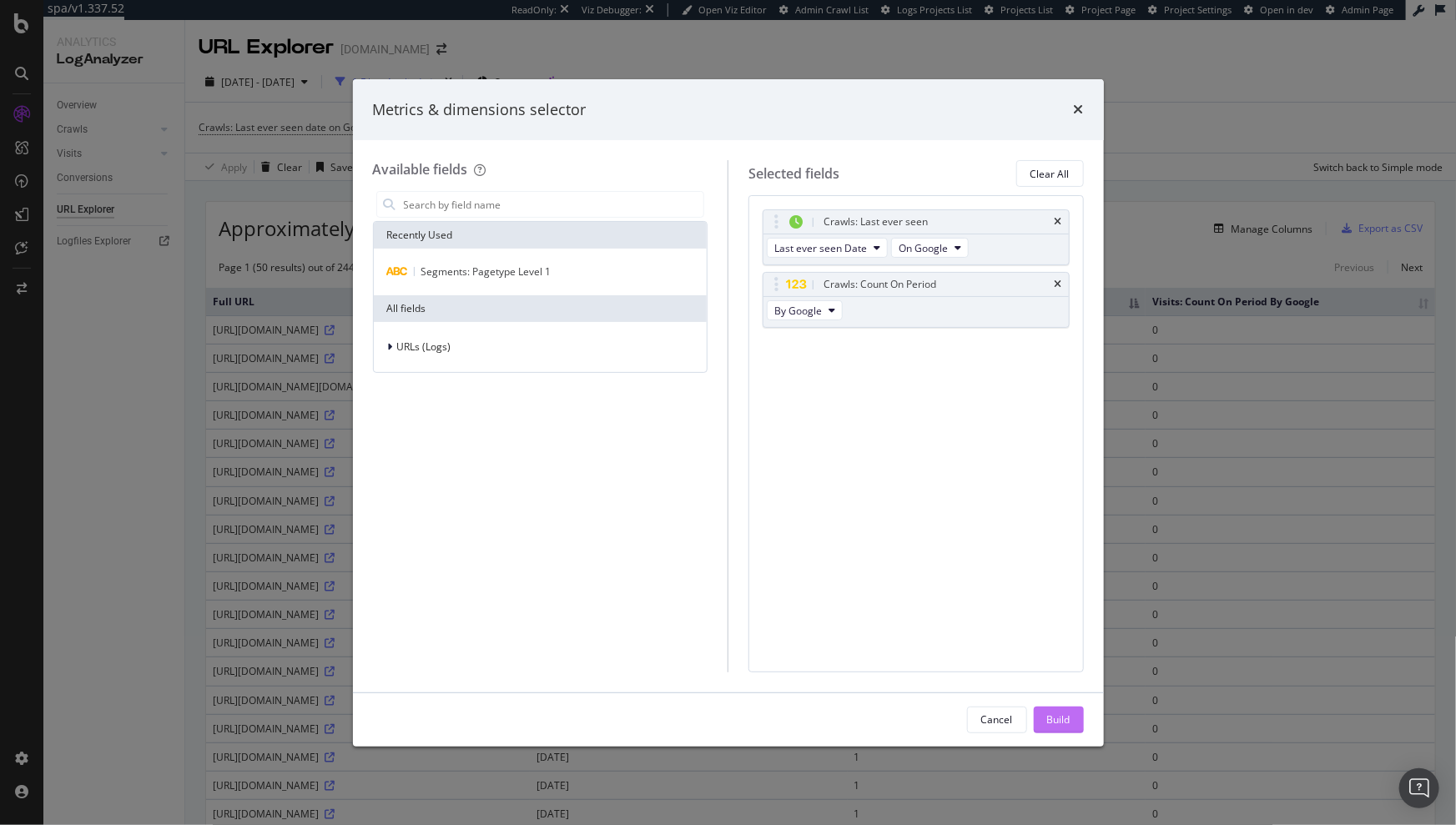
click at [1060, 718] on div "Build" at bounding box center [1059, 719] width 23 height 14
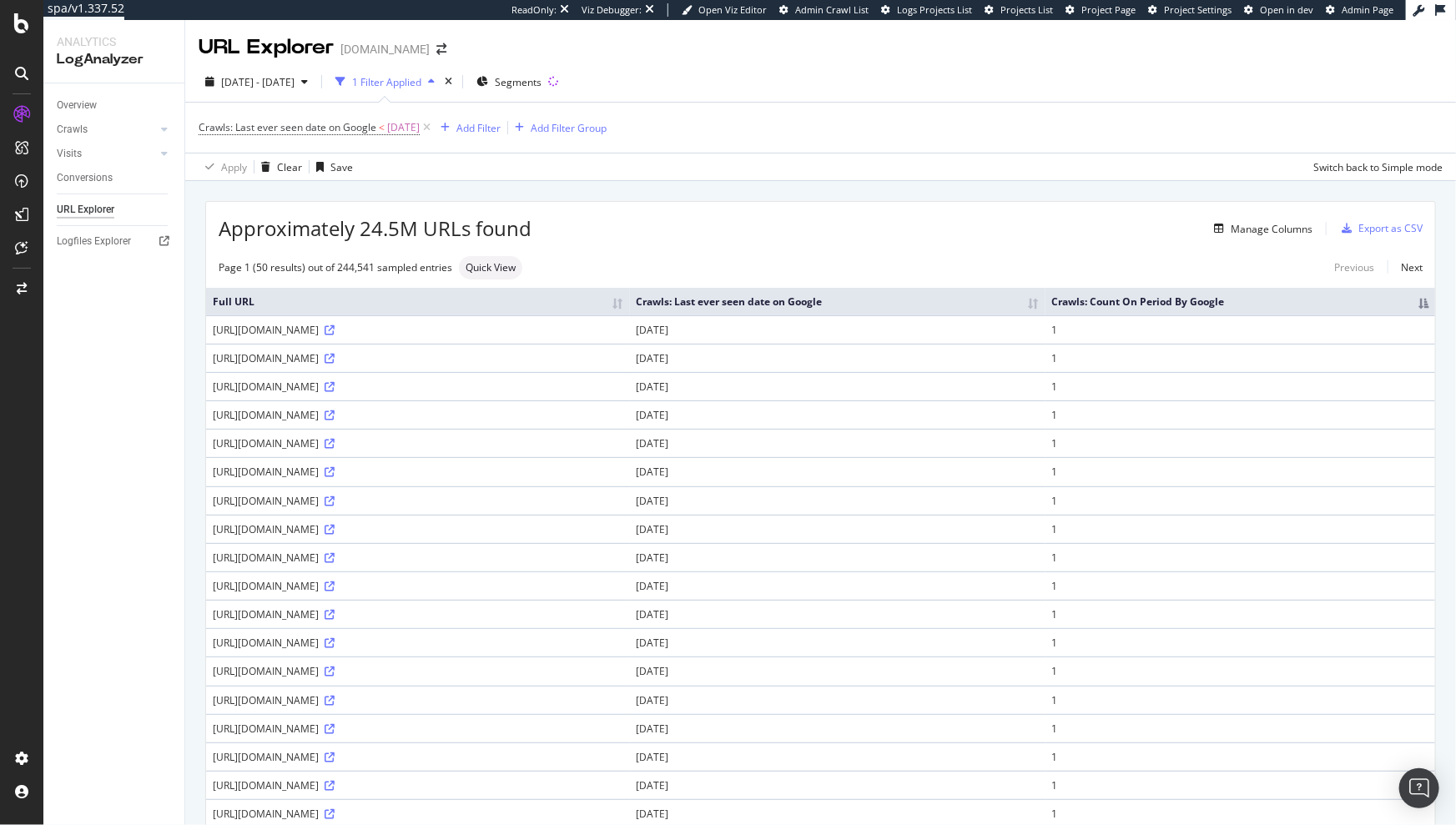
click at [801, 173] on div "Apply Clear Save Switch back to Simple mode" at bounding box center [820, 166] width 1271 height 27
click at [295, 81] on span "[DATE] - [DATE]" at bounding box center [257, 82] width 73 height 14
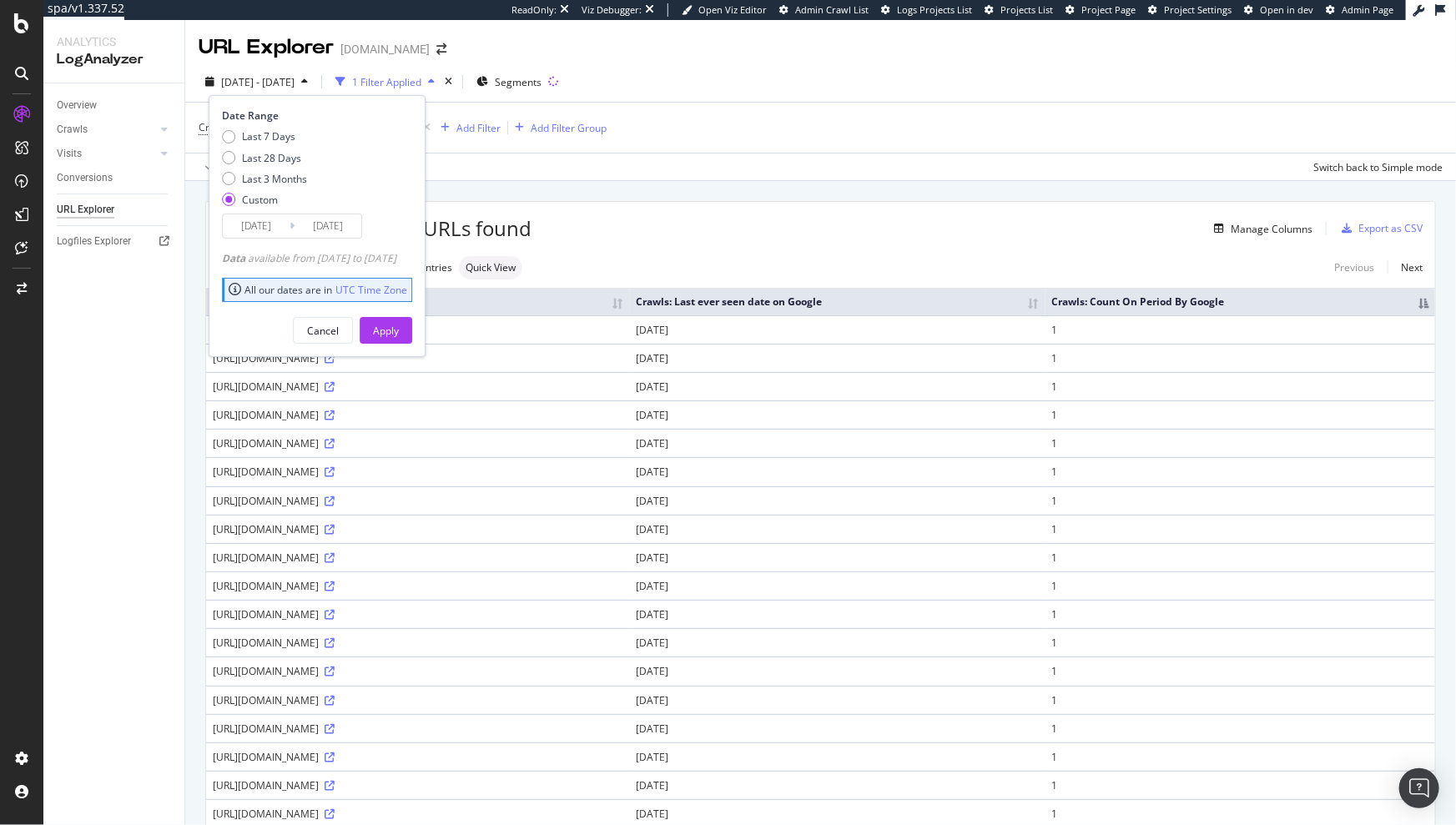
click at [262, 228] on input "[DATE]" at bounding box center [256, 226] width 66 height 23
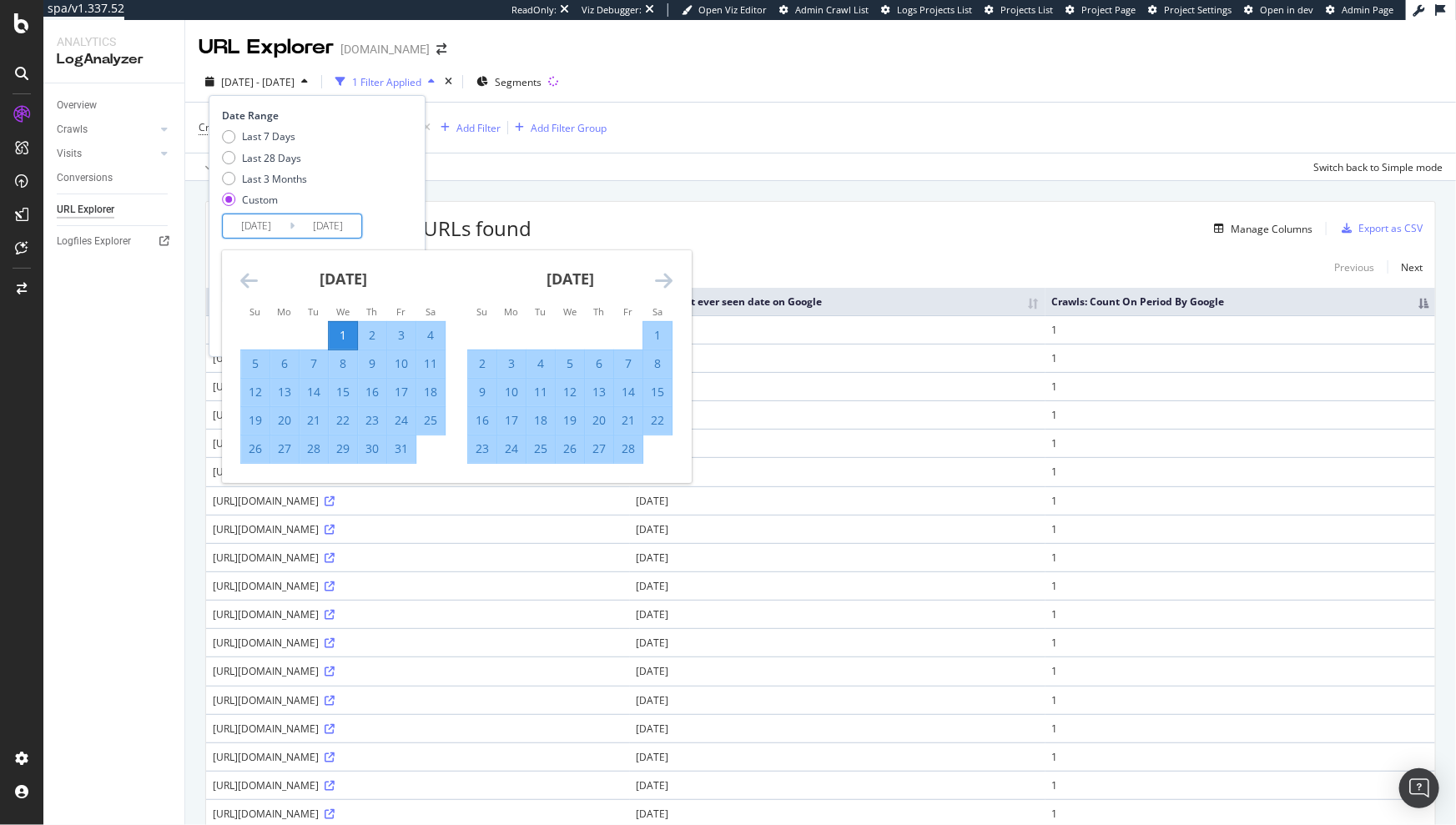
click at [668, 280] on icon "Move forward to switch to the next month." at bounding box center [664, 280] width 18 height 20
click at [246, 282] on icon "Move backward to switch to the previous month." at bounding box center [249, 280] width 18 height 20
click at [671, 280] on icon "Move forward to switch to the next month." at bounding box center [664, 280] width 18 height 20
click at [758, 60] on div "URL Explorer [DOMAIN_NAME]" at bounding box center [820, 40] width 1271 height 42
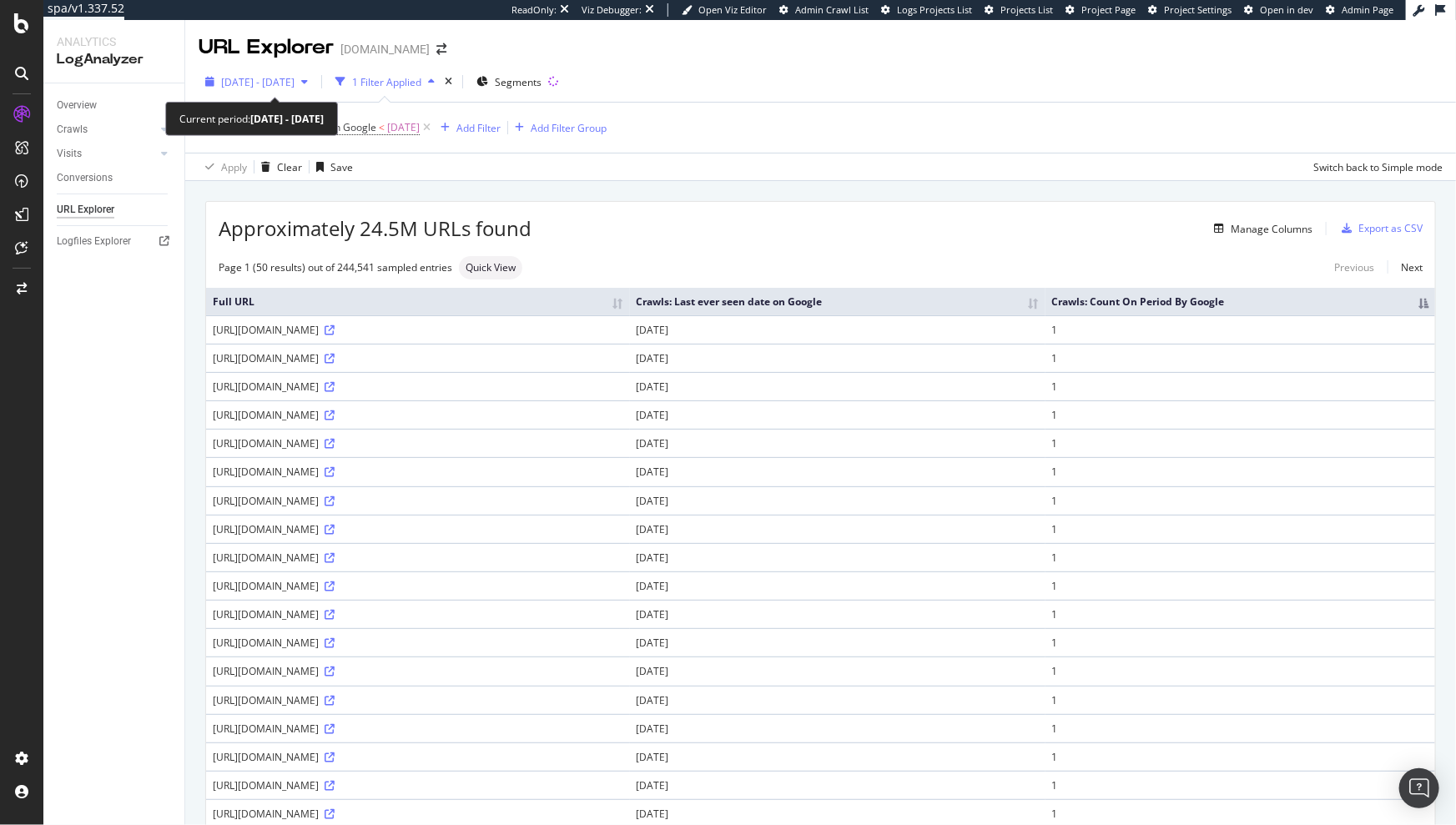
click at [288, 82] on span "[DATE] - [DATE]" at bounding box center [257, 82] width 73 height 14
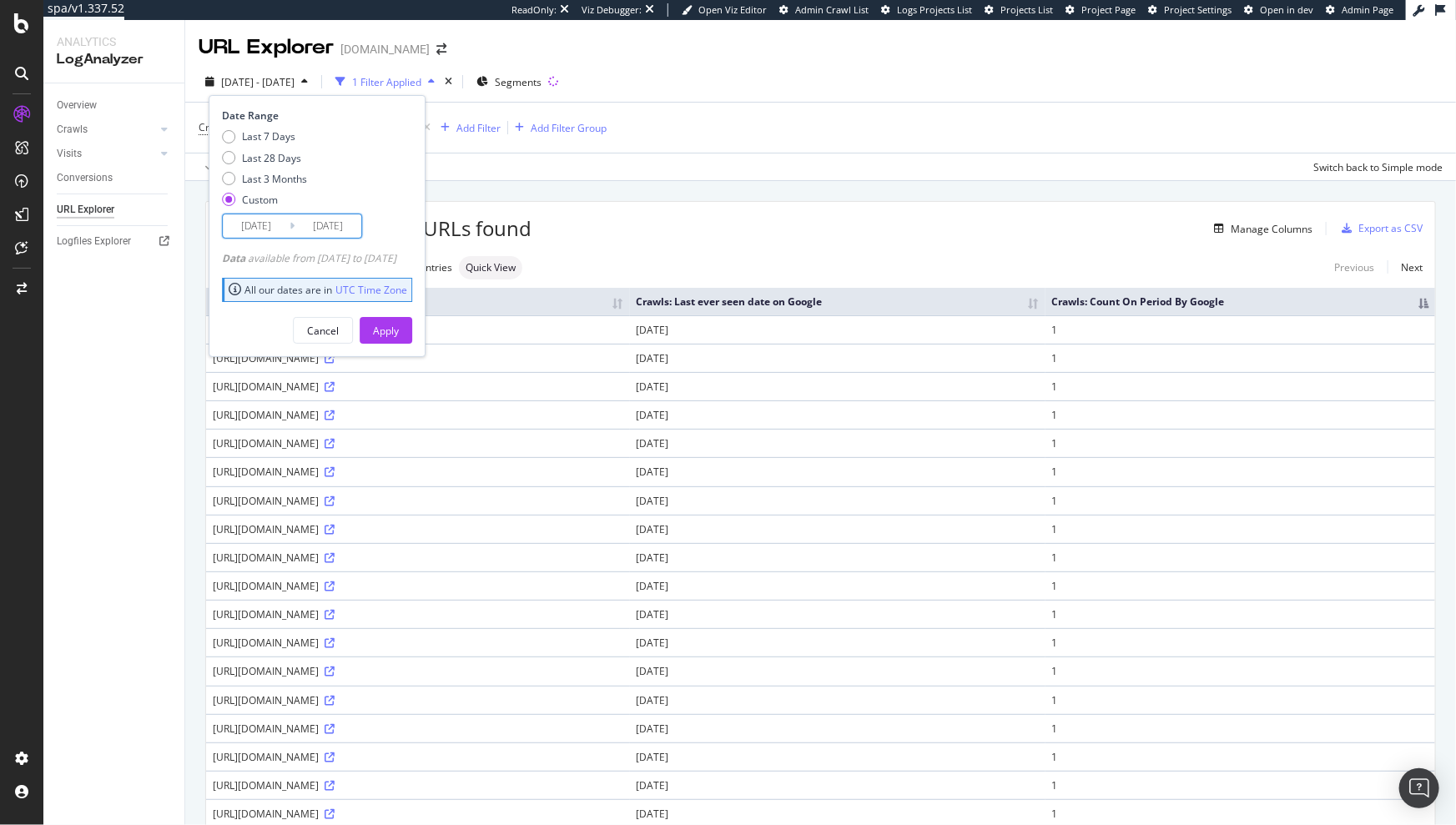
click at [275, 218] on input "[DATE]" at bounding box center [256, 226] width 66 height 23
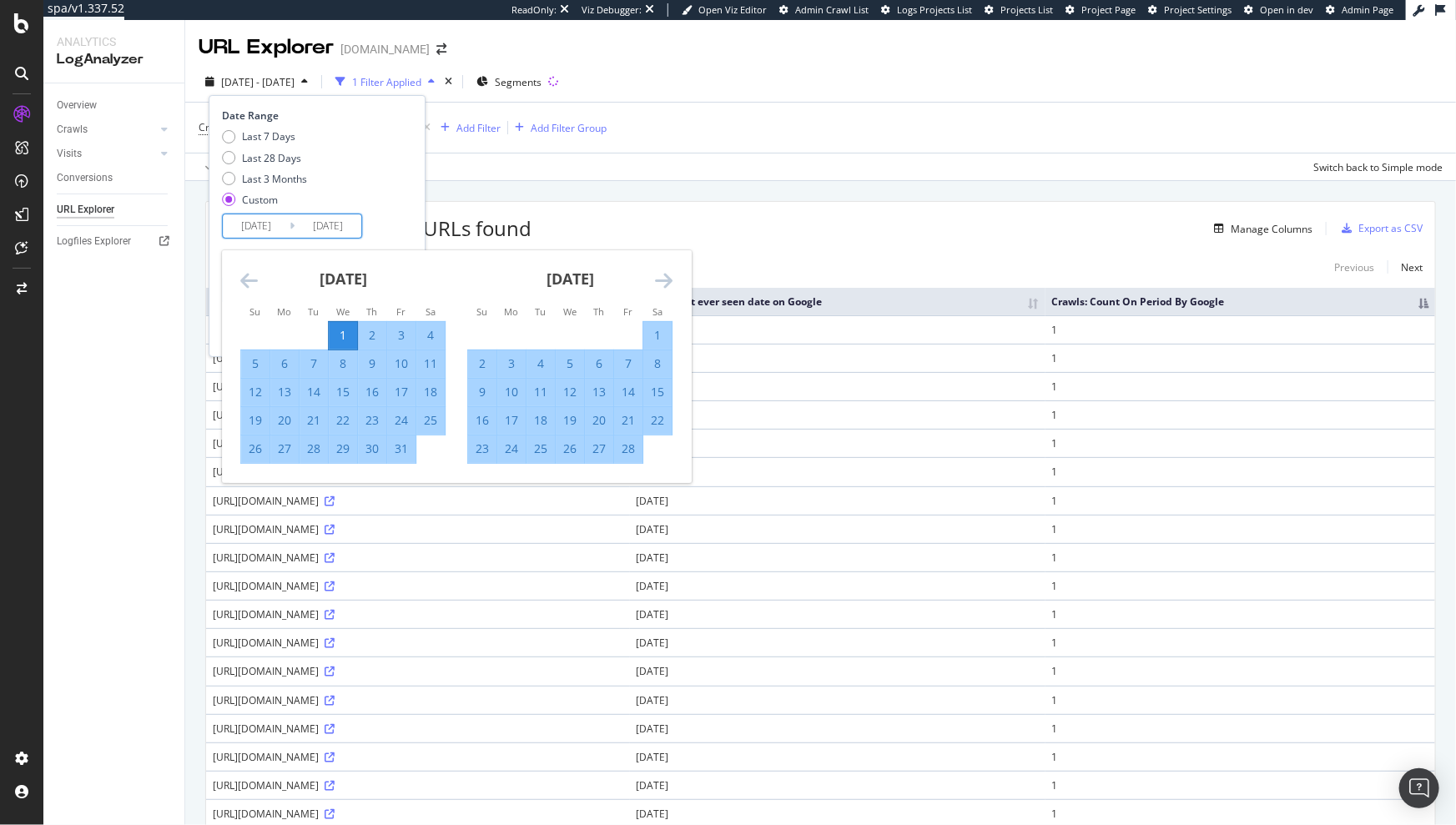
click at [659, 270] on icon "Move forward to switch to the next month." at bounding box center [664, 280] width 18 height 20
click at [236, 276] on div "[DATE] 1 2 3 4 5 6 7 8 9 10 11 12 13 14 15 16 17 18 19 20 21 22 23 24 25 26 27 …" at bounding box center [343, 357] width 227 height 214
click at [240, 275] on icon "Move backward to switch to the previous month." at bounding box center [249, 280] width 18 height 20
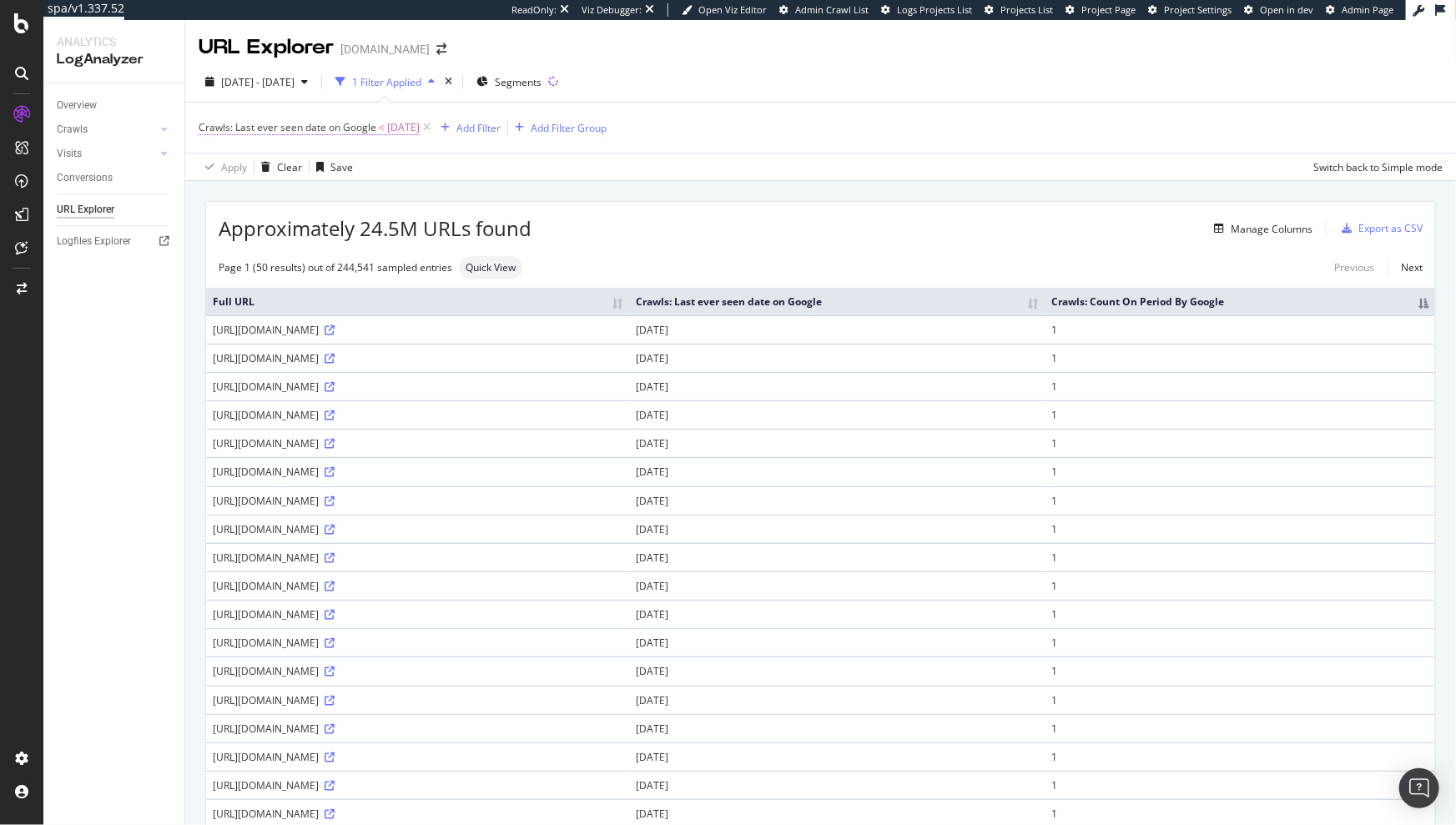
click at [315, 126] on span "Crawls: Last ever seen date on Google" at bounding box center [287, 127] width 178 height 14
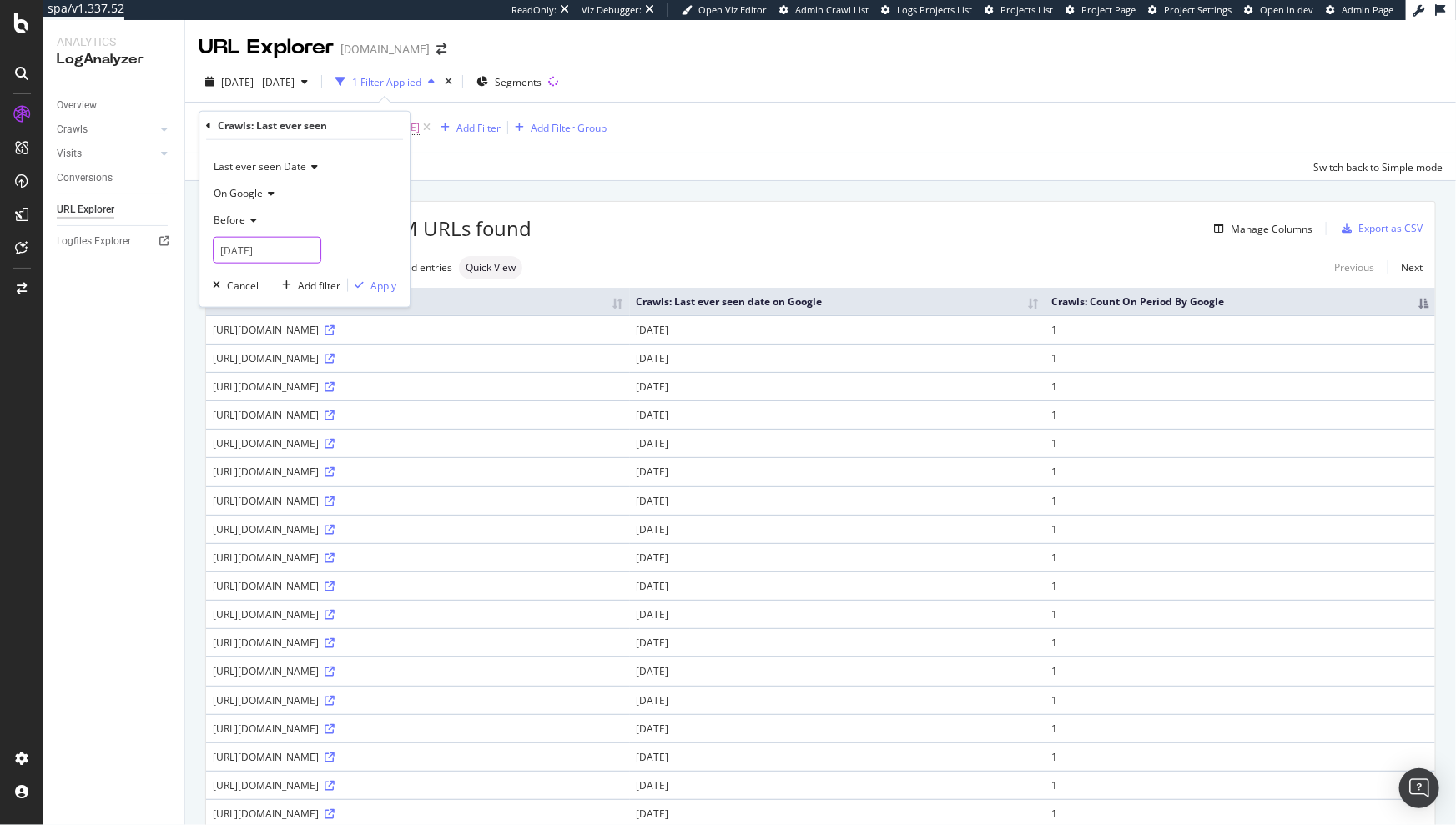
click at [258, 243] on input "[DATE]" at bounding box center [267, 250] width 108 height 26
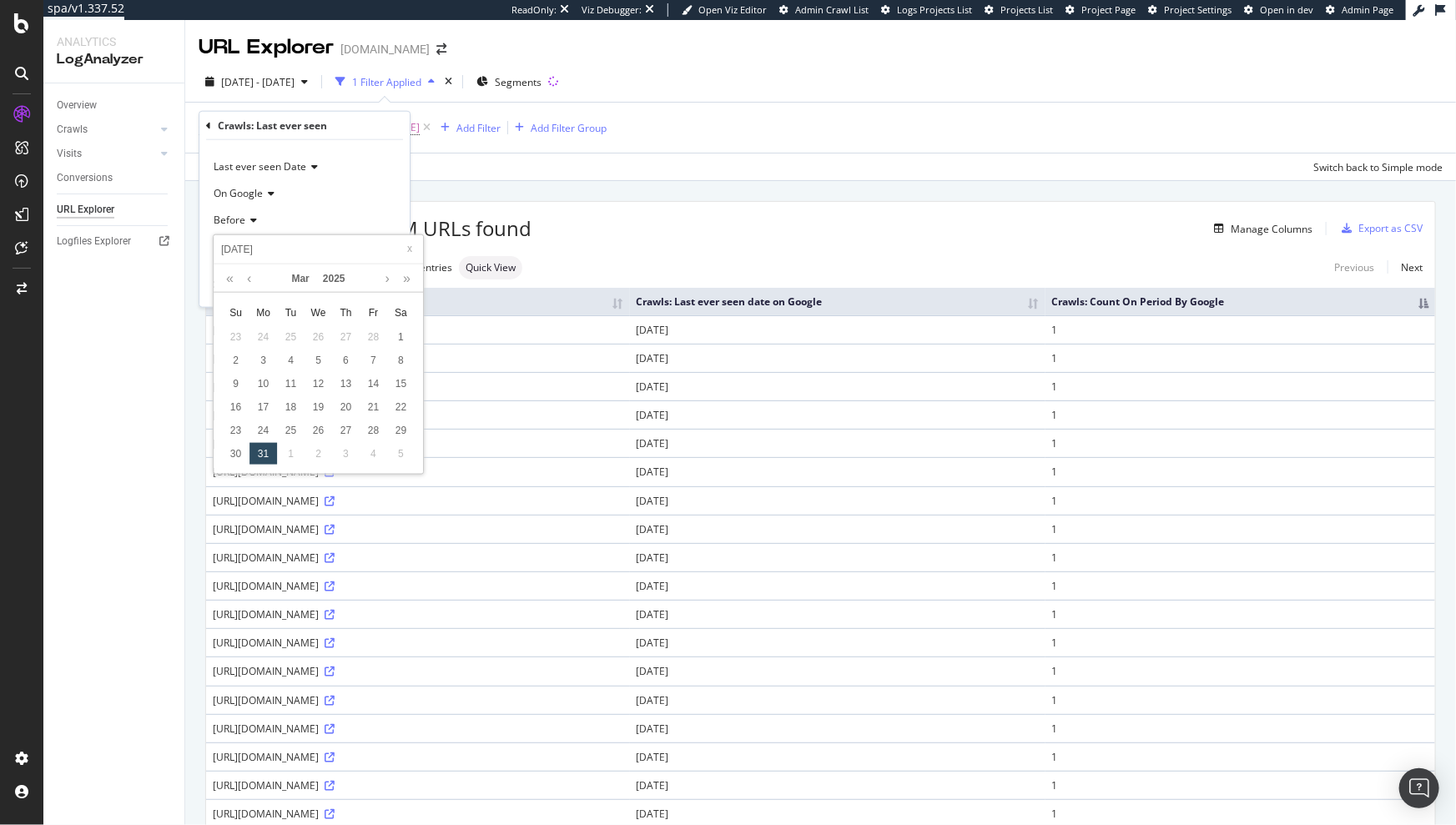
click at [522, 153] on div "Apply Clear Save Switch back to Simple mode" at bounding box center [820, 166] width 1271 height 27
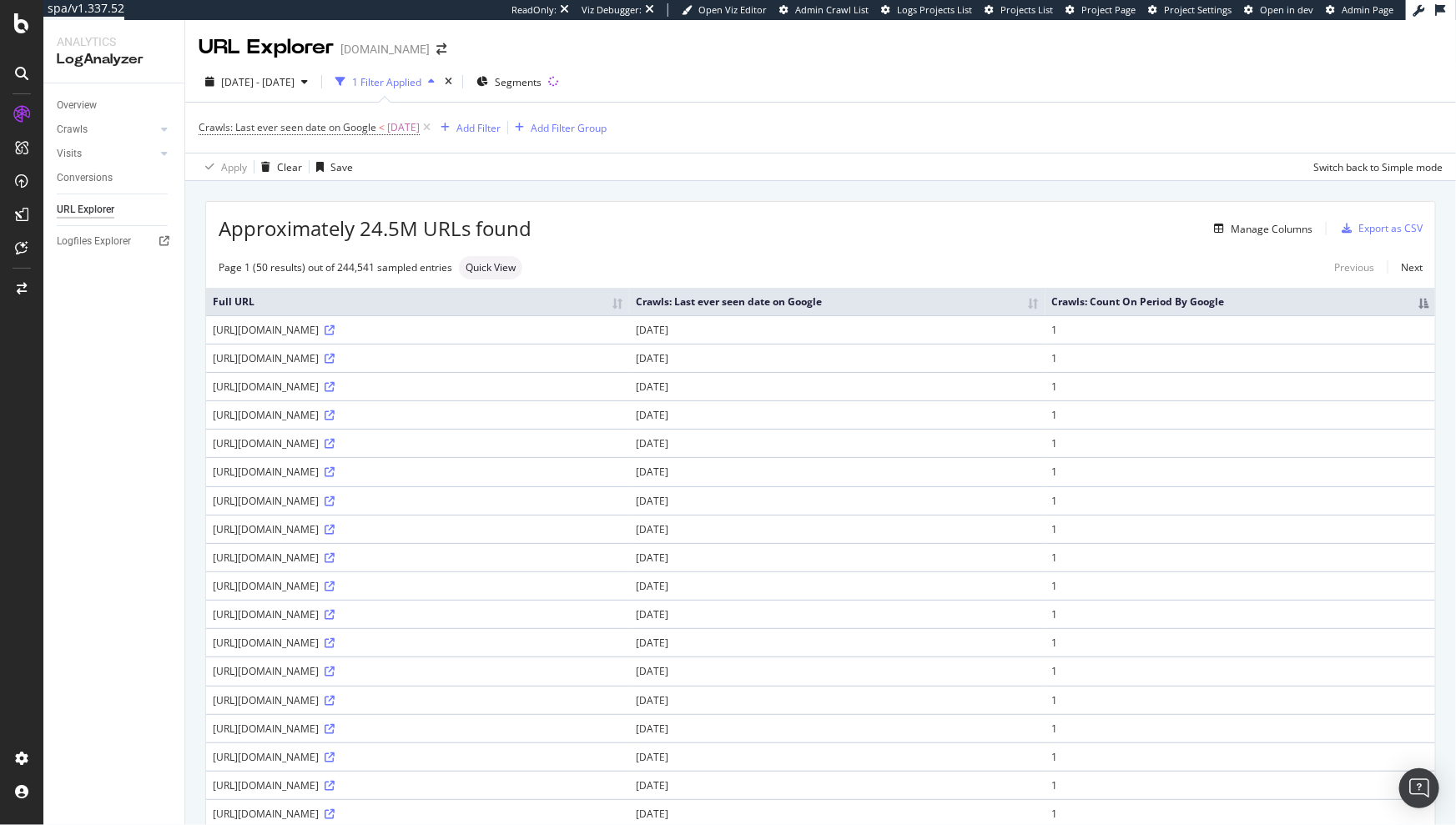
scroll to position [23, 0]
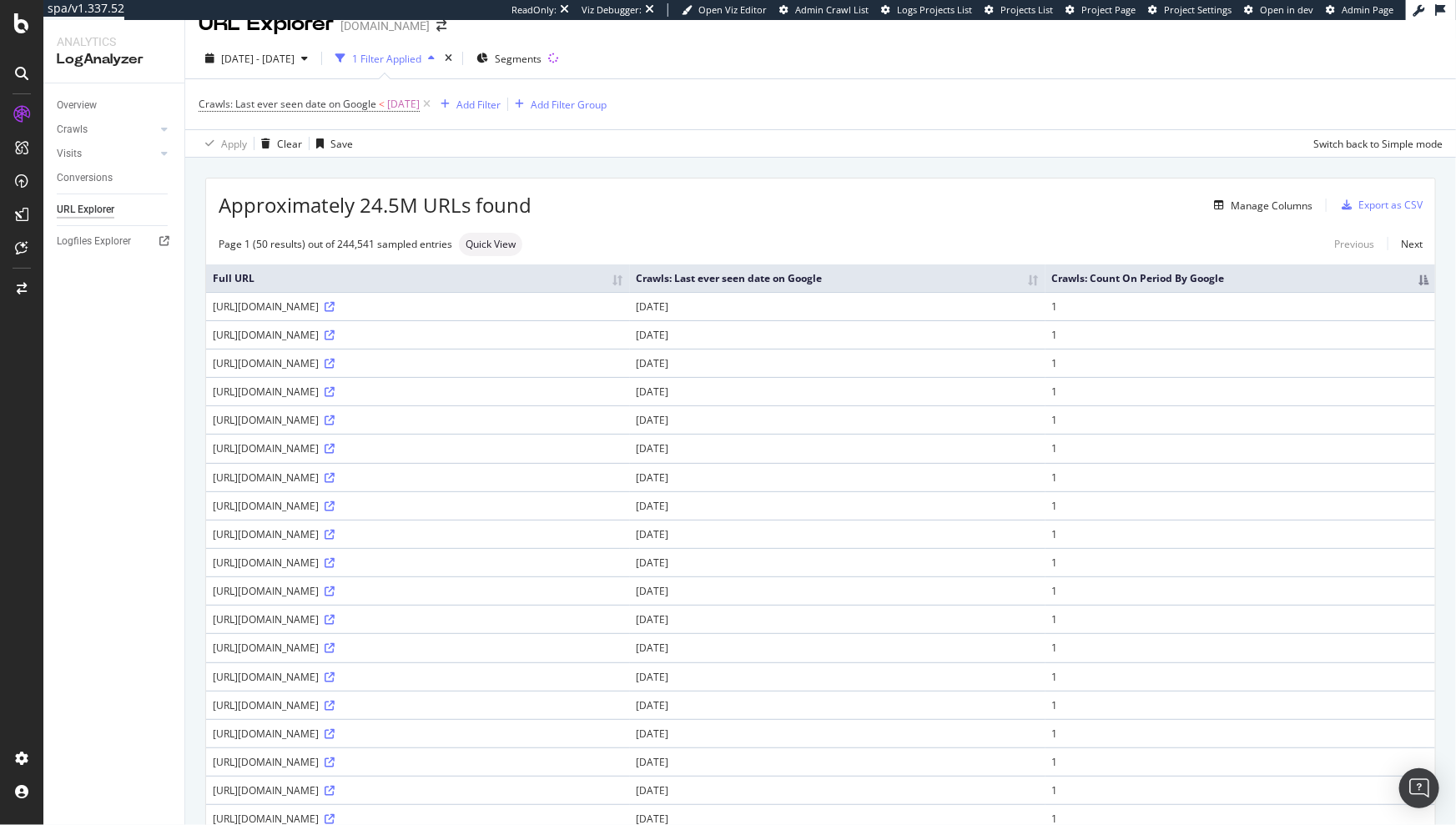
drag, startPoint x: 1161, startPoint y: 320, endPoint x: 1228, endPoint y: 320, distance: 67.0
click at [1046, 320] on td "[DATE]" at bounding box center [838, 306] width 416 height 28
drag, startPoint x: 1304, startPoint y: 282, endPoint x: 1370, endPoint y: 289, distance: 66.4
click at [1370, 289] on th "Crawls: Count On Period By Google" at bounding box center [1240, 278] width 390 height 27
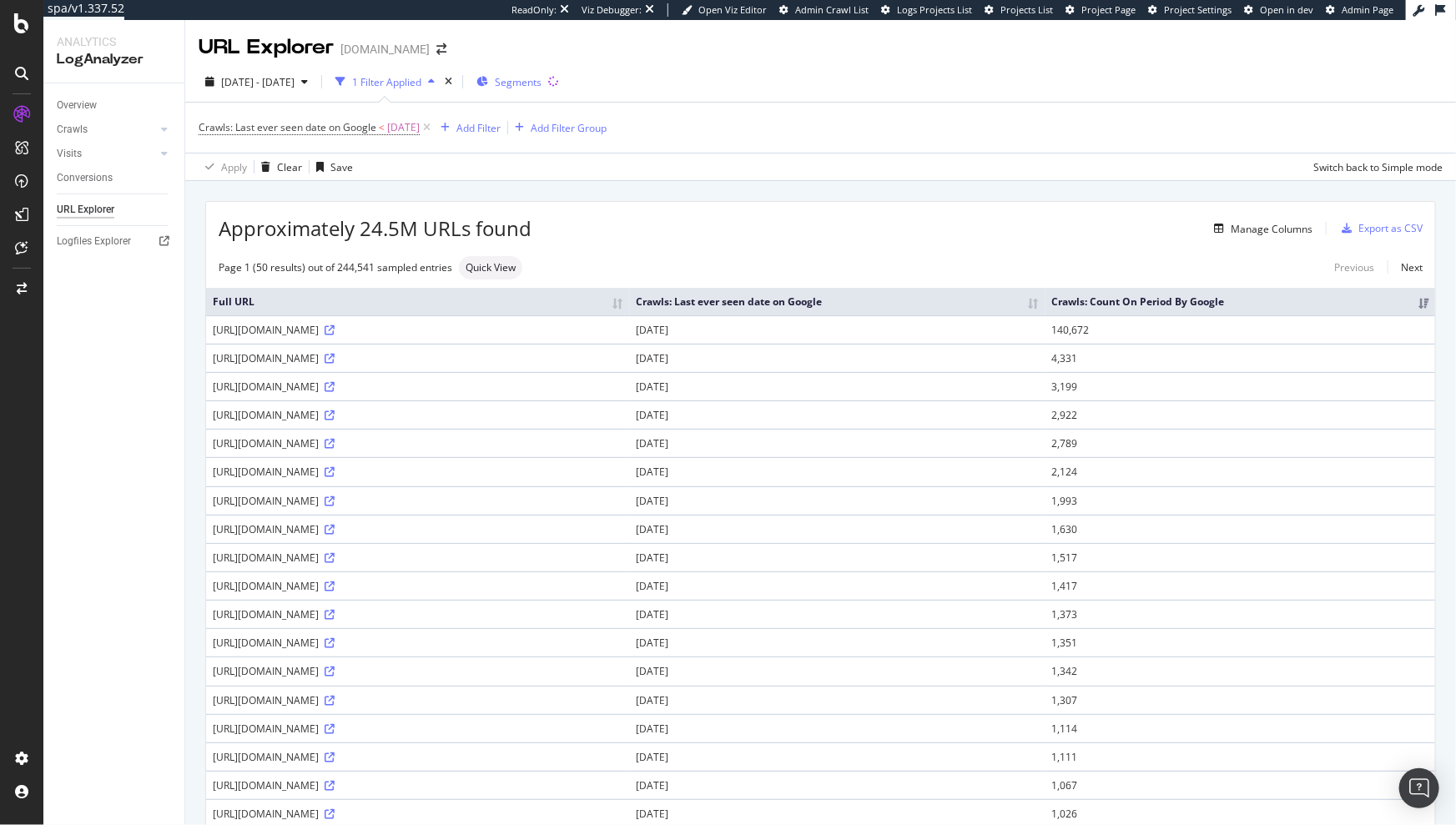
click at [541, 77] on span "Segments" at bounding box center [518, 82] width 47 height 14
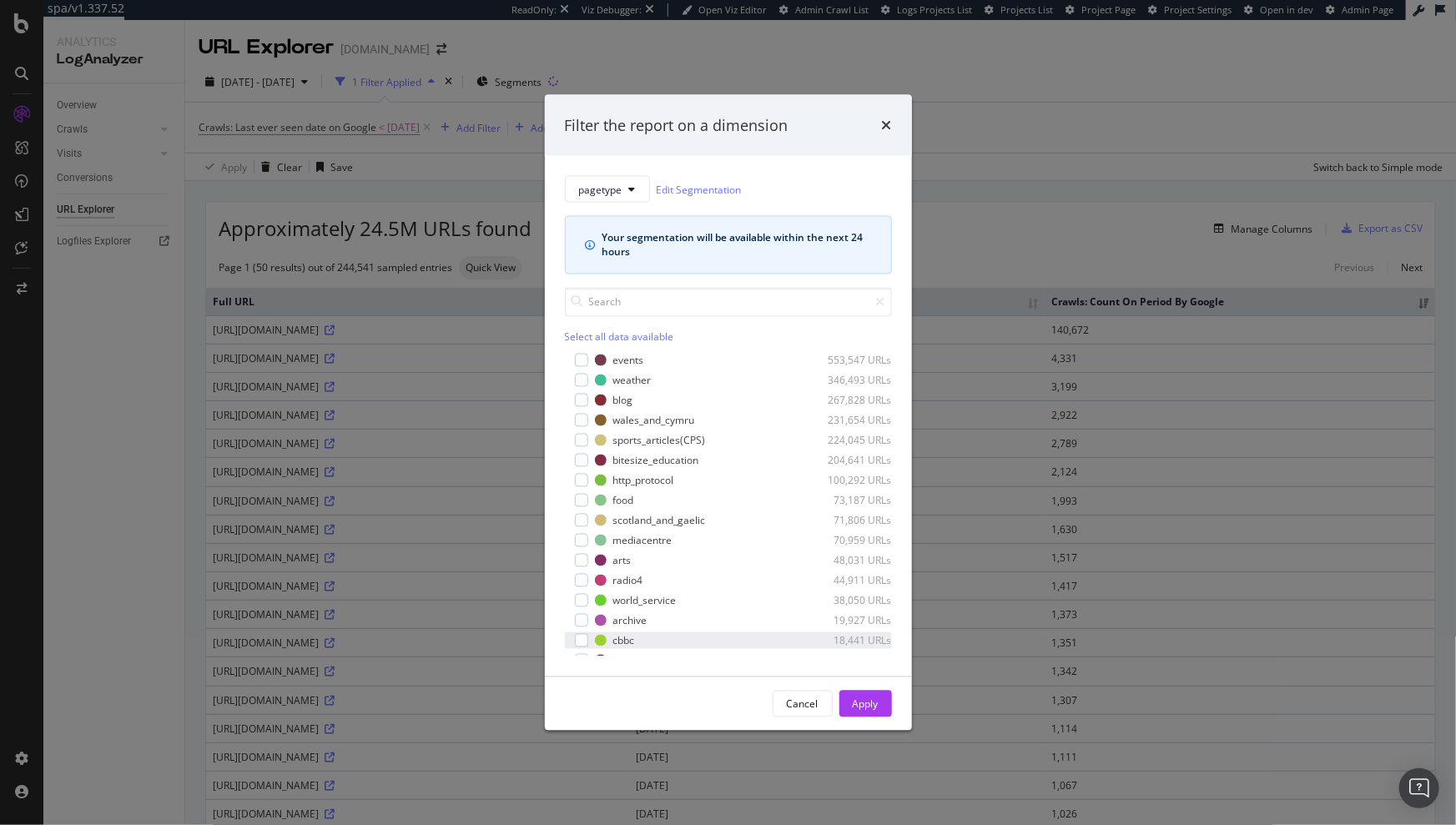
scroll to position [164, 0]
drag, startPoint x: 806, startPoint y: 711, endPoint x: 801, endPoint y: 695, distance: 16.8
click at [806, 710] on div "Cancel" at bounding box center [802, 704] width 32 height 14
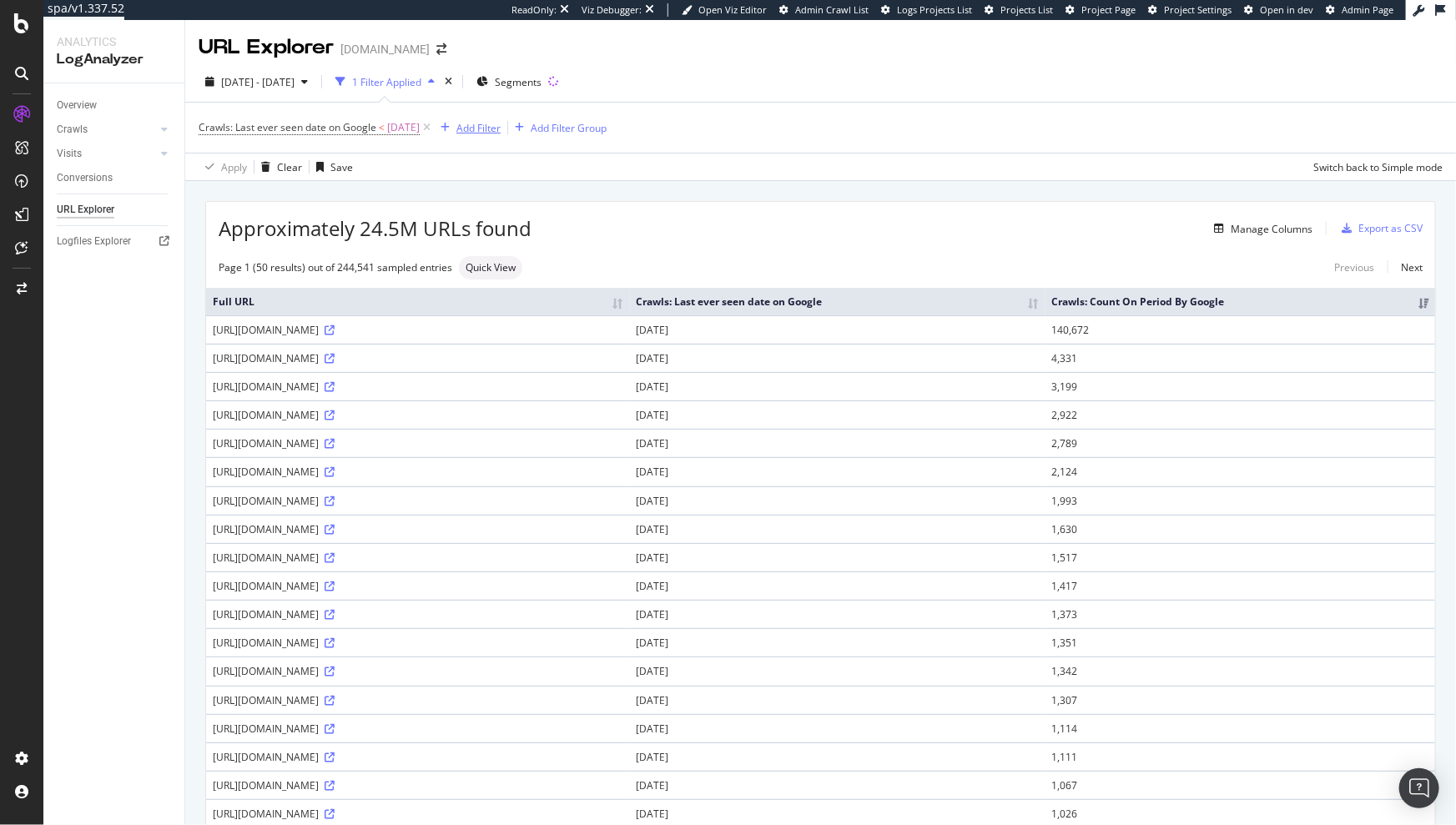
click at [488, 132] on div "Add Filter" at bounding box center [479, 128] width 44 height 14
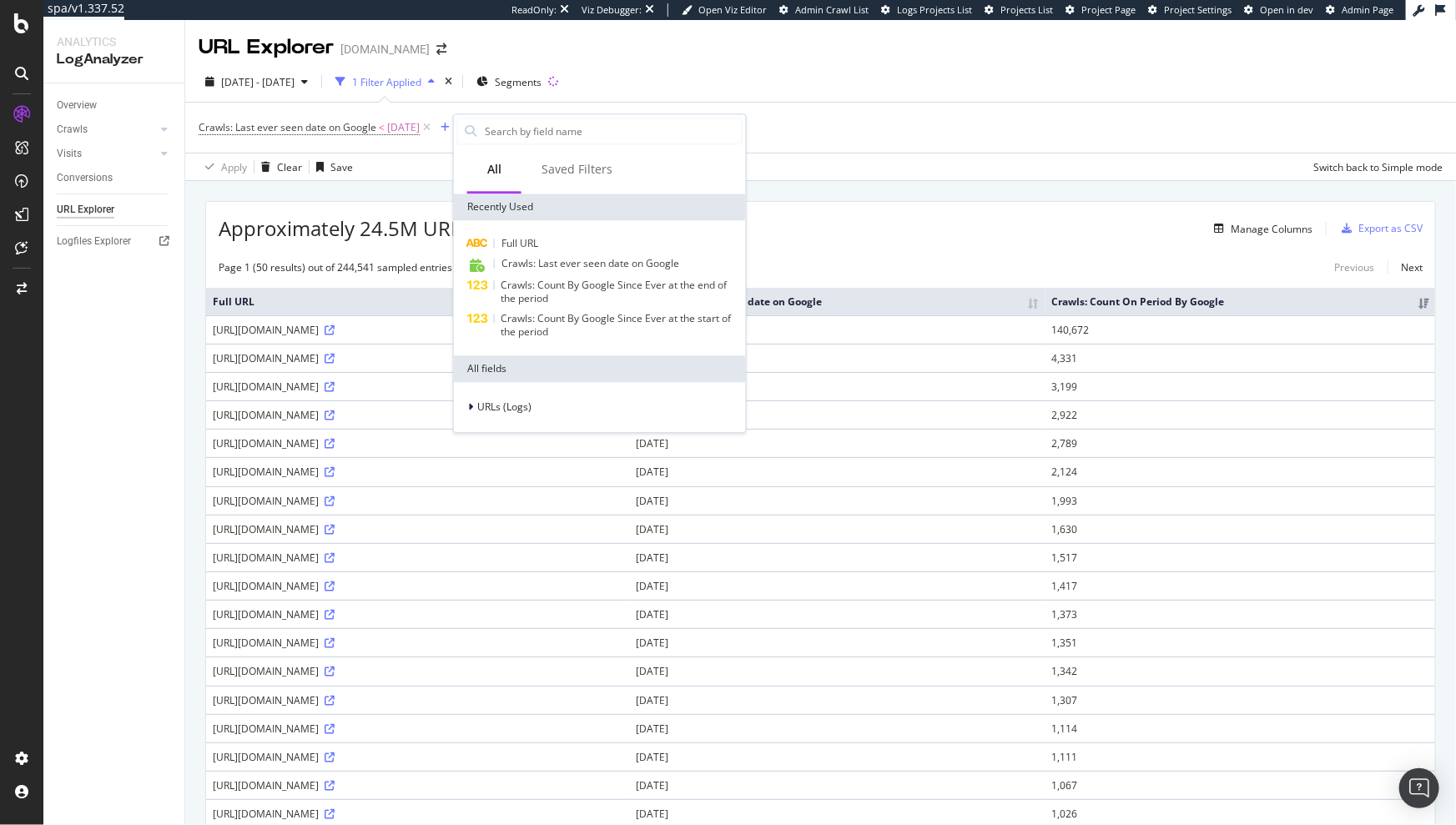
click at [857, 144] on div "Crawls: Last ever seen date on Google < [DATE] Add Filter Add Filter Group" at bounding box center [821, 127] width 1245 height 50
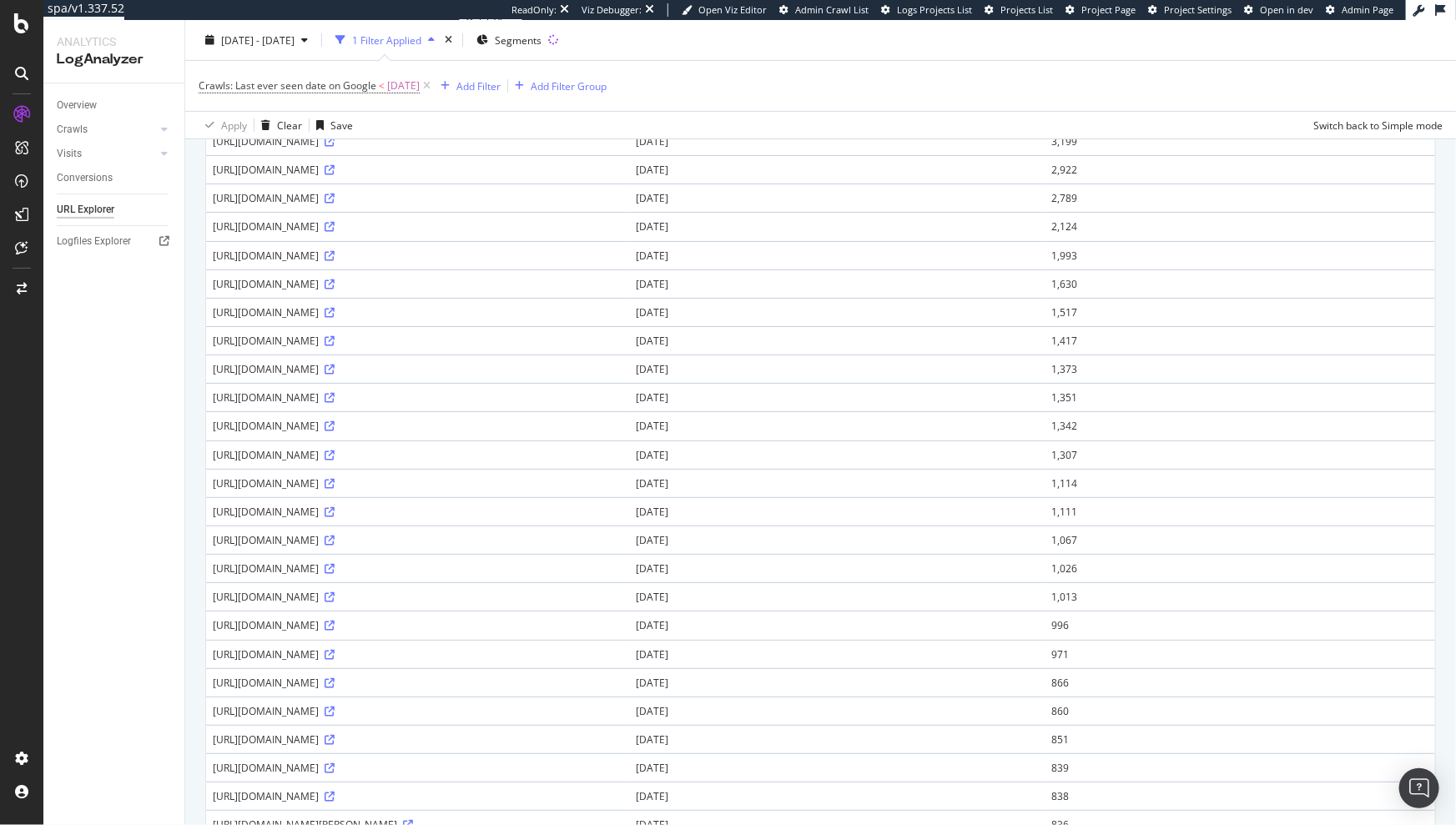
scroll to position [0, 0]
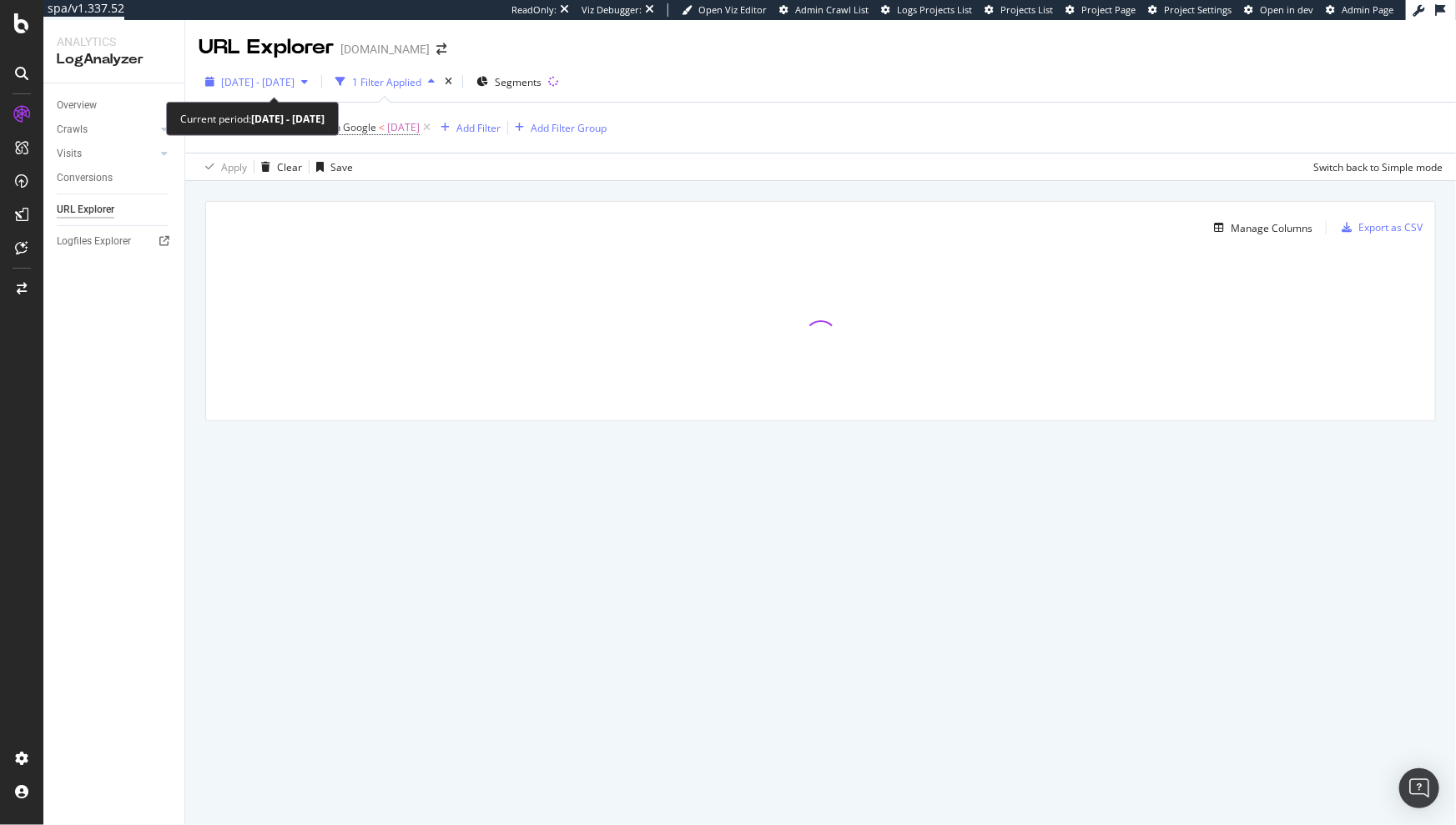
click at [283, 87] on span "2025 Jul. 1st - Sep. 30th" at bounding box center [257, 82] width 73 height 14
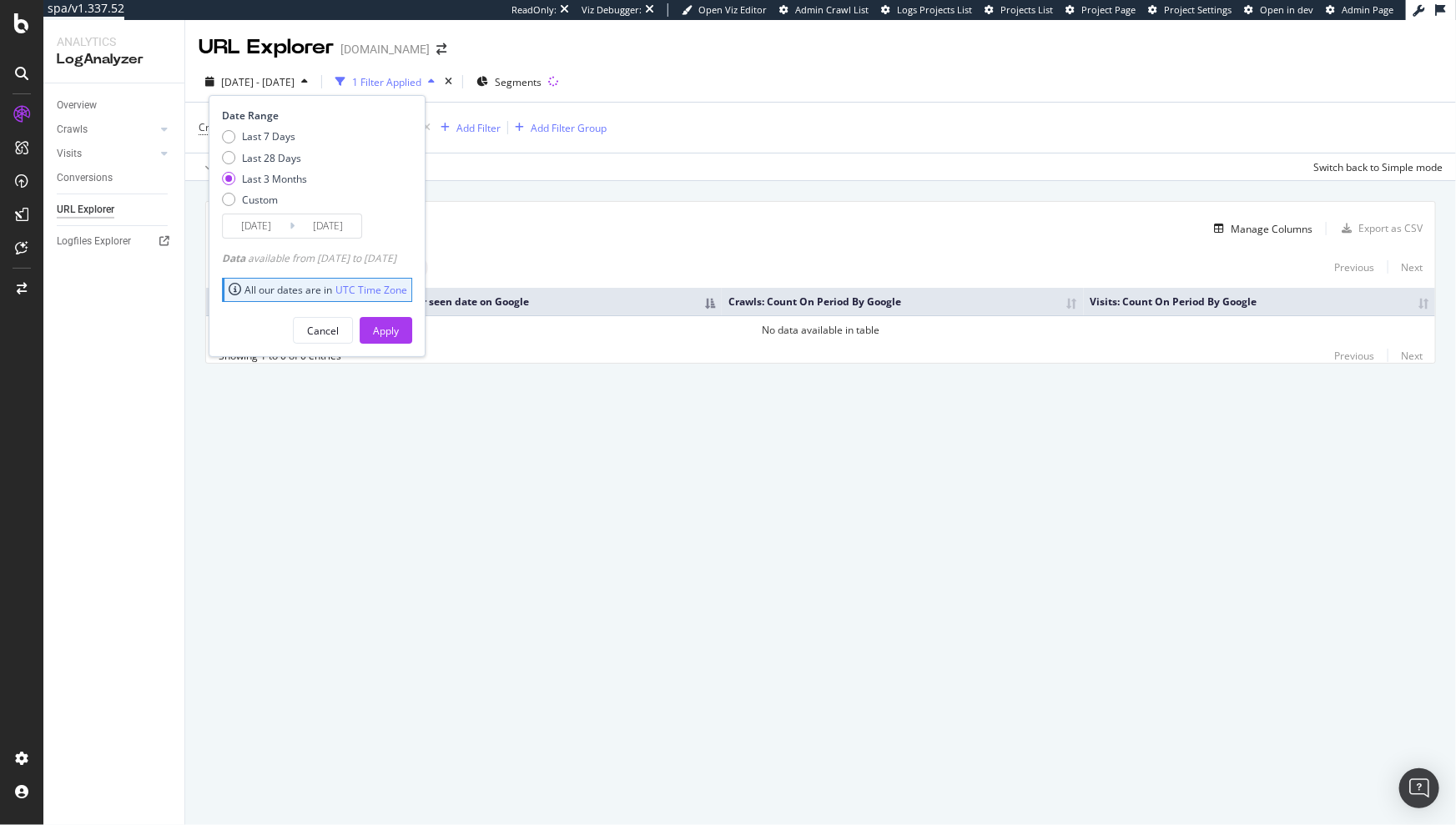
click at [951, 199] on div "0 URLs found Manage Columns Export as CSV Showing 1 to 0 of 0 entries Standard …" at bounding box center [820, 301] width 1271 height 241
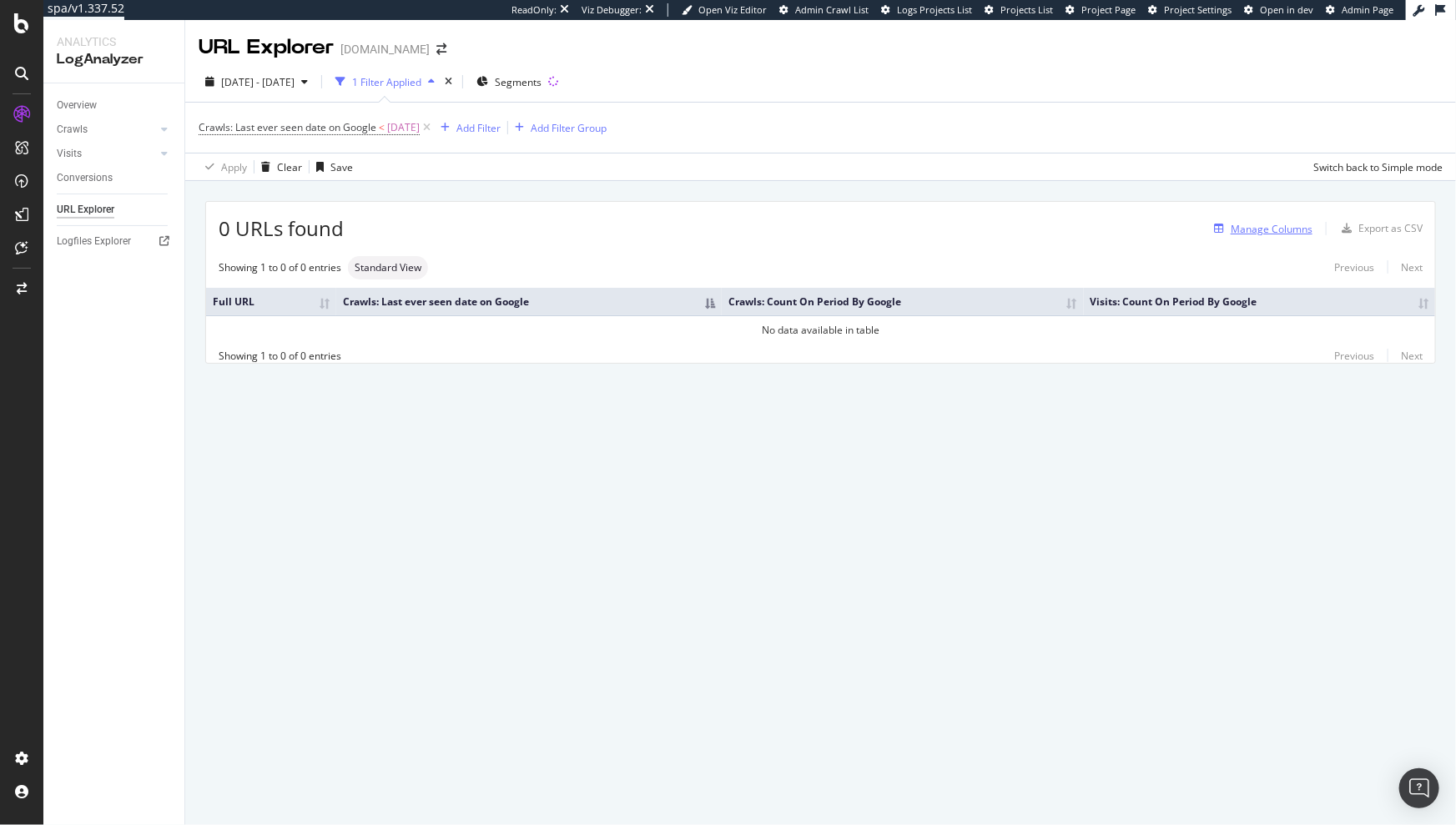
click at [1279, 229] on div "Manage Columns" at bounding box center [1272, 228] width 82 height 14
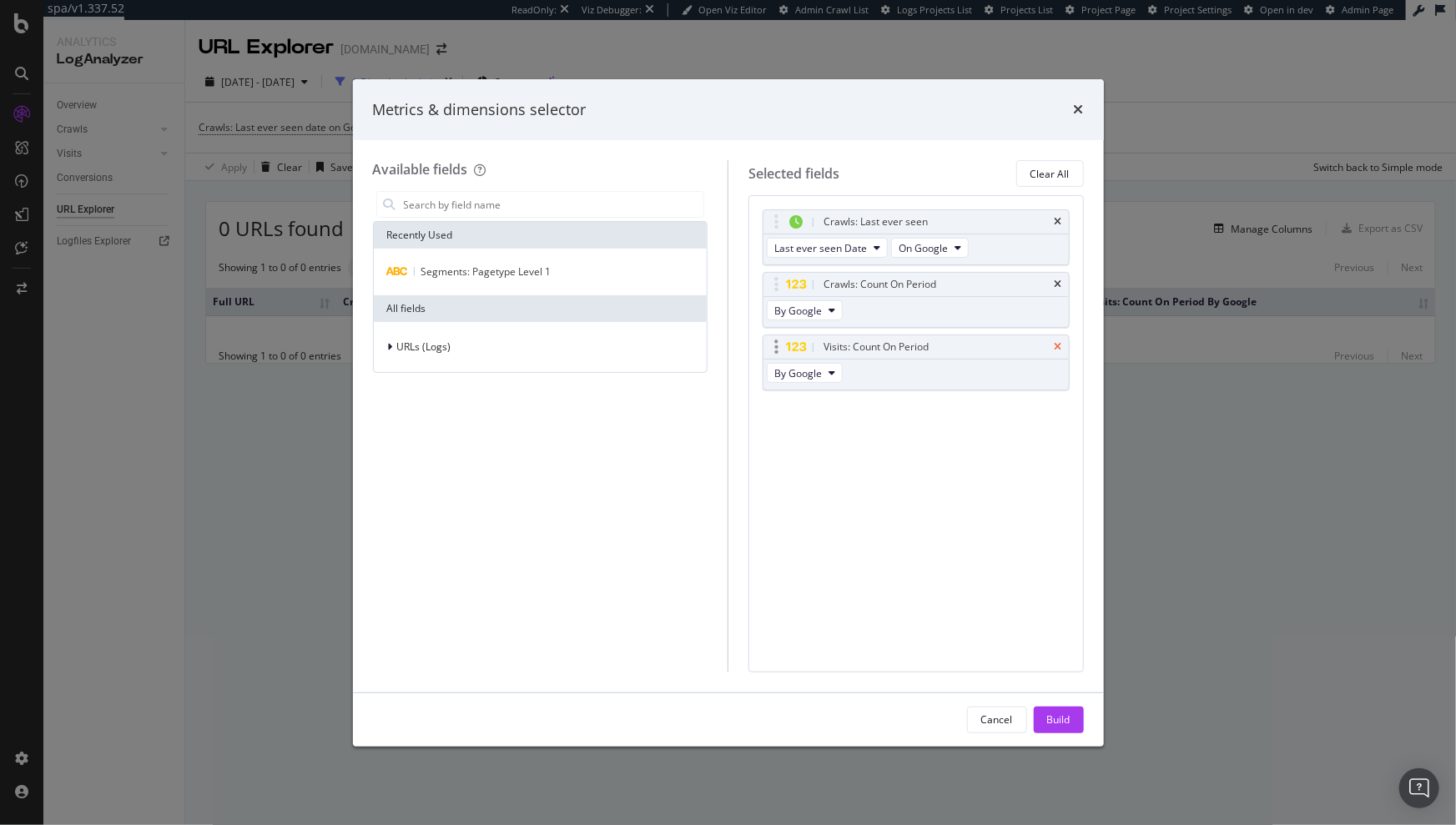
click at [1060, 343] on icon "times" at bounding box center [1059, 347] width 8 height 10
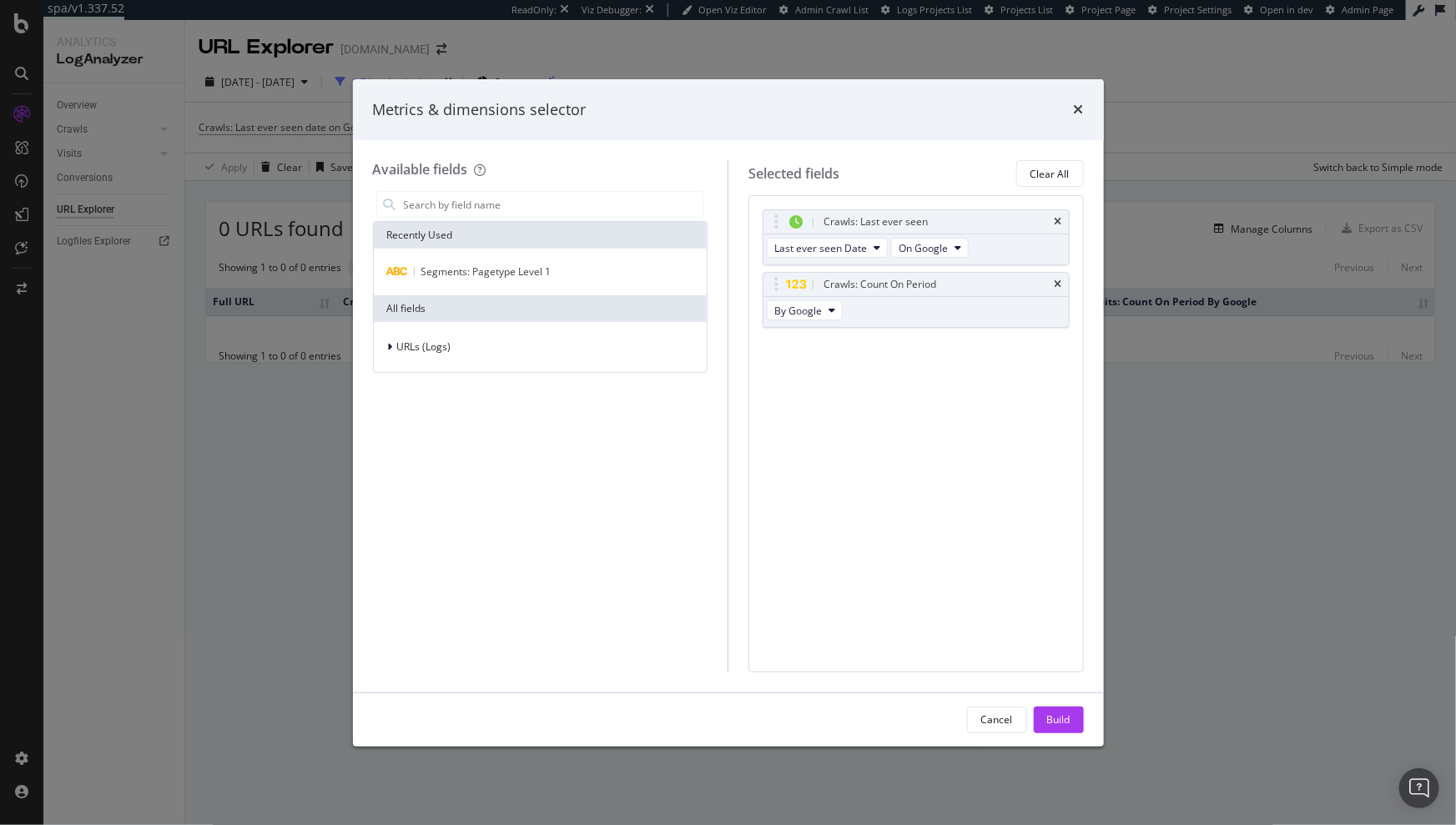
click at [1040, 724] on button "Build" at bounding box center [1059, 719] width 50 height 26
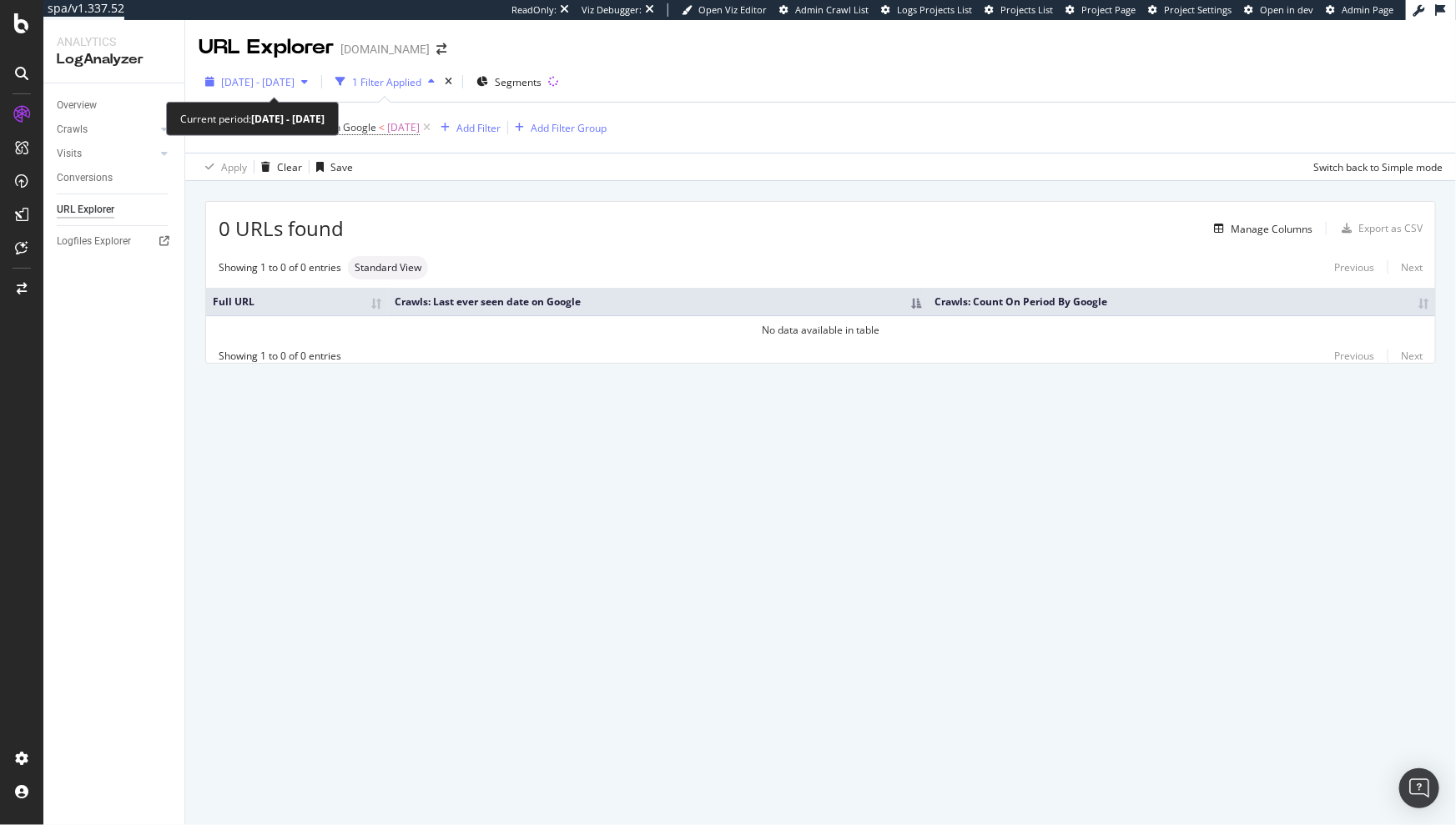
click at [272, 86] on span "[DATE] - [DATE]" at bounding box center [257, 82] width 73 height 14
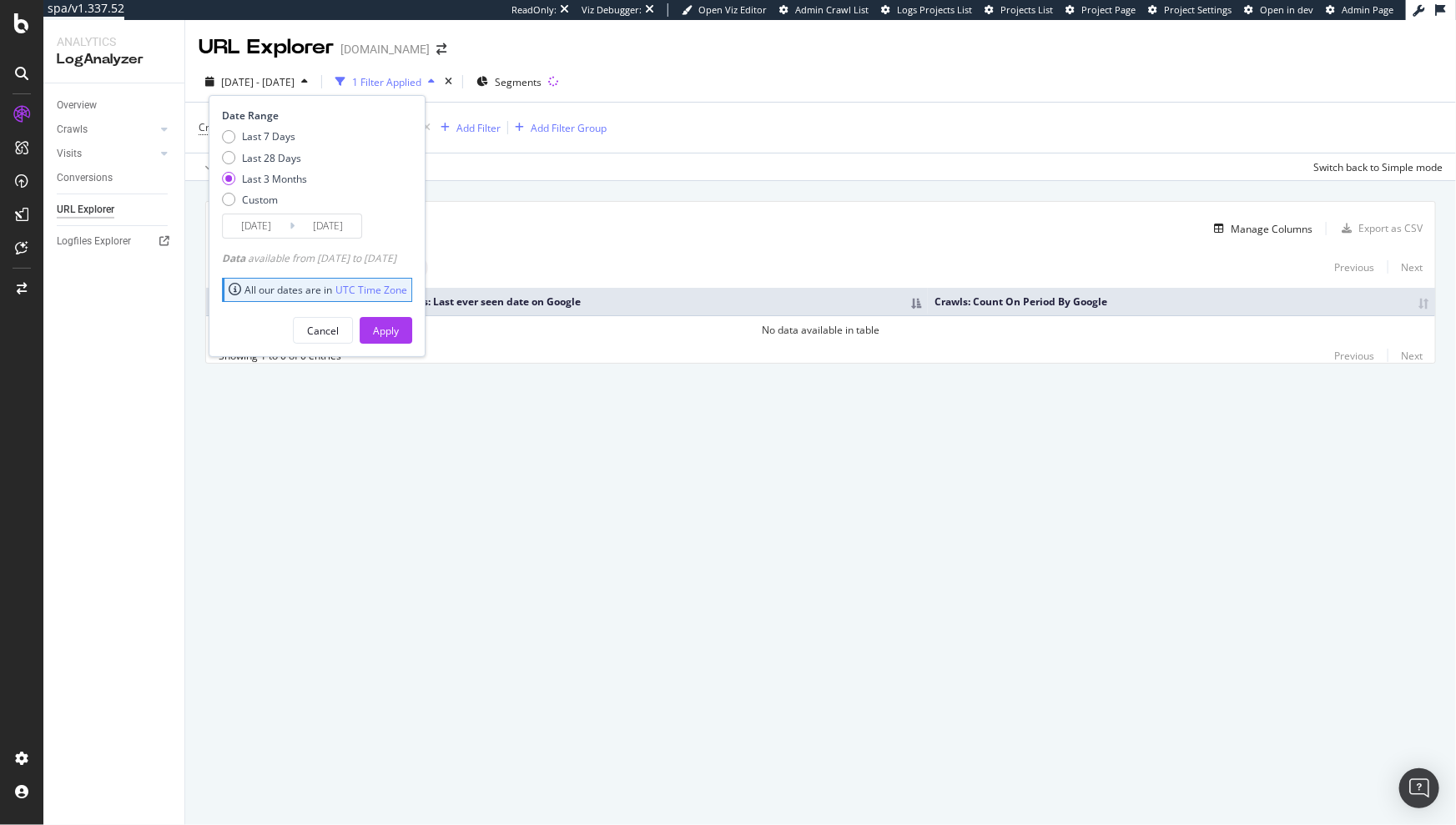
click at [597, 174] on div "Apply Clear Save Switch back to Simple mode" at bounding box center [820, 166] width 1271 height 27
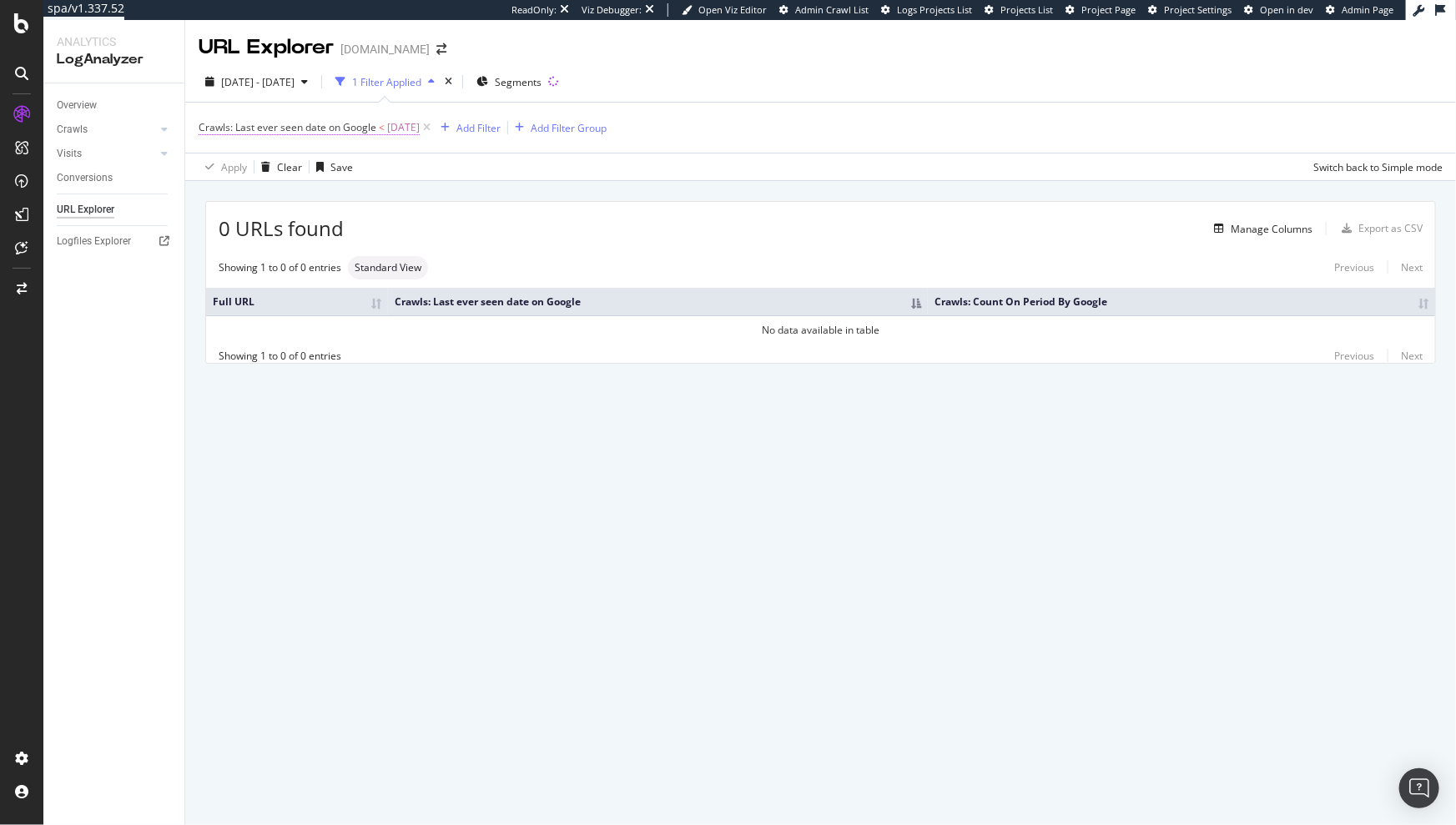
click at [356, 134] on span "Crawls: Last ever seen date on Google" at bounding box center [287, 127] width 178 height 14
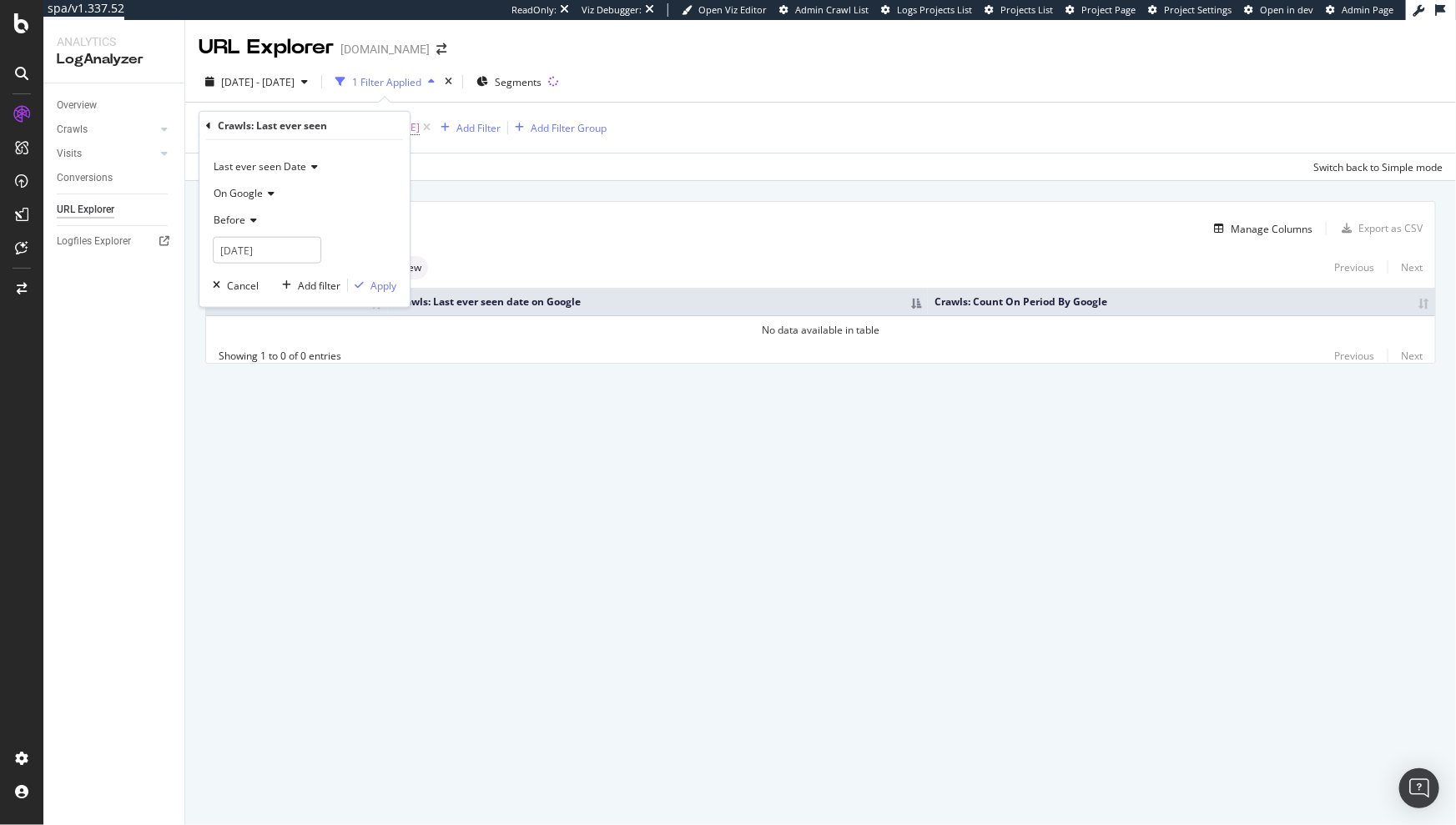
click at [523, 182] on div "0 URLs found Manage Columns Export as CSV Showing 1 to 0 of 0 entries Standard …" at bounding box center [820, 301] width 1271 height 241
